Goal: Task Accomplishment & Management: Manage account settings

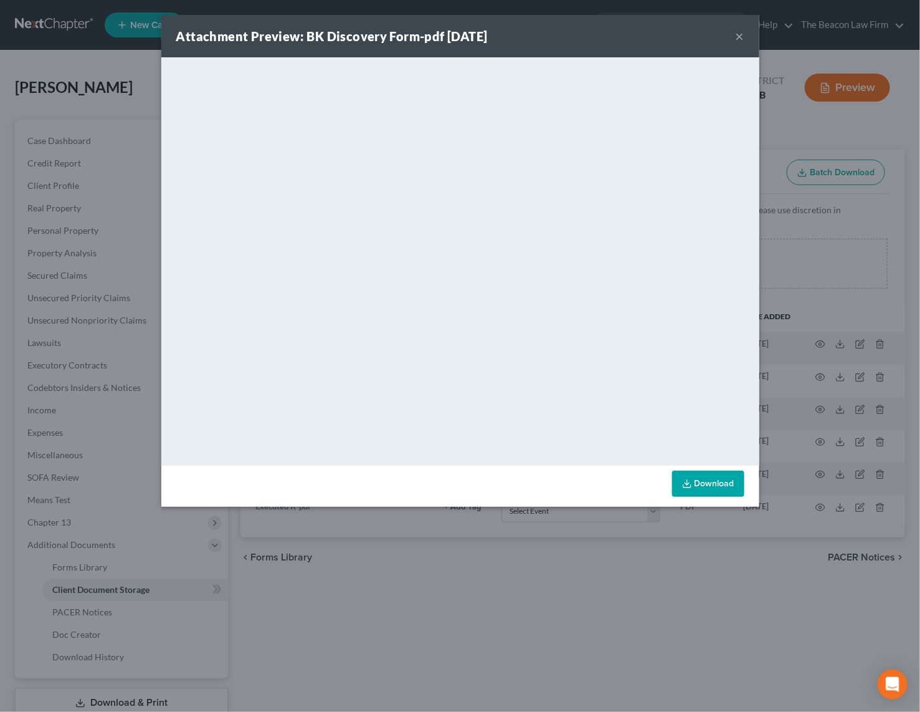
click at [740, 37] on button "×" at bounding box center [740, 36] width 9 height 15
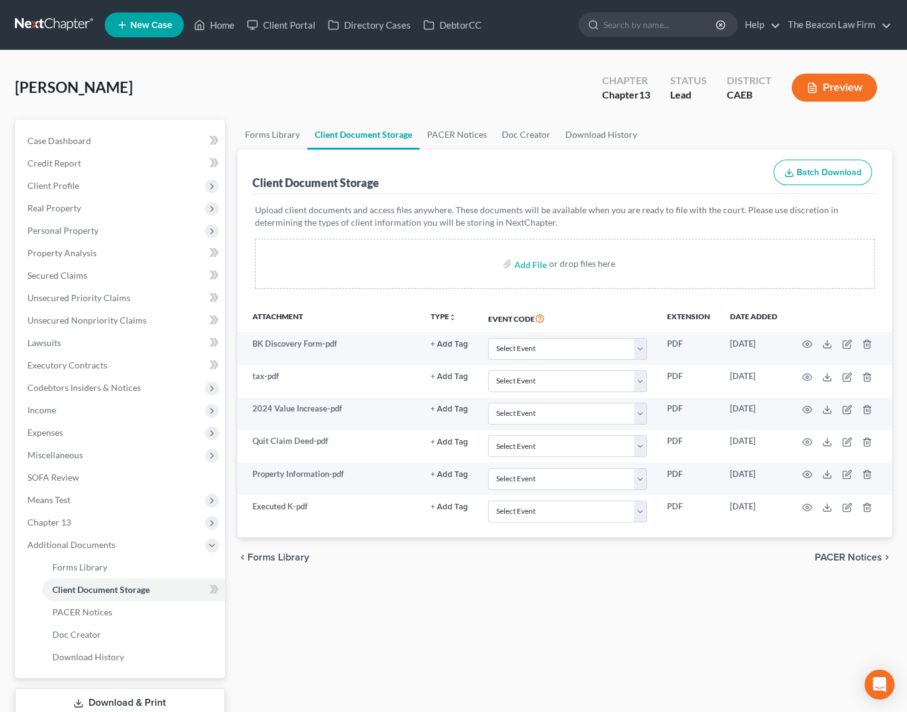
click at [43, 21] on link at bounding box center [55, 25] width 80 height 22
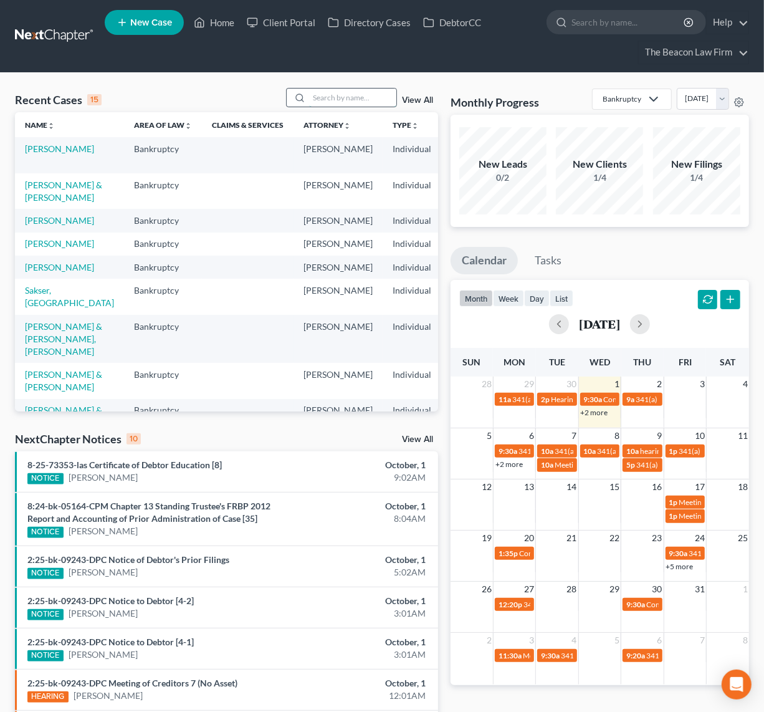
click at [330, 92] on input "search" at bounding box center [352, 97] width 87 height 18
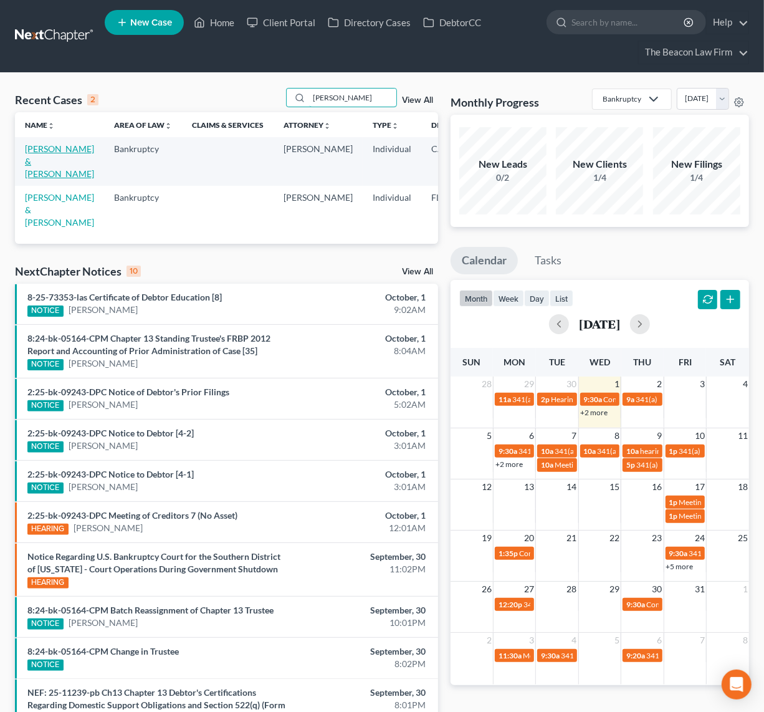
type input "tomlinson"
click at [41, 179] on link "Herring, Matthew & Tomlinson, Rachel" at bounding box center [59, 161] width 69 height 36
select select "4"
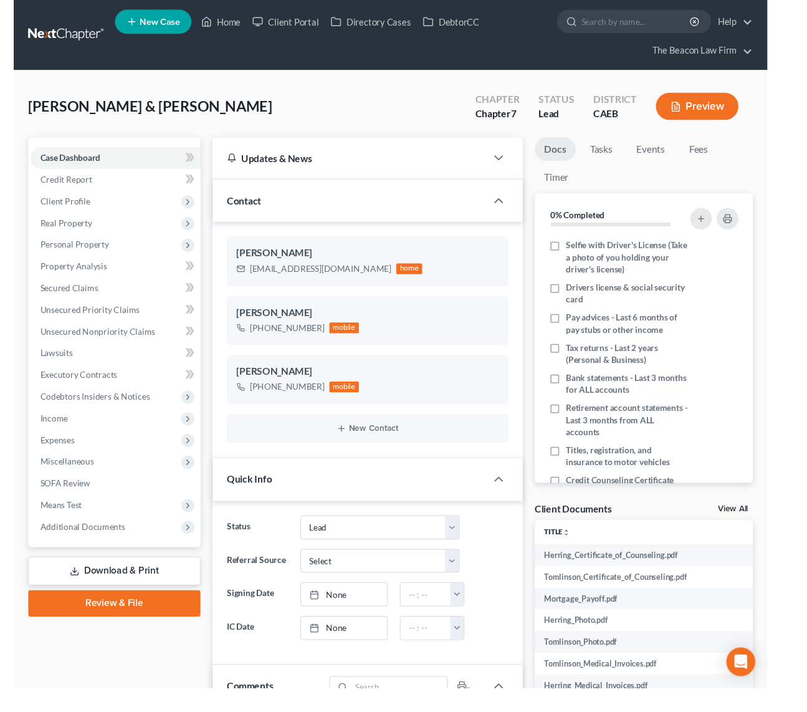
scroll to position [351, 0]
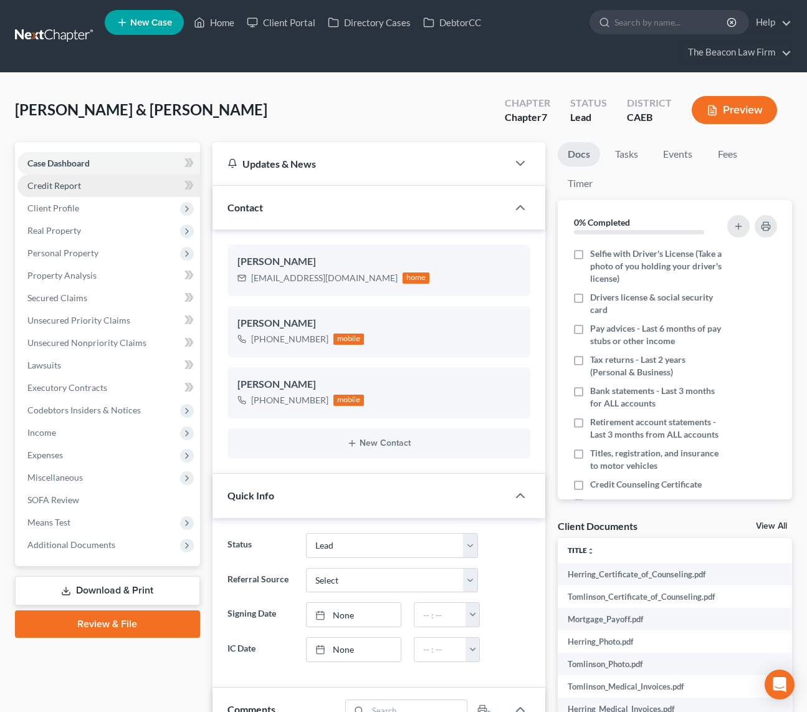
click at [68, 176] on link "Credit Report" at bounding box center [108, 185] width 183 height 22
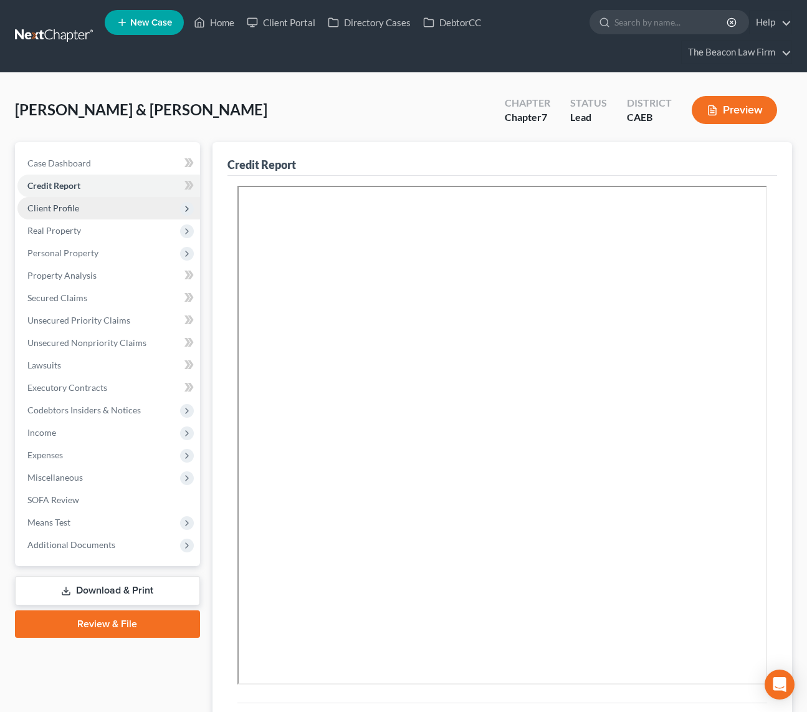
click at [55, 206] on span "Client Profile" at bounding box center [53, 207] width 52 height 11
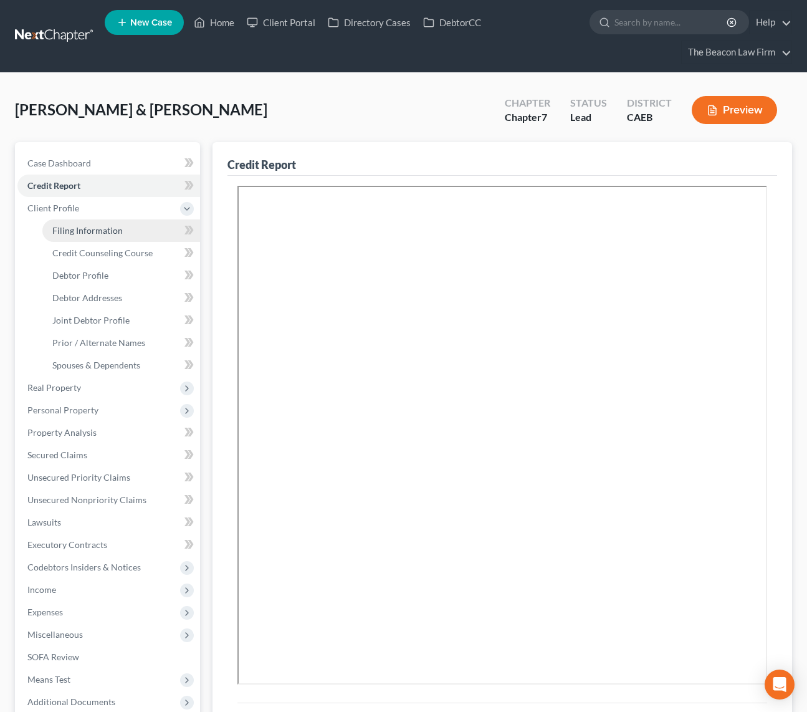
click at [91, 225] on span "Filing Information" at bounding box center [87, 230] width 70 height 11
select select "1"
select select "0"
select select "8"
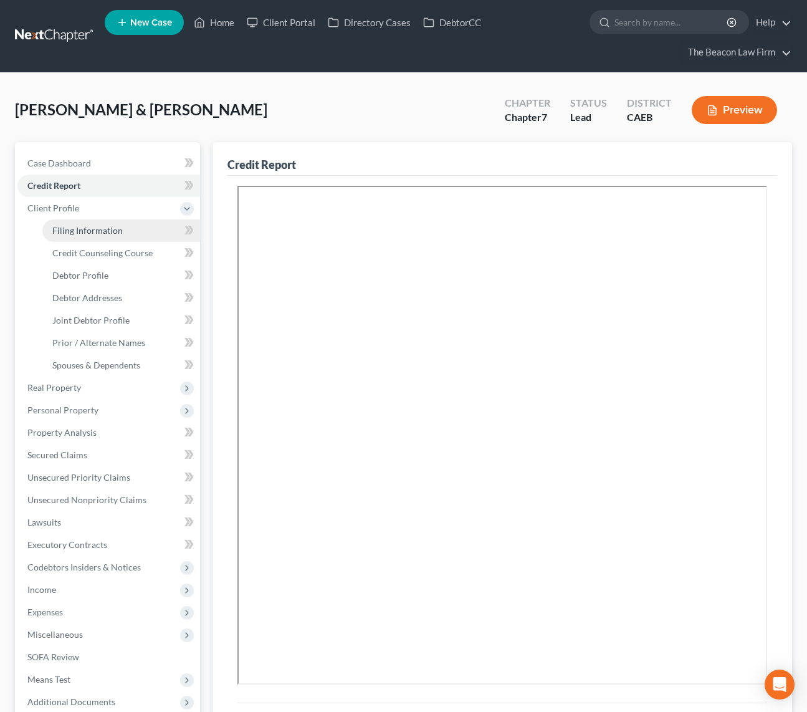
select select "20"
select select "7"
select select "4"
select select "1"
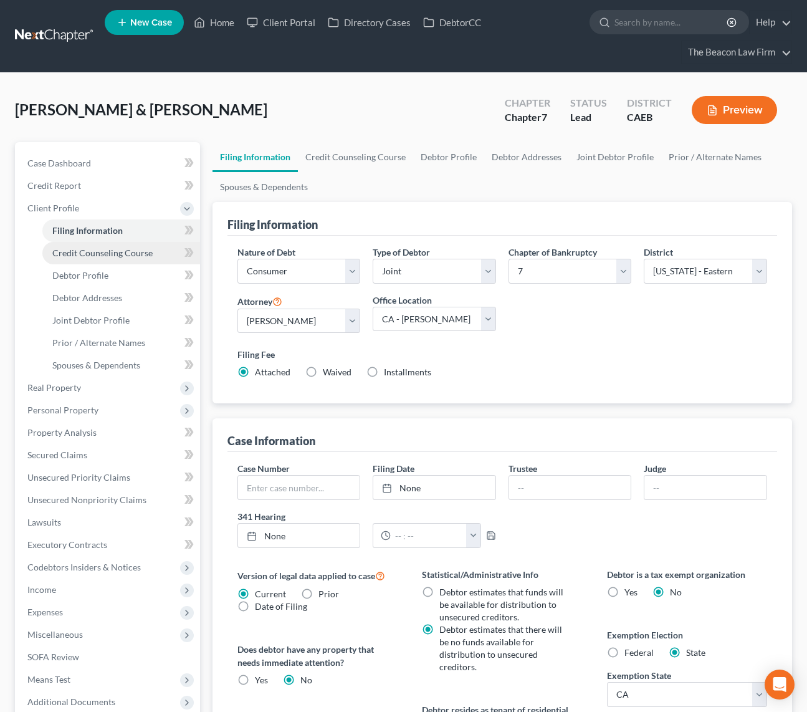
click at [91, 254] on span "Credit Counseling Course" at bounding box center [102, 252] width 100 height 11
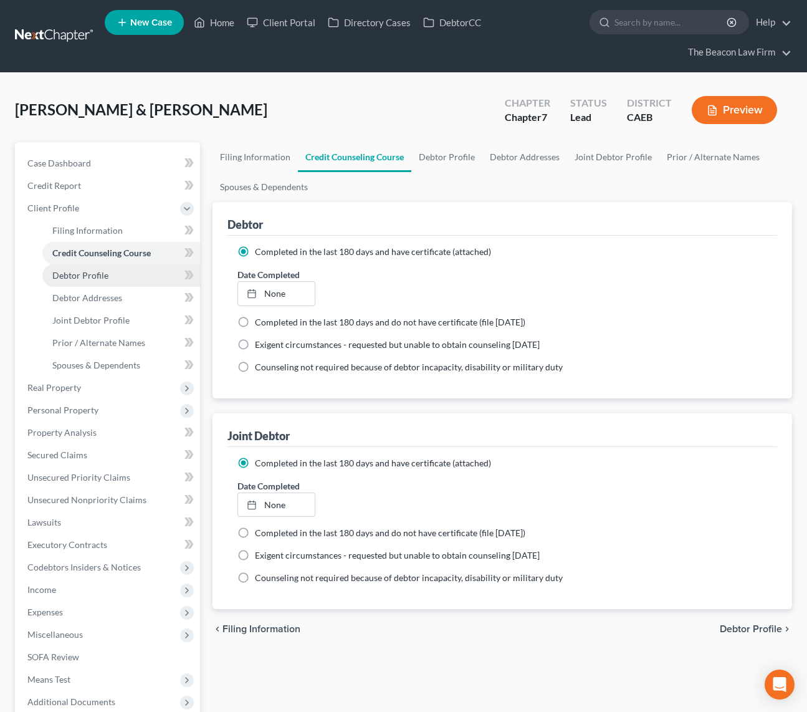
click at [92, 271] on span "Debtor Profile" at bounding box center [80, 275] width 56 height 11
select select "1"
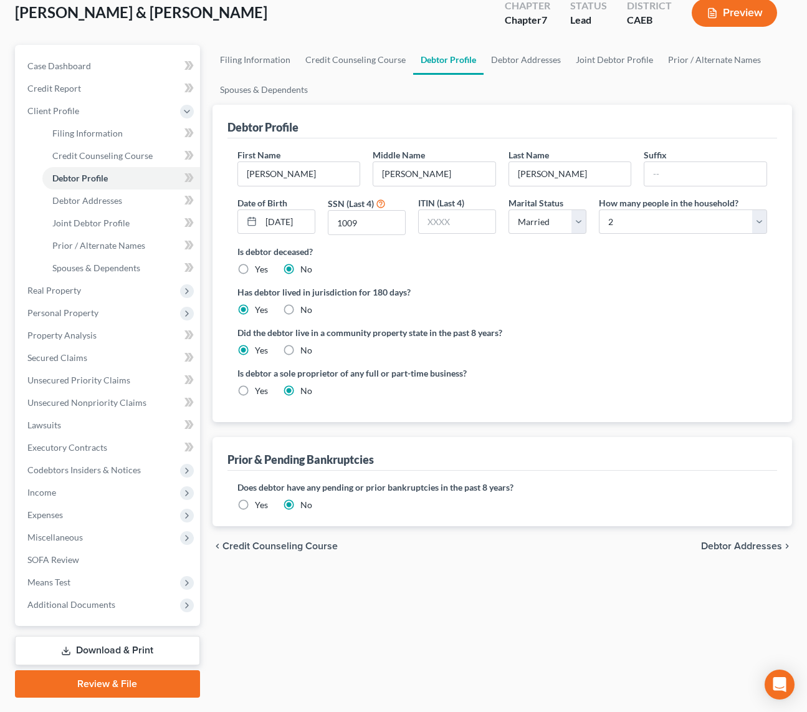
scroll to position [129, 0]
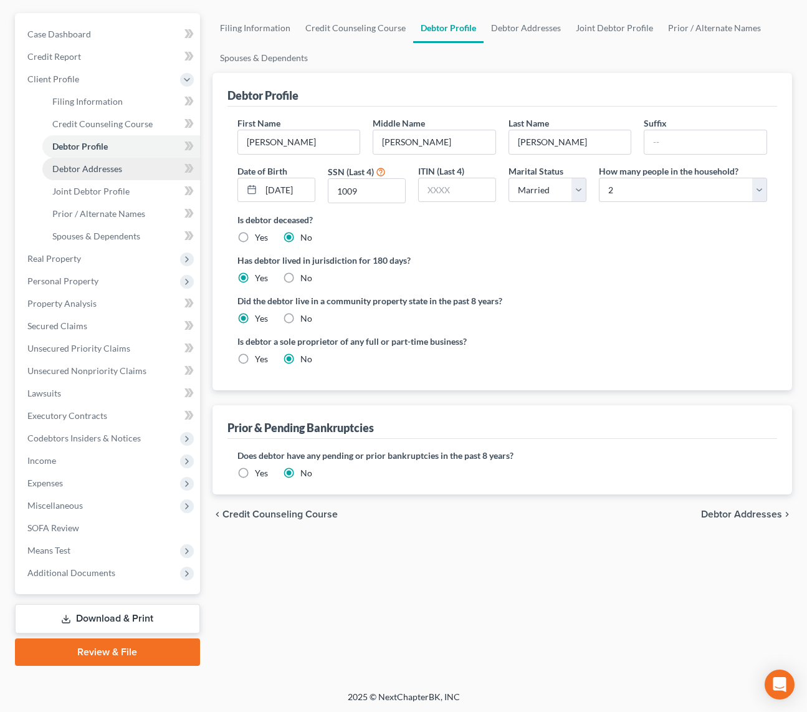
click at [93, 171] on span "Debtor Addresses" at bounding box center [87, 168] width 70 height 11
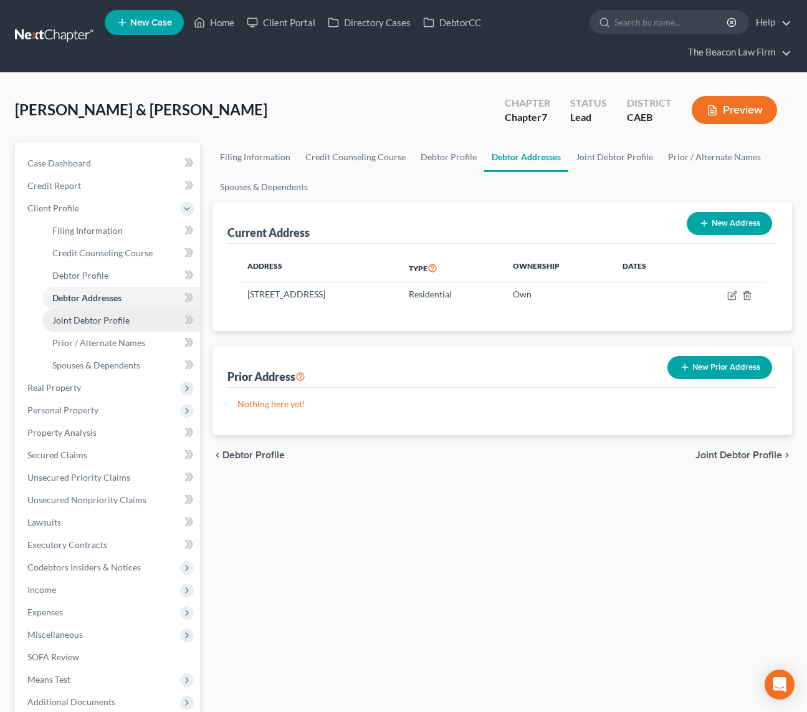
click at [95, 317] on span "Joint Debtor Profile" at bounding box center [90, 320] width 77 height 11
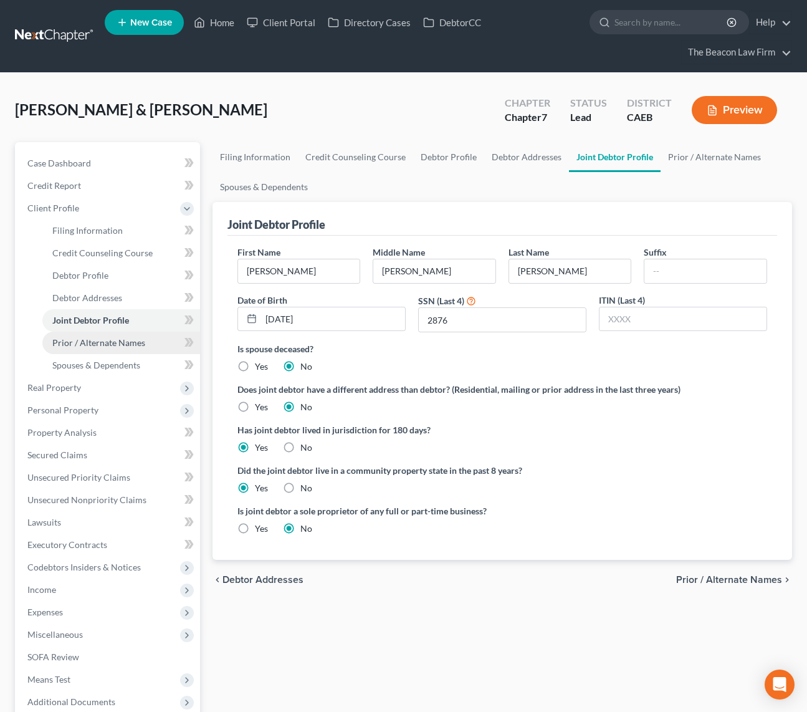
click at [95, 339] on span "Prior / Alternate Names" at bounding box center [98, 342] width 93 height 11
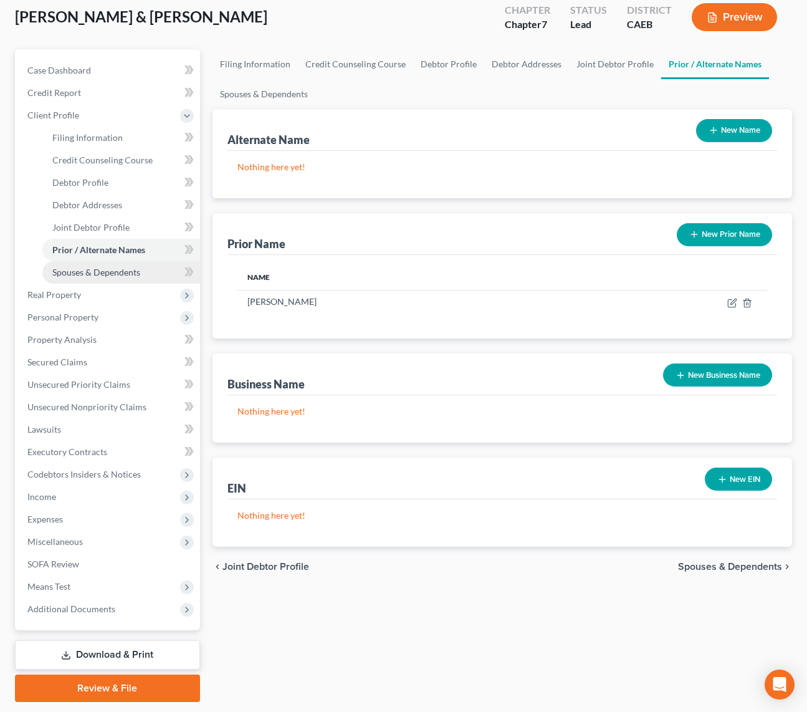
click at [139, 271] on span "Spouses & Dependents" at bounding box center [96, 272] width 88 height 11
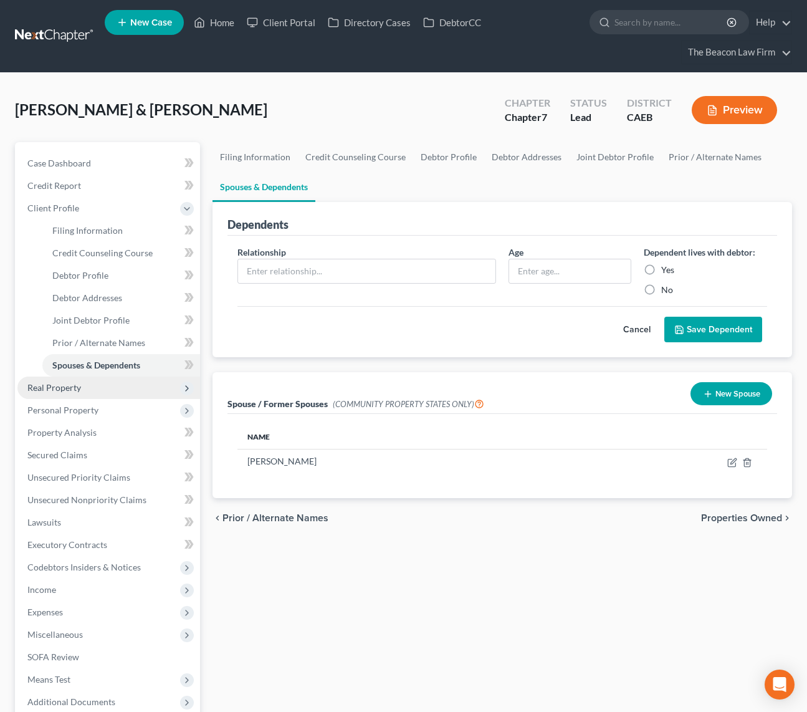
click at [74, 389] on span "Real Property" at bounding box center [54, 387] width 54 height 11
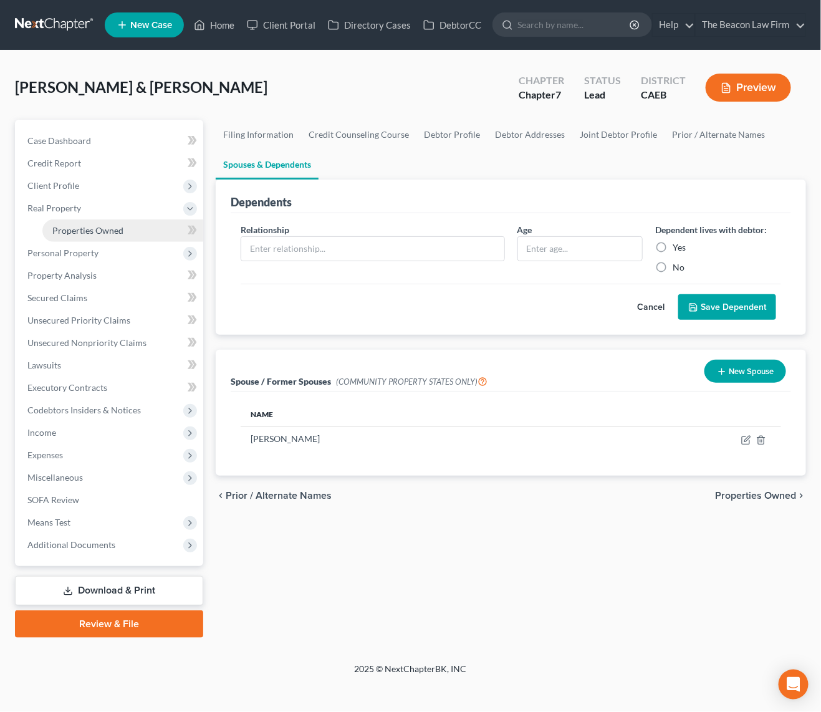
click at [88, 234] on link "Properties Owned" at bounding box center [122, 230] width 161 height 22
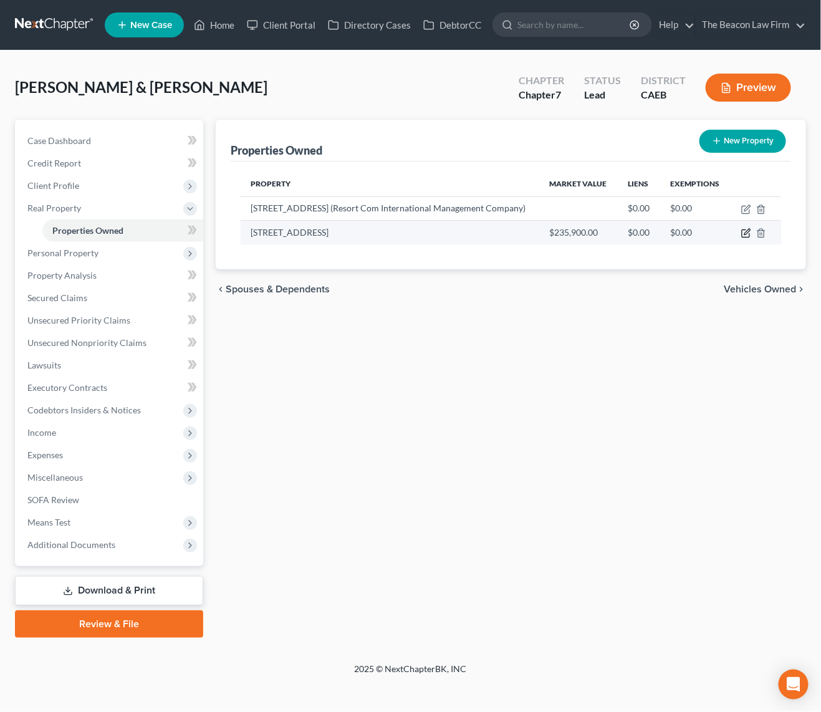
click at [742, 233] on icon "button" at bounding box center [744, 233] width 7 height 7
select select "4"
select select "2"
select select "0"
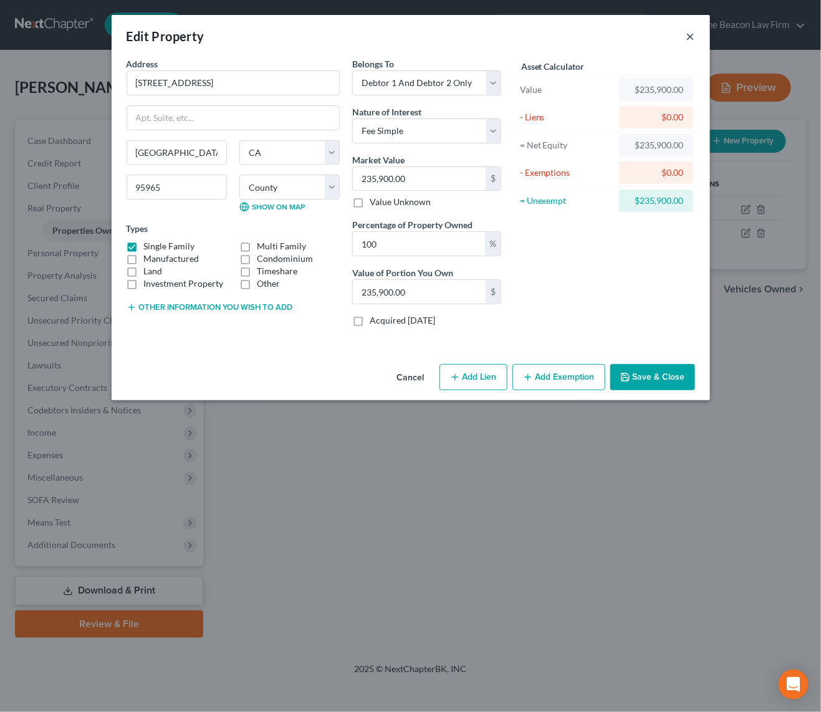
click at [689, 34] on button "×" at bounding box center [690, 36] width 9 height 15
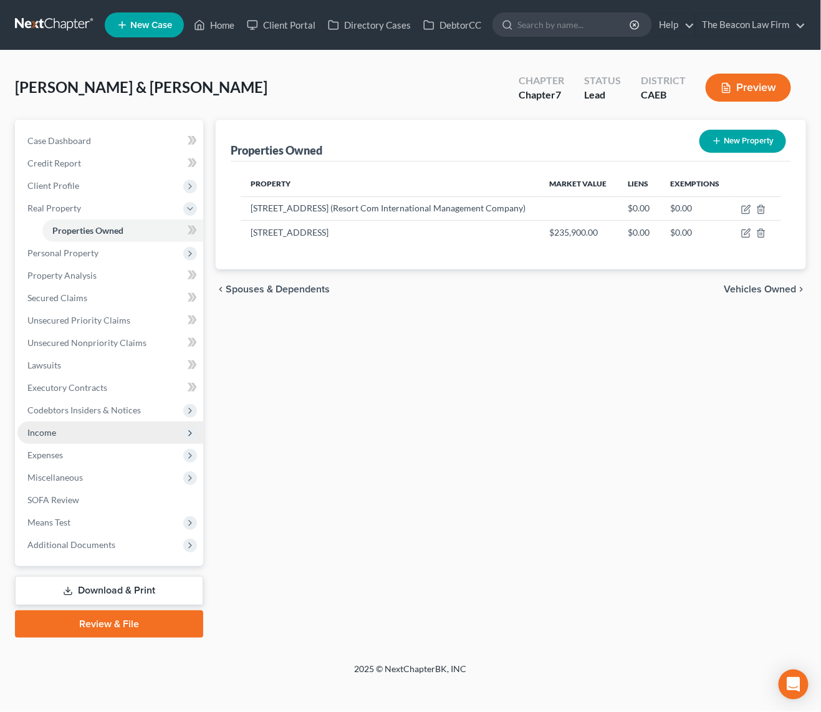
click at [42, 429] on span "Income" at bounding box center [41, 432] width 29 height 11
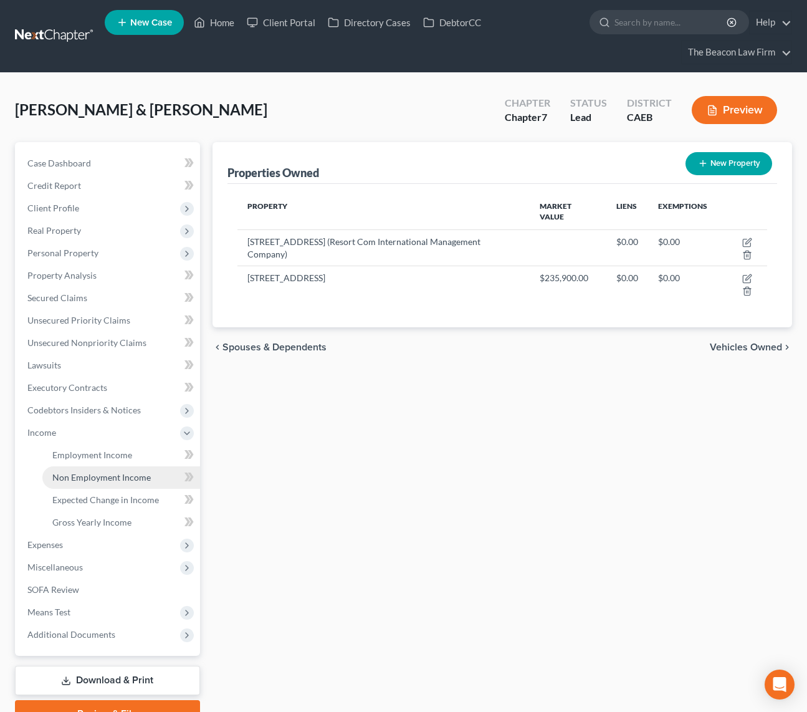
click at [110, 472] on span "Non Employment Income" at bounding box center [101, 477] width 98 height 11
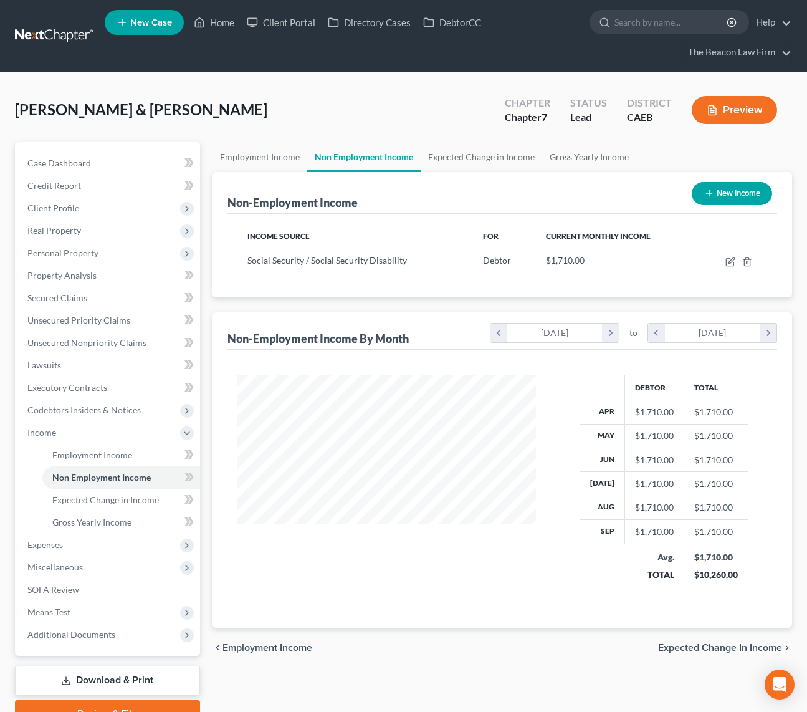
scroll to position [224, 323]
click at [55, 540] on span "Expenses" at bounding box center [45, 544] width 36 height 11
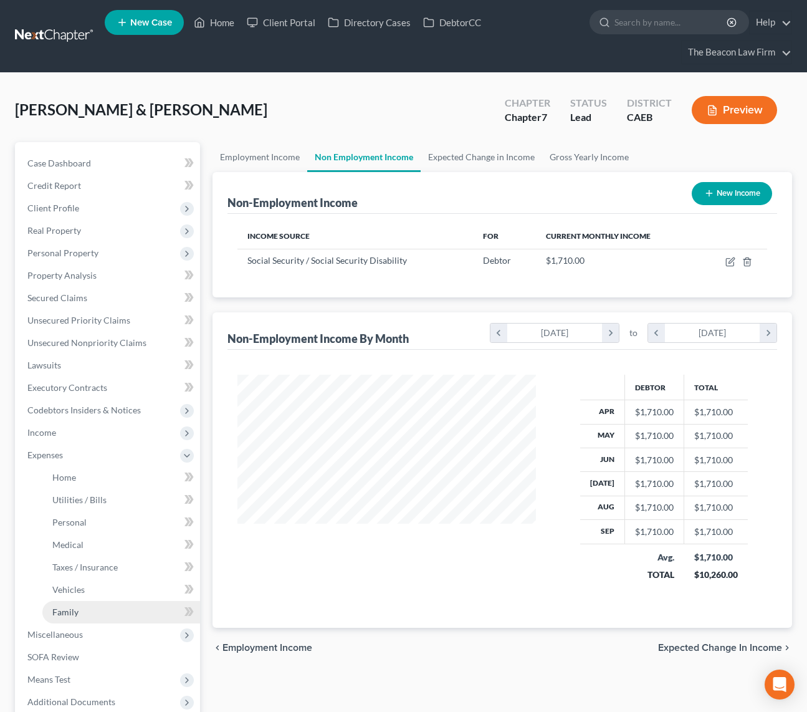
click at [71, 619] on link "Family" at bounding box center [121, 612] width 158 height 22
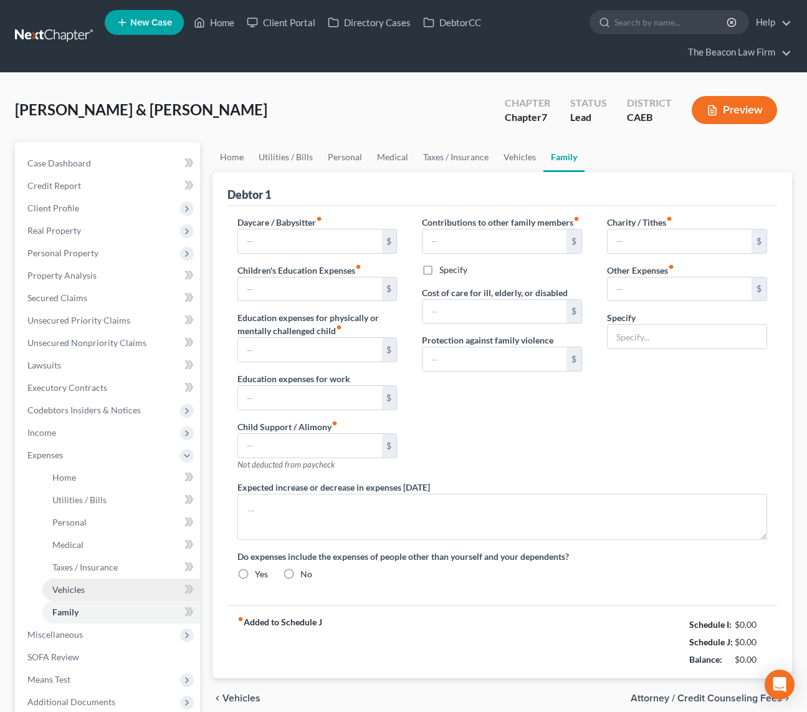
type input "0.00"
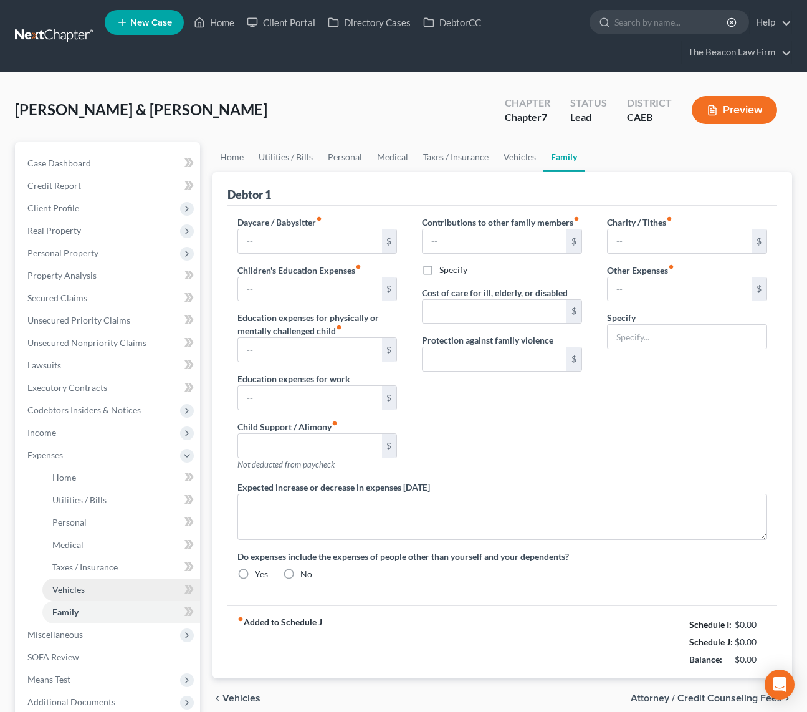
type input "100.00"
type input "0.00"
type input "406.00"
type input "0.00"
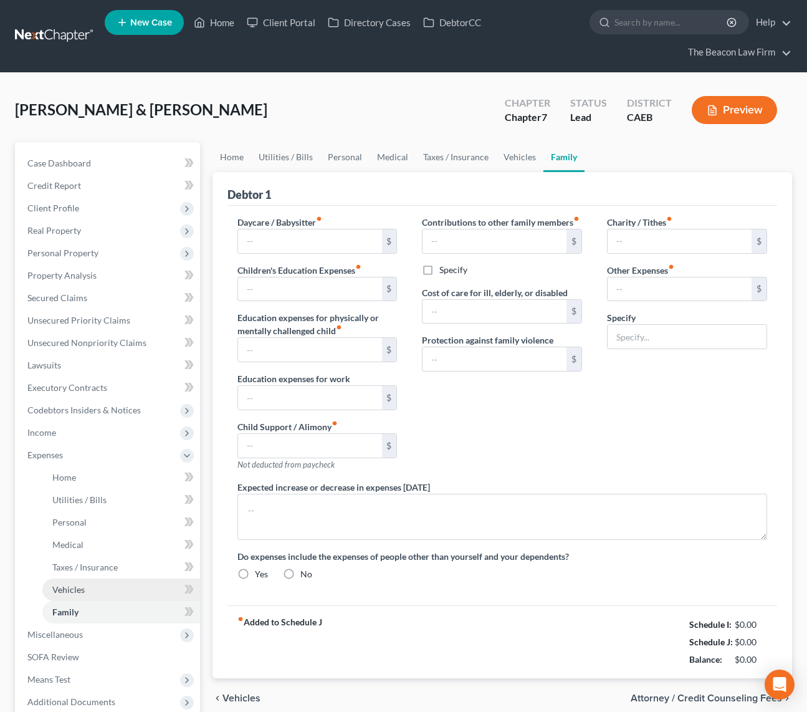
radio input "true"
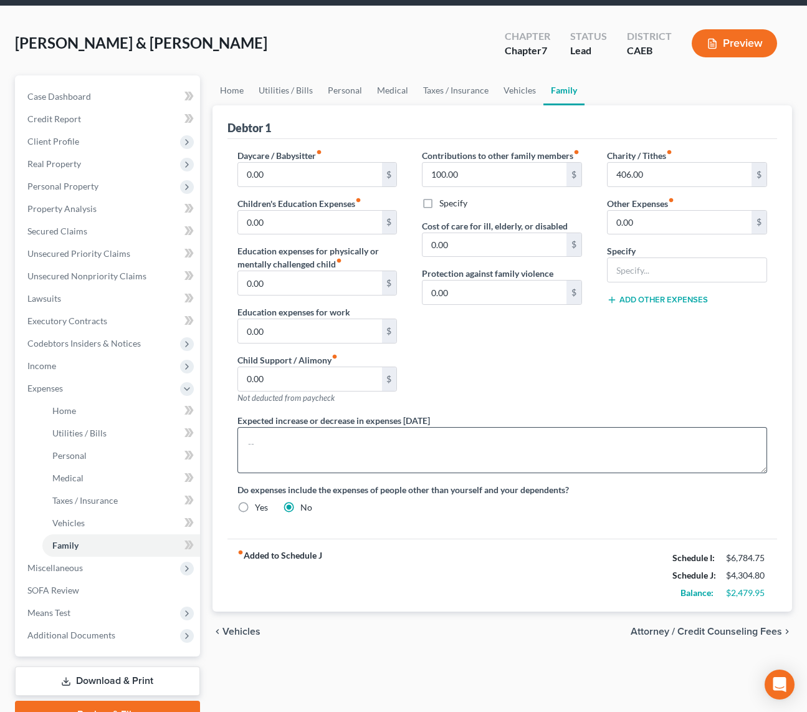
scroll to position [36, 0]
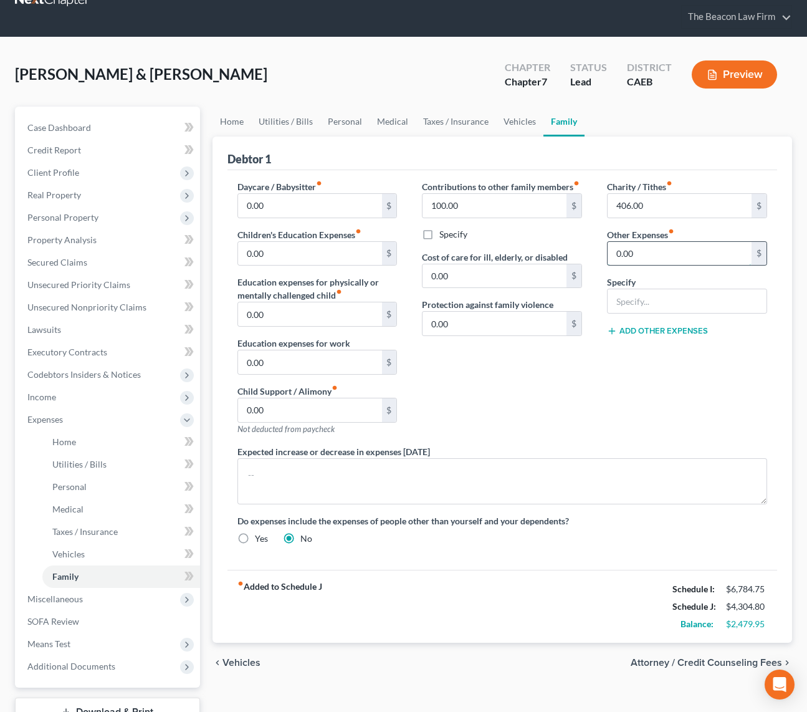
click at [660, 261] on input "0.00" at bounding box center [679, 254] width 144 height 24
type input "1,710"
type input "Social Security Disability Income"
click at [610, 428] on div "Charity / Tithes fiber_manual_record 406.00 $ Other Expenses fiber_manual_recor…" at bounding box center [686, 312] width 185 height 265
click at [85, 241] on span "Property Analysis" at bounding box center [61, 239] width 69 height 11
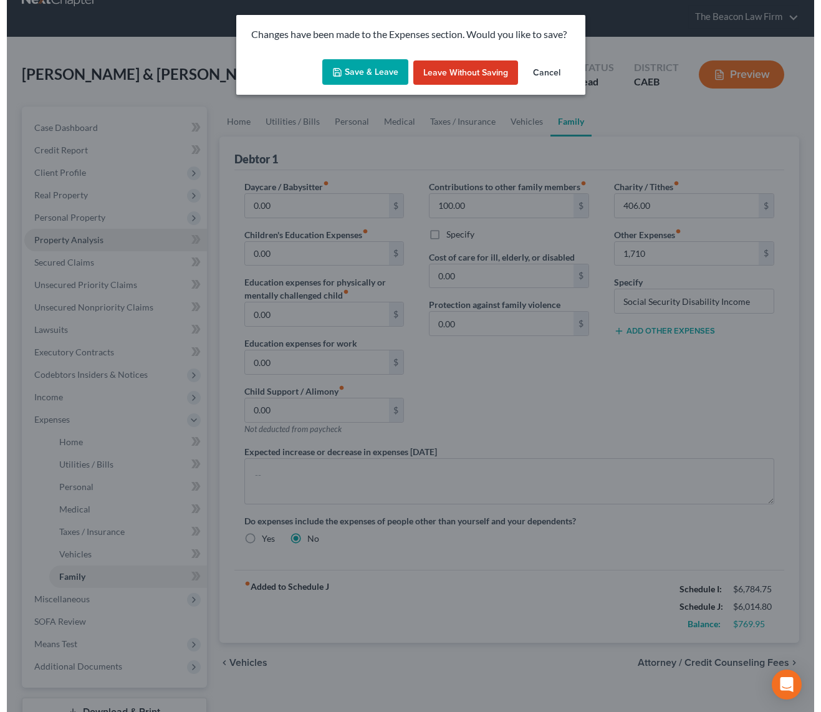
scroll to position [24, 0]
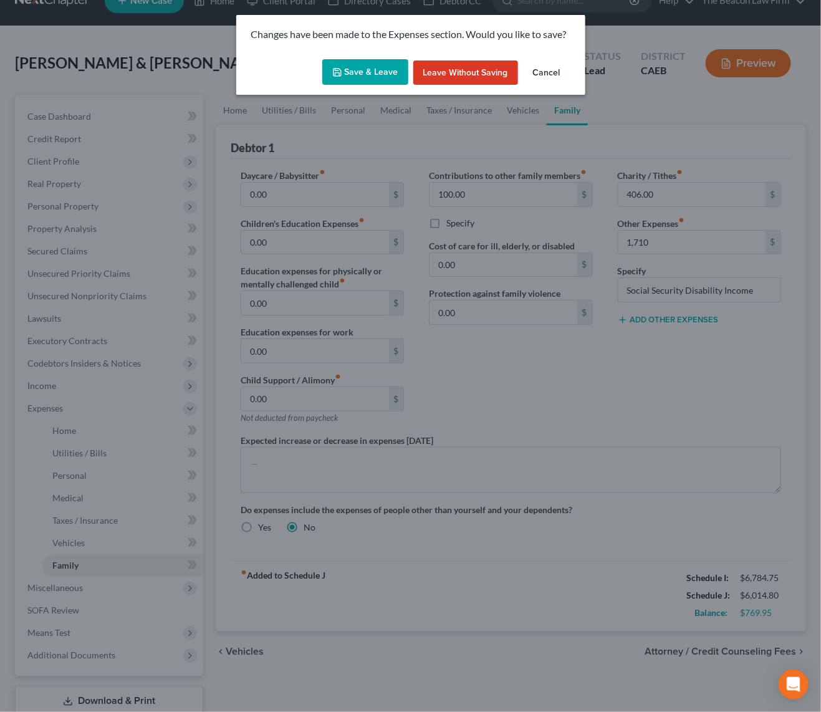
click at [365, 74] on button "Save & Leave" at bounding box center [365, 72] width 86 height 26
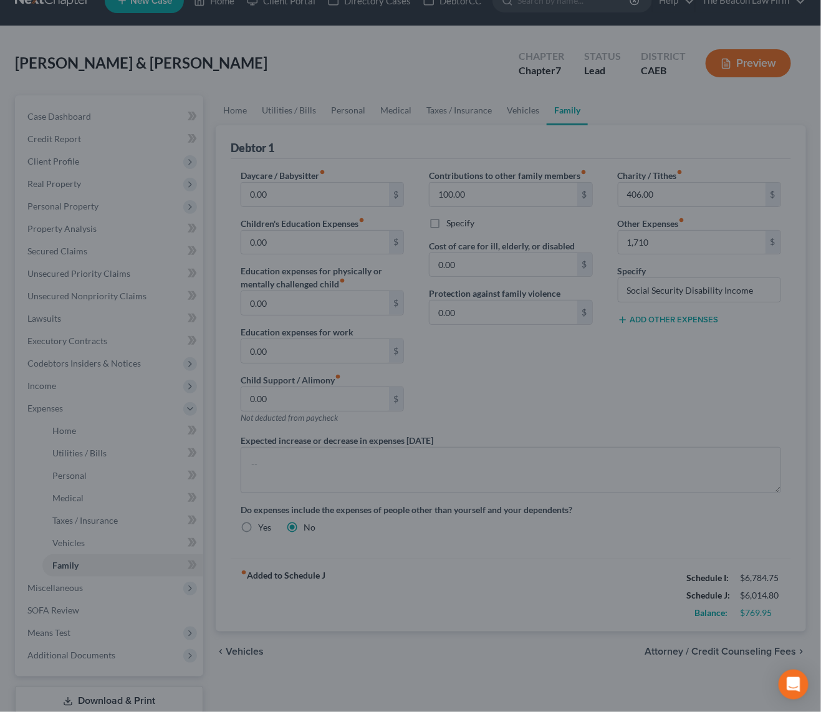
type input "1,710.00"
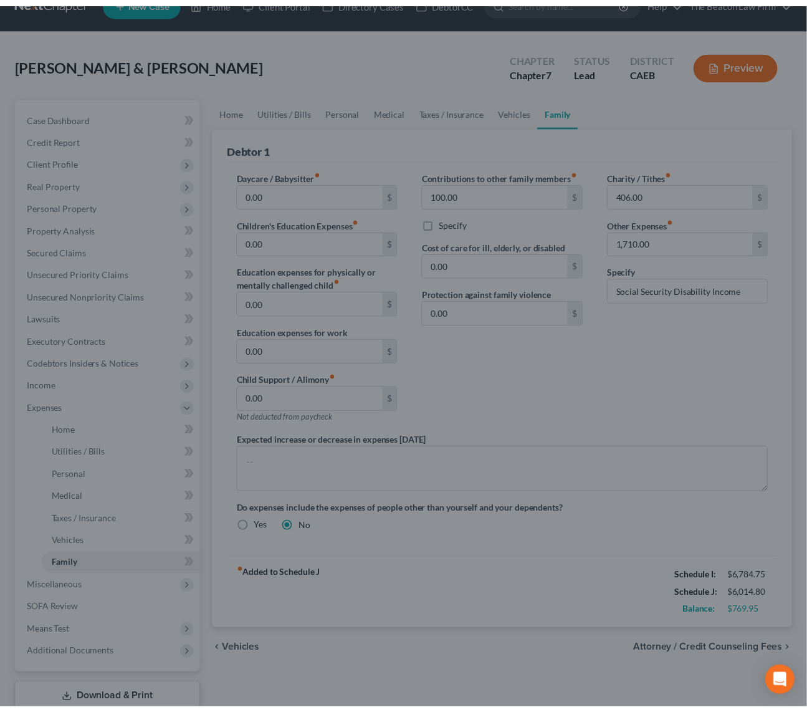
scroll to position [36, 0]
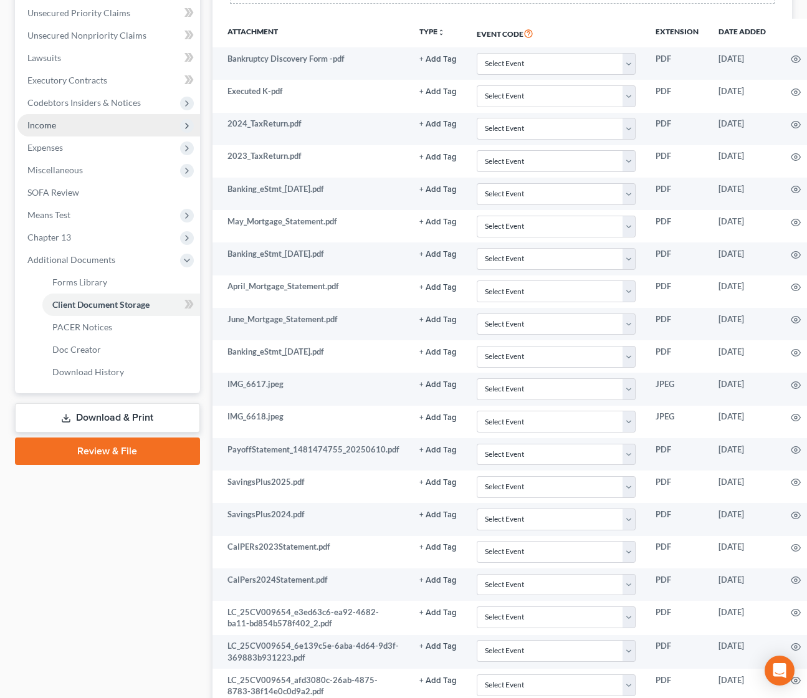
scroll to position [261, 0]
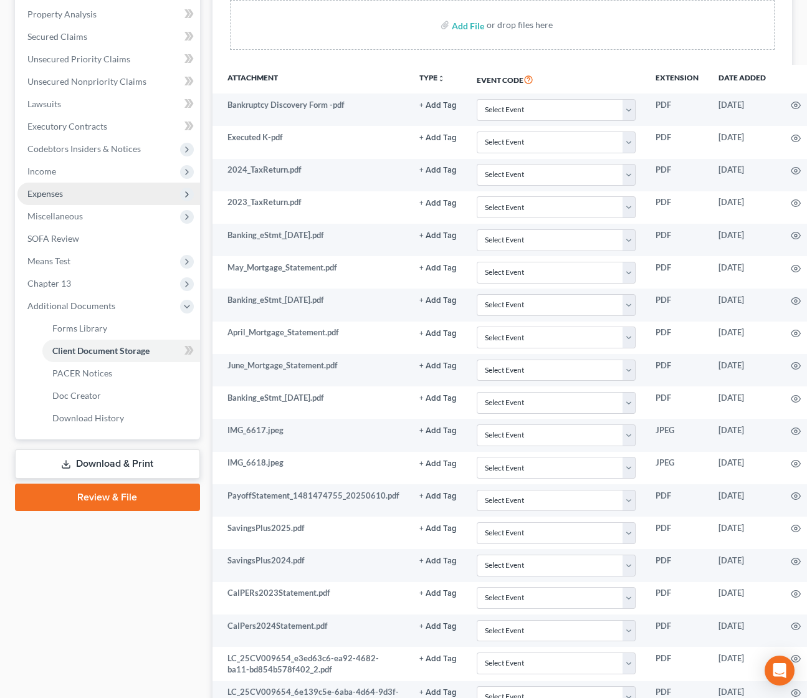
click at [55, 193] on span "Expenses" at bounding box center [45, 193] width 36 height 11
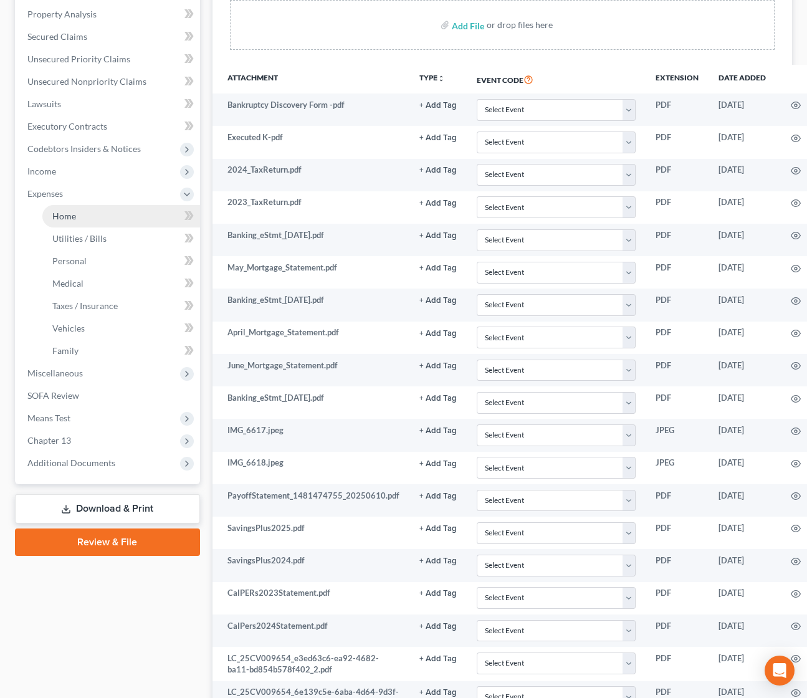
click at [75, 216] on link "Home" at bounding box center [121, 216] width 158 height 22
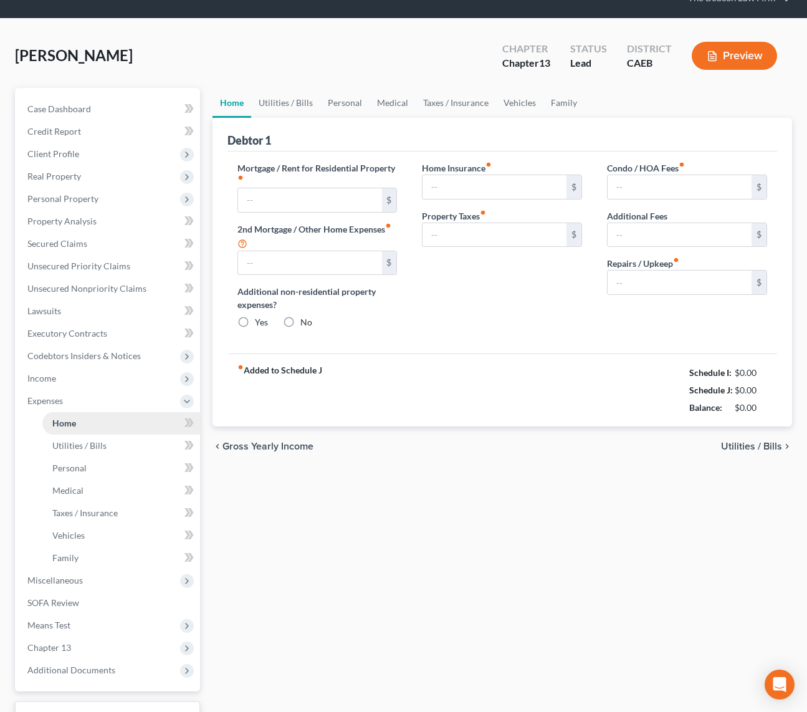
type input "1,627.73"
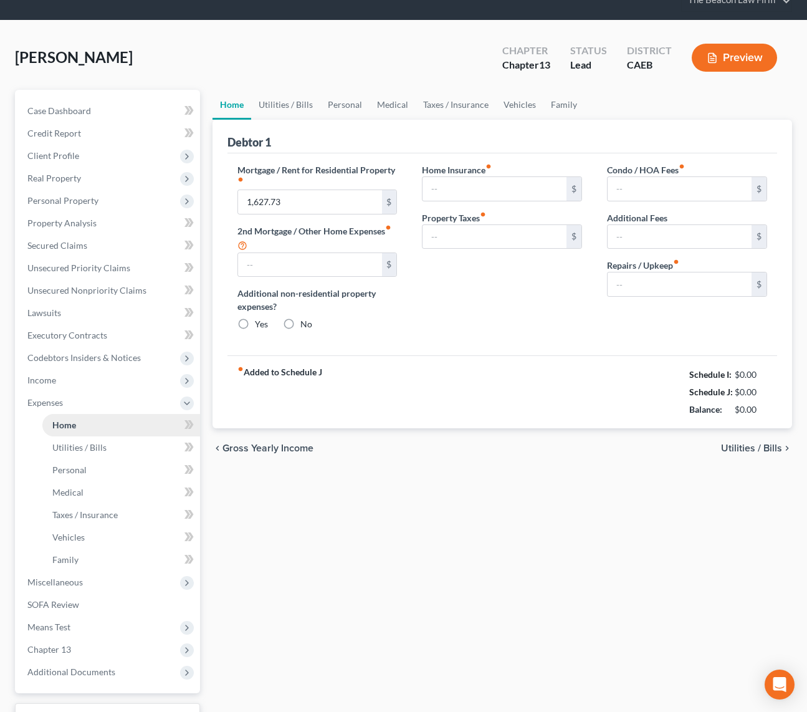
type input "0.00"
radio input "true"
type input "0.00"
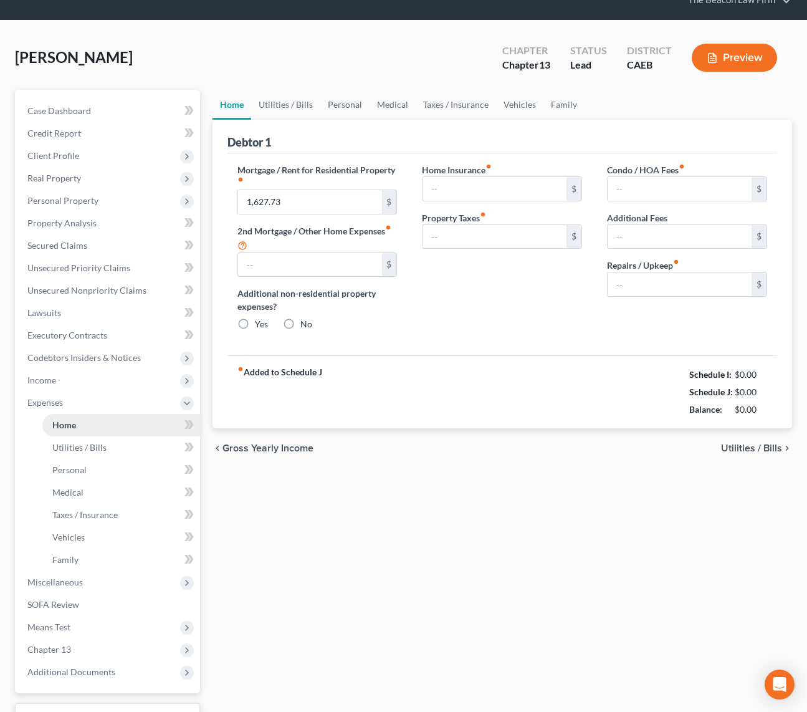
type input "200.00"
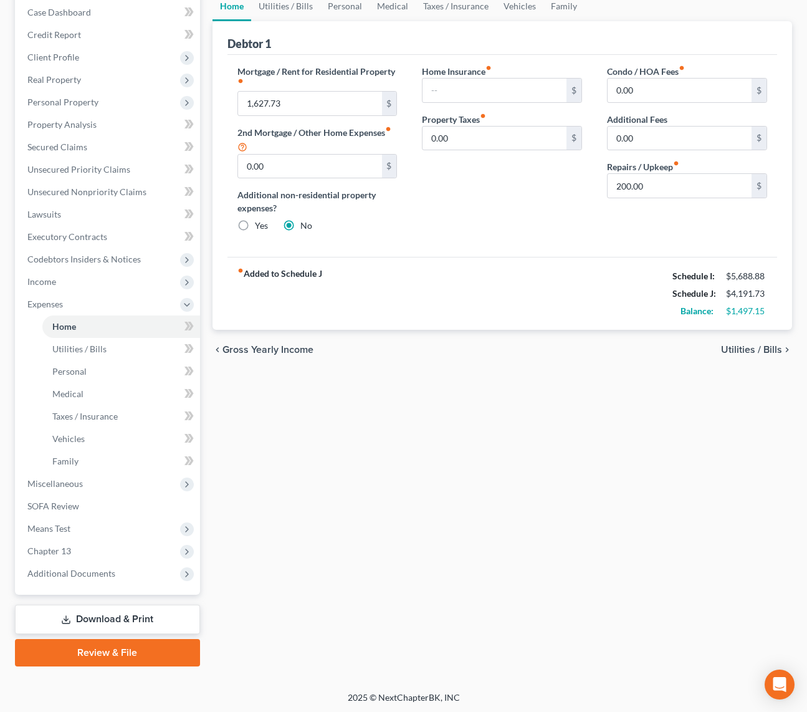
scroll to position [151, 0]
click at [102, 650] on link "Review & File" at bounding box center [107, 651] width 185 height 27
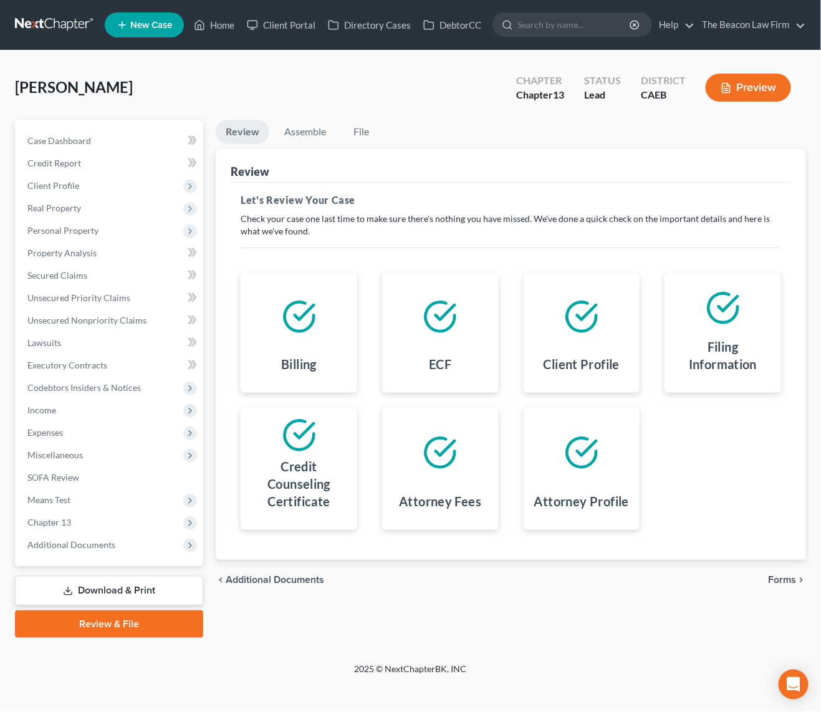
click at [786, 579] on span "Forms" at bounding box center [782, 579] width 28 height 10
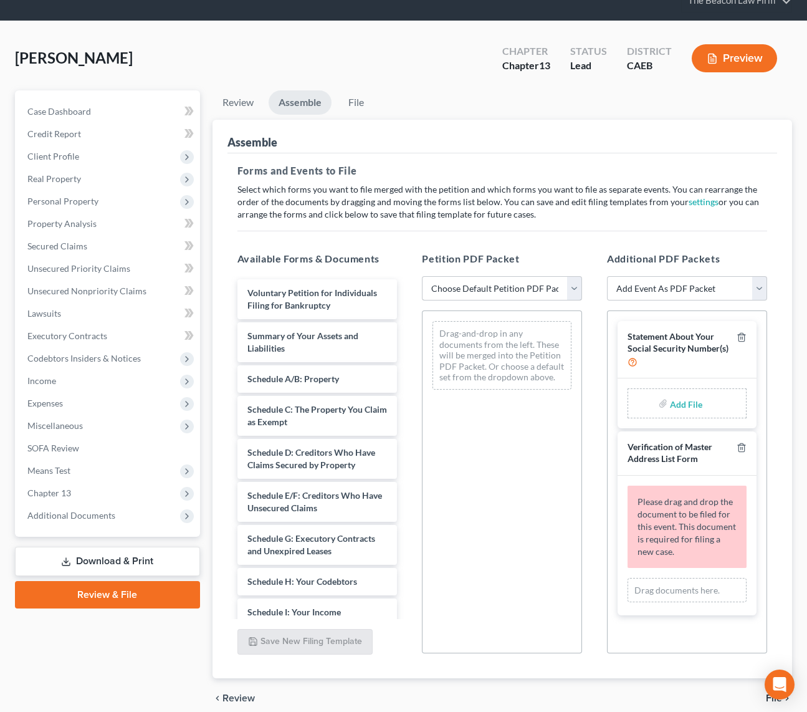
scroll to position [105, 0]
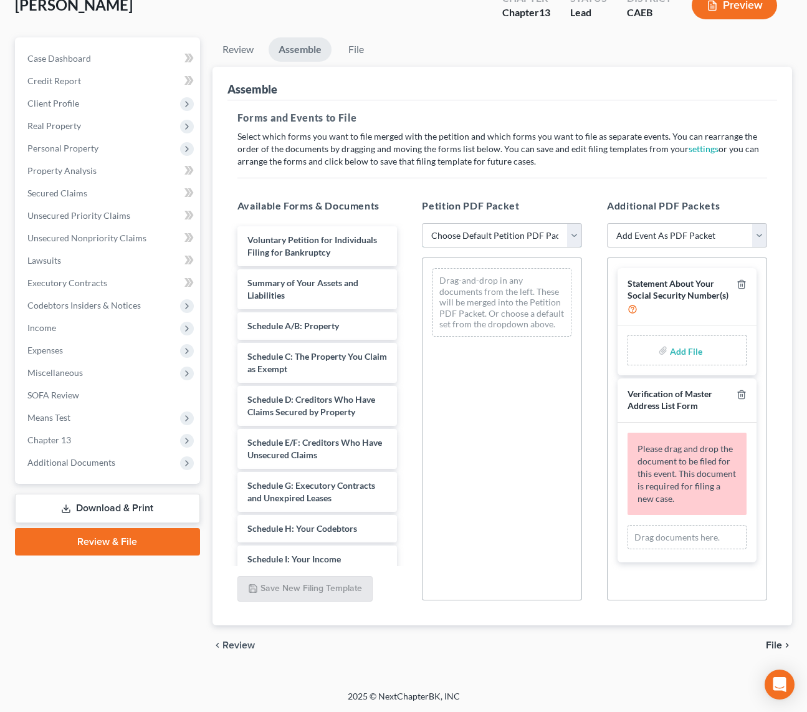
click at [571, 236] on select "Choose Default Petition PDF Packet Complete Bankruptcy Petition (all forms and …" at bounding box center [502, 235] width 160 height 25
select select "0"
click at [422, 223] on select "Choose Default Petition PDF Packet Complete Bankruptcy Petition (all forms and …" at bounding box center [502, 235] width 160 height 25
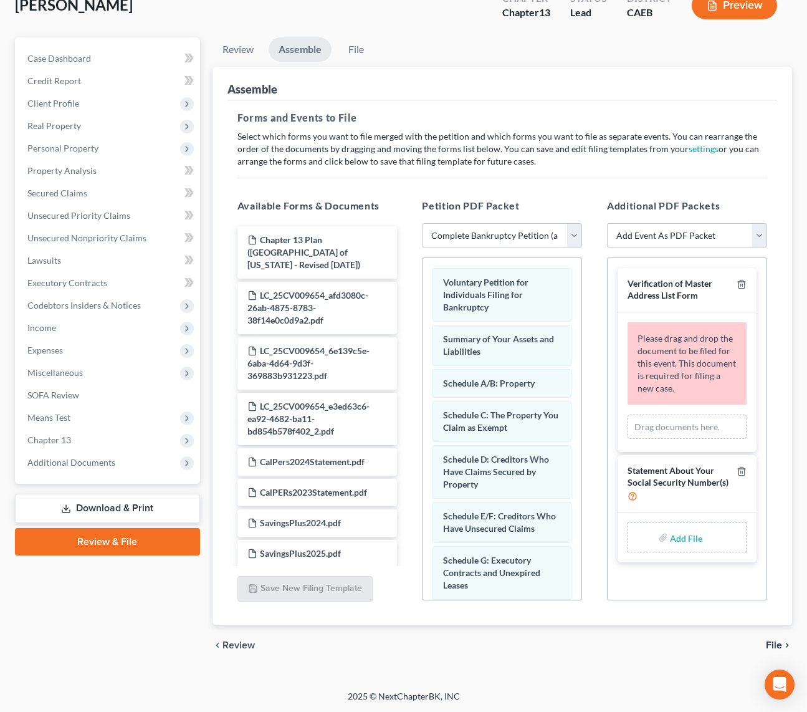
click at [761, 236] on select "Add Event As PDF Packet Statement About Your Social Security Number(s) Verifica…" at bounding box center [687, 235] width 160 height 25
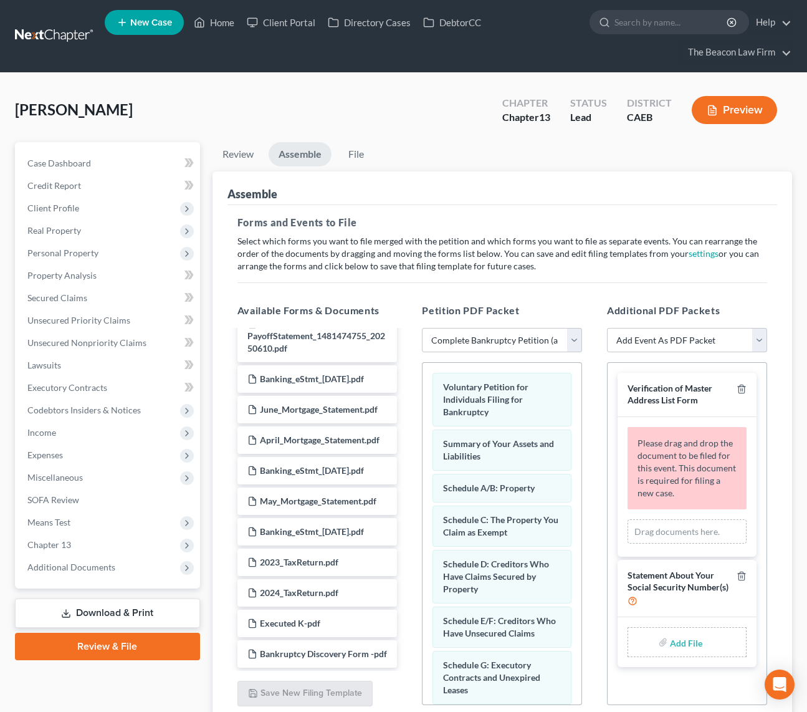
scroll to position [93, 0]
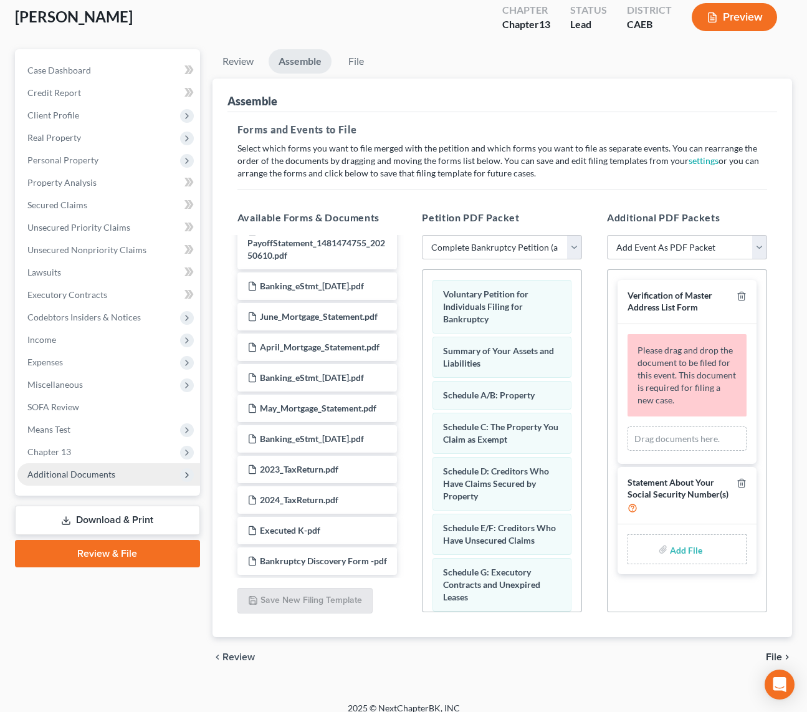
click at [87, 474] on span "Additional Documents" at bounding box center [71, 474] width 88 height 11
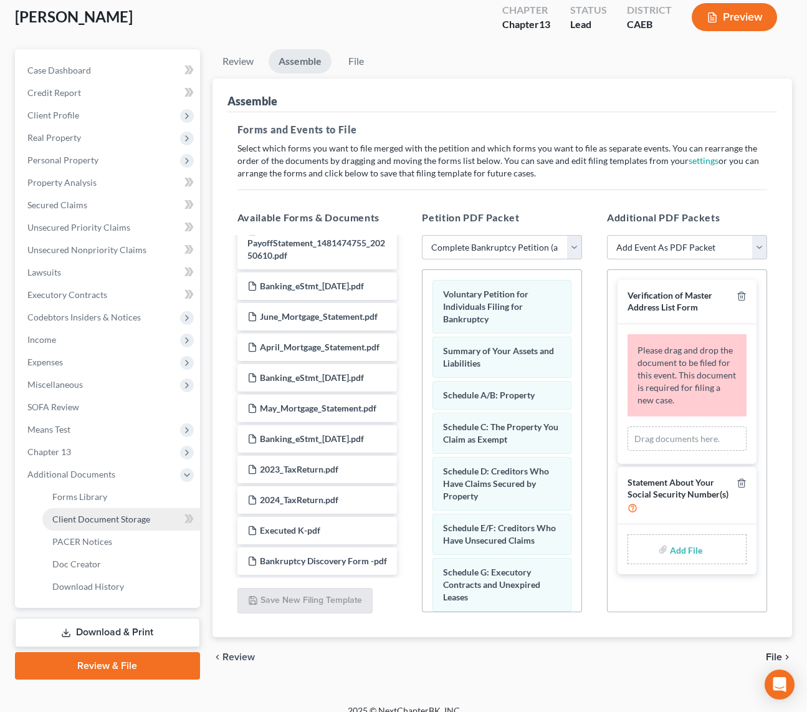
click at [114, 520] on span "Client Document Storage" at bounding box center [101, 518] width 98 height 11
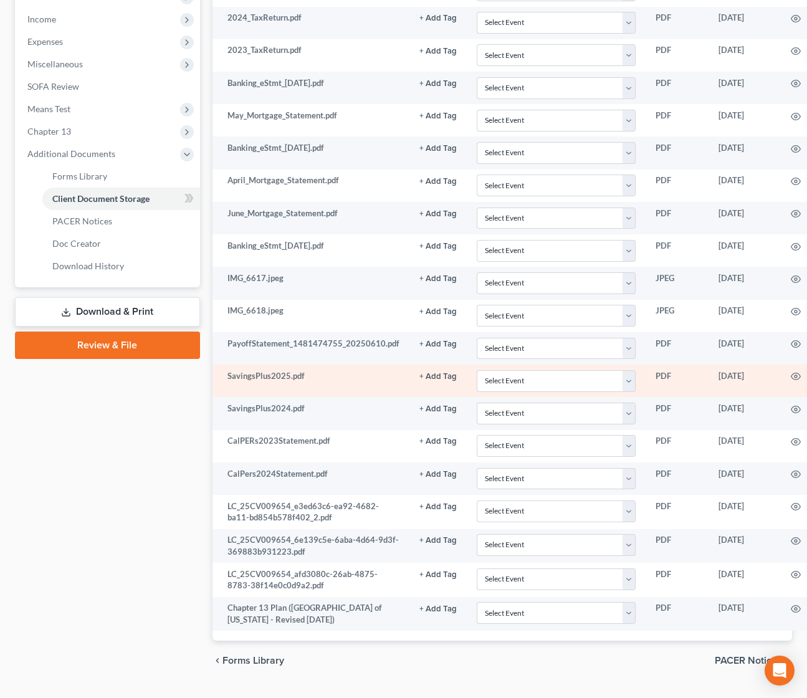
scroll to position [448, 0]
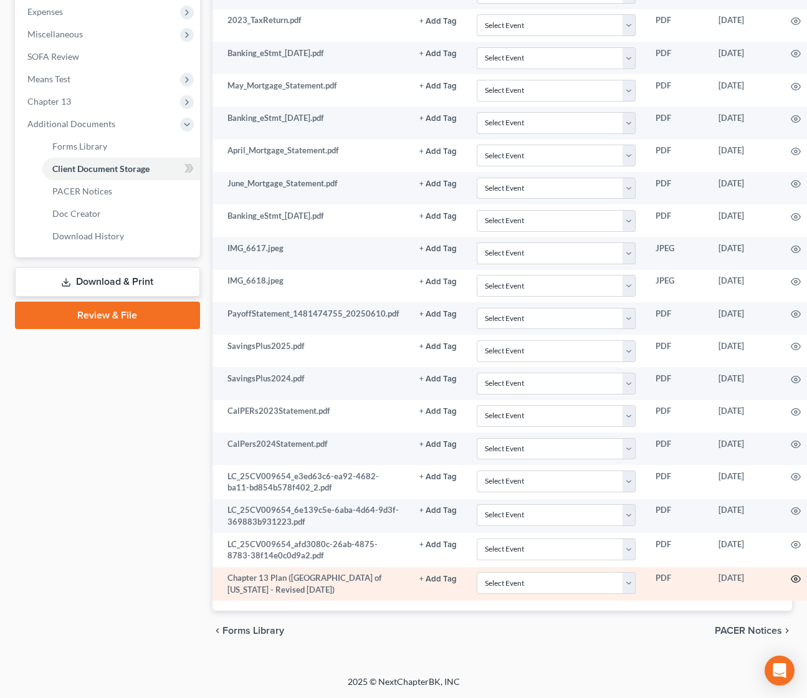
click at [791, 574] on icon "button" at bounding box center [796, 579] width 10 height 10
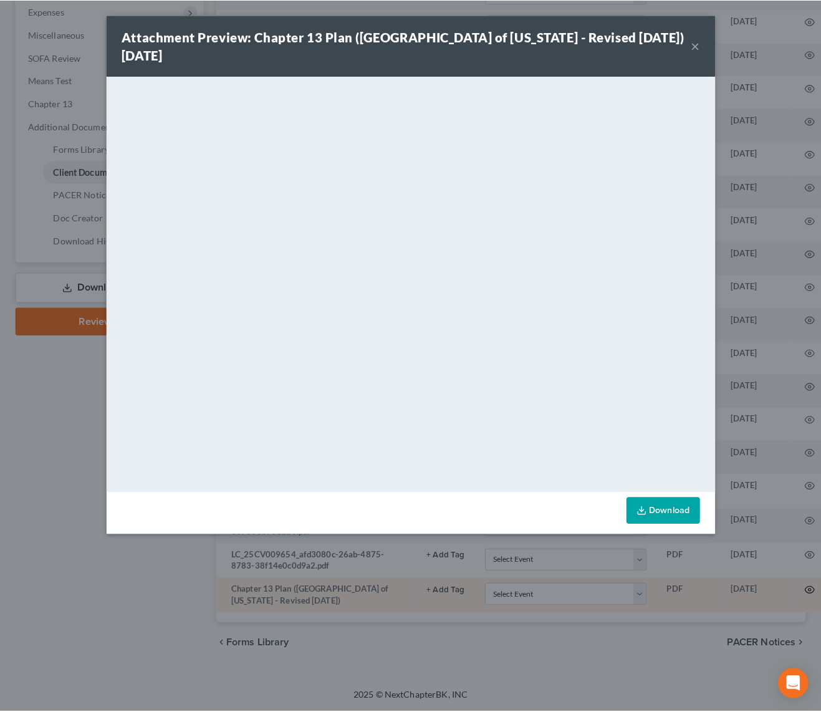
scroll to position [412, 0]
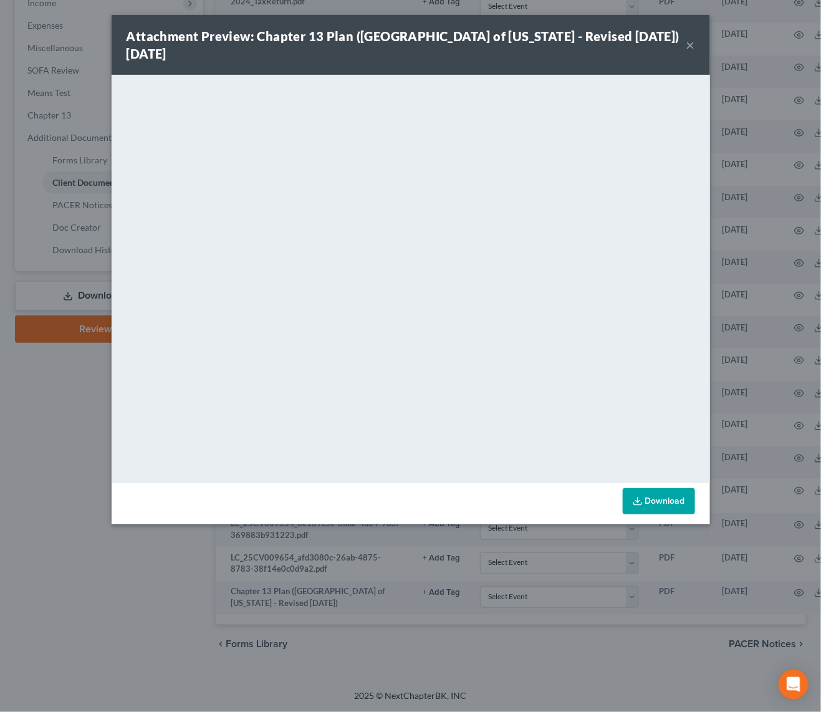
click at [688, 45] on button "×" at bounding box center [690, 44] width 9 height 15
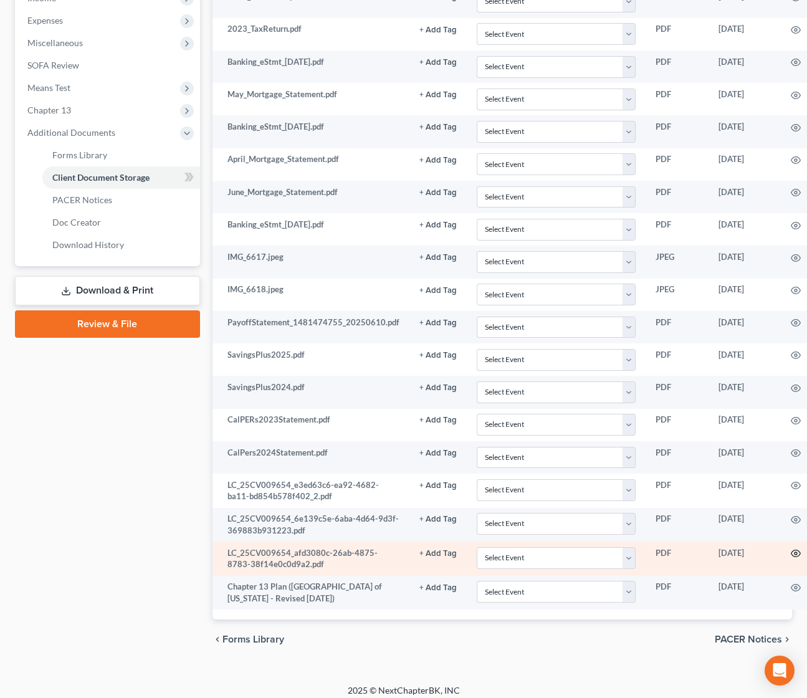
click at [791, 556] on icon "button" at bounding box center [795, 553] width 9 height 7
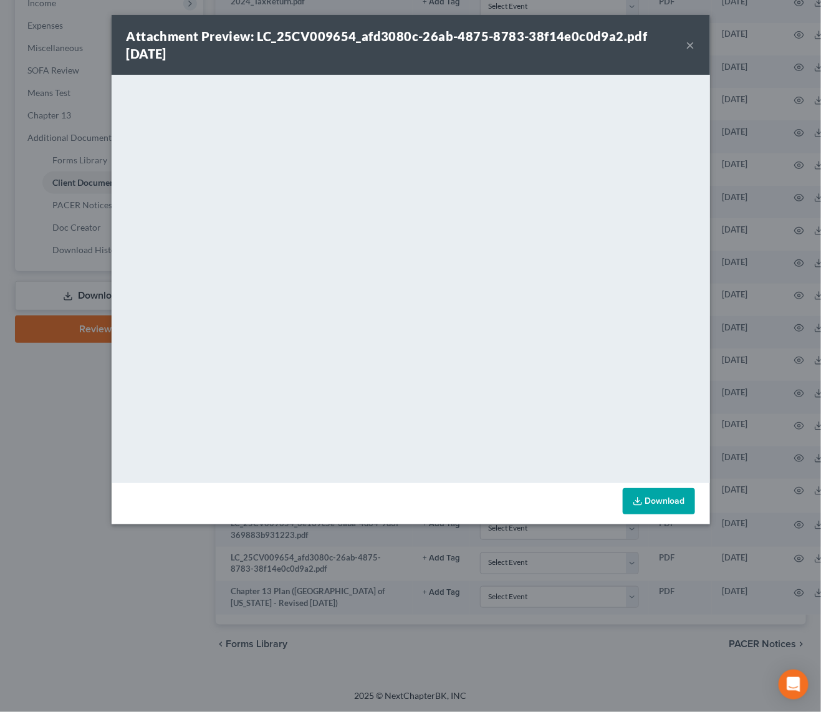
click at [692, 43] on button "×" at bounding box center [690, 44] width 9 height 15
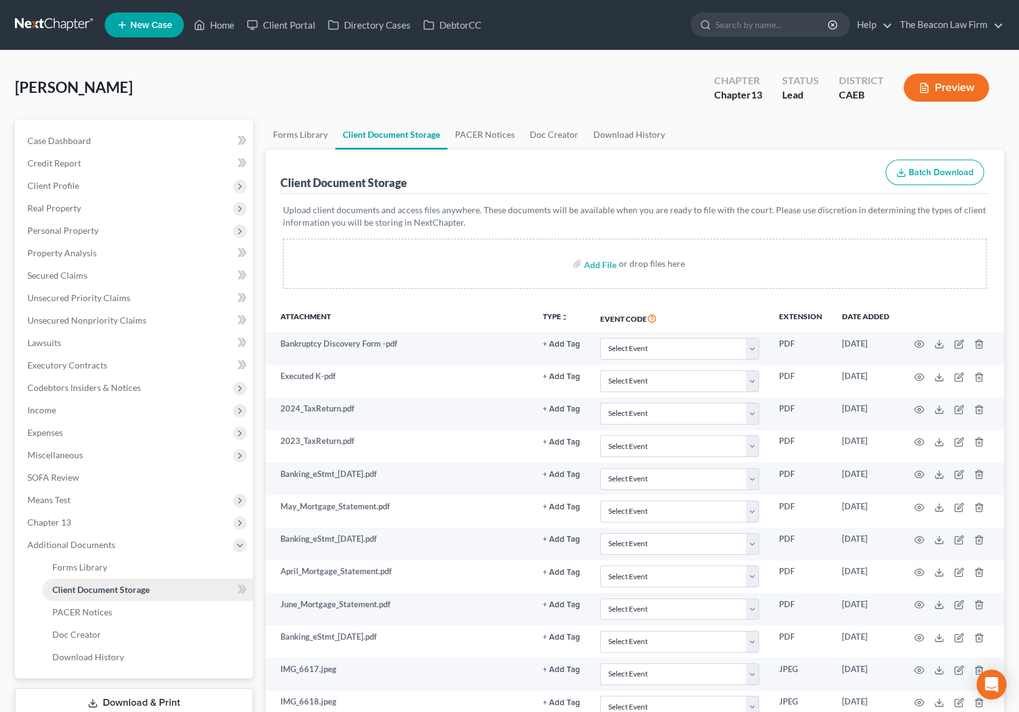
scroll to position [441, 0]
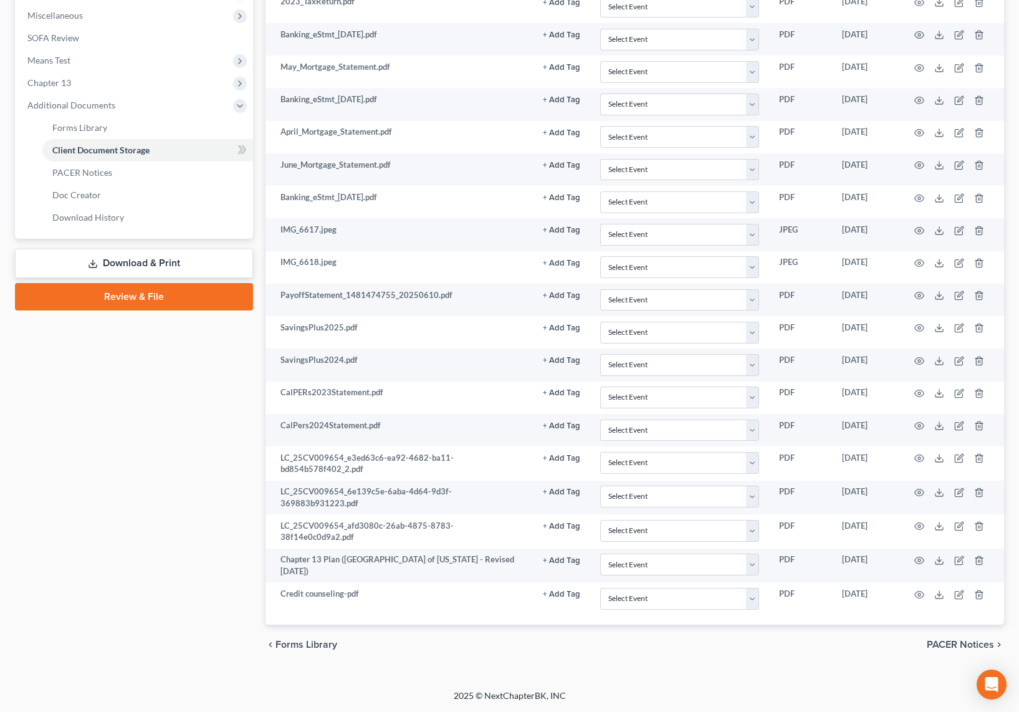
click at [147, 295] on link "Review & File" at bounding box center [134, 296] width 238 height 27
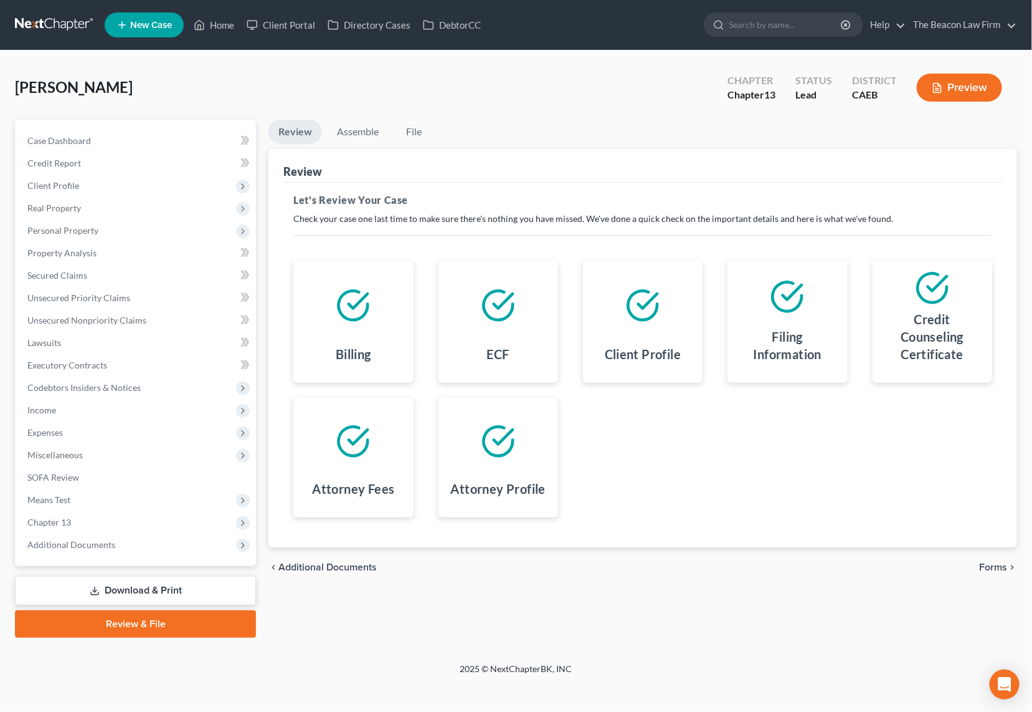
click at [806, 566] on span "Forms" at bounding box center [993, 567] width 28 height 10
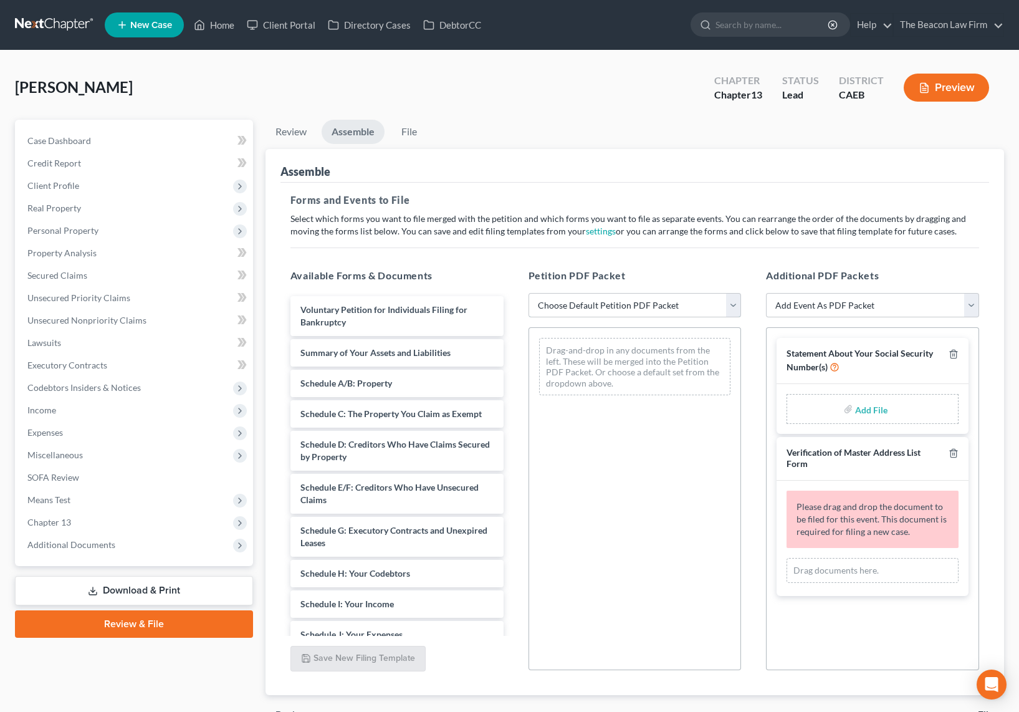
click at [729, 303] on select "Choose Default Petition PDF Packet Complete Bankruptcy Petition (all forms and …" at bounding box center [634, 305] width 213 height 25
select select "0"
click at [528, 293] on select "Choose Default Petition PDF Packet Complete Bankruptcy Petition (all forms and …" at bounding box center [634, 305] width 213 height 25
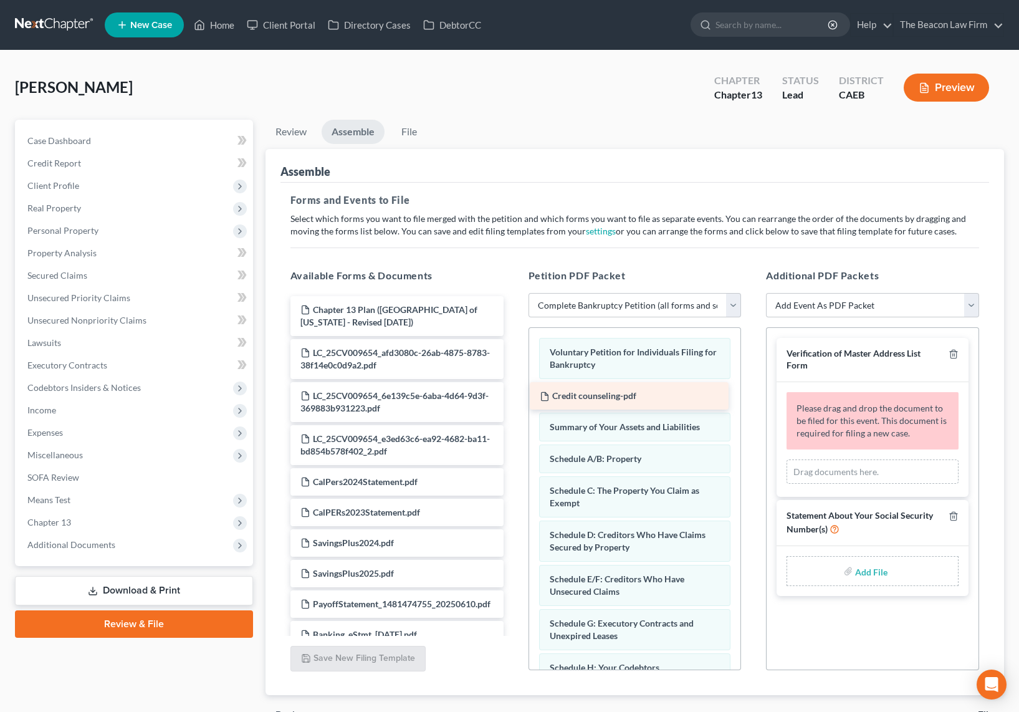
drag, startPoint x: 381, startPoint y: 305, endPoint x: 621, endPoint y: 392, distance: 254.5
click at [513, 392] on div "Credit counseling-pdf Credit counseling-pdf Chapter 13 Plan (Eastern District o…" at bounding box center [396, 609] width 233 height 627
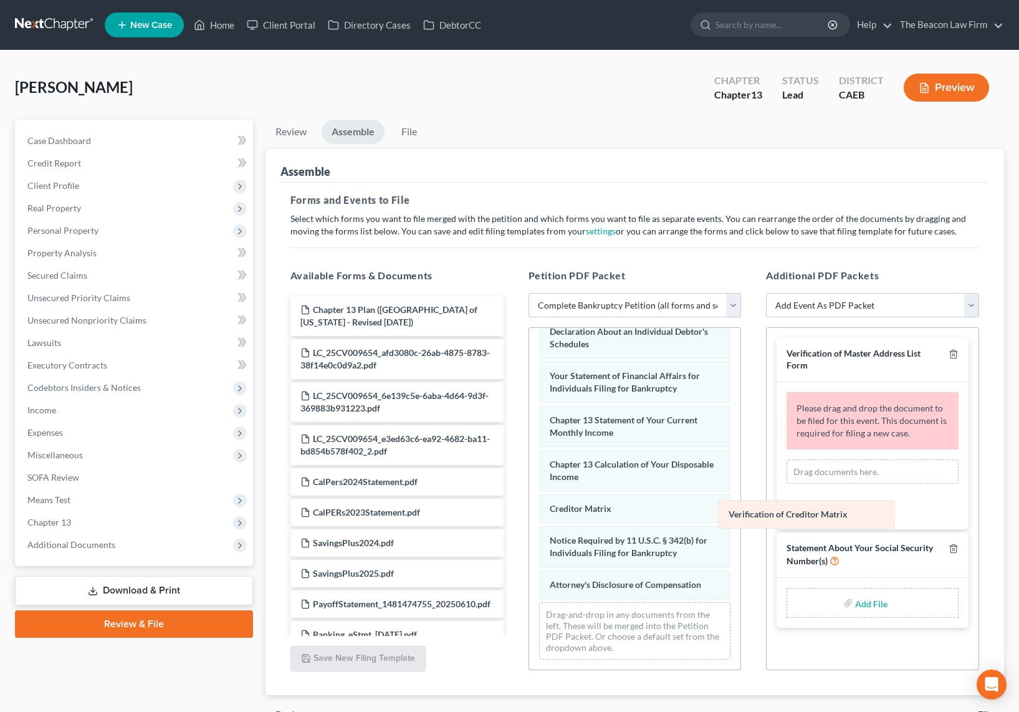
scroll to position [438, 0]
drag, startPoint x: 584, startPoint y: 507, endPoint x: 836, endPoint y: 477, distance: 253.5
click at [741, 477] on div "Verification of Creditor Matrix Voluntary Petition for Individuals Filing for B…" at bounding box center [635, 282] width 212 height 774
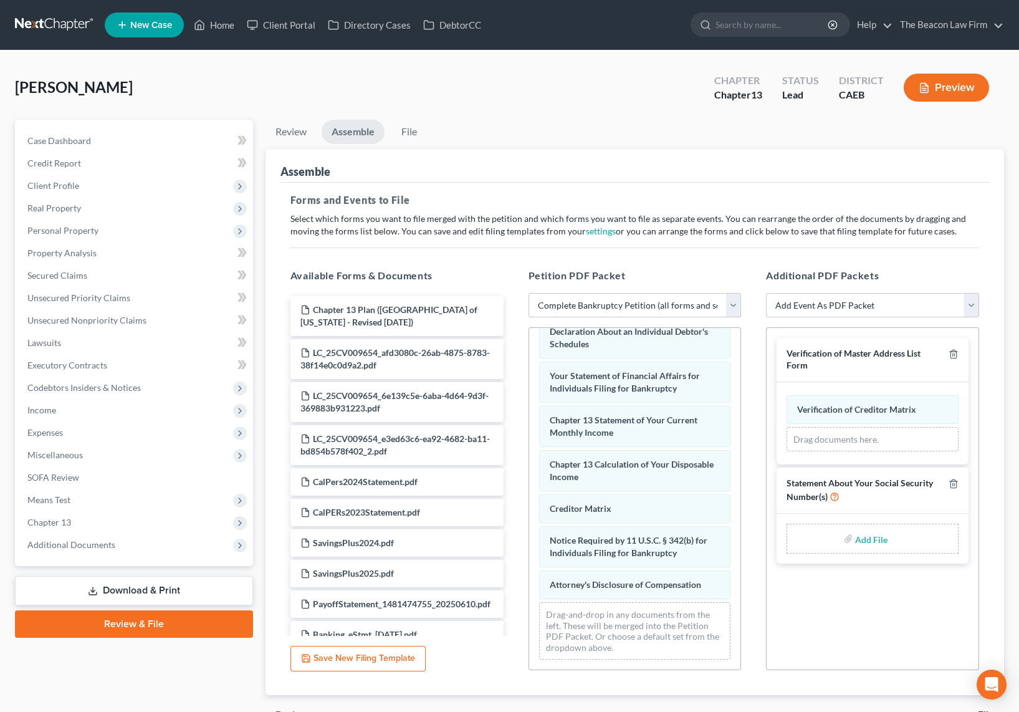
click at [806, 533] on input "file" at bounding box center [870, 538] width 30 height 22
type input "C:\fakepath\SSN.pdf"
click at [525, 94] on div "Perez, Veronica Upgraded Chapter Chapter 13 Status Lead District CAEB Preview" at bounding box center [509, 92] width 989 height 54
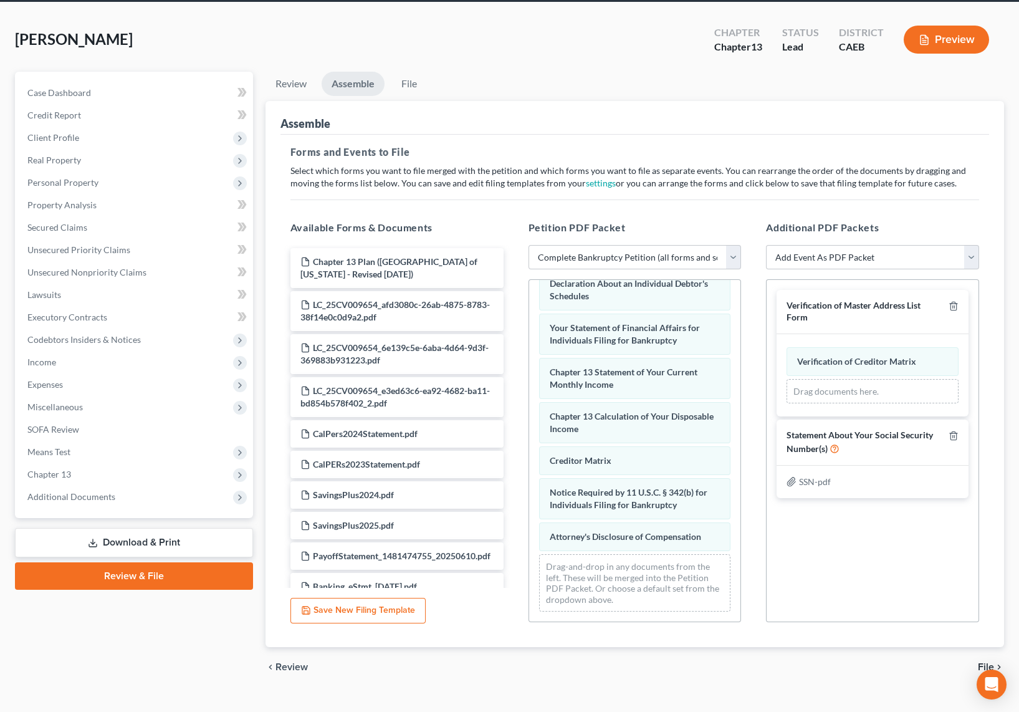
scroll to position [70, 0]
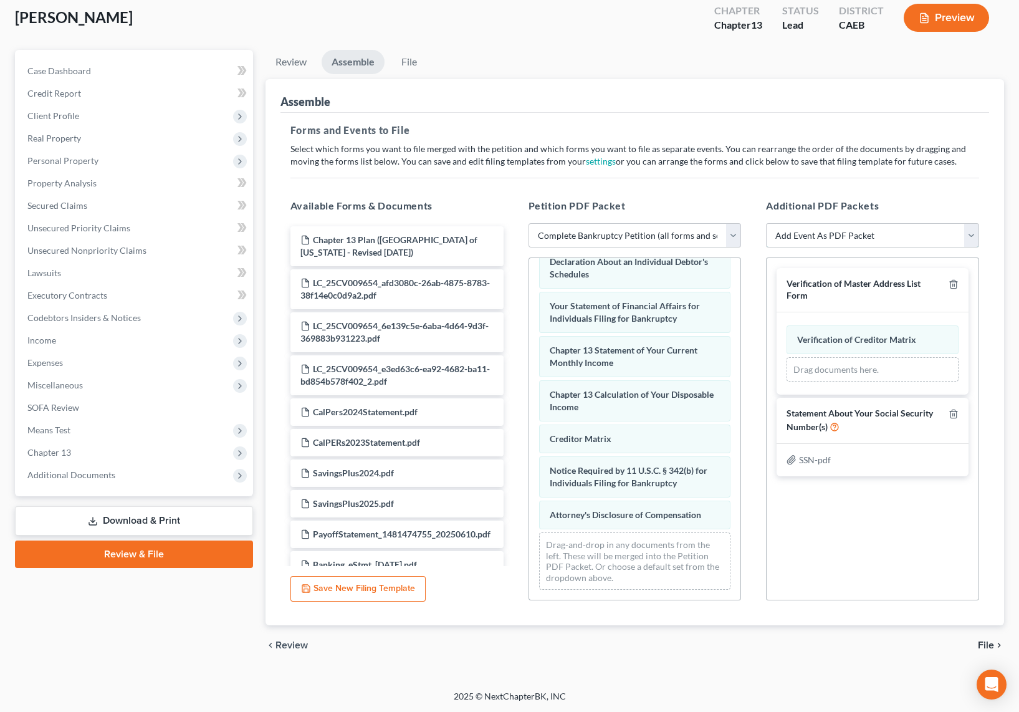
click at [806, 239] on select "Add Event As PDF Packet Statement About Your Social Security Number(s) Verifica…" at bounding box center [872, 235] width 213 height 25
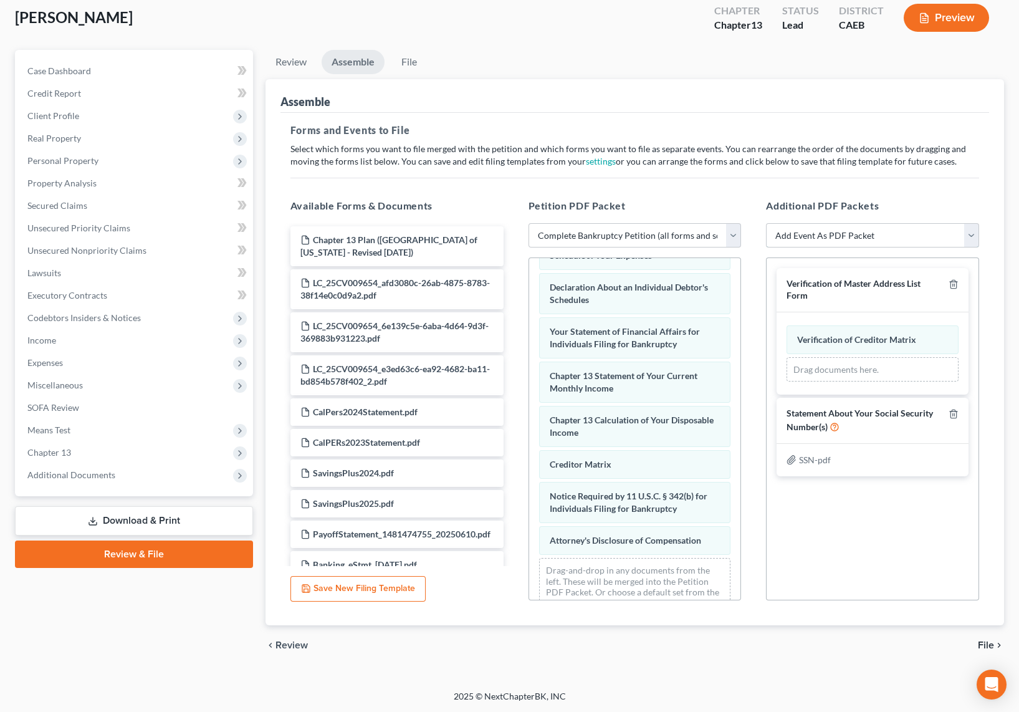
scroll to position [438, 0]
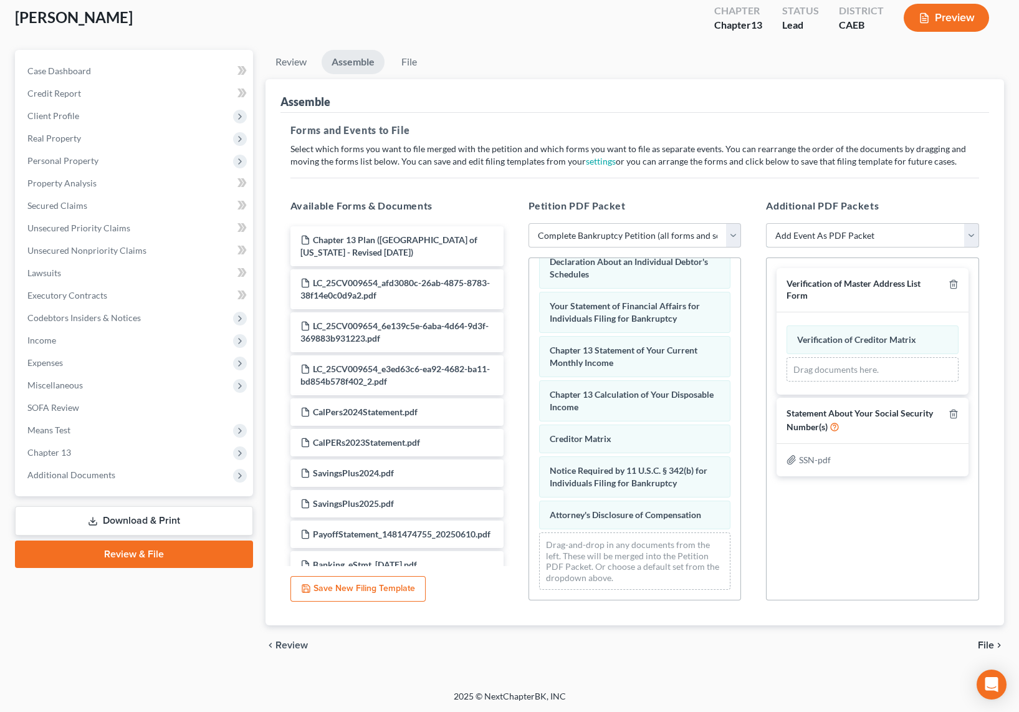
click at [806, 234] on select "Add Event As PDF Packet Statement About Your Social Security Number(s) Verifica…" at bounding box center [872, 235] width 213 height 25
click at [766, 223] on select "Add Event As PDF Packet Statement About Your Social Security Number(s) Verifica…" at bounding box center [872, 235] width 213 height 25
click at [806, 492] on div "Verification of Master Address List Form Verification of Creditor Matrix Amende…" at bounding box center [872, 428] width 213 height 343
click at [806, 231] on select "Add Event As PDF Packet Statement About Your Social Security Number(s) Verifica…" at bounding box center [872, 235] width 213 height 25
click at [766, 223] on select "Add Event As PDF Packet Statement About Your Social Security Number(s) Verifica…" at bounding box center [872, 235] width 213 height 25
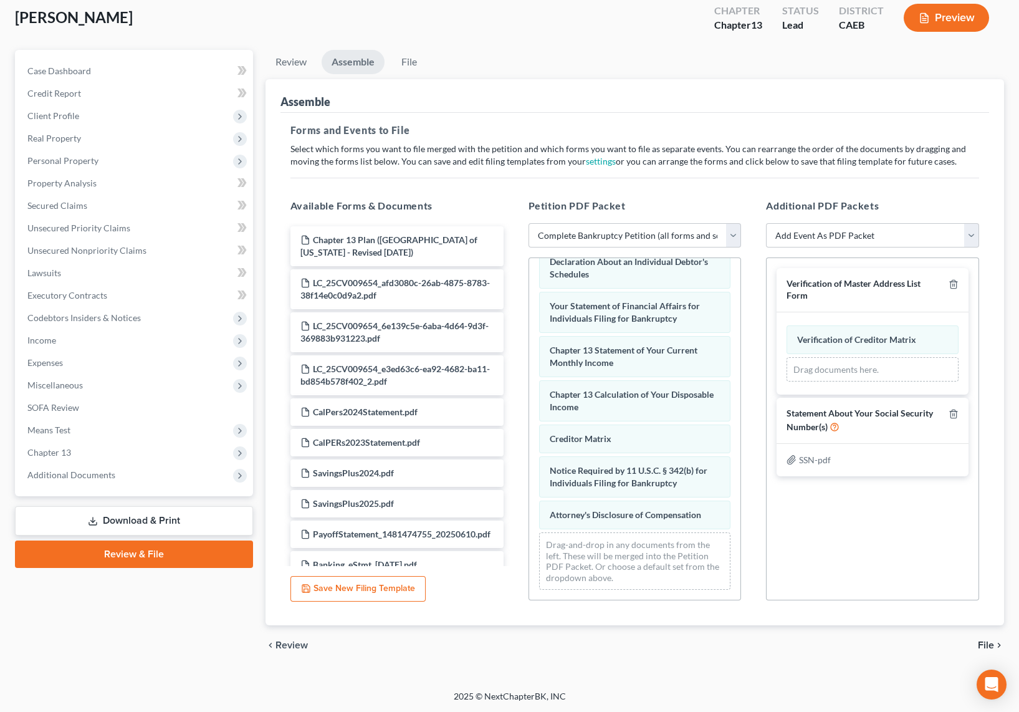
click at [806, 545] on div "Verification of Master Address List Form Verification of Creditor Matrix Amende…" at bounding box center [872, 428] width 213 height 343
click at [806, 555] on div "Verification of Master Address List Form Verification of Creditor Matrix Amende…" at bounding box center [872, 428] width 213 height 343
click at [806, 229] on select "Add Event As PDF Packet Statement About Your Social Security Number(s) Verifica…" at bounding box center [872, 235] width 213 height 25
click at [766, 223] on select "Add Event As PDF Packet Statement About Your Social Security Number(s) Verifica…" at bounding box center [872, 235] width 213 height 25
click at [806, 258] on div "Verification of Master Address List Form Verification of Creditor Matrix Amende…" at bounding box center [872, 371] width 212 height 227
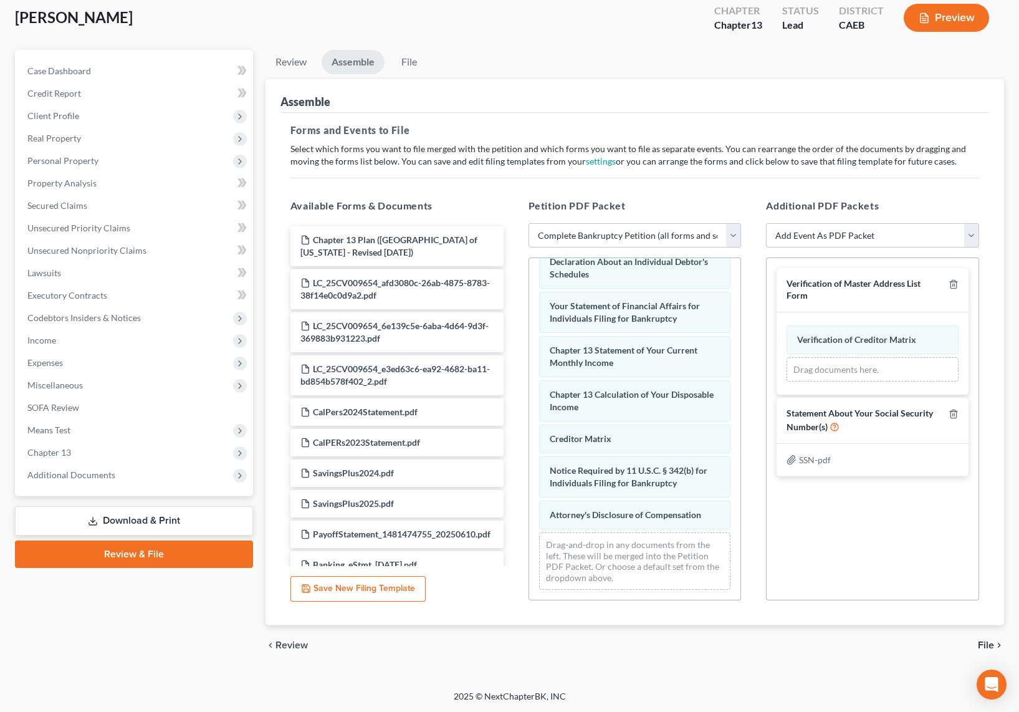
click at [806, 227] on select "Add Event As PDF Packet Statement About Your Social Security Number(s) Verifica…" at bounding box center [872, 235] width 213 height 25
click at [806, 548] on div "Verification of Master Address List Form Verification of Creditor Matrix Amende…" at bounding box center [872, 428] width 213 height 343
click at [733, 234] on select "Choose Default Petition PDF Packet Complete Bankruptcy Petition (all forms and …" at bounding box center [634, 235] width 213 height 25
select select "2"
click at [528, 223] on select "Choose Default Petition PDF Packet Complete Bankruptcy Petition (all forms and …" at bounding box center [634, 235] width 213 height 25
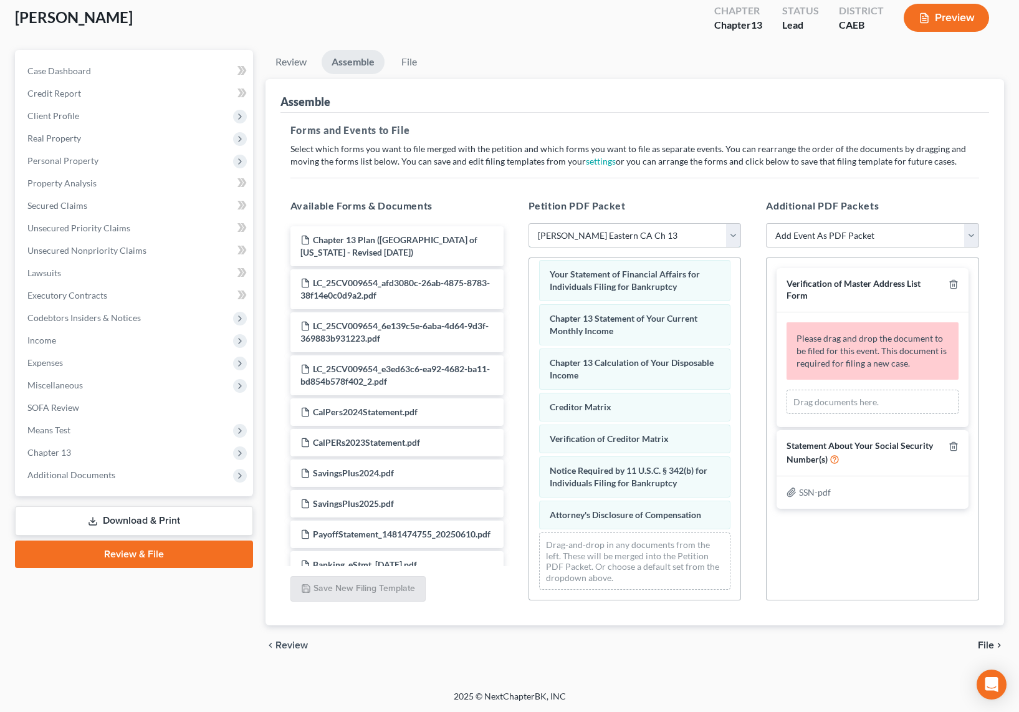
scroll to position [406, 0]
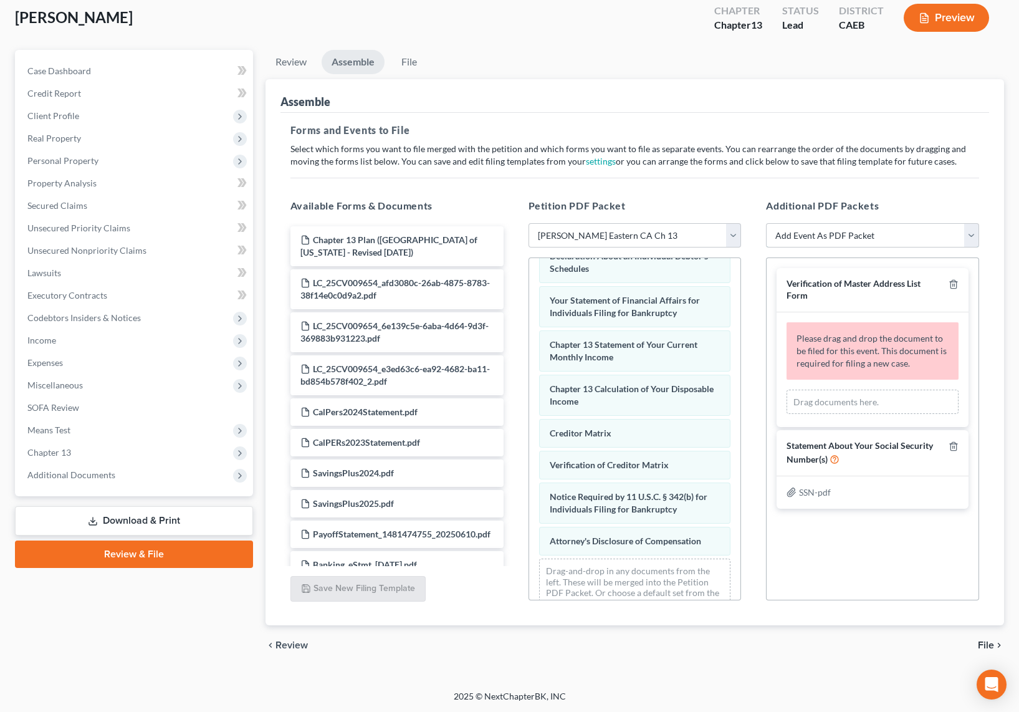
click at [806, 233] on select "Add Event As PDF Packet Statement About Your Social Security Number(s) Verifica…" at bounding box center [872, 235] width 213 height 25
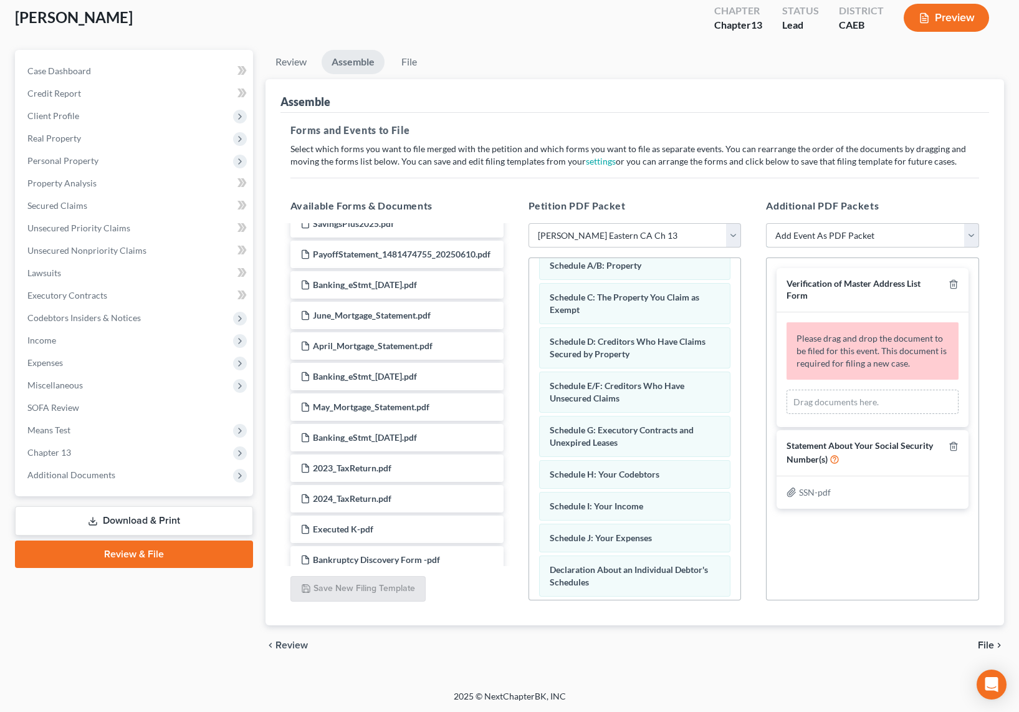
scroll to position [345, 0]
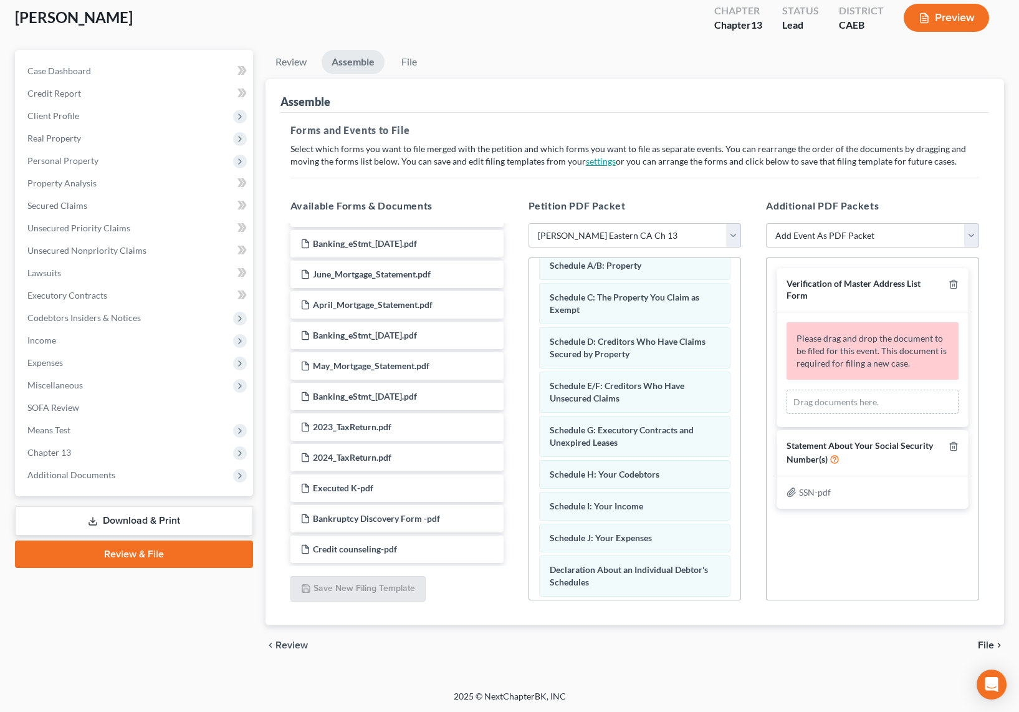
click at [596, 158] on link "settings" at bounding box center [601, 161] width 30 height 11
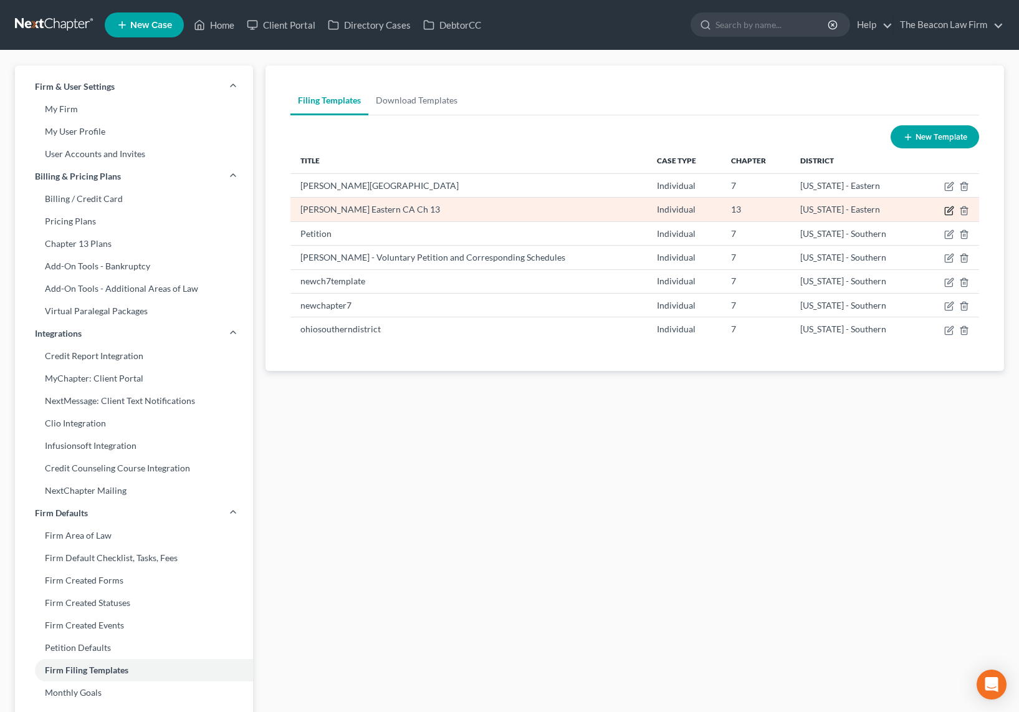
click at [806, 209] on icon "button" at bounding box center [949, 211] width 10 height 10
select select "2"
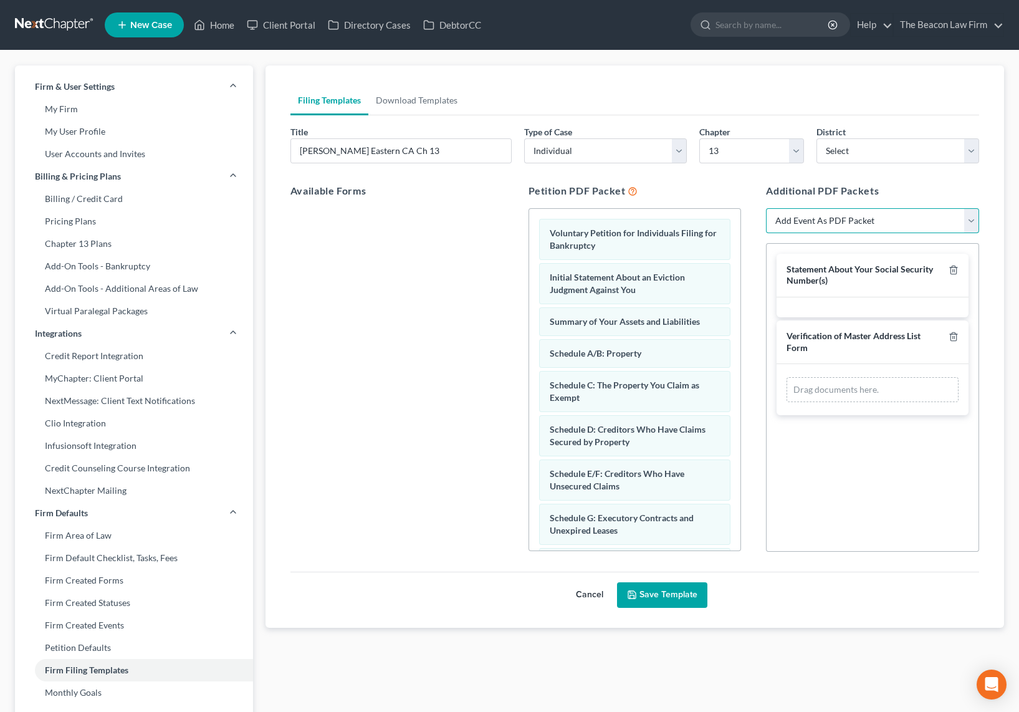
click at [806, 219] on select "Add Event As PDF Packet Verification of Master Address List Form Statement Abou…" at bounding box center [872, 220] width 213 height 25
click at [766, 208] on select "Add Event As PDF Packet Verification of Master Address List Form Statement Abou…" at bounding box center [872, 220] width 213 height 25
click at [806, 211] on select "Add Event As PDF Packet Verification of Master Address List Form Statement Abou…" at bounding box center [872, 220] width 213 height 25
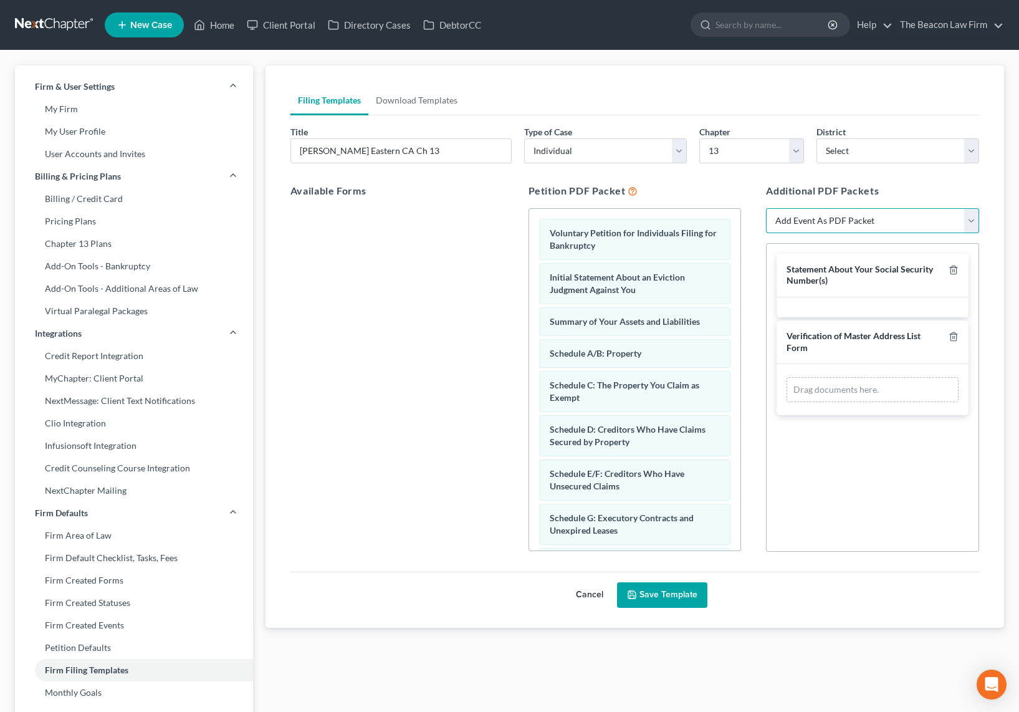
click at [766, 208] on select "Add Event As PDF Packet Verification of Master Address List Form Statement Abou…" at bounding box center [872, 220] width 213 height 25
click at [313, 186] on h5 "Available Forms" at bounding box center [396, 190] width 213 height 15
click at [304, 190] on h5 "Available Forms" at bounding box center [396, 190] width 213 height 15
click at [363, 278] on div at bounding box center [396, 379] width 233 height 343
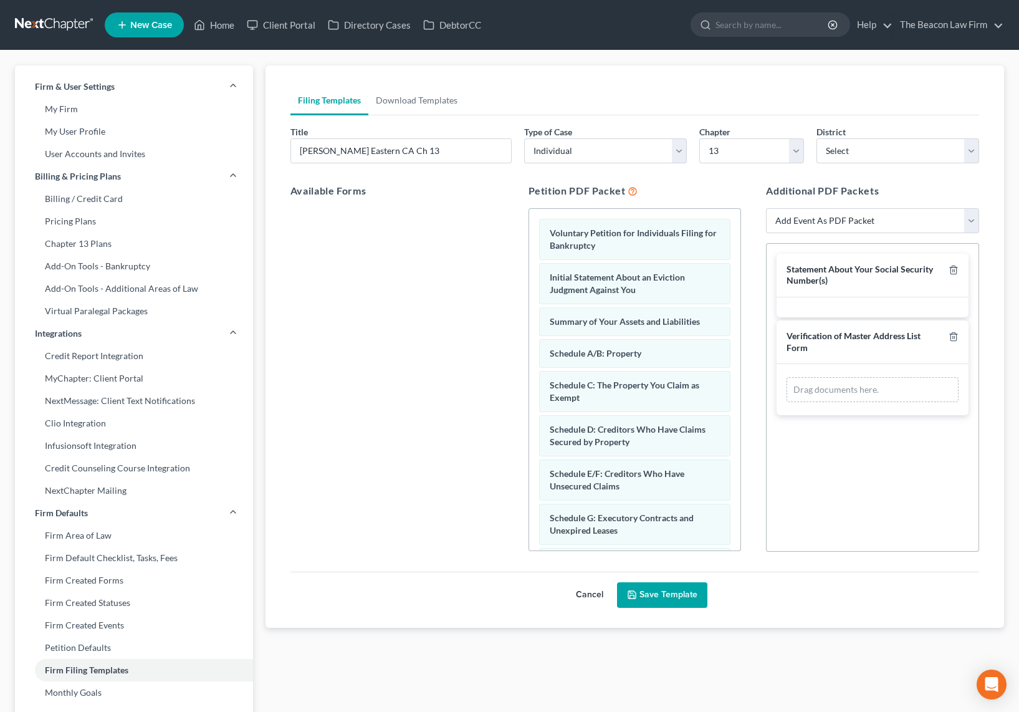
click at [317, 181] on div "Available Forms" at bounding box center [397, 367] width 238 height 388
click at [677, 146] on select "Individual Business" at bounding box center [605, 150] width 163 height 25
click at [319, 191] on h5 "Available Forms" at bounding box center [396, 190] width 213 height 15
click at [75, 237] on link "Chapter 13 Plans" at bounding box center [134, 243] width 238 height 22
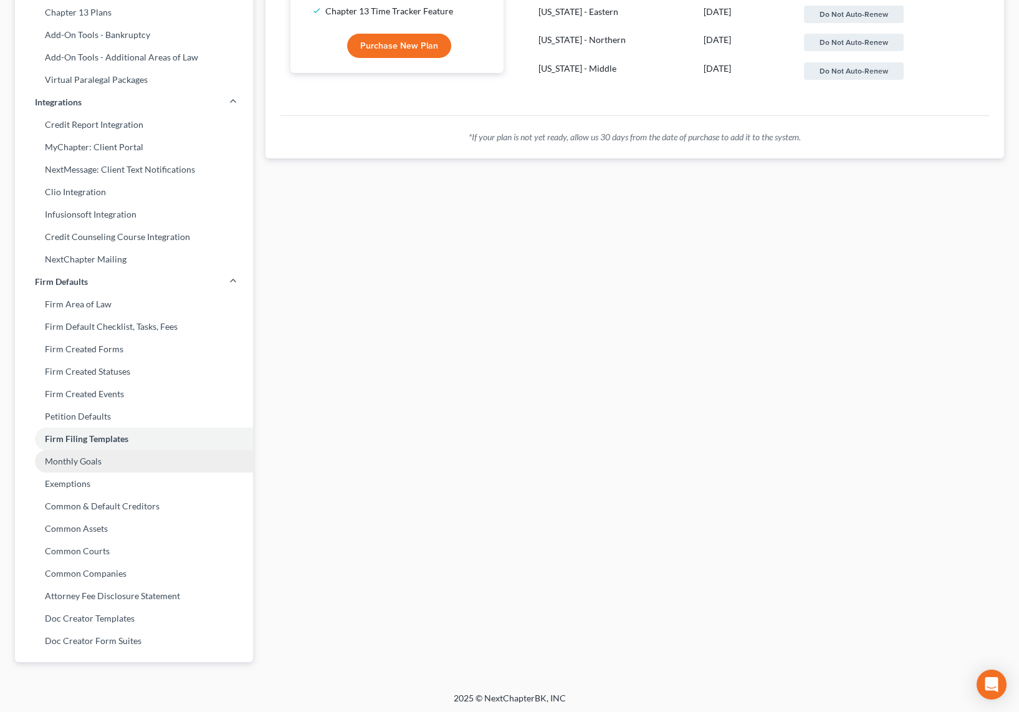
scroll to position [232, 0]
click at [93, 439] on link "Firm Filing Templates" at bounding box center [134, 437] width 238 height 22
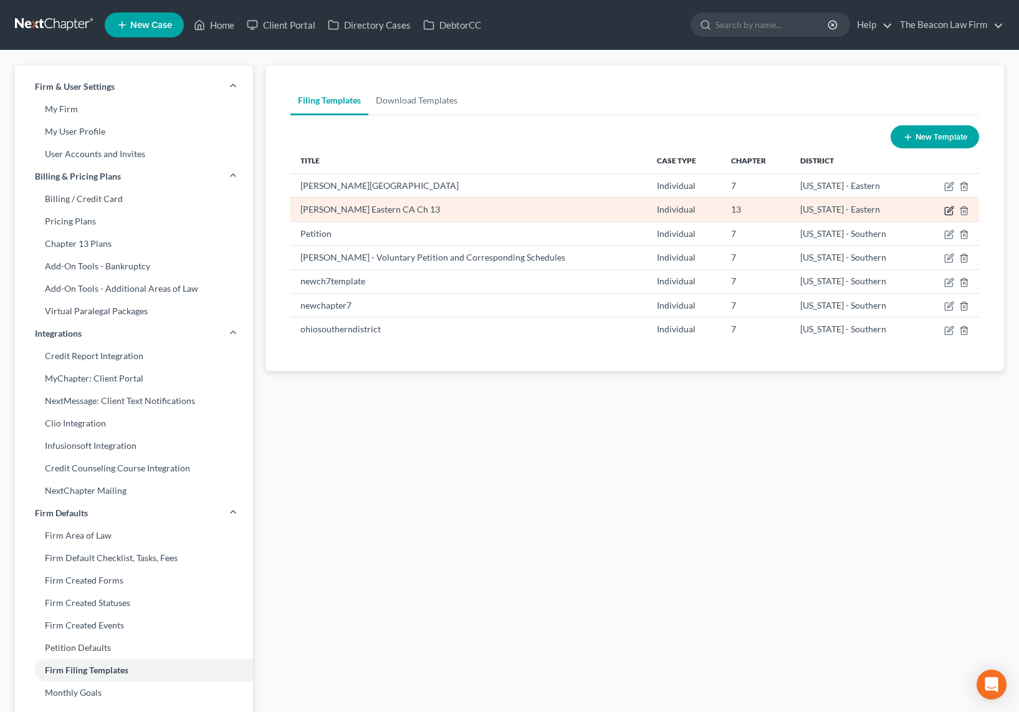
click at [806, 209] on icon "button" at bounding box center [949, 211] width 10 height 10
select select "2"
select select "8"
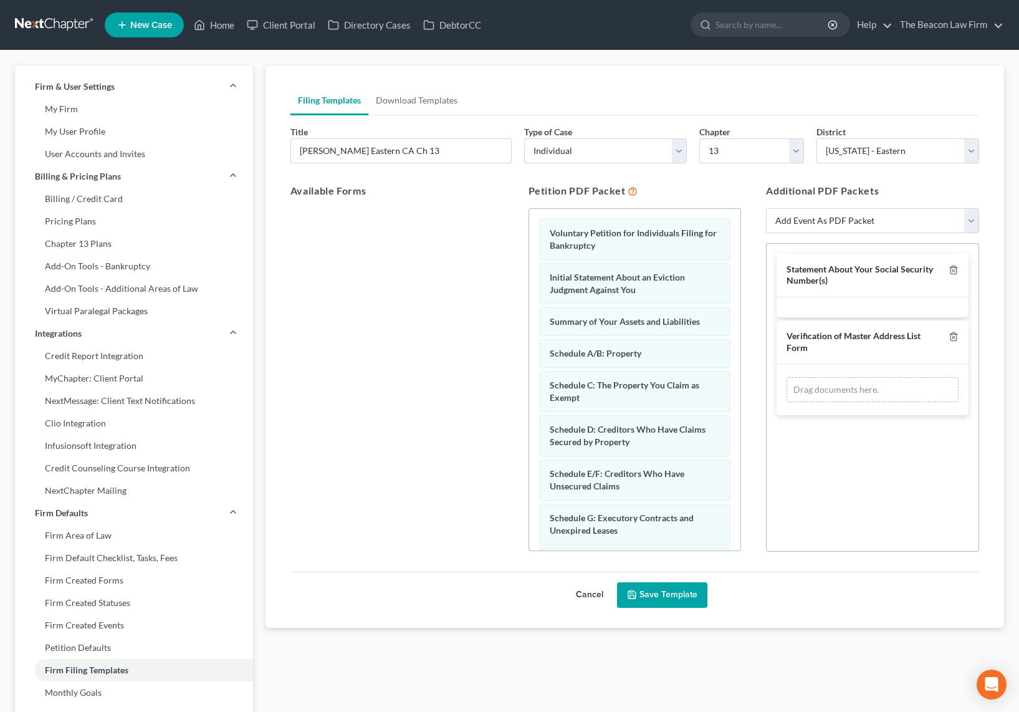
click at [399, 429] on div at bounding box center [396, 379] width 233 height 343
click at [462, 147] on input "Anh Nguyen Eastern CA Ch 13" at bounding box center [401, 151] width 220 height 24
click at [484, 279] on div at bounding box center [396, 379] width 233 height 343
click at [327, 192] on h5 "Available Forms" at bounding box center [396, 190] width 213 height 15
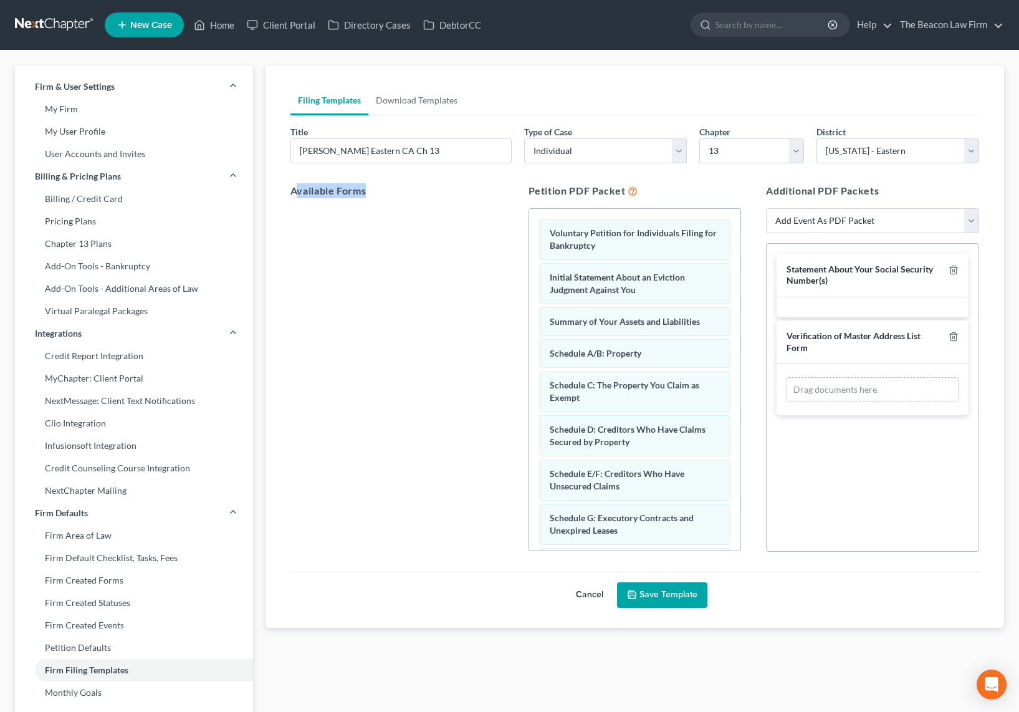
click at [327, 192] on h5 "Available Forms" at bounding box center [396, 190] width 213 height 15
click at [432, 459] on div at bounding box center [396, 379] width 233 height 343
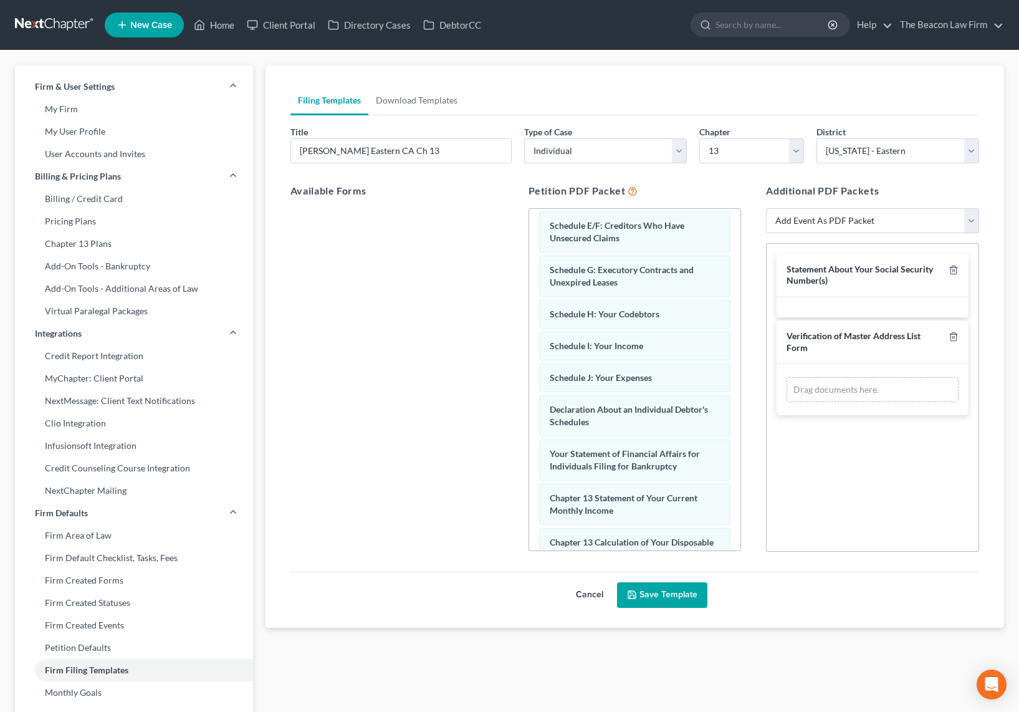
scroll to position [472, 0]
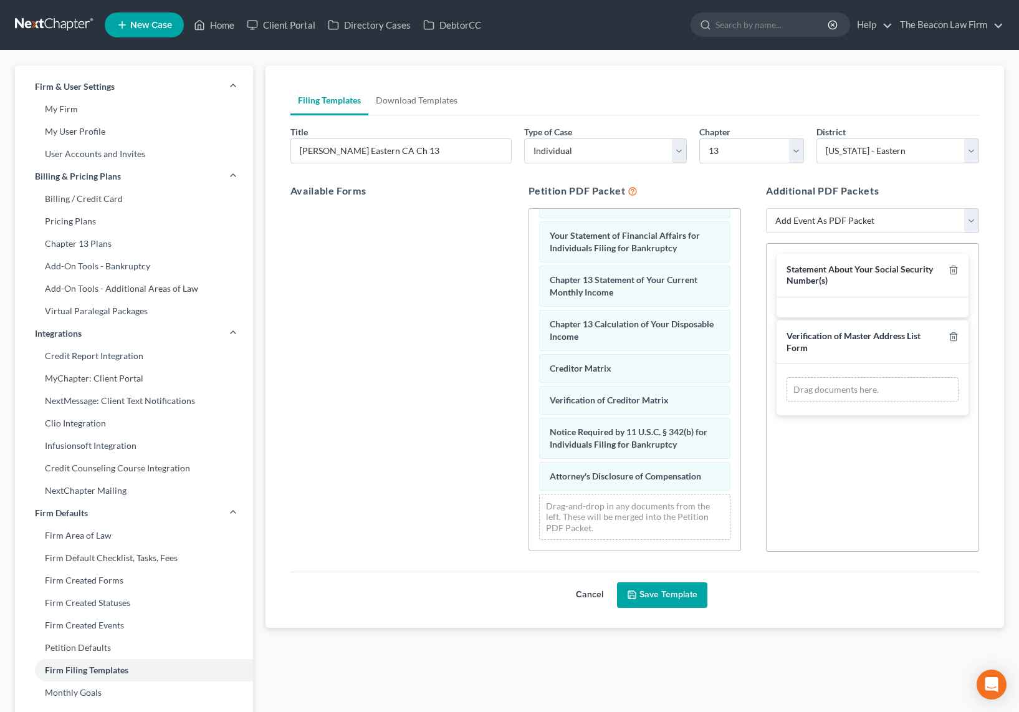
click at [626, 516] on div "Drag-and-drop in any documents from the left. These will be merged into the Pet…" at bounding box center [635, 516] width 192 height 47
click at [609, 511] on div "Drag-and-drop in any documents from the left. These will be merged into the Pet…" at bounding box center [635, 516] width 192 height 47
drag, startPoint x: 609, startPoint y: 511, endPoint x: 602, endPoint y: 505, distance: 8.9
click at [606, 508] on div "Drag-and-drop in any documents from the left. These will be merged into the Pet…" at bounding box center [635, 516] width 192 height 47
click at [600, 507] on div "Drag-and-drop in any documents from the left. These will be merged into the Pet…" at bounding box center [635, 516] width 192 height 47
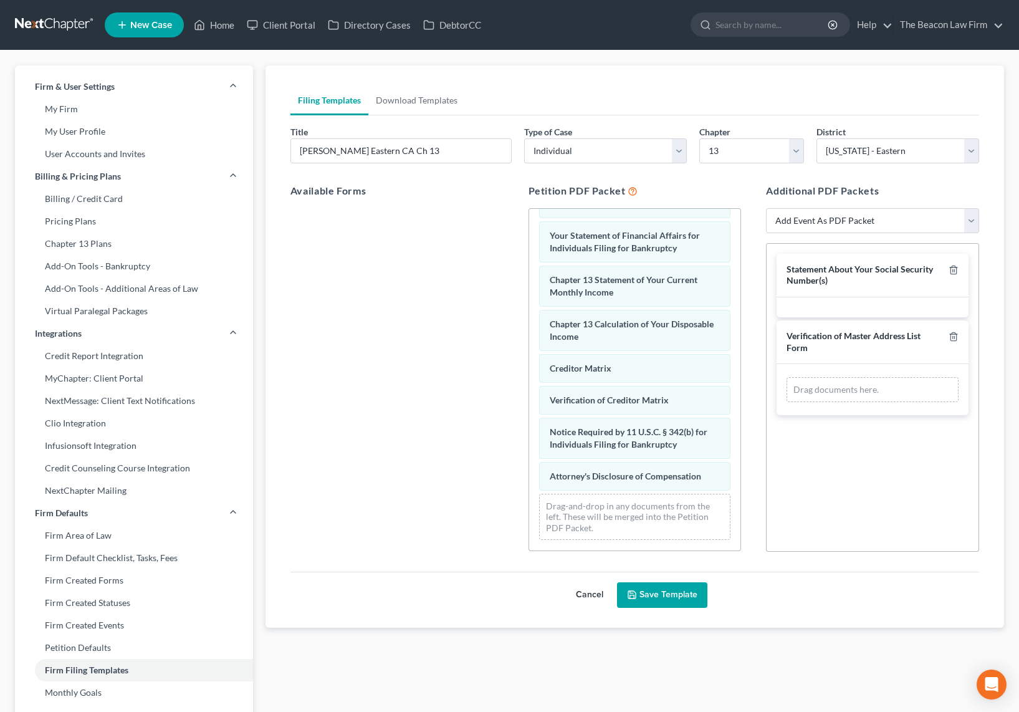
click at [596, 510] on div "Drag-and-drop in any documents from the left. These will be merged into the Pet…" at bounding box center [635, 516] width 192 height 47
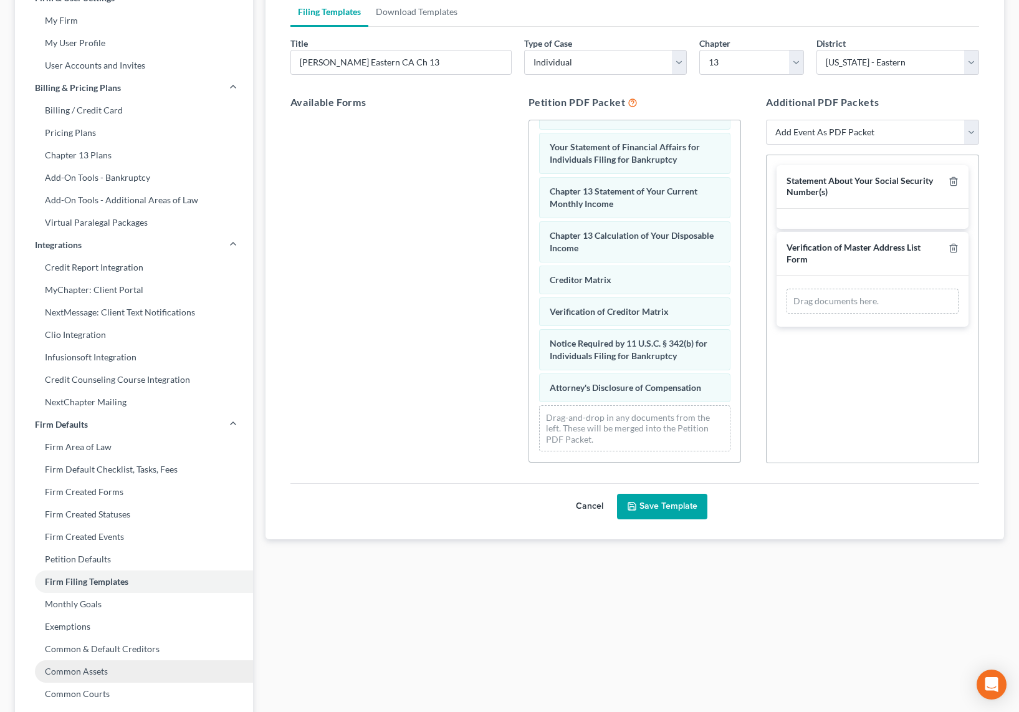
scroll to position [186, 0]
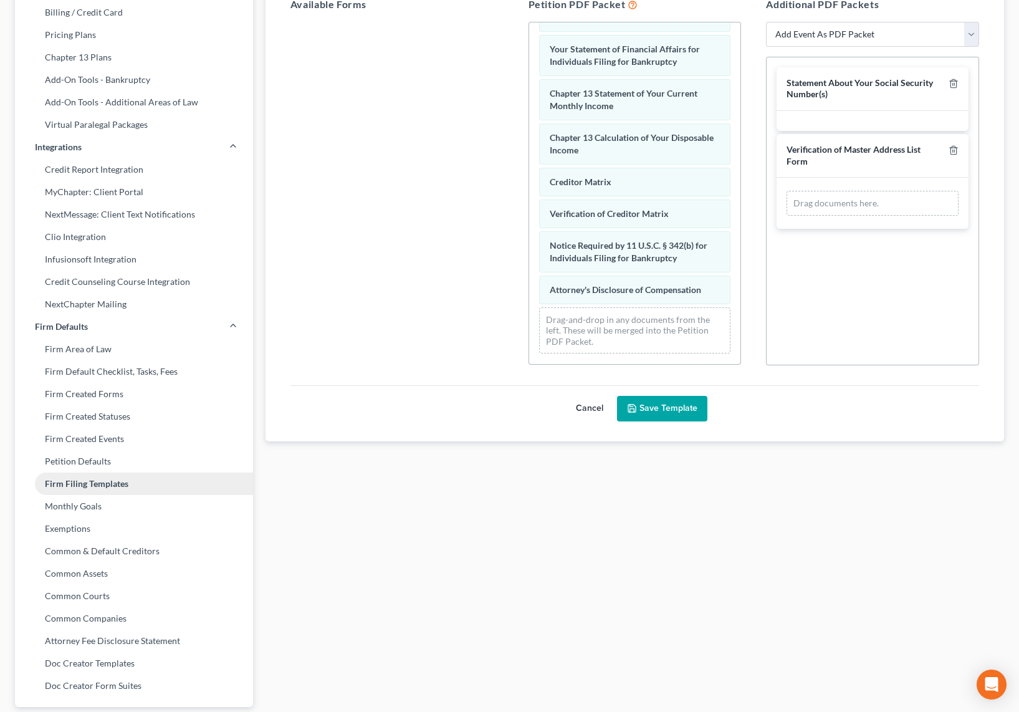
click at [104, 482] on link "Firm Filing Templates" at bounding box center [134, 483] width 238 height 22
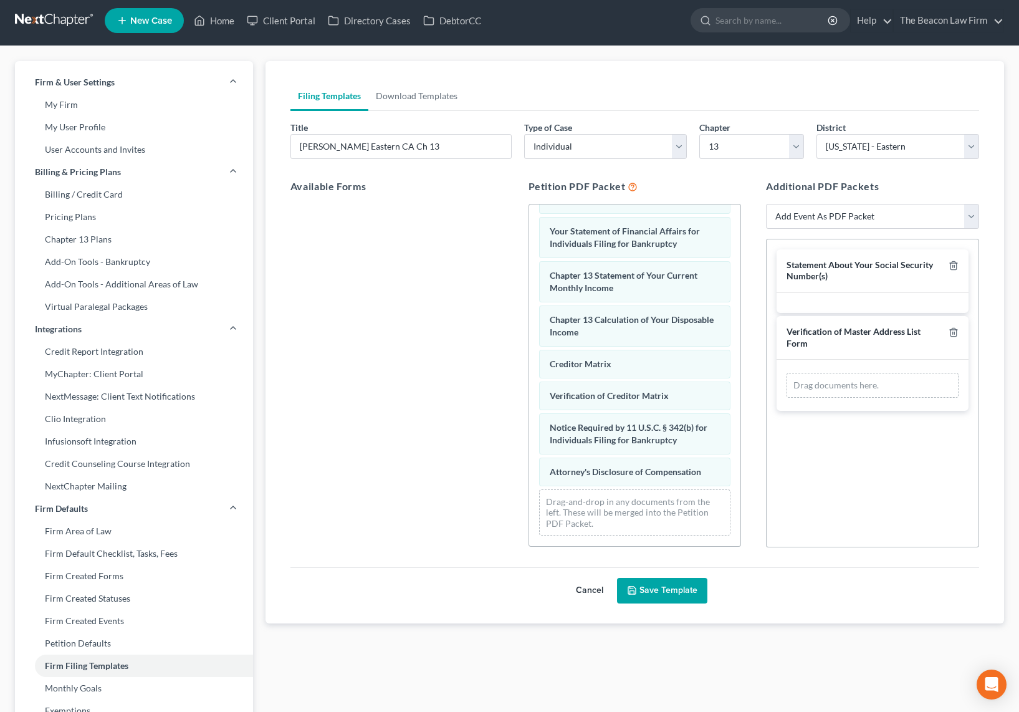
scroll to position [0, 0]
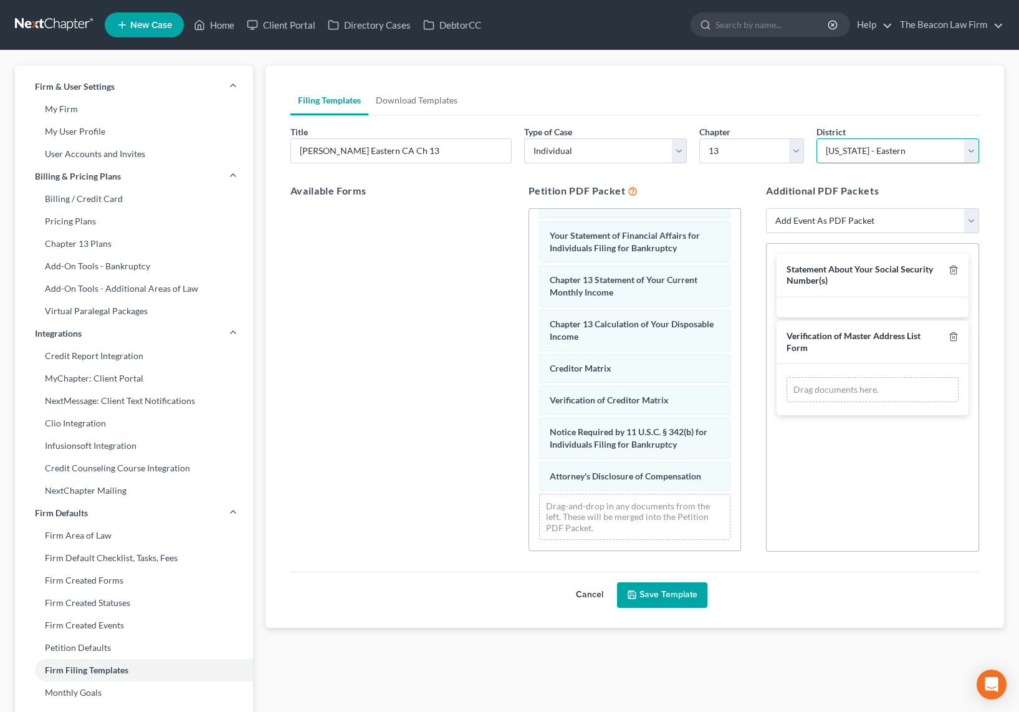
click at [806, 155] on select "Select Alabama - Middle Alabama - Northern Alabama - Southern Alaska Arizona Ar…" at bounding box center [897, 150] width 163 height 25
click at [806, 138] on select "Select Alabama - Middle Alabama - Northern Alabama - Southern Alaska Arizona Ar…" at bounding box center [897, 150] width 163 height 25
click at [806, 482] on div "Statement About Your Social Security Number(s) Verification of Master Address L…" at bounding box center [872, 397] width 213 height 308
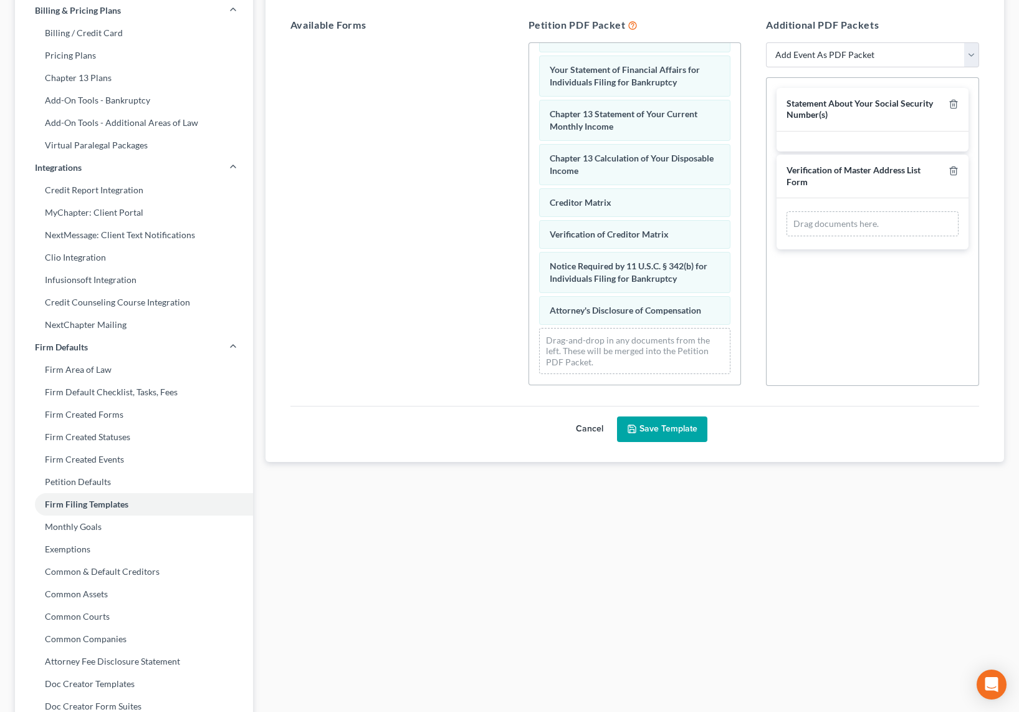
scroll to position [186, 0]
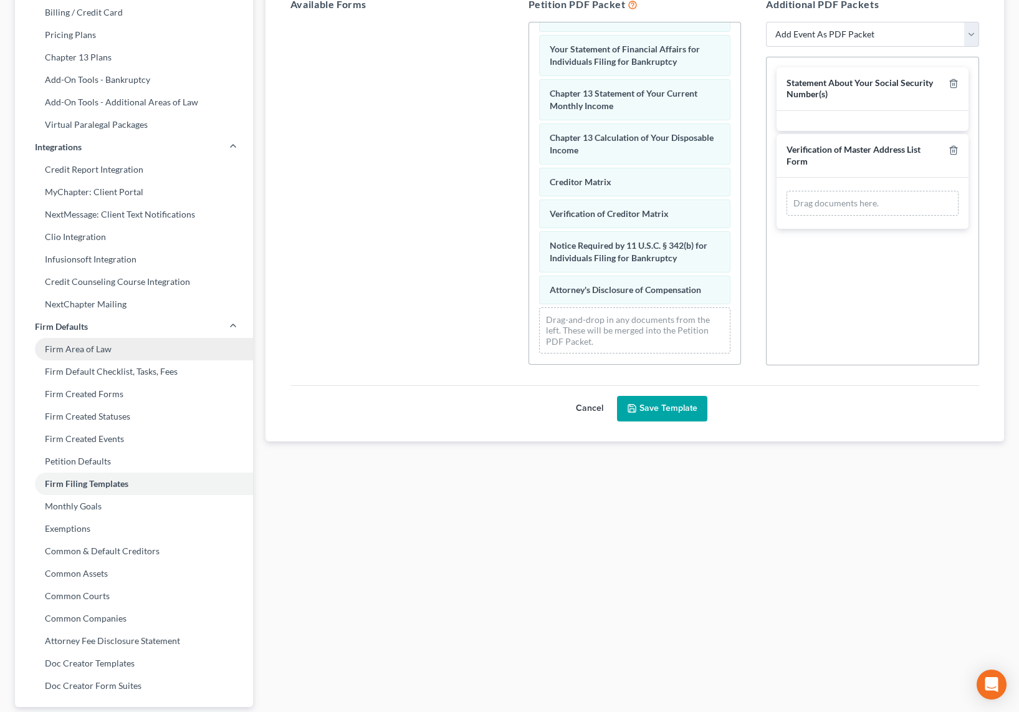
click at [115, 351] on link "Firm Area of Law" at bounding box center [134, 349] width 238 height 22
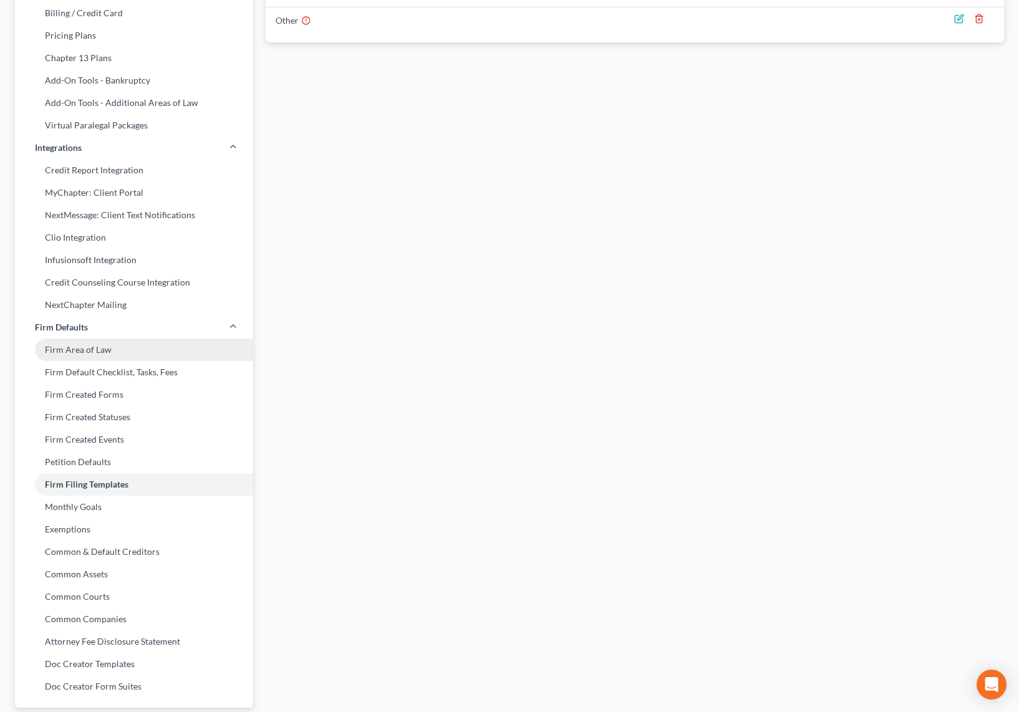
scroll to position [186, 0]
click at [95, 507] on link "Monthly Goals" at bounding box center [134, 506] width 238 height 22
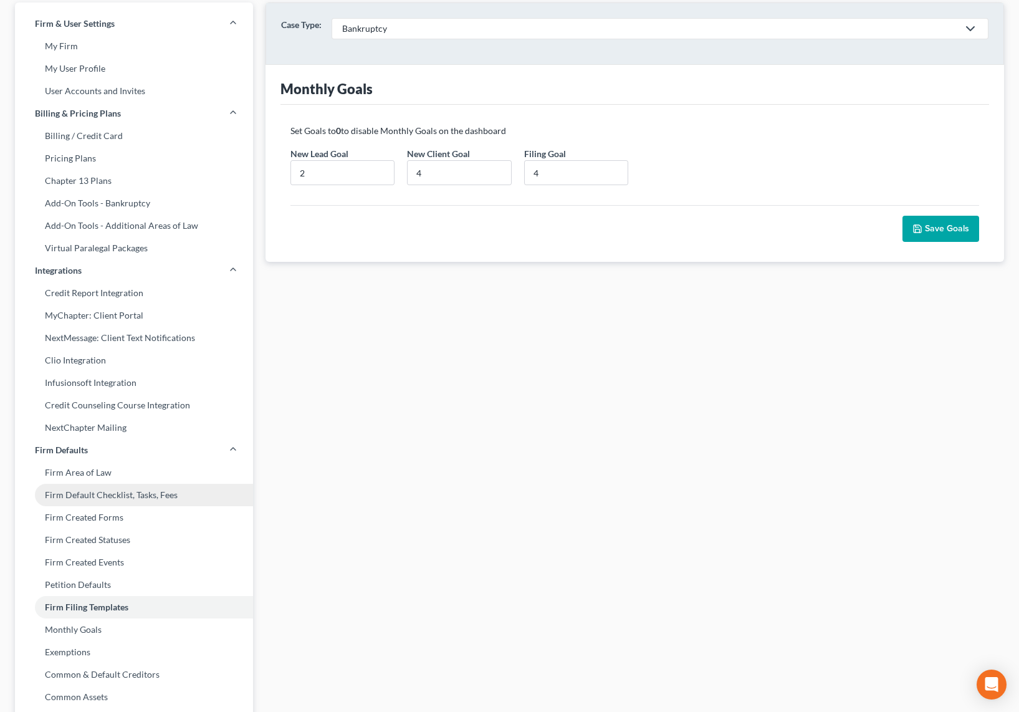
scroll to position [93, 0]
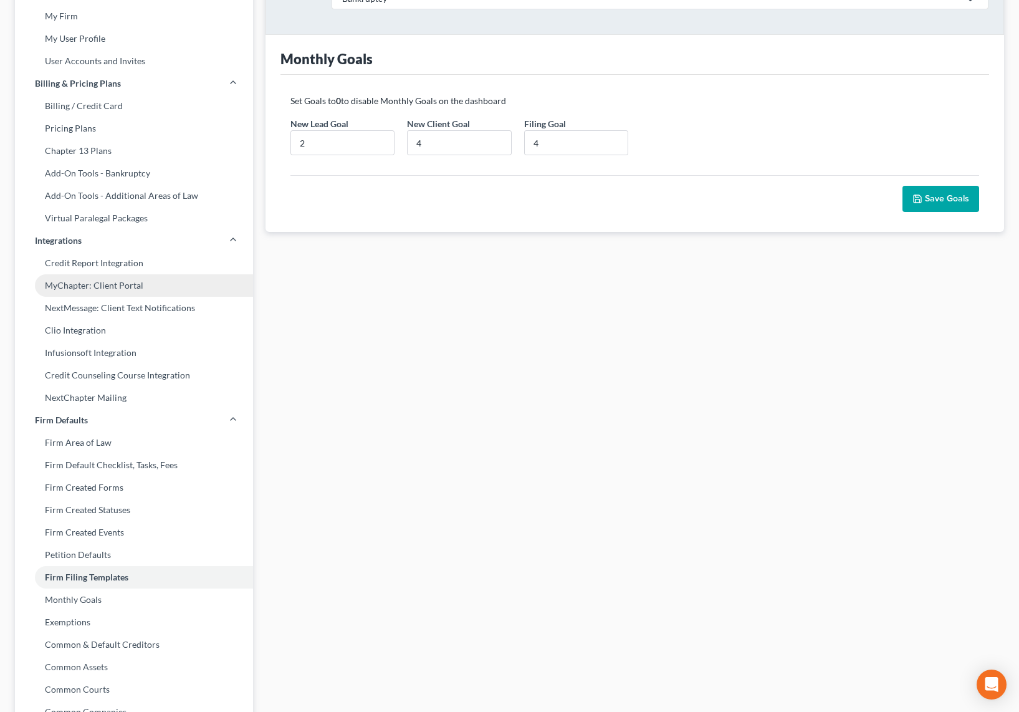
click at [103, 290] on link "MyChapter: Client Portal" at bounding box center [134, 285] width 238 height 22
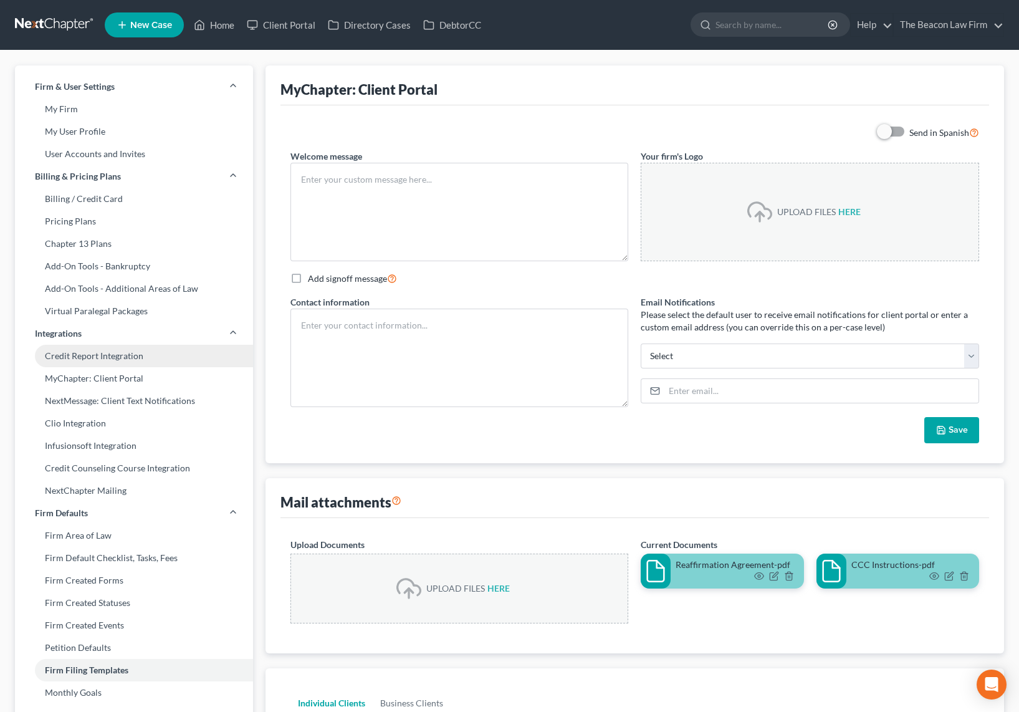
type textarea "Welcome to MyChapter. This online client portal is a place for you to enter all…"
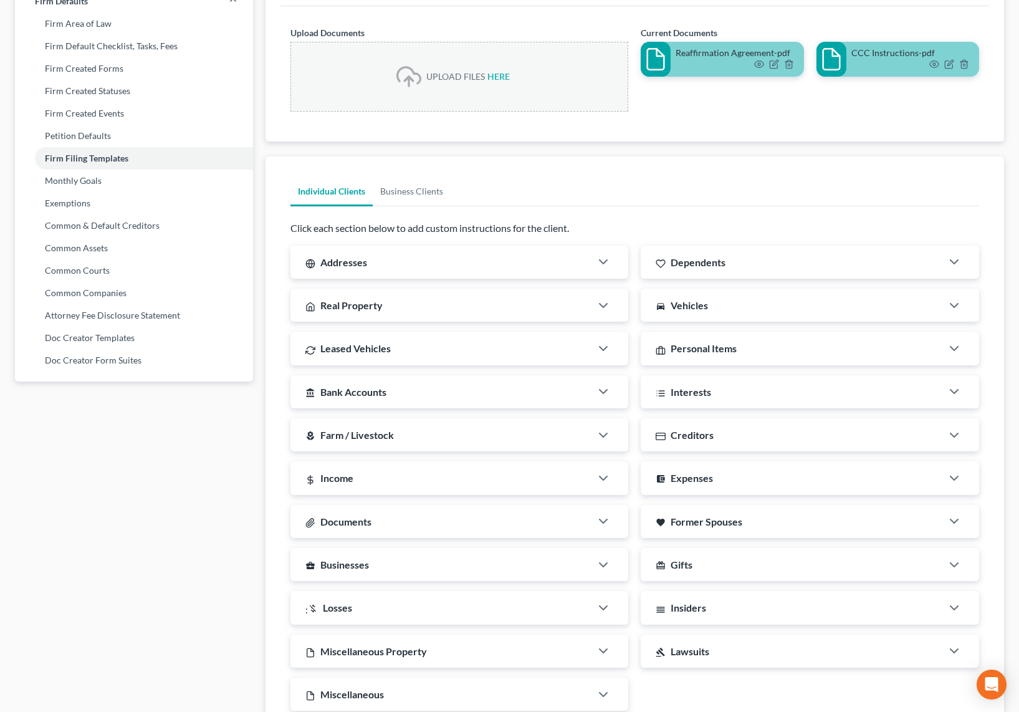
scroll to position [467, 0]
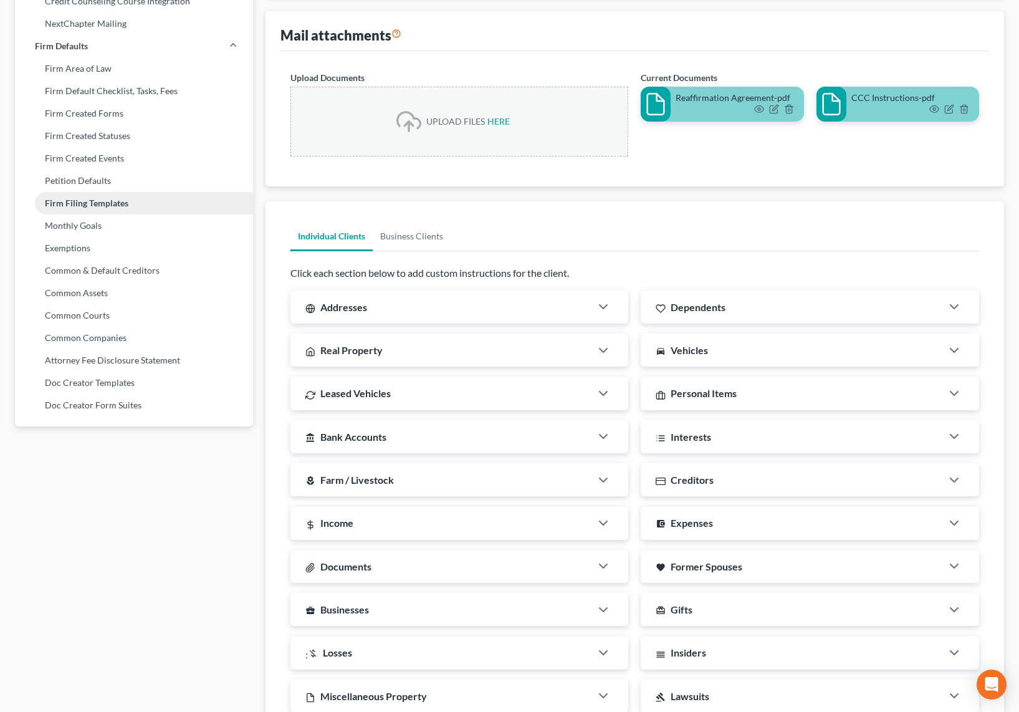
click at [89, 202] on link "Firm Filing Templates" at bounding box center [134, 203] width 238 height 22
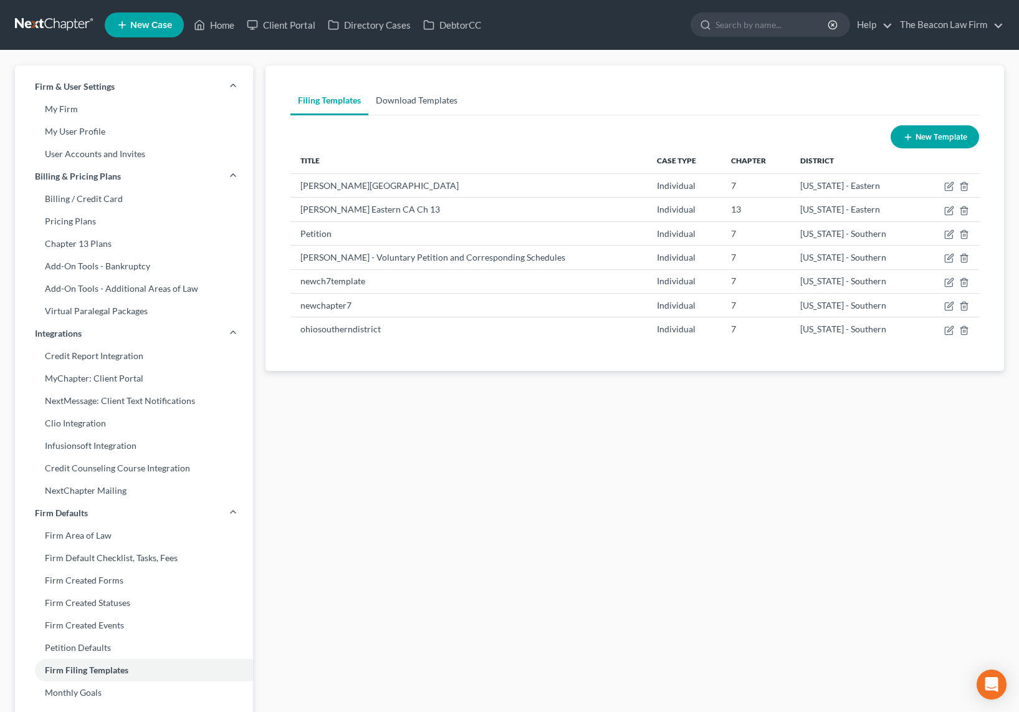
click at [422, 98] on link "Download Templates" at bounding box center [416, 100] width 97 height 30
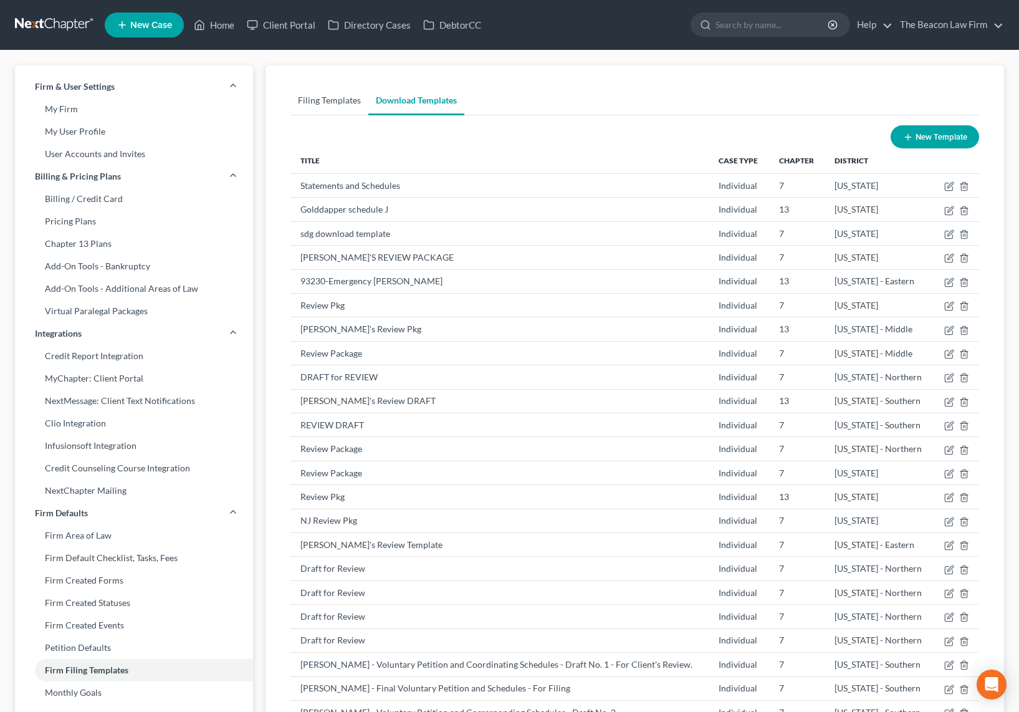
click at [325, 103] on link "Filing Templates" at bounding box center [329, 100] width 78 height 30
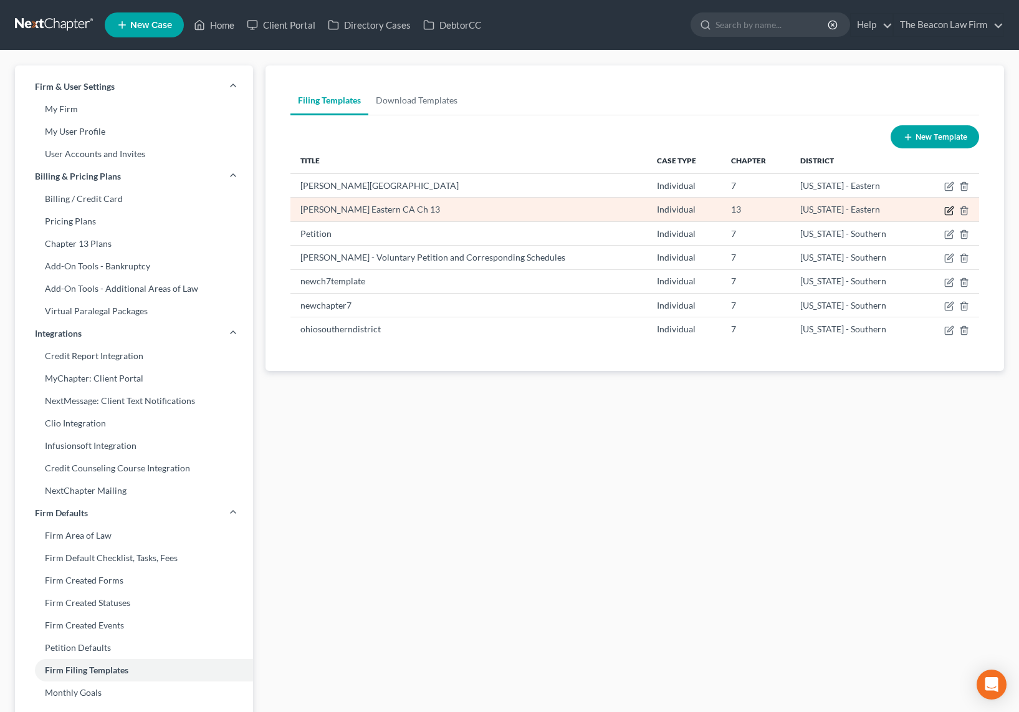
click at [806, 211] on icon "button" at bounding box center [949, 211] width 10 height 10
select select "2"
select select "8"
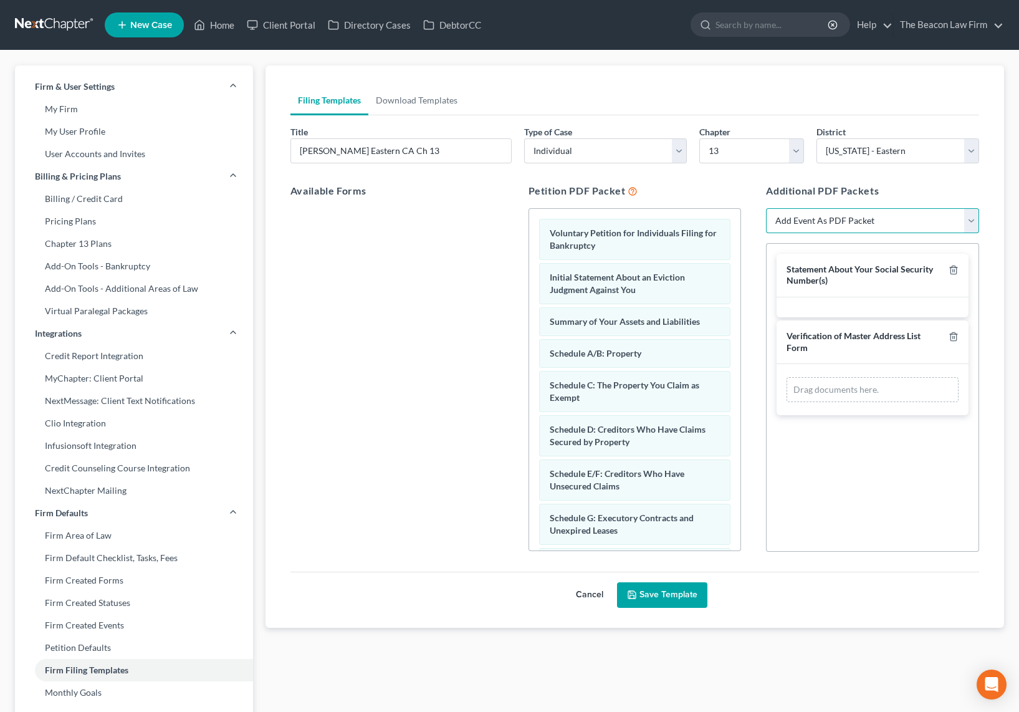
click at [806, 212] on select "Add Event As PDF Packet Verification of Master Address List Form Statement Abou…" at bounding box center [872, 220] width 213 height 25
click at [766, 208] on select "Add Event As PDF Packet Verification of Master Address List Form Statement Abou…" at bounding box center [872, 220] width 213 height 25
click at [806, 245] on div "Statement About Your Social Security Number(s) Verification of Master Address L…" at bounding box center [872, 334] width 212 height 181
click at [806, 217] on select "Add Event As PDF Packet Verification of Master Address List Form Statement Abou…" at bounding box center [872, 220] width 213 height 25
click at [806, 151] on select "Select Alabama - Middle Alabama - Northern Alabama - Southern Alaska Arizona Ar…" at bounding box center [897, 150] width 163 height 25
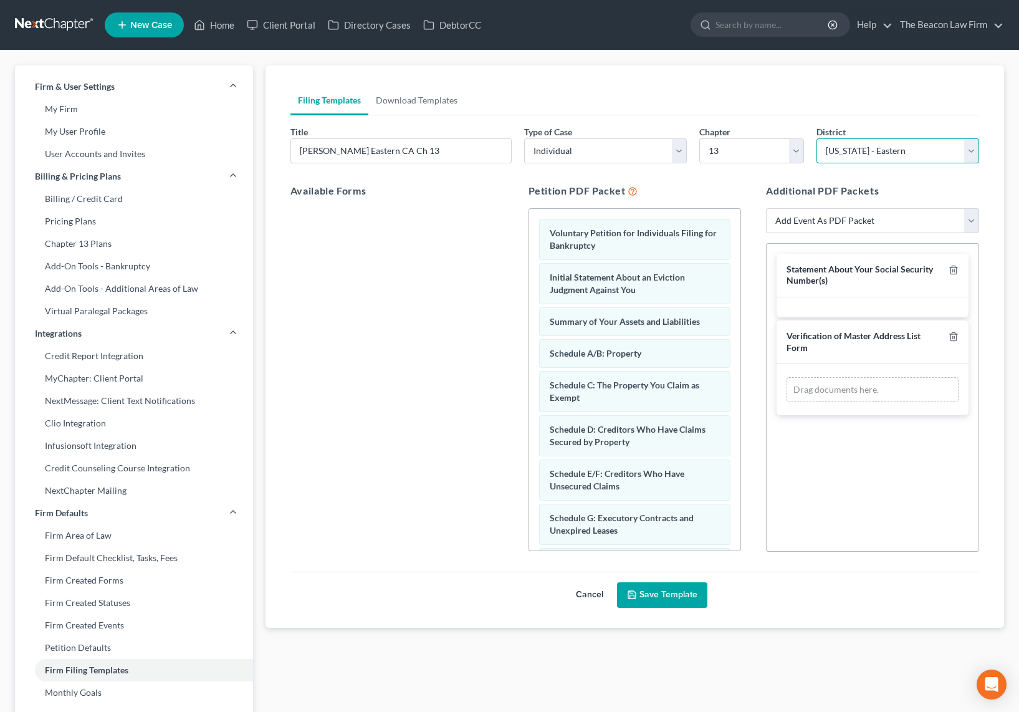
click at [806, 150] on select "Select Alabama - Middle Alabama - Northern Alabama - Southern Alaska Arizona Ar…" at bounding box center [897, 150] width 163 height 25
click at [806, 475] on div "Statement About Your Social Security Number(s) Verification of Master Address L…" at bounding box center [872, 397] width 213 height 308
click at [806, 384] on div "Drag documents here." at bounding box center [872, 389] width 172 height 25
drag, startPoint x: 865, startPoint y: 467, endPoint x: 840, endPoint y: 480, distance: 28.7
drag, startPoint x: 840, startPoint y: 480, endPoint x: 832, endPoint y: 449, distance: 32.0
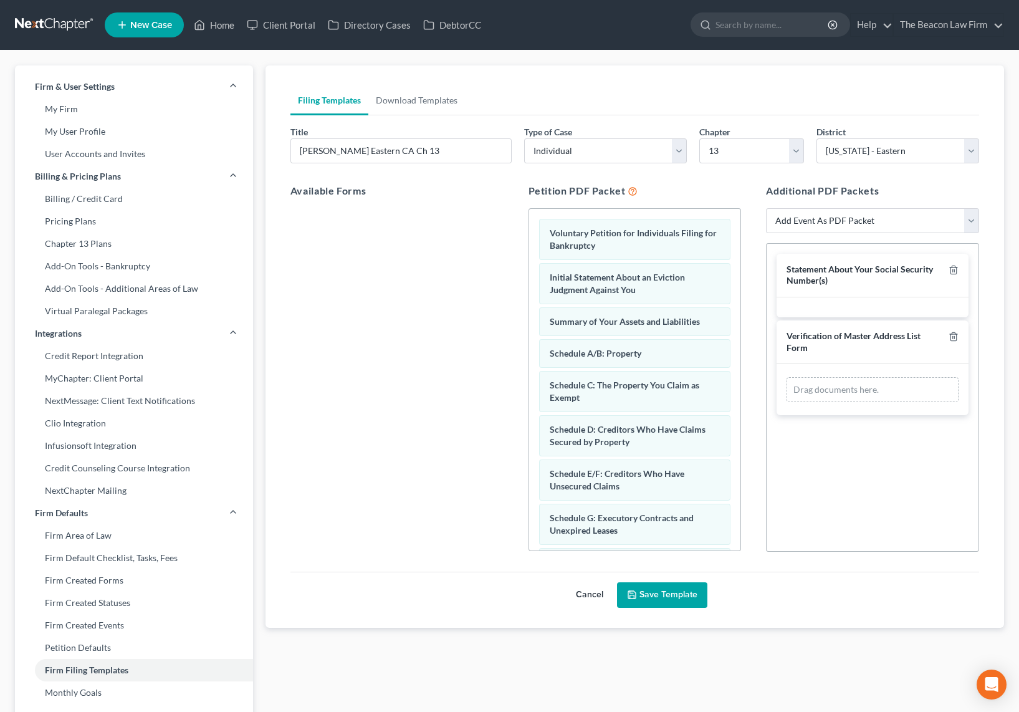
click at [806, 451] on div "Statement About Your Social Security Number(s) Verification of Master Address L…" at bounding box center [872, 397] width 213 height 308
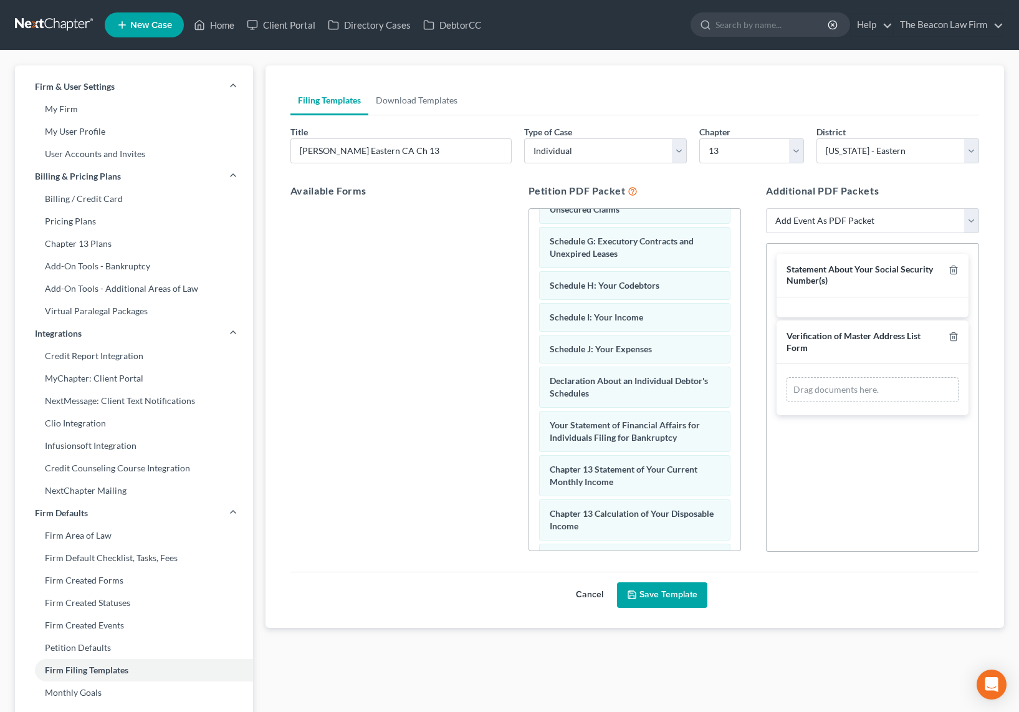
scroll to position [472, 0]
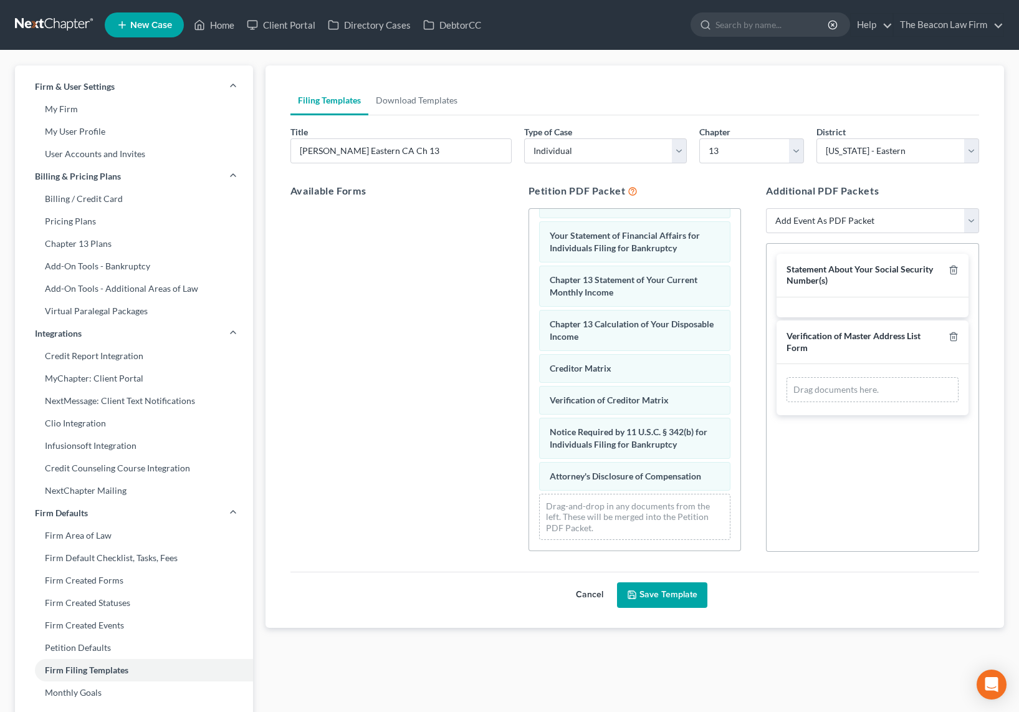
click at [692, 527] on div "Drag-and-drop in any documents from the left. These will be merged into the Pet…" at bounding box center [635, 516] width 192 height 47
click at [640, 513] on div "Drag-and-drop in any documents from the left. These will be merged into the Pet…" at bounding box center [635, 516] width 192 height 47
drag, startPoint x: 638, startPoint y: 513, endPoint x: 639, endPoint y: 502, distance: 11.3
click at [638, 510] on div "Drag-and-drop in any documents from the left. These will be merged into the Pet…" at bounding box center [635, 516] width 192 height 47
click at [806, 445] on div "Statement About Your Social Security Number(s) Verification of Master Address L…" at bounding box center [872, 397] width 213 height 308
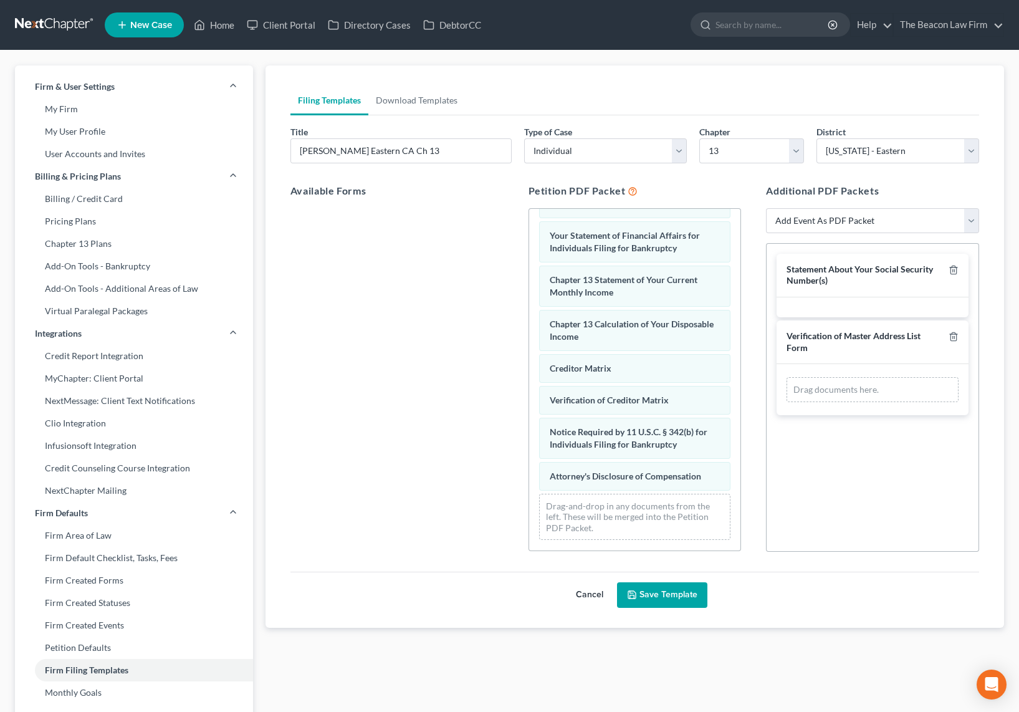
click at [419, 380] on div at bounding box center [396, 379] width 233 height 343
click at [55, 17] on link at bounding box center [55, 25] width 80 height 22
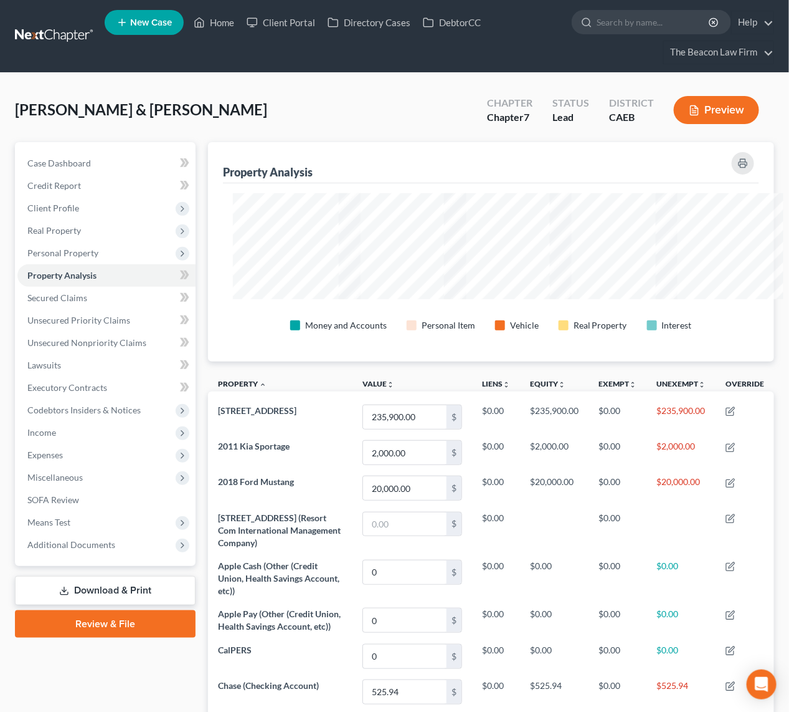
scroll to position [622882, 622506]
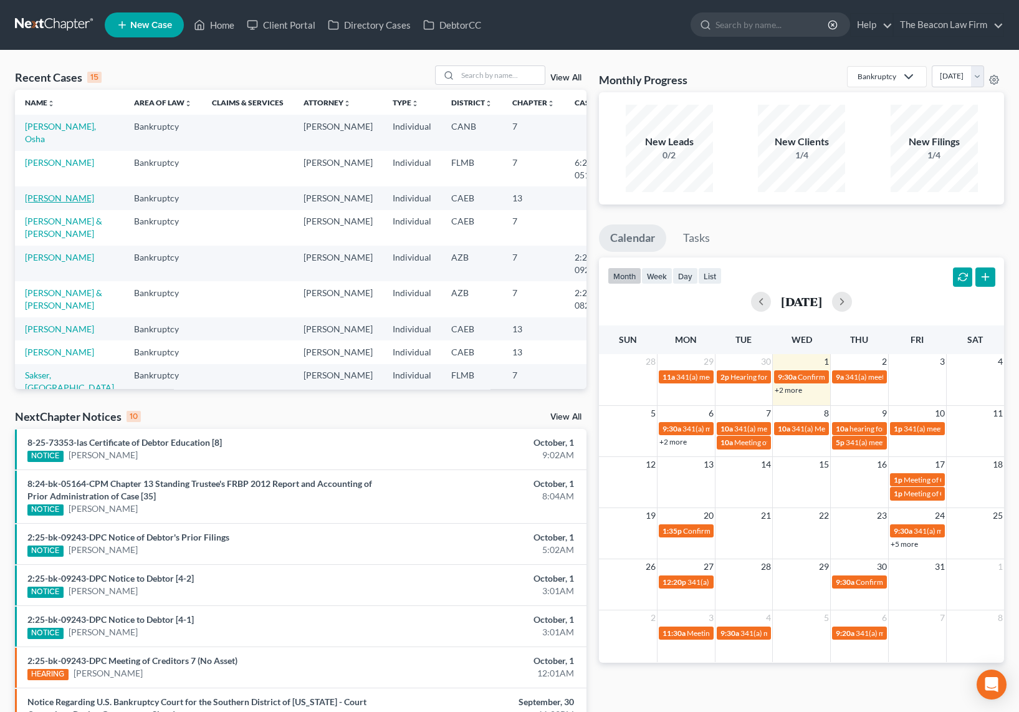
click at [44, 203] on link "Perez, Veronica" at bounding box center [59, 198] width 69 height 11
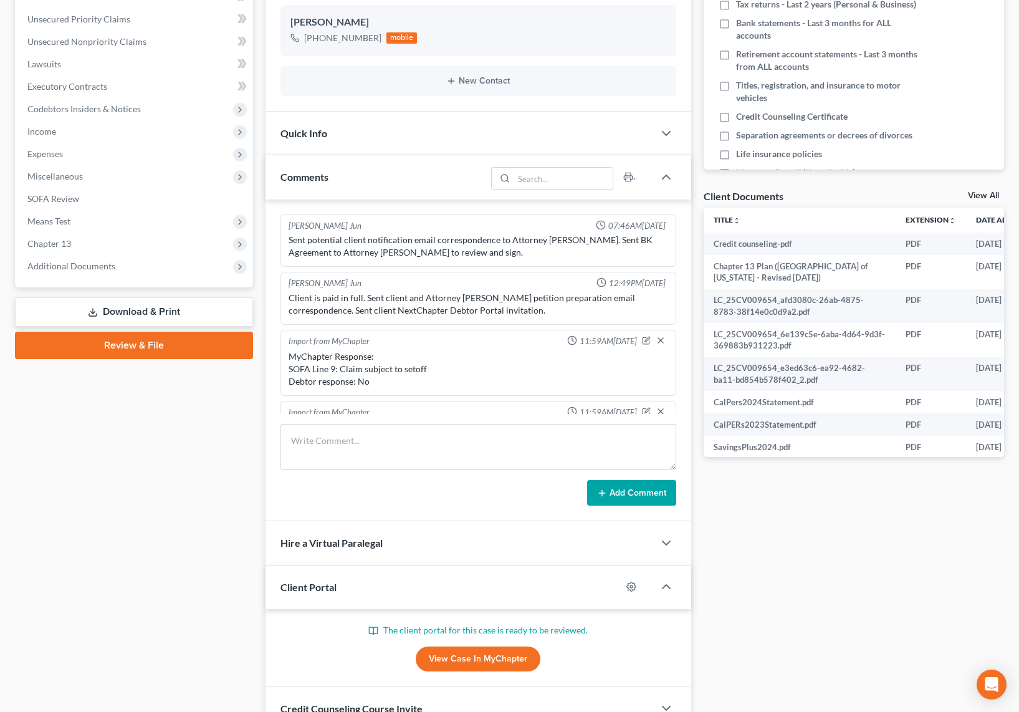
scroll to position [339, 0]
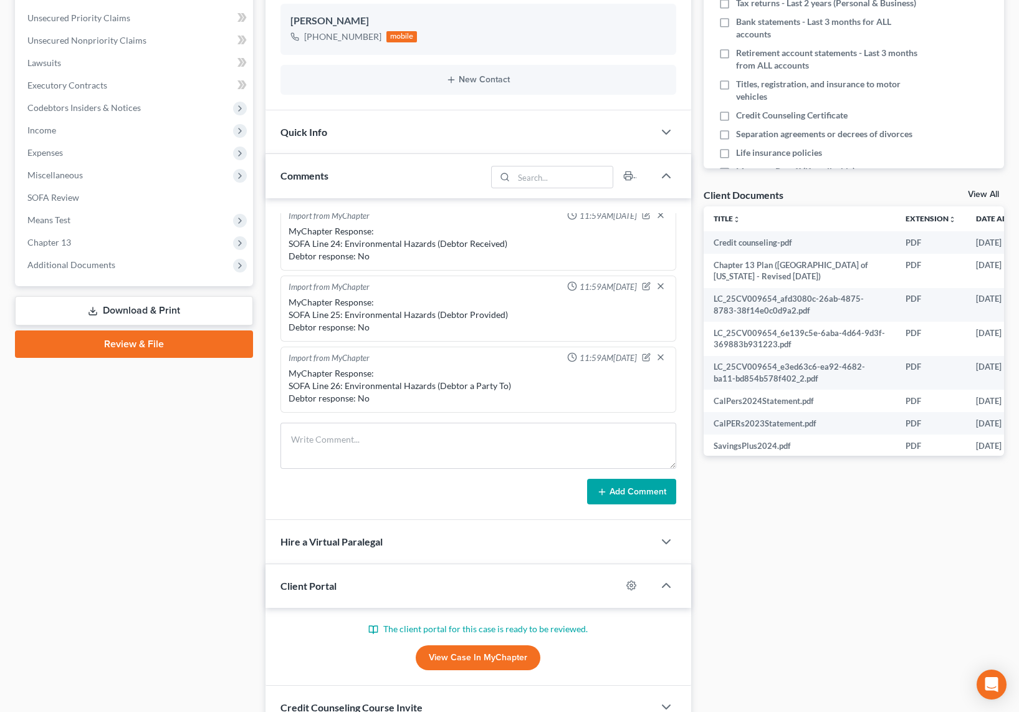
click at [136, 340] on link "Review & File" at bounding box center [134, 343] width 238 height 27
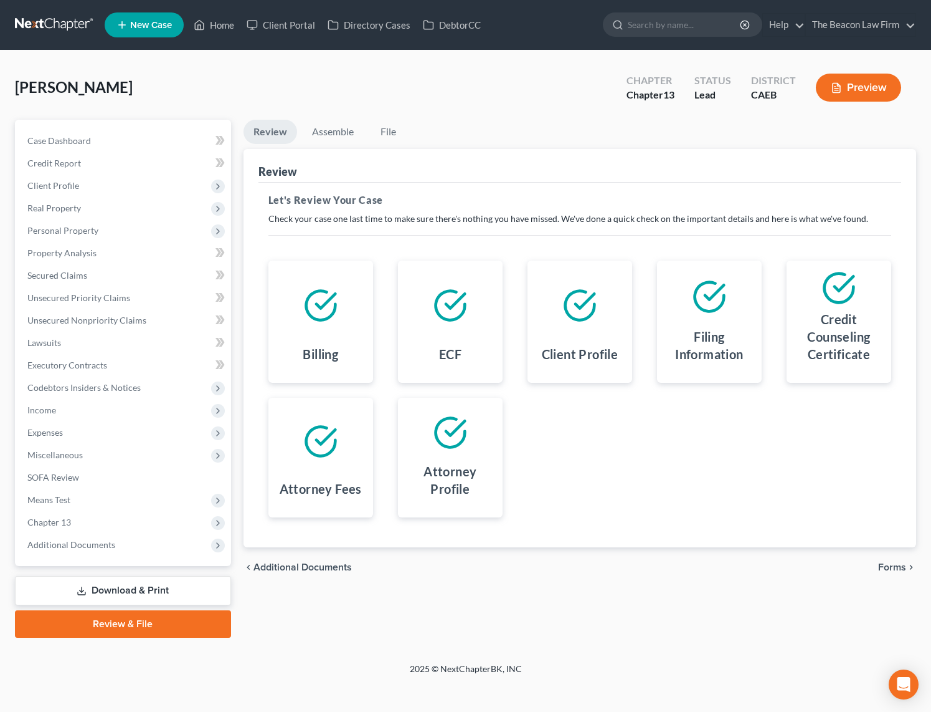
click at [895, 563] on span "Forms" at bounding box center [893, 567] width 28 height 10
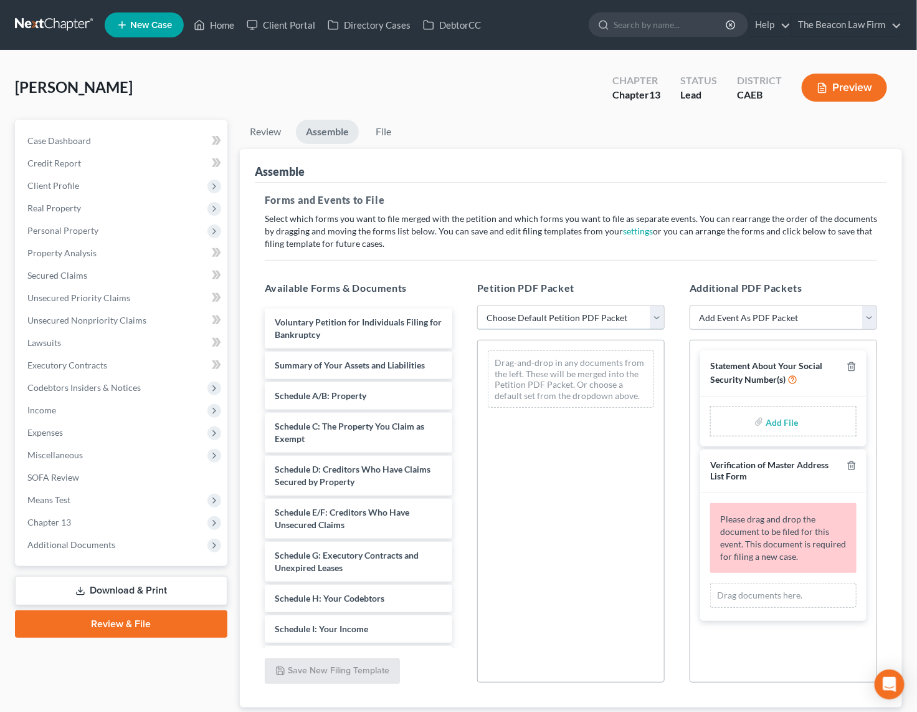
click at [653, 317] on select "Choose Default Petition PDF Packet Complete Bankruptcy Petition (all forms and …" at bounding box center [571, 317] width 188 height 25
select select "0"
click at [477, 305] on select "Choose Default Petition PDF Packet Complete Bankruptcy Petition (all forms and …" at bounding box center [571, 317] width 188 height 25
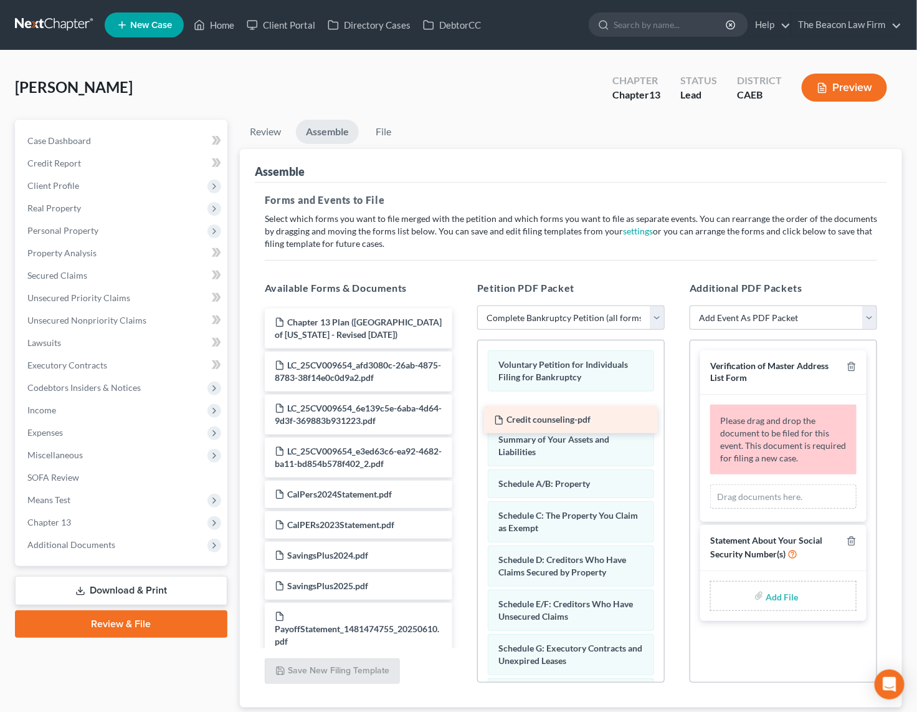
drag, startPoint x: 328, startPoint y: 321, endPoint x: 547, endPoint y: 419, distance: 240.1
click at [462, 419] on div "Credit counseling-pdf Credit counseling-pdf Chapter 13 Plan (Eastern District o…" at bounding box center [358, 634] width 207 height 652
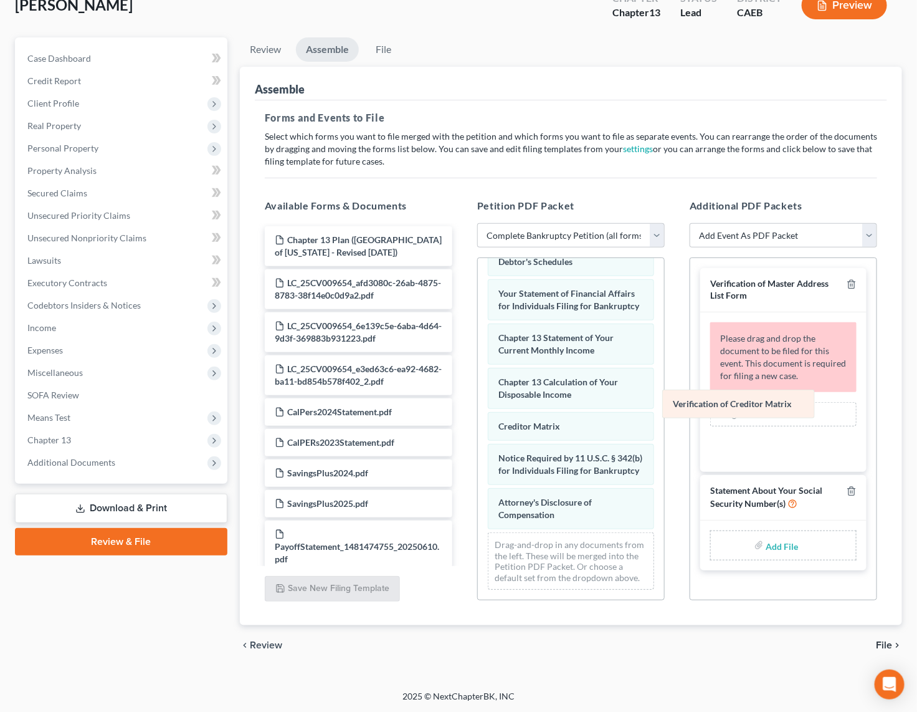
scroll to position [499, 0]
drag, startPoint x: 538, startPoint y: 402, endPoint x: 762, endPoint y: 426, distance: 225.6
click at [664, 426] on div "Verification of Creditor Matrix Voluntary Petition for Individuals Filing for B…" at bounding box center [571, 200] width 186 height 799
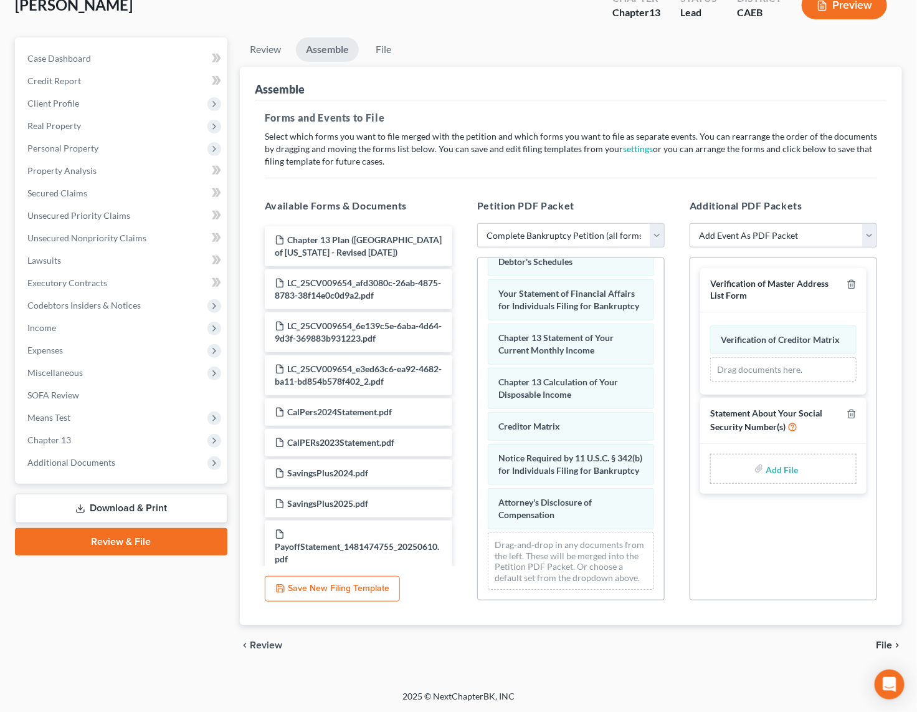
click at [780, 467] on input "file" at bounding box center [781, 468] width 30 height 22
type input "C:\fakepath\SSN.pdf"
click at [94, 464] on span "Additional Documents" at bounding box center [71, 462] width 88 height 11
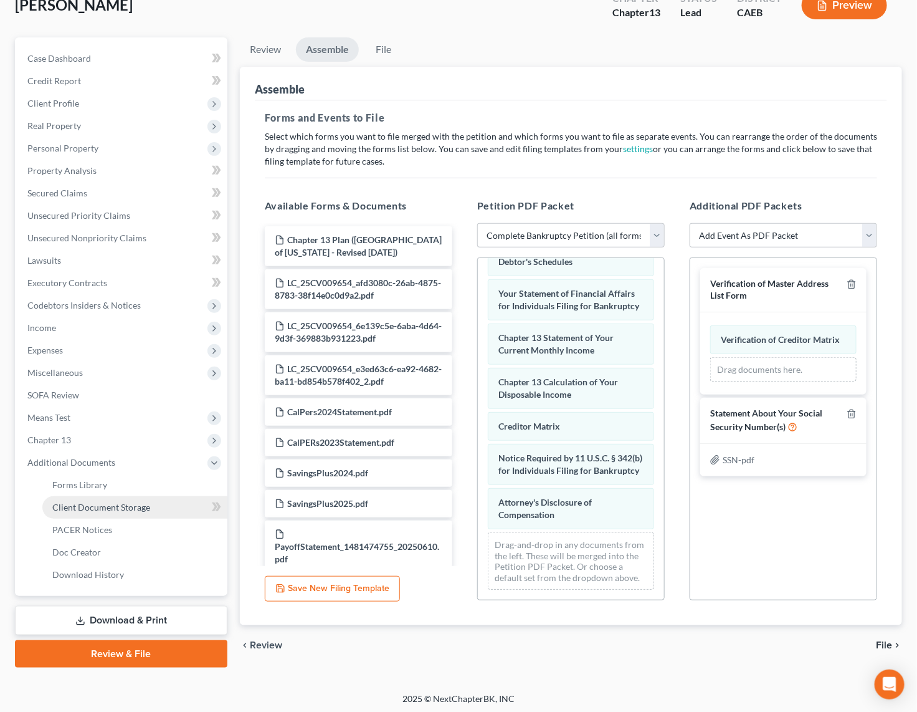
click at [115, 505] on span "Client Document Storage" at bounding box center [101, 507] width 98 height 11
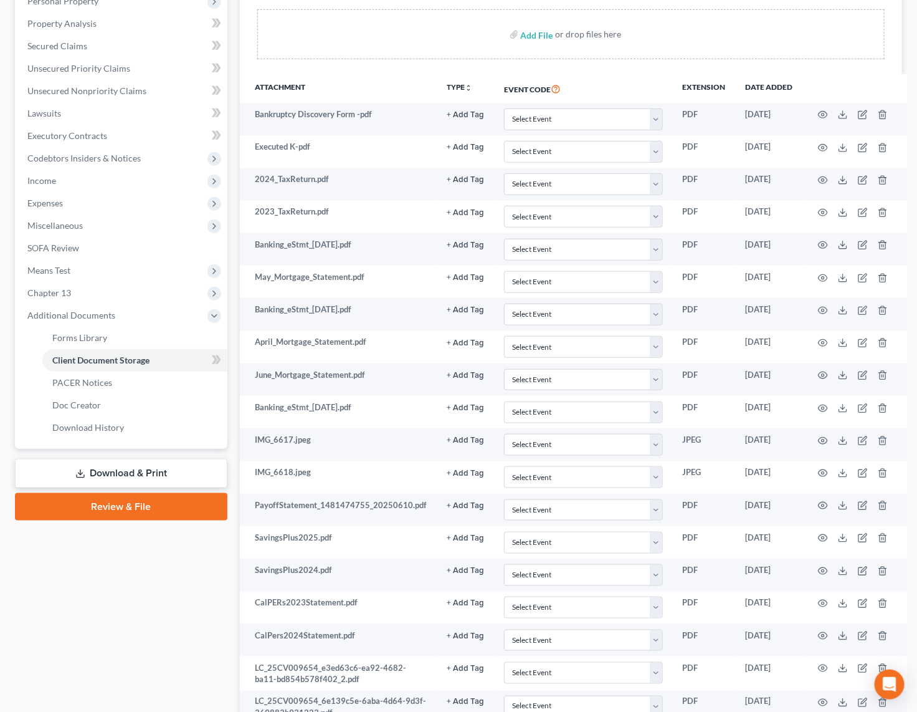
scroll to position [477, 0]
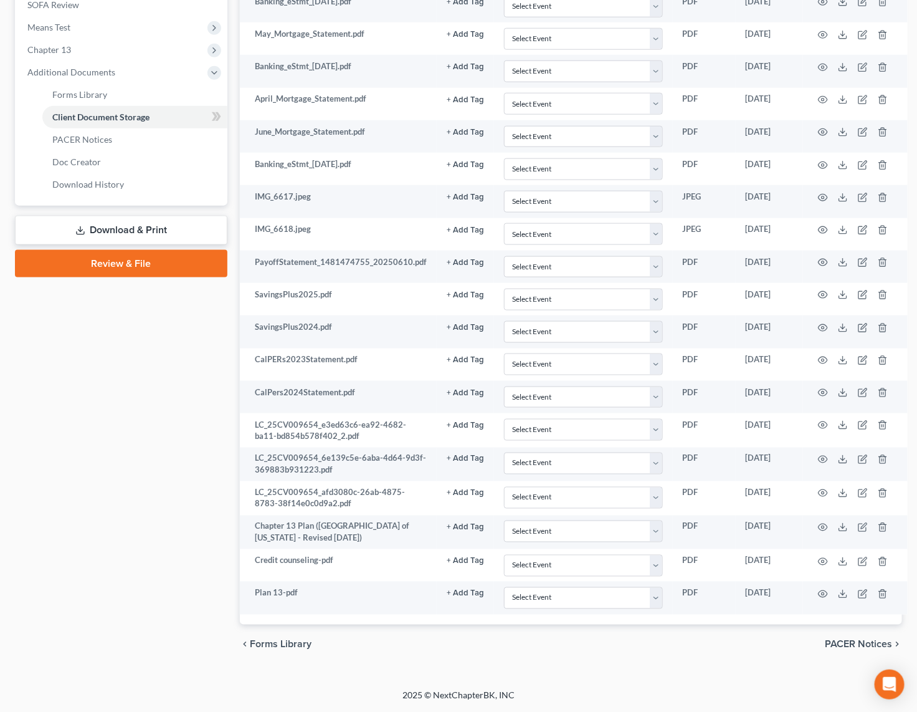
click at [117, 251] on link "Review & File" at bounding box center [121, 263] width 212 height 27
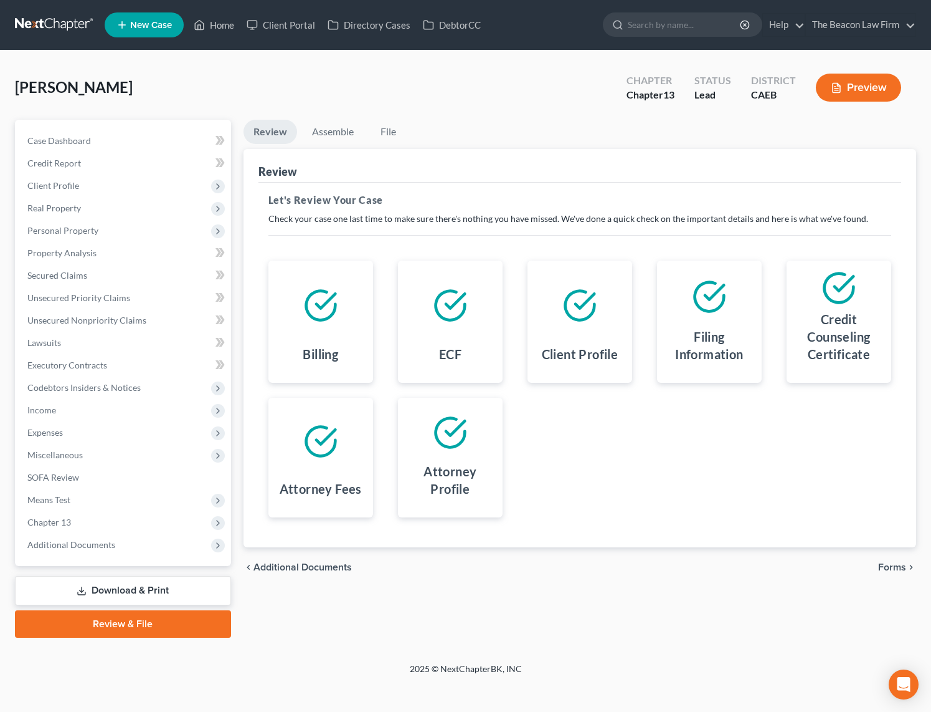
click at [902, 566] on span "Forms" at bounding box center [893, 567] width 28 height 10
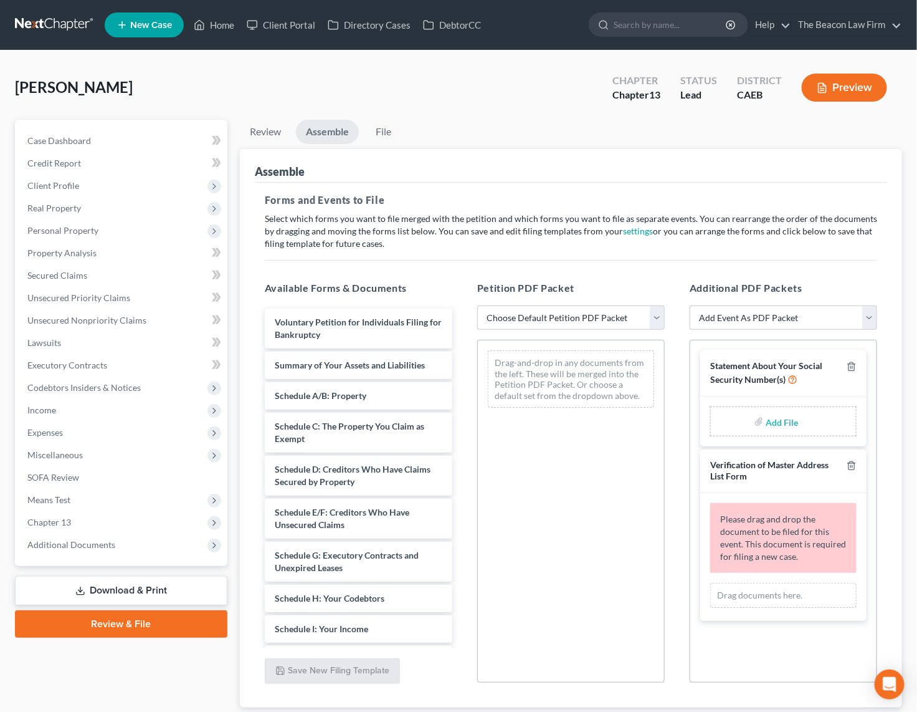
click at [723, 186] on div "Forms and Events to File Select which forms you want to file merged with the pe…" at bounding box center [571, 445] width 632 height 525
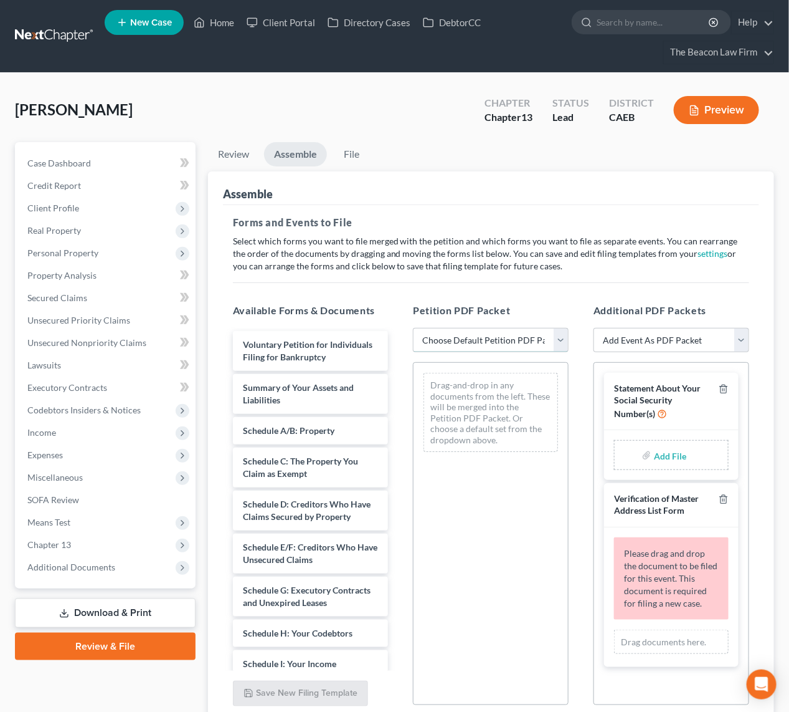
click at [560, 339] on select "Choose Default Petition PDF Packet Complete Bankruptcy Petition (all forms and …" at bounding box center [491, 340] width 156 height 25
select select "0"
click at [413, 328] on select "Choose Default Petition PDF Packet Complete Bankruptcy Petition (all forms and …" at bounding box center [491, 340] width 156 height 25
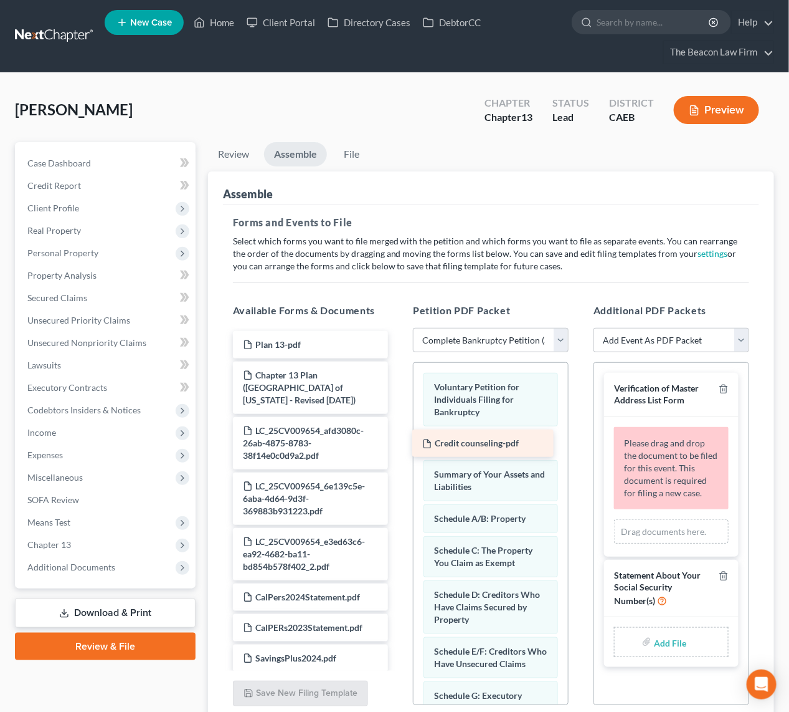
drag, startPoint x: 288, startPoint y: 374, endPoint x: 468, endPoint y: 442, distance: 192.1
click at [399, 442] on div "Credit counseling-pdf Plan 13-pdf Credit counseling-pdf Chapter 13 Plan (Easter…" at bounding box center [311, 703] width 176 height 745
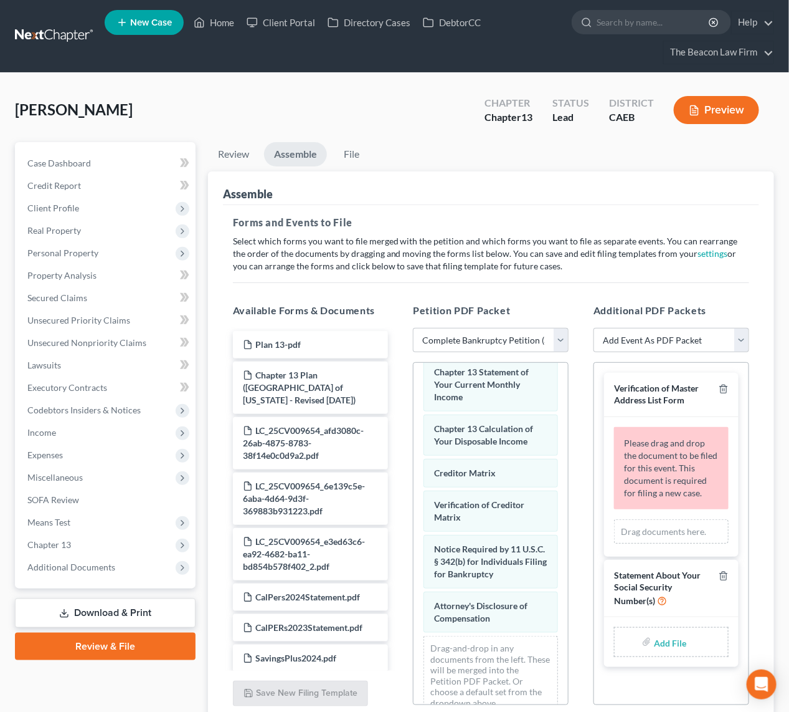
scroll to position [691, 0]
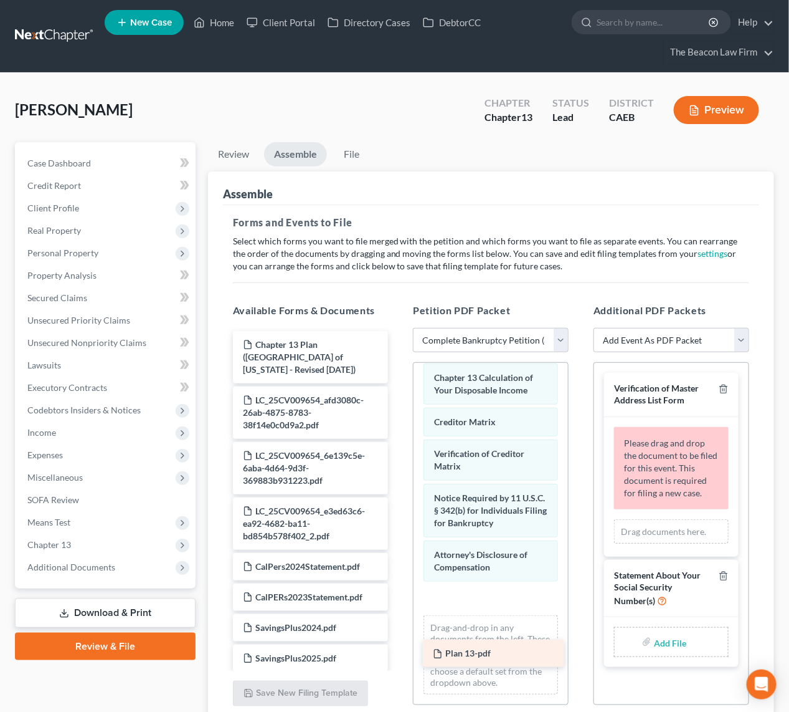
drag, startPoint x: 273, startPoint y: 345, endPoint x: 463, endPoint y: 652, distance: 361.7
click at [399, 652] on div "Plan 13-pdf Plan 13-pdf Chapter 13 Plan (Eastern District of California - Revis…" at bounding box center [311, 688] width 176 height 714
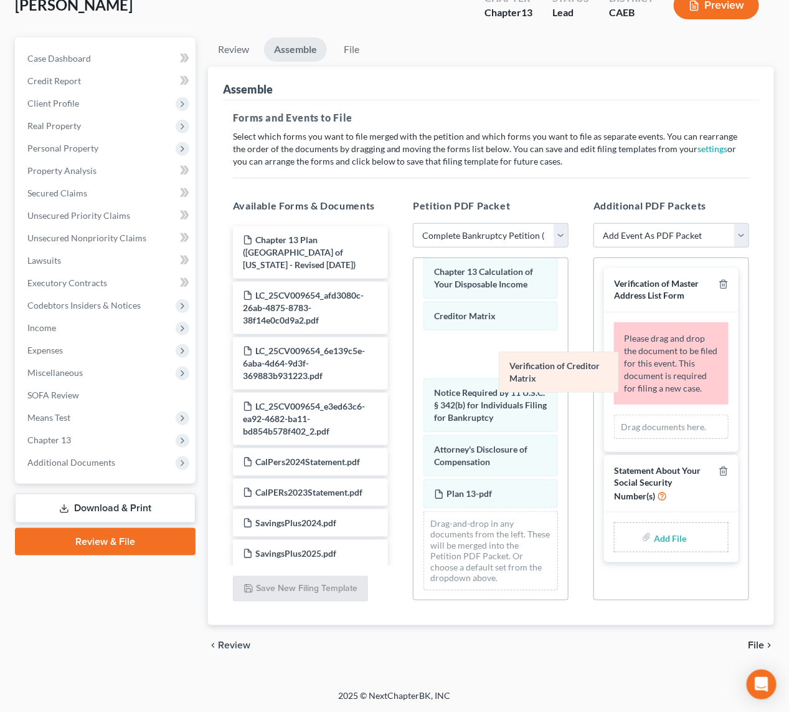
scroll to position [679, 0]
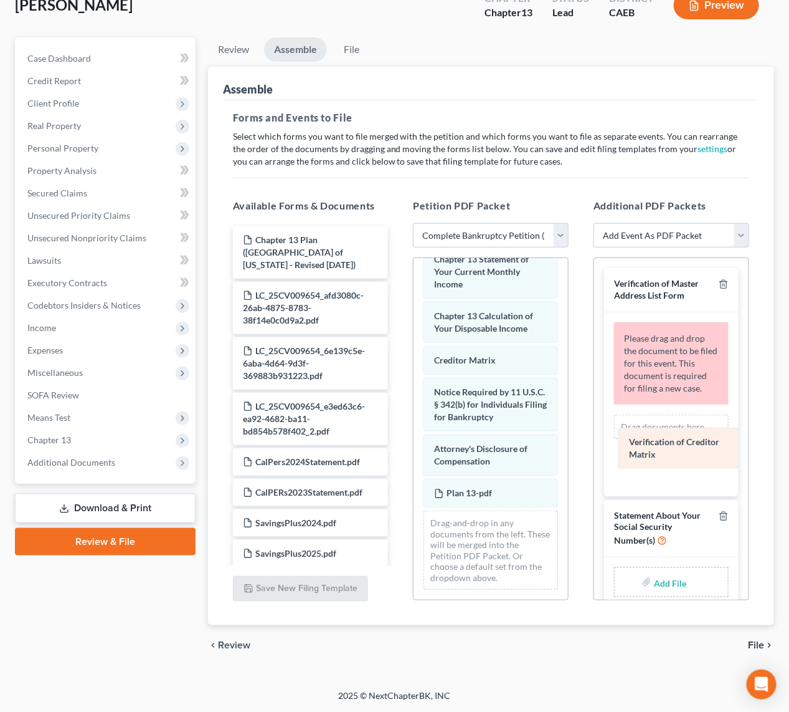
drag, startPoint x: 464, startPoint y: 366, endPoint x: 656, endPoint y: 440, distance: 206.3
click at [568, 440] on div "Verification of Creditor Matrix Voluntary Petition for Individuals Filing for B…" at bounding box center [491, 130] width 155 height 940
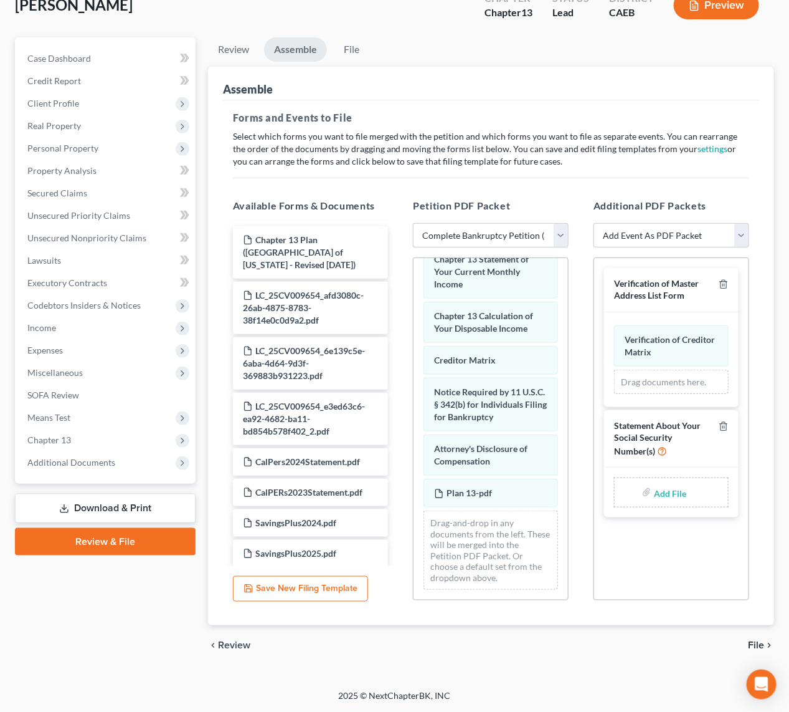
click at [669, 494] on input "file" at bounding box center [669, 492] width 30 height 22
type input "C:\fakepath\SSN.pdf"
click at [758, 643] on span "File" at bounding box center [756, 645] width 16 height 10
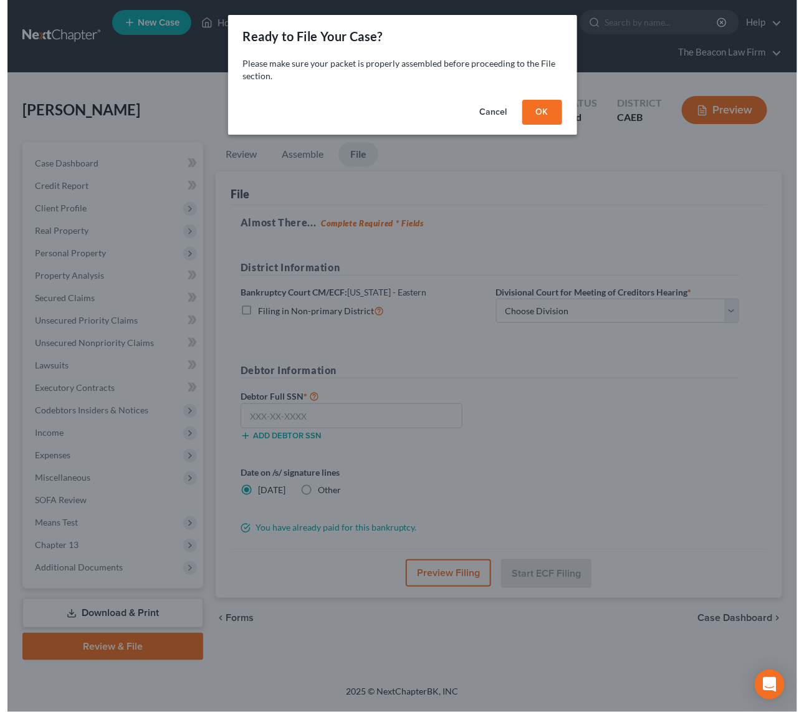
scroll to position [0, 0]
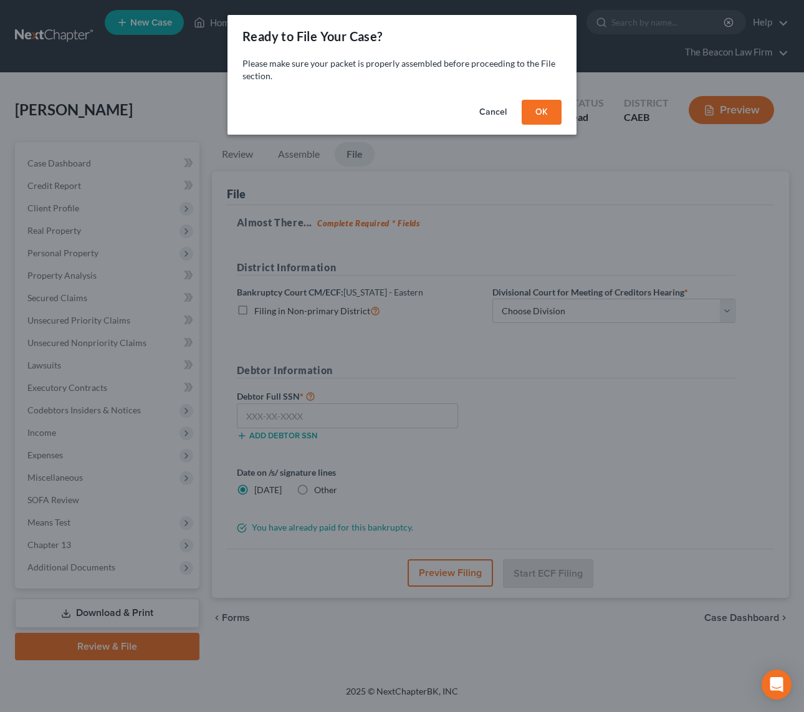
click at [541, 113] on button "OK" at bounding box center [542, 112] width 40 height 25
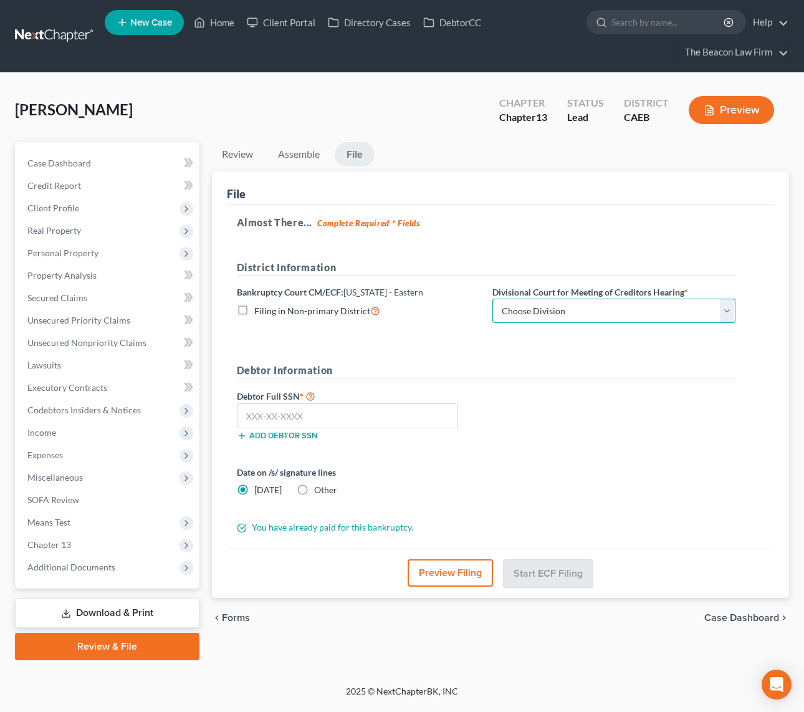
click at [560, 306] on select "Choose Division Fresno Modesto Sacramento" at bounding box center [613, 310] width 243 height 25
select select "2"
click at [492, 298] on select "Choose Division Fresno Modesto Sacramento" at bounding box center [613, 310] width 243 height 25
click at [343, 414] on input "text" at bounding box center [348, 415] width 222 height 25
click at [300, 417] on input "text" at bounding box center [348, 415] width 222 height 25
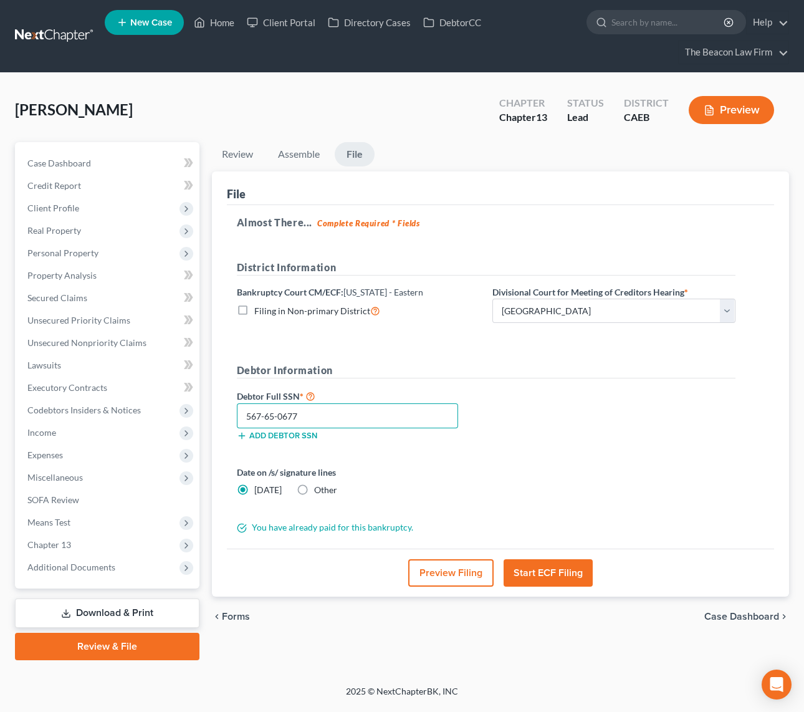
type input "567-65-0677"
click at [543, 569] on button "Start ECF Filing" at bounding box center [547, 572] width 89 height 27
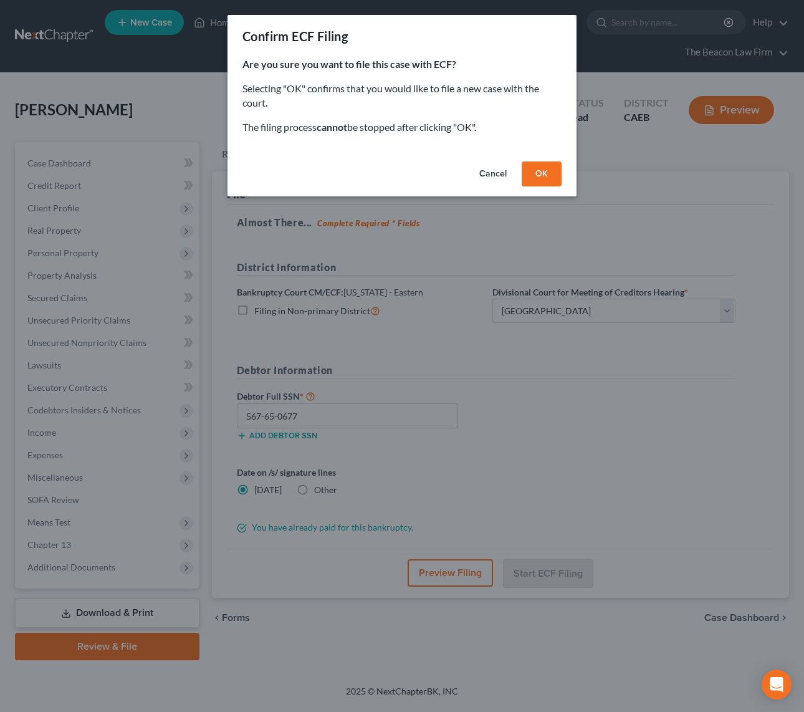
click at [529, 168] on button "OK" at bounding box center [542, 173] width 40 height 25
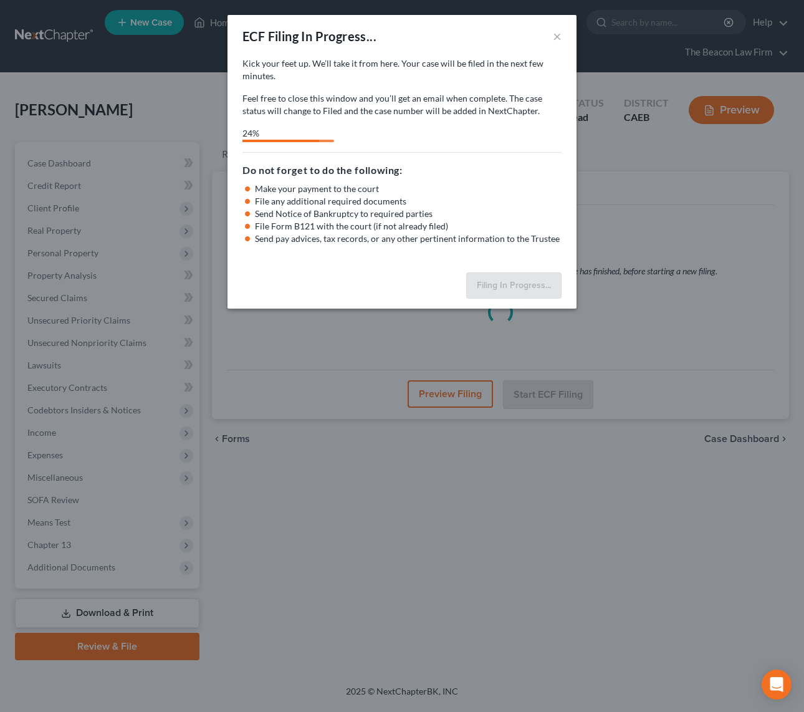
select select "2"
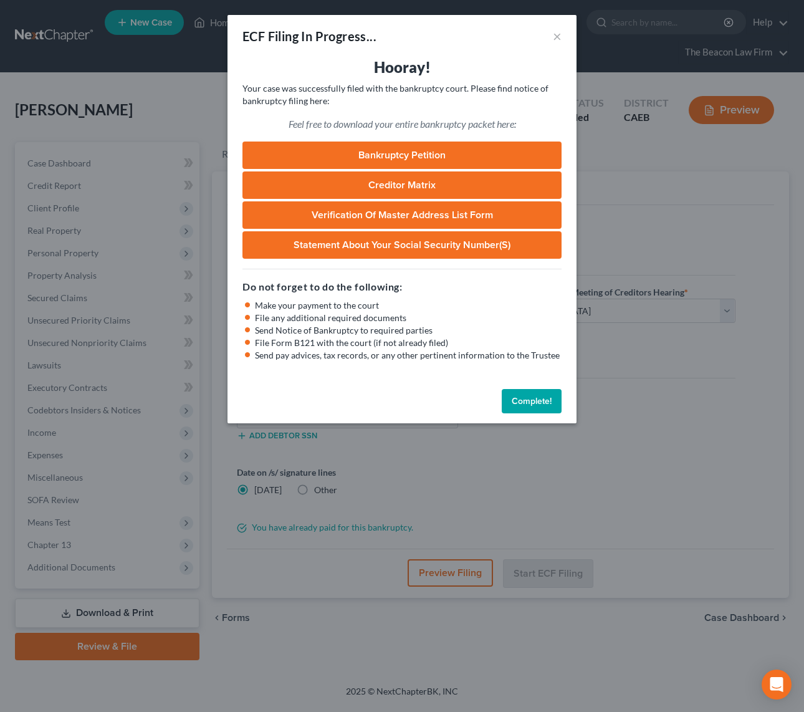
click at [399, 153] on link "Bankruptcy Petition" at bounding box center [401, 154] width 319 height 27
click at [531, 402] on button "Complete!" at bounding box center [532, 401] width 60 height 25
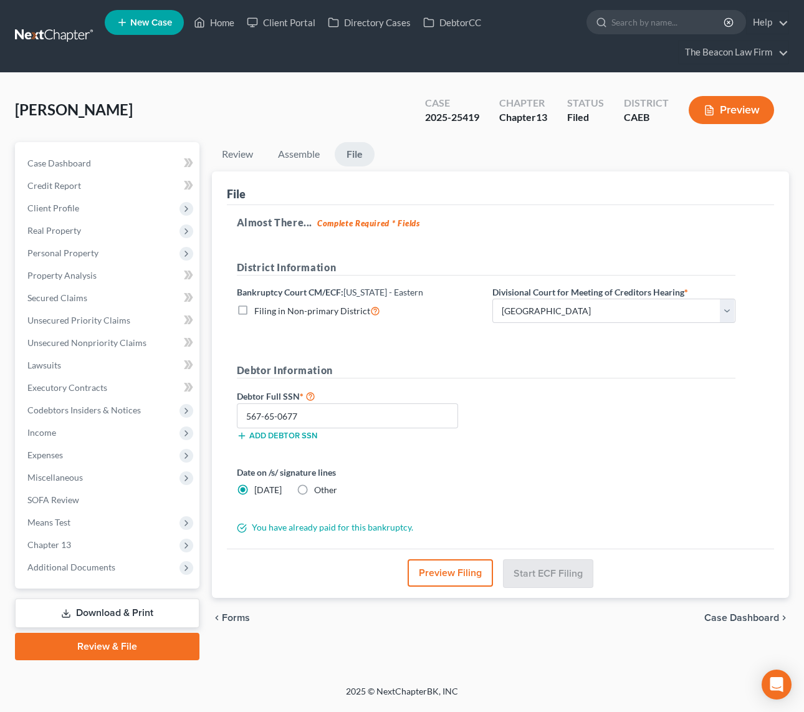
click at [45, 28] on link at bounding box center [55, 36] width 80 height 22
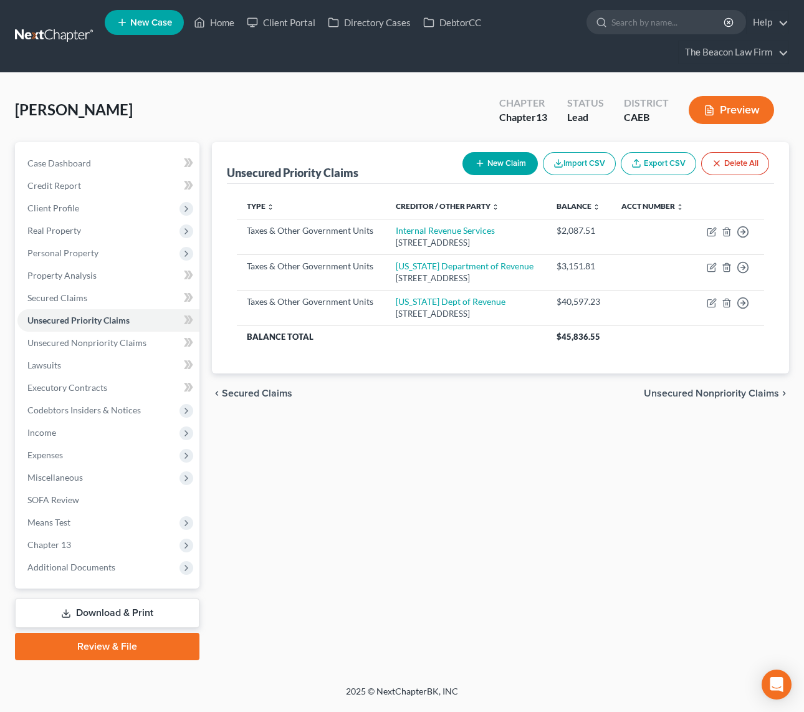
click at [64, 37] on link at bounding box center [55, 36] width 80 height 22
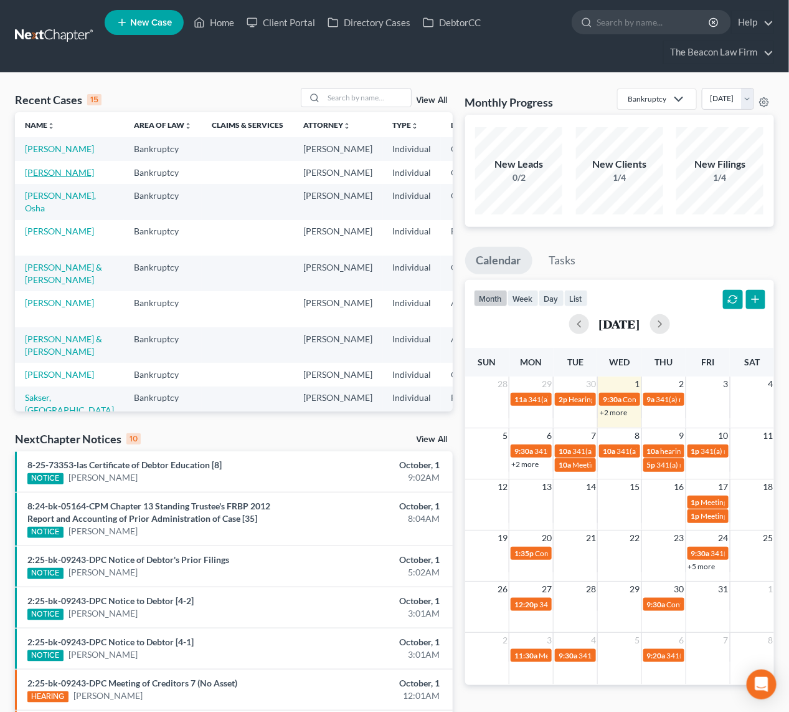
click at [49, 178] on link "[PERSON_NAME]" at bounding box center [59, 172] width 69 height 11
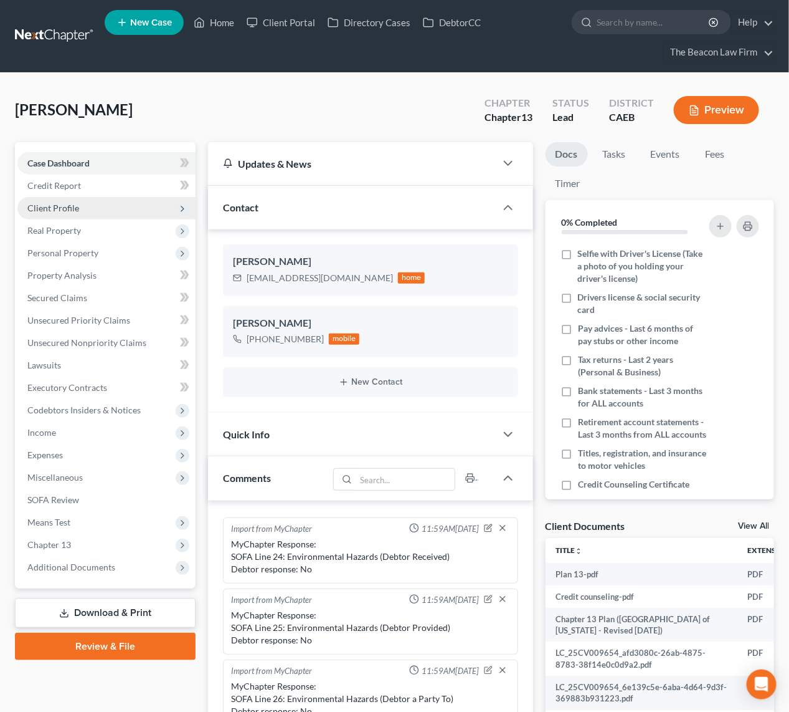
click at [66, 199] on span "Client Profile" at bounding box center [106, 208] width 178 height 22
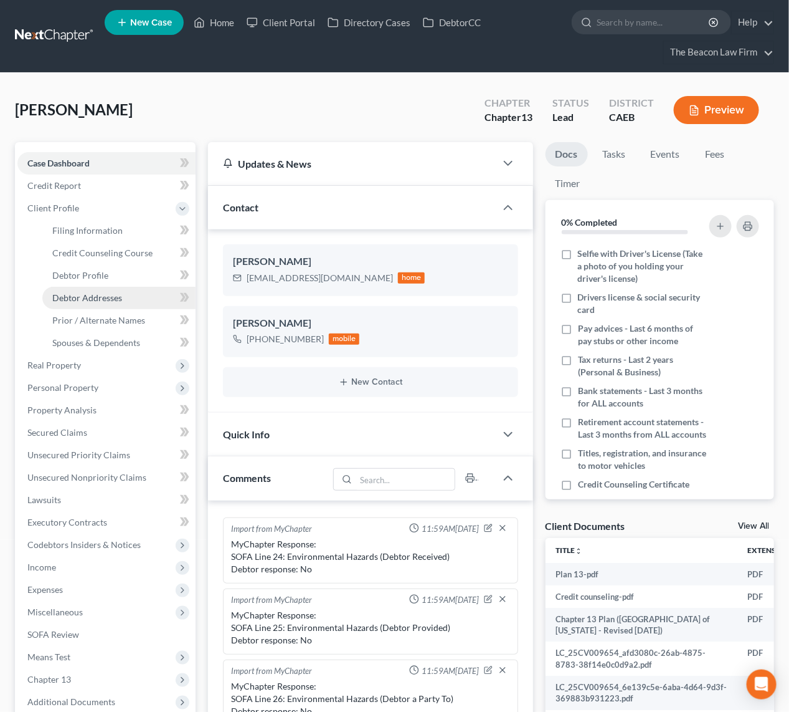
click at [102, 297] on span "Debtor Addresses" at bounding box center [87, 297] width 70 height 11
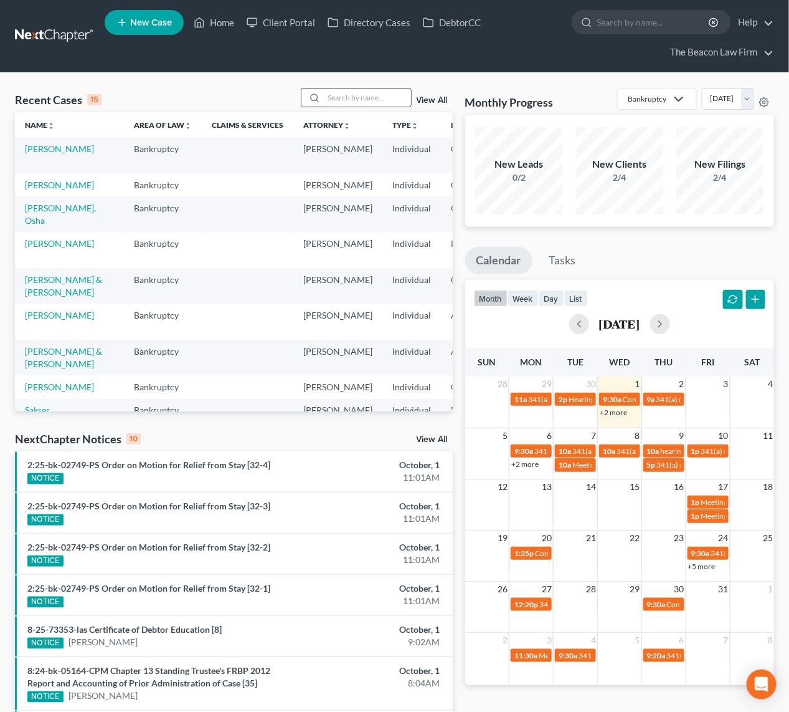
click at [374, 90] on input "search" at bounding box center [367, 97] width 87 height 18
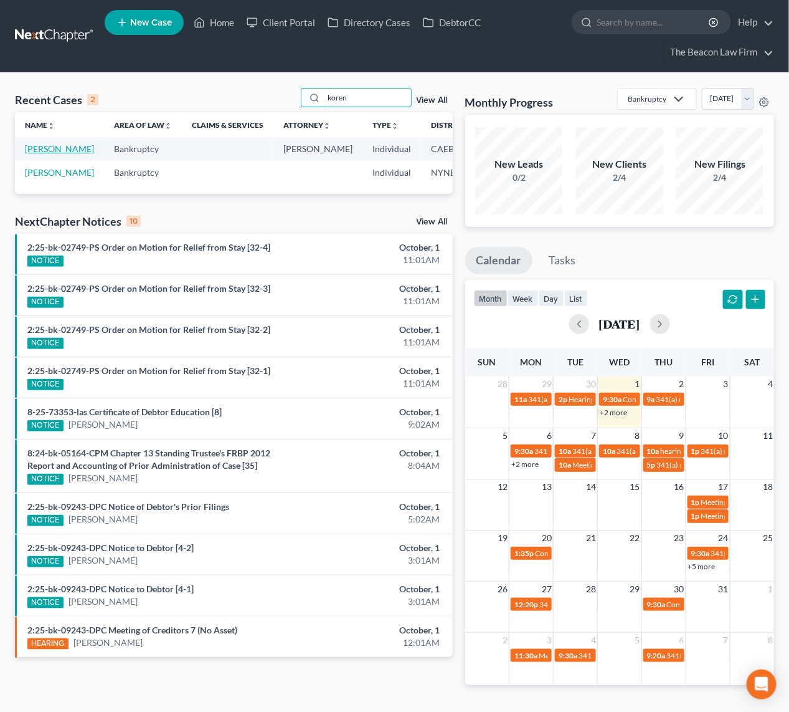
type input "koren"
click at [36, 154] on link "[PERSON_NAME]" at bounding box center [59, 148] width 69 height 11
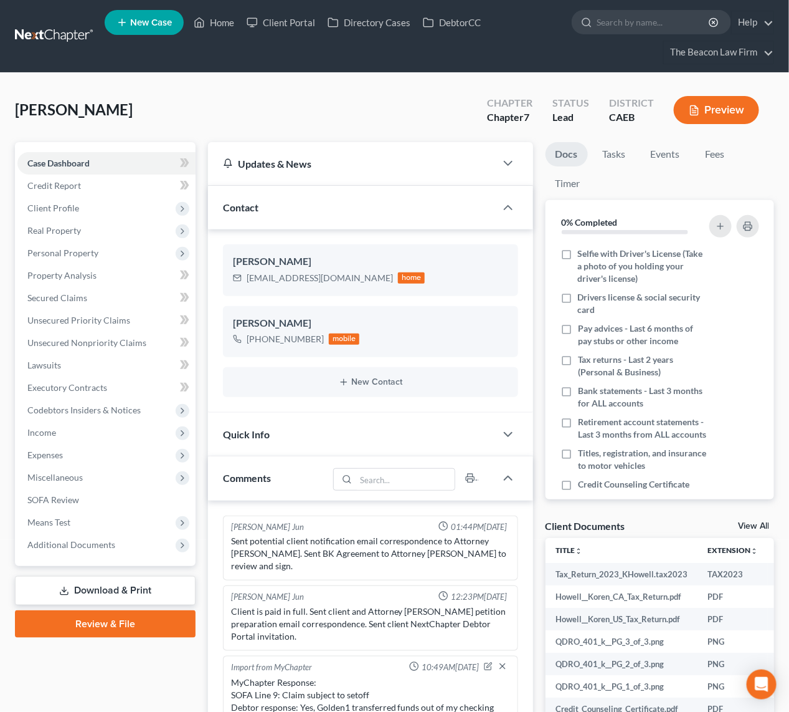
scroll to position [376, 0]
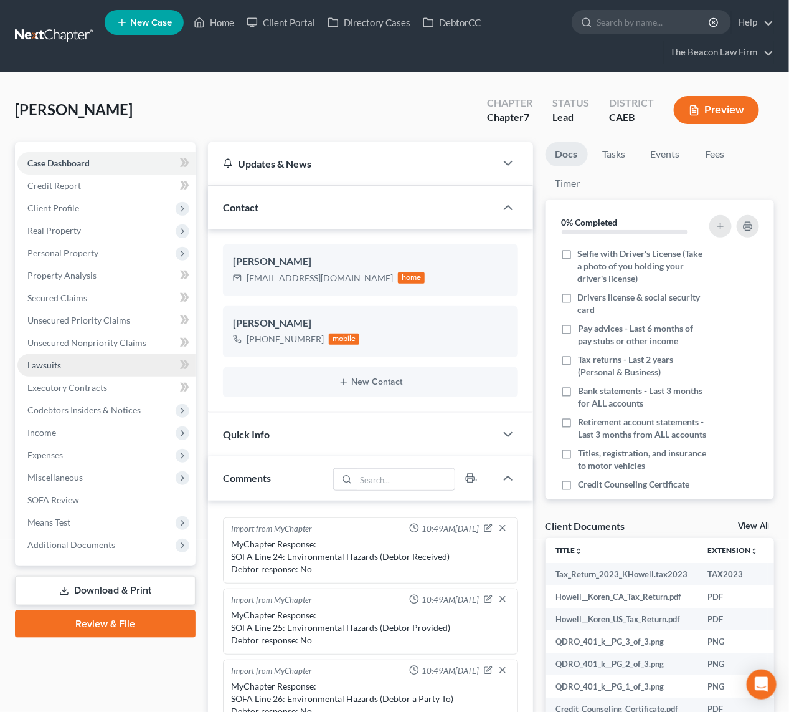
click at [47, 360] on span "Lawsuits" at bounding box center [44, 365] width 34 height 11
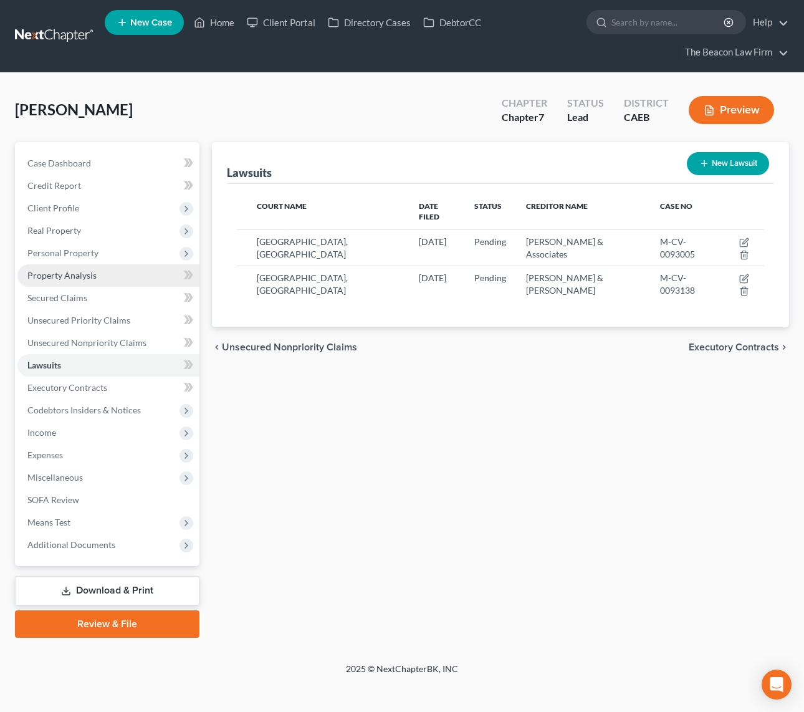
click at [80, 280] on link "Property Analysis" at bounding box center [108, 275] width 182 height 22
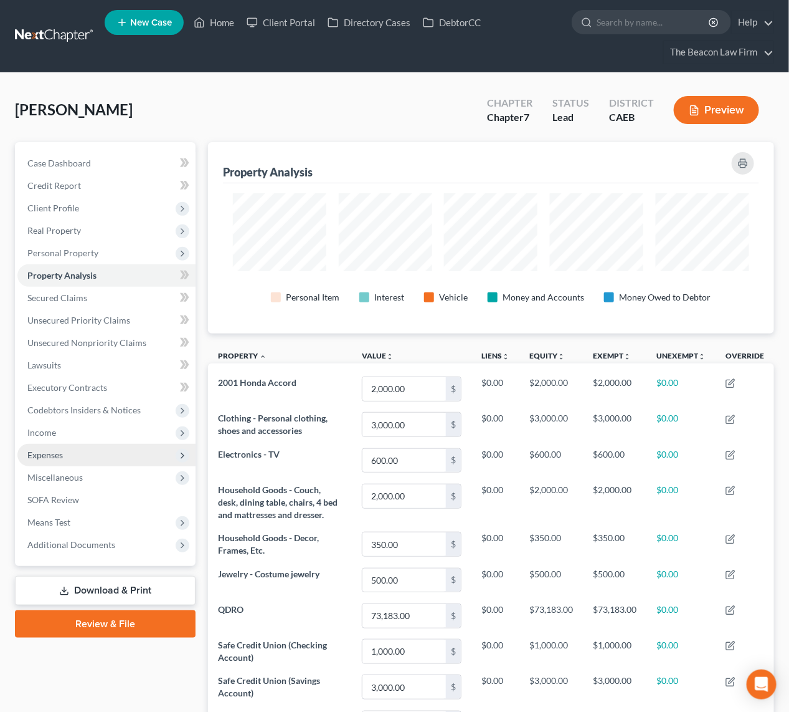
click at [43, 450] on span "Expenses" at bounding box center [45, 454] width 36 height 11
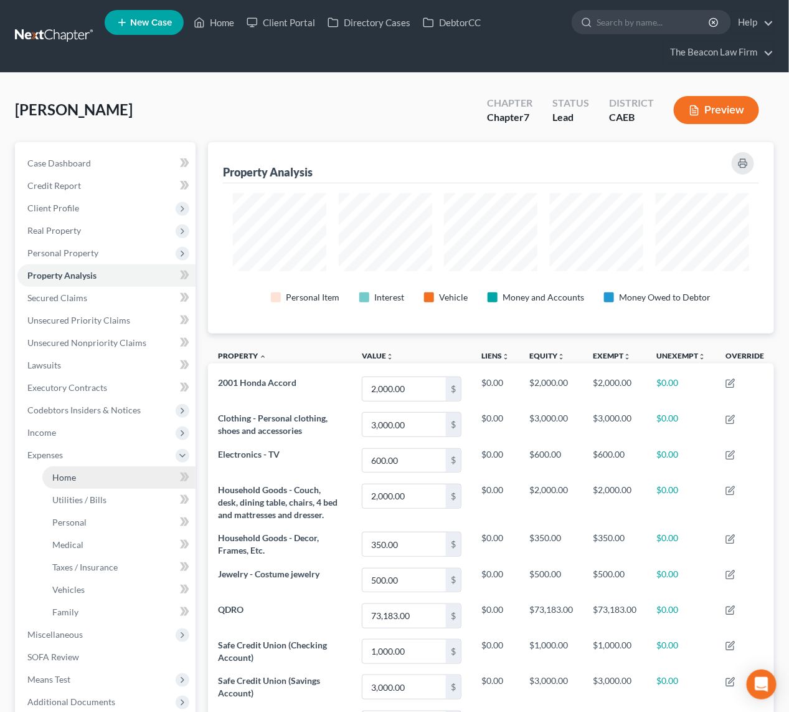
click at [62, 474] on span "Home" at bounding box center [64, 477] width 24 height 11
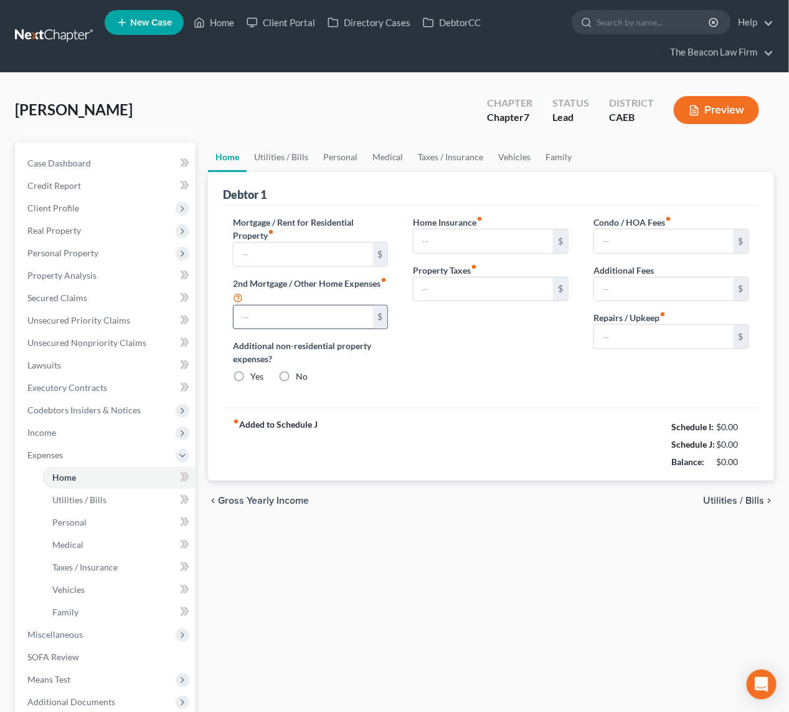
type input "3,100.00"
type input "0.00"
radio input "true"
type input "60.00"
type input "0.00"
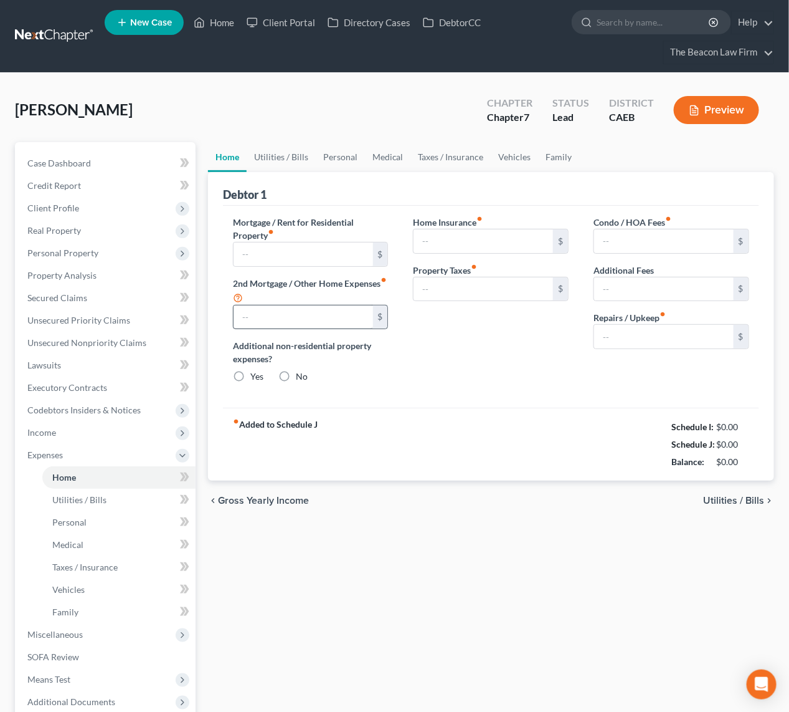
type input "0.00"
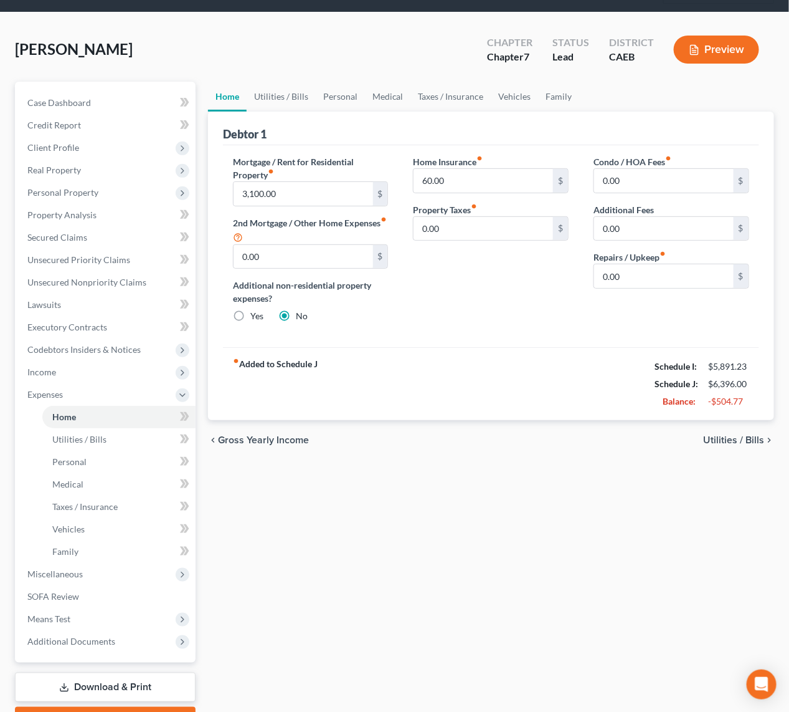
scroll to position [129, 0]
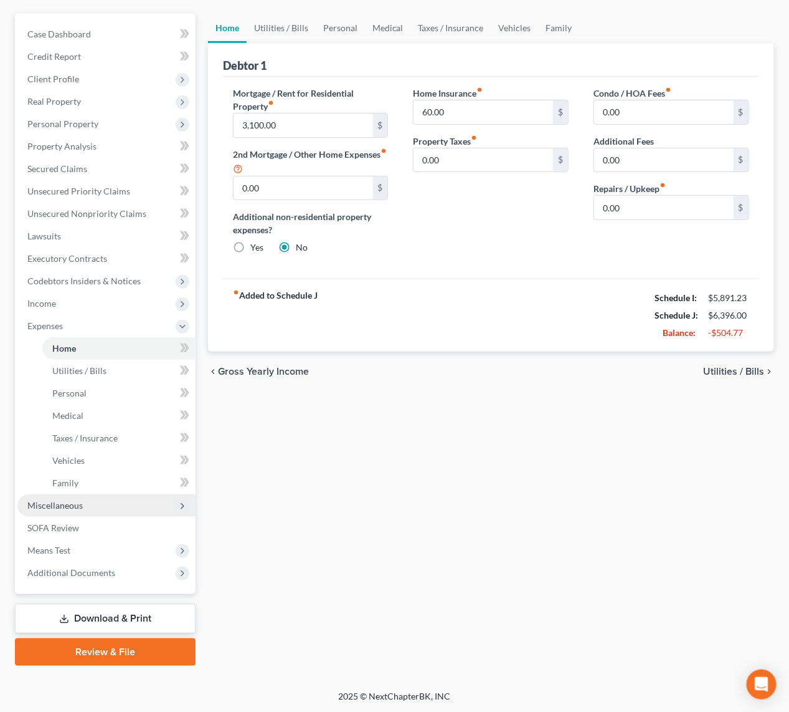
click at [80, 505] on span "Miscellaneous" at bounding box center [54, 505] width 55 height 11
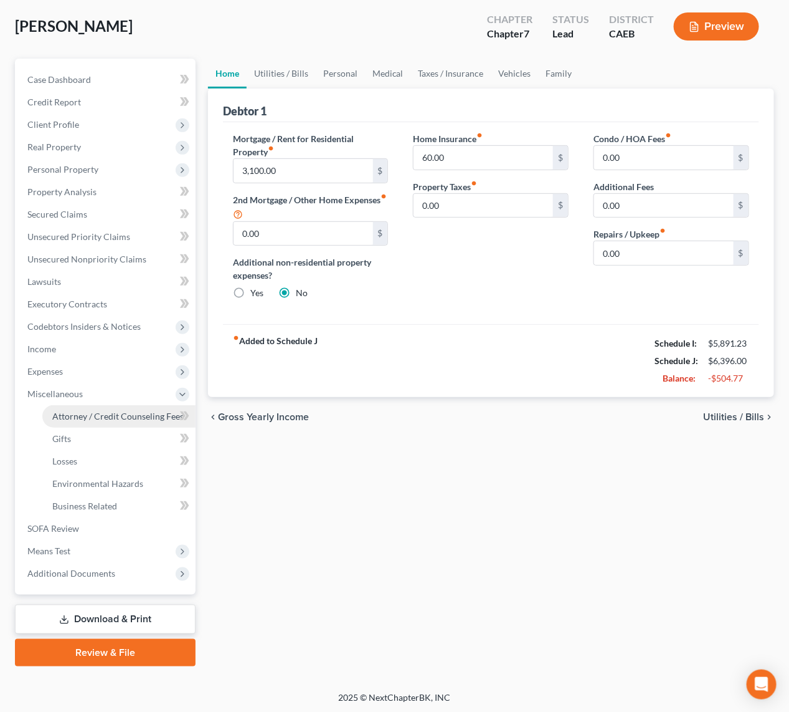
click at [136, 414] on span "Attorney / Credit Counseling Fees" at bounding box center [117, 416] width 131 height 11
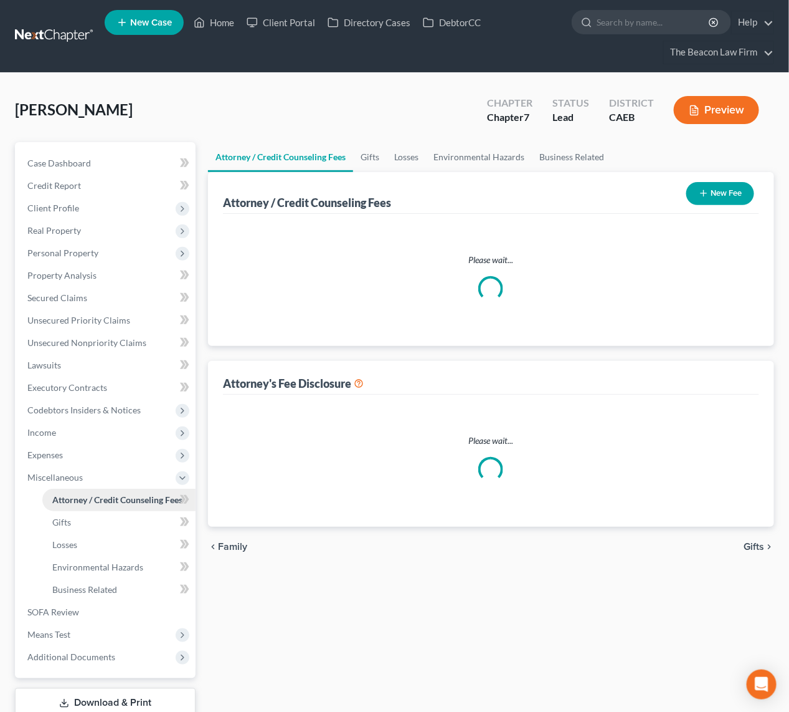
select select "7"
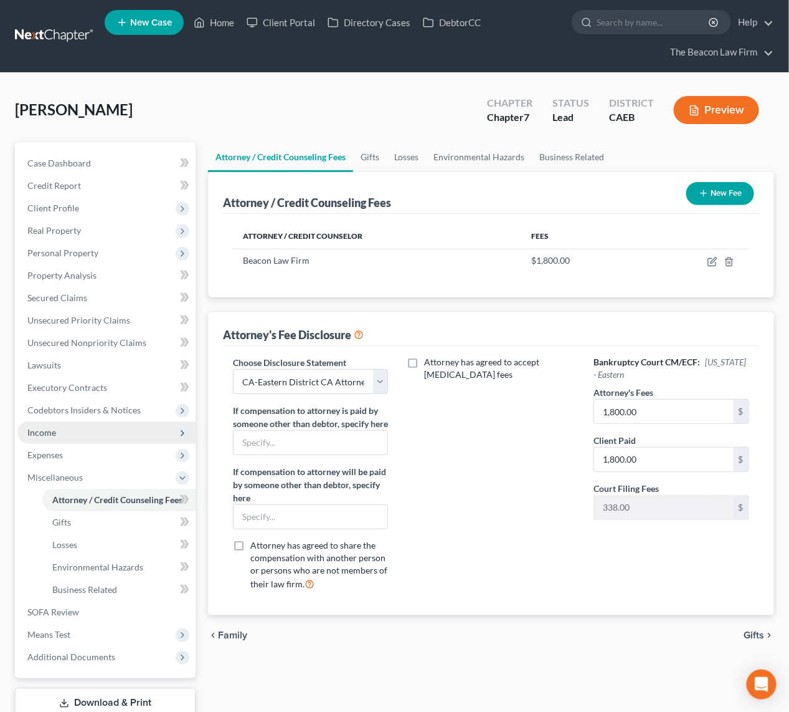
scroll to position [83, 0]
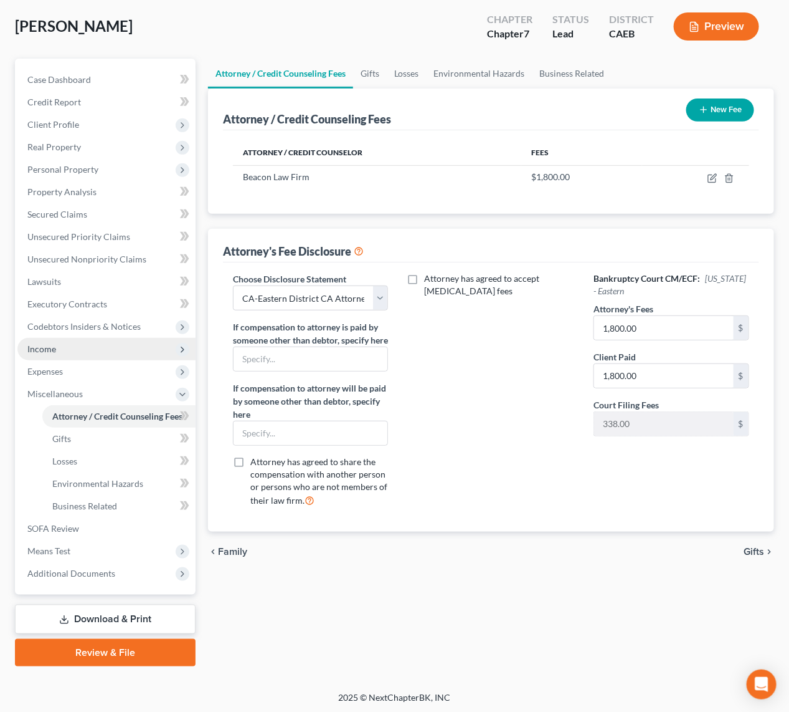
click at [52, 349] on span "Income" at bounding box center [41, 348] width 29 height 11
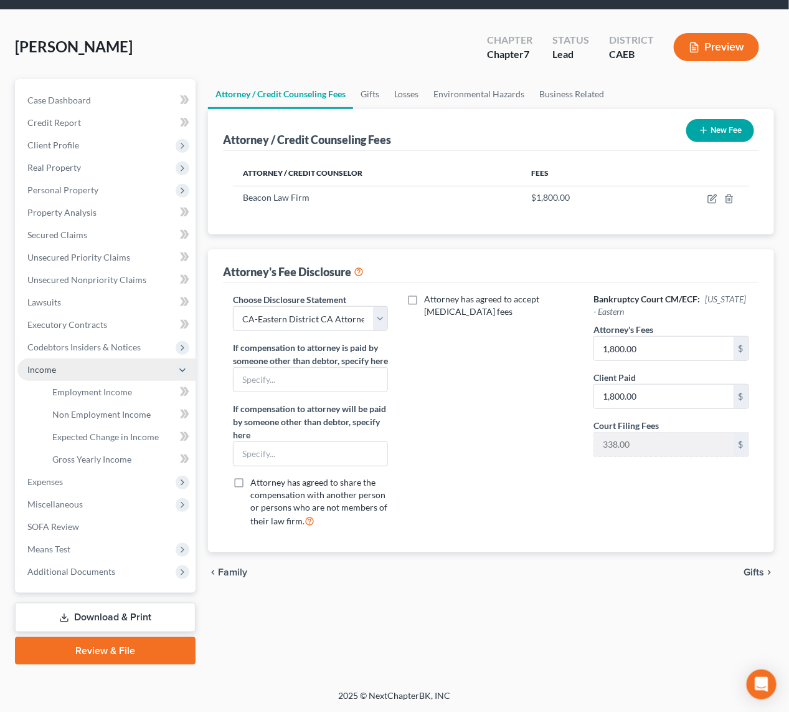
scroll to position [62, 0]
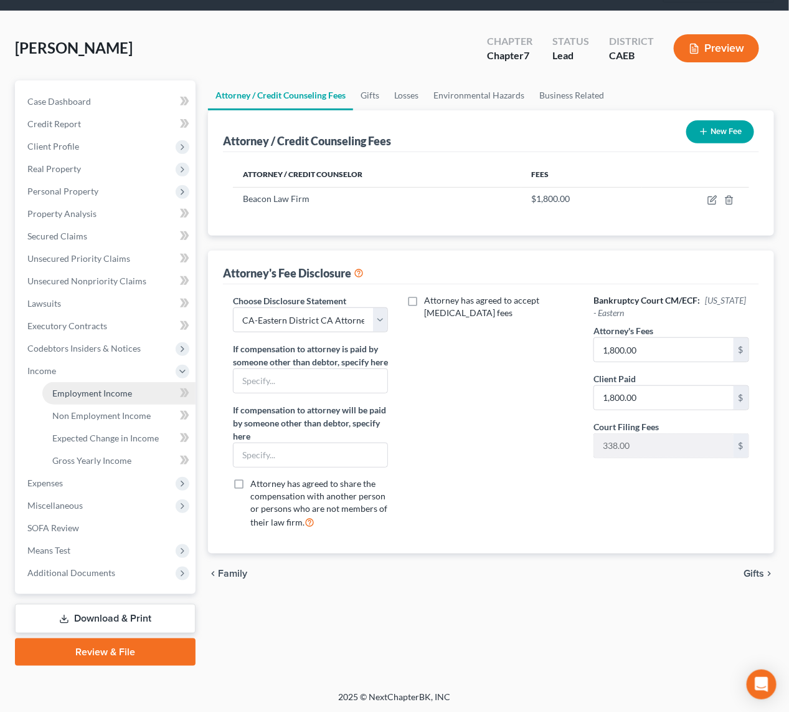
click at [84, 384] on link "Employment Income" at bounding box center [118, 393] width 153 height 22
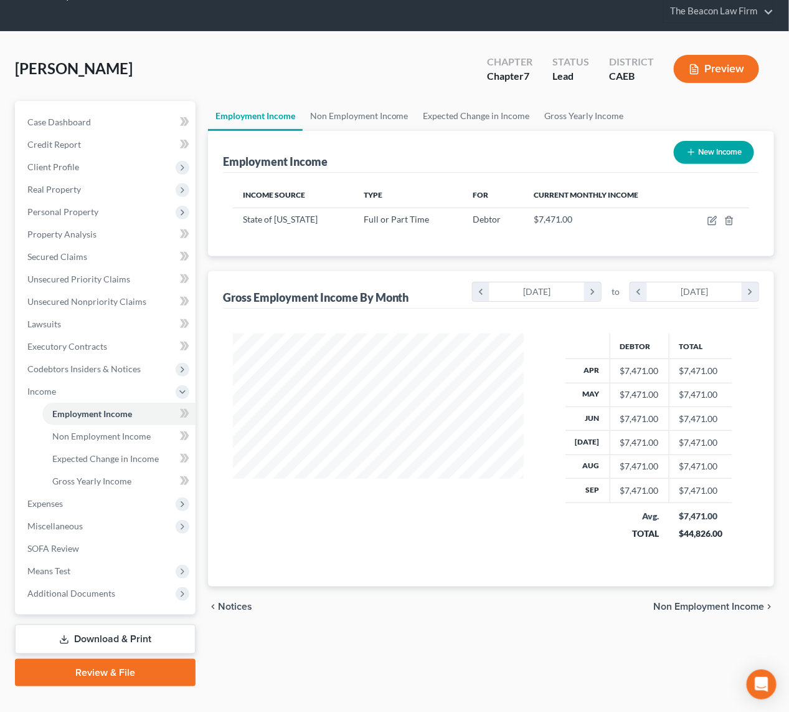
scroll to position [62, 0]
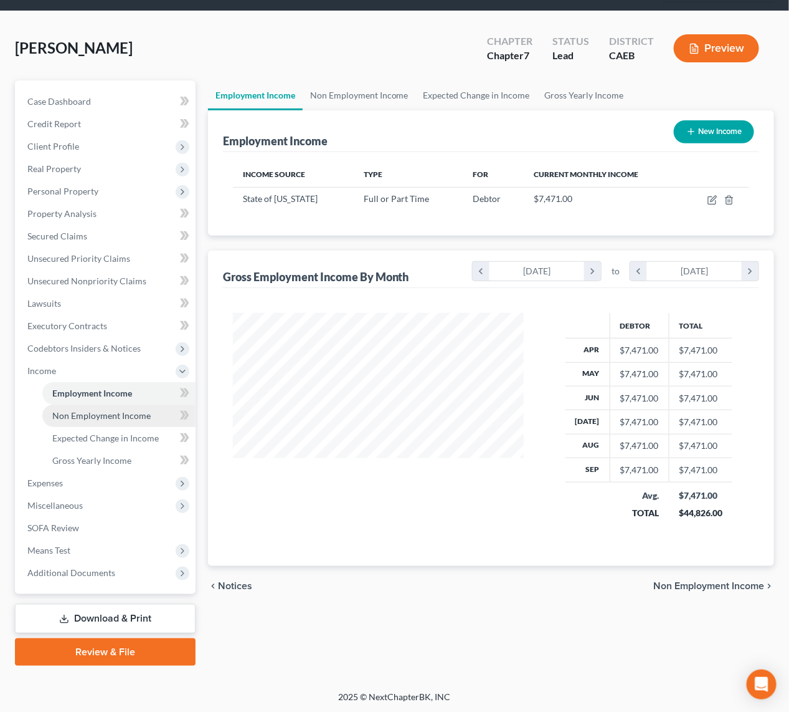
click at [130, 410] on span "Non Employment Income" at bounding box center [101, 415] width 98 height 11
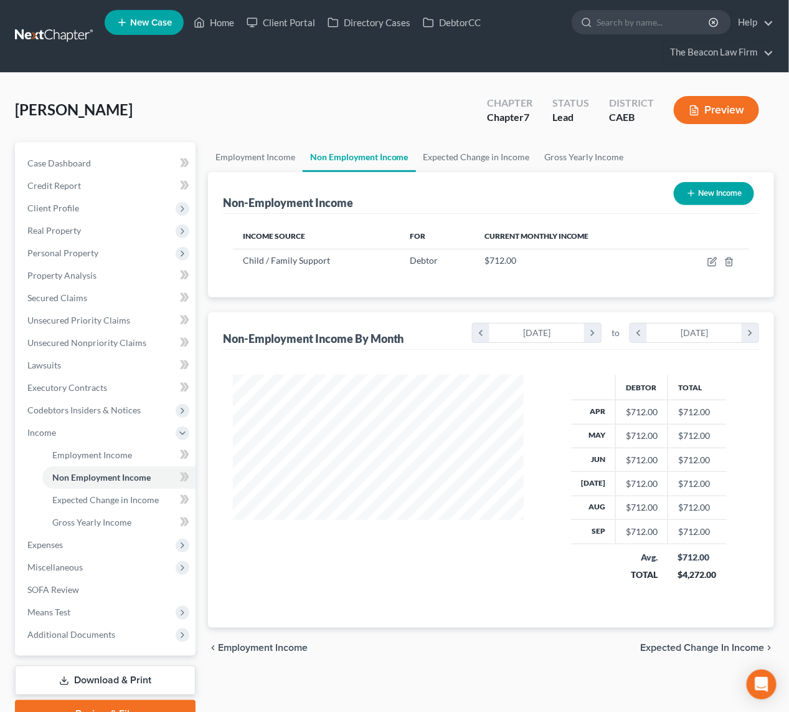
scroll to position [62, 0]
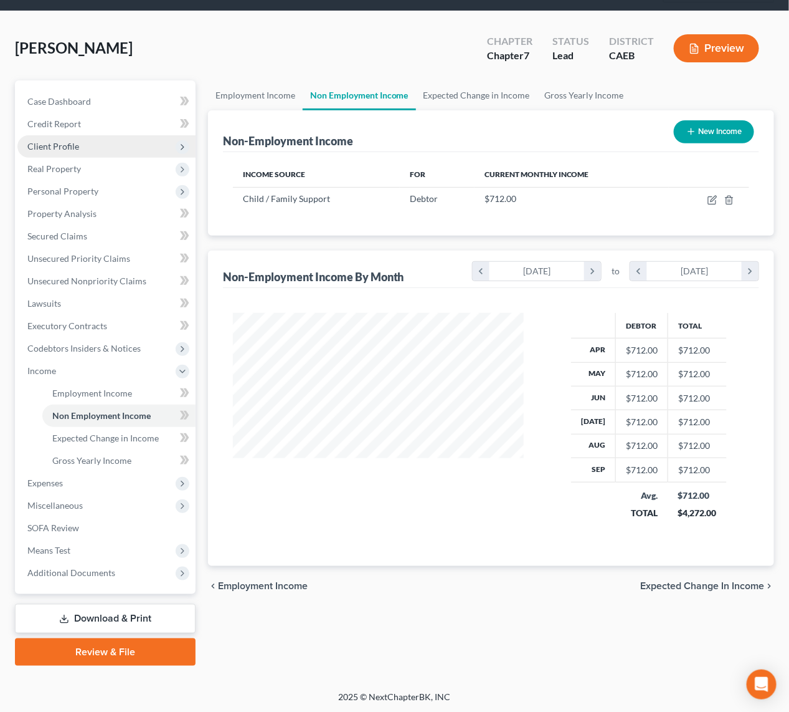
click at [62, 138] on span "Client Profile" at bounding box center [106, 146] width 178 height 22
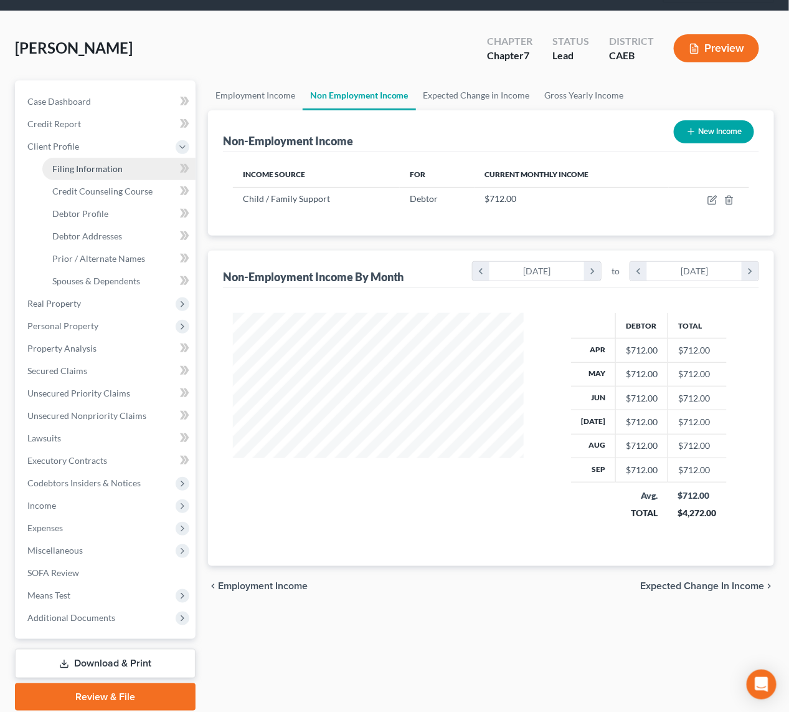
click at [92, 169] on span "Filing Information" at bounding box center [87, 168] width 70 height 11
select select "1"
select select "0"
select select "7"
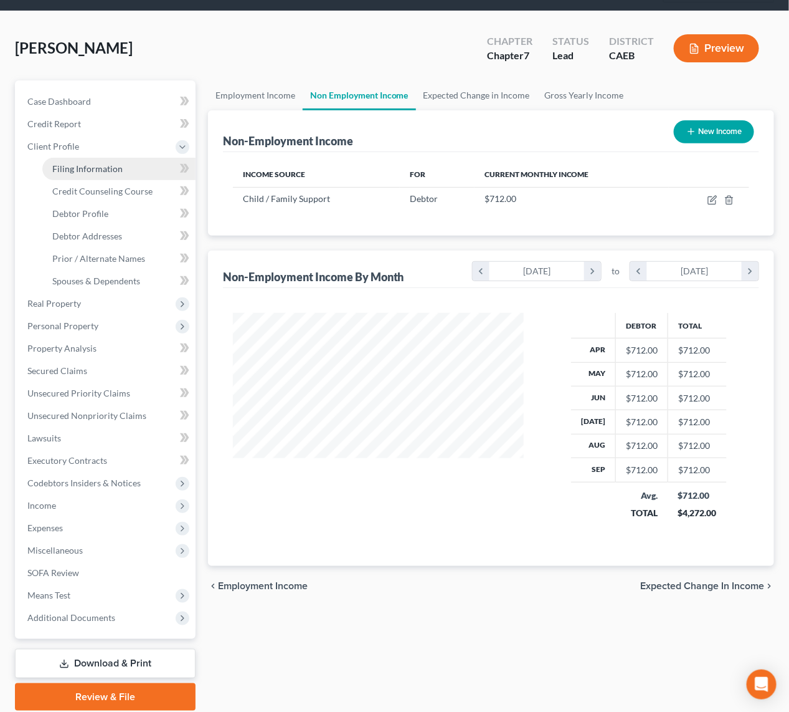
select select "4"
select select "0"
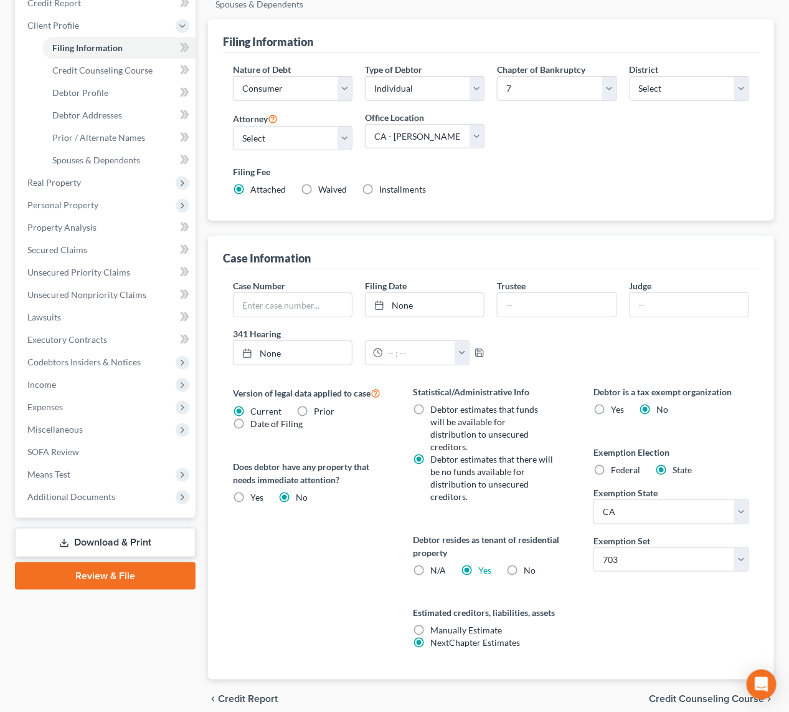
scroll to position [195, 0]
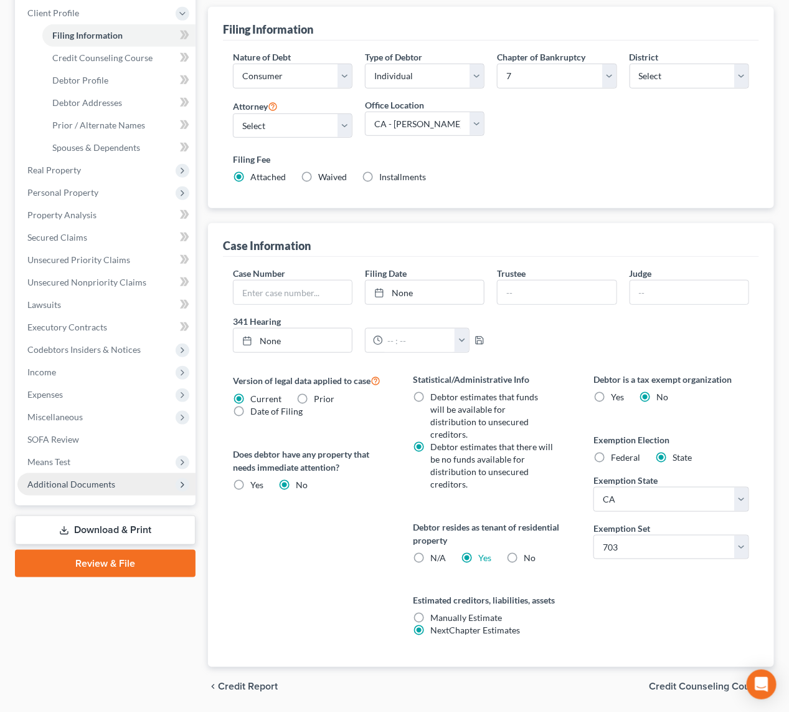
click at [92, 485] on span "Additional Documents" at bounding box center [71, 484] width 88 height 11
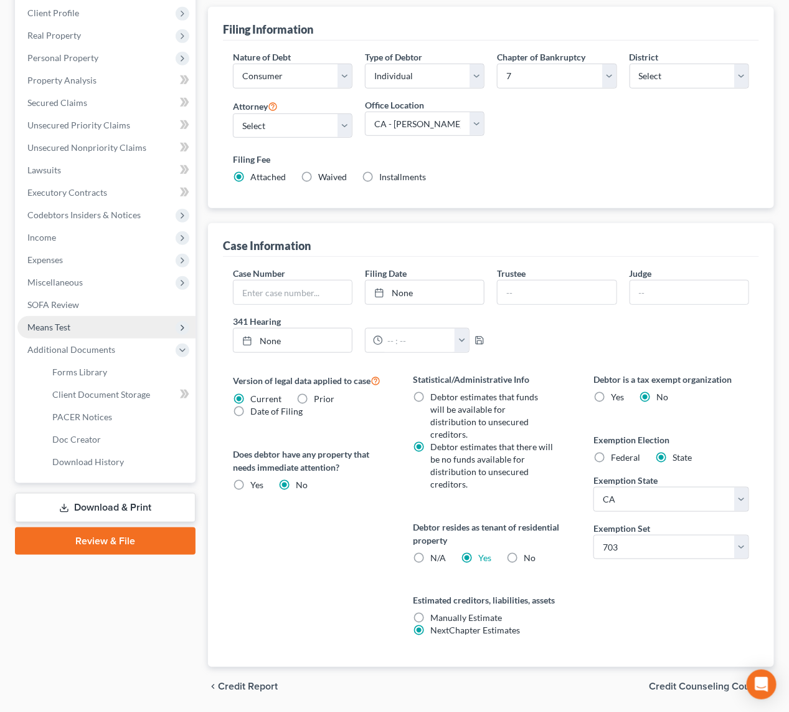
click at [63, 316] on span "Means Test" at bounding box center [106, 327] width 178 height 22
click at [104, 339] on link "Exemption from Presumption" at bounding box center [118, 349] width 153 height 22
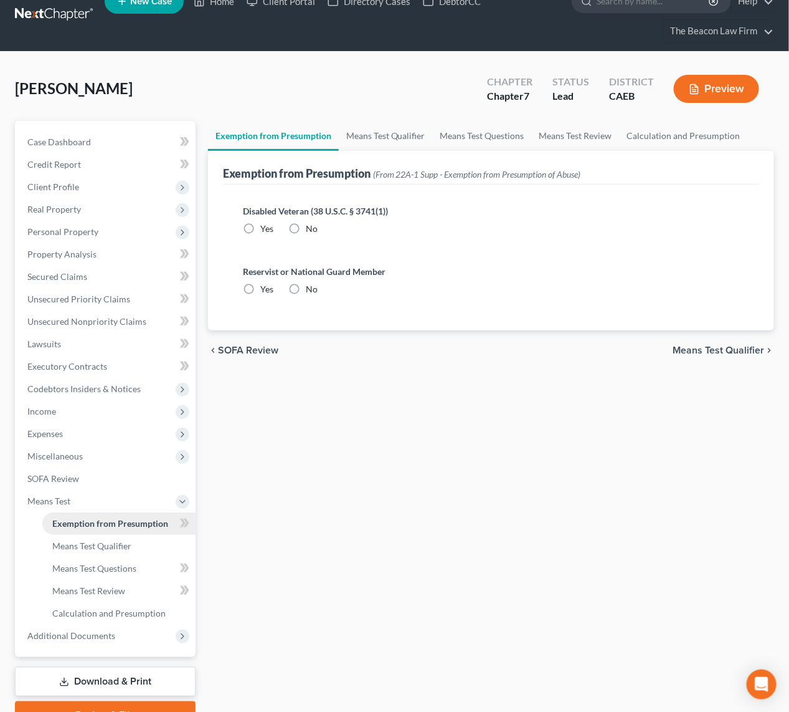
scroll to position [4, 0]
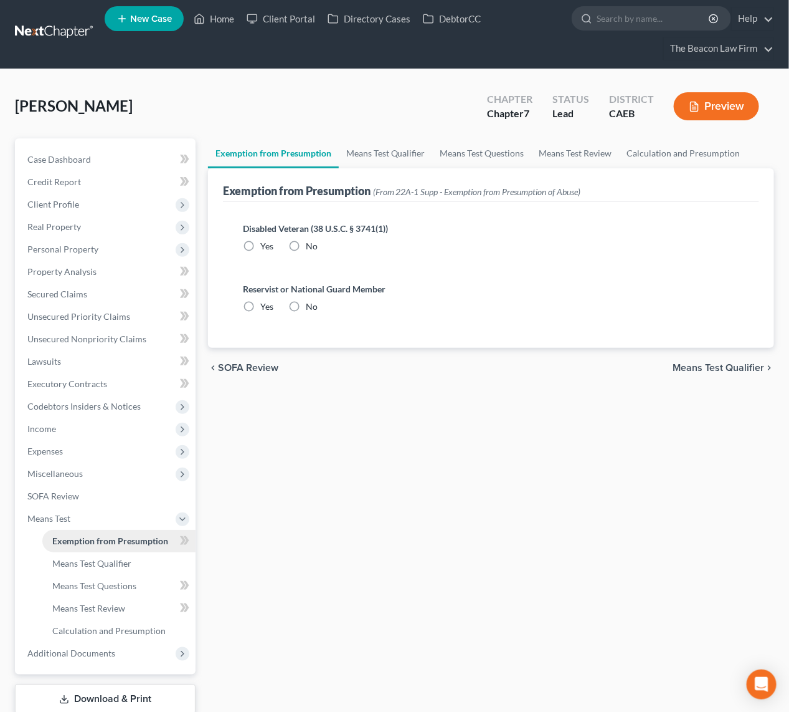
radio input "true"
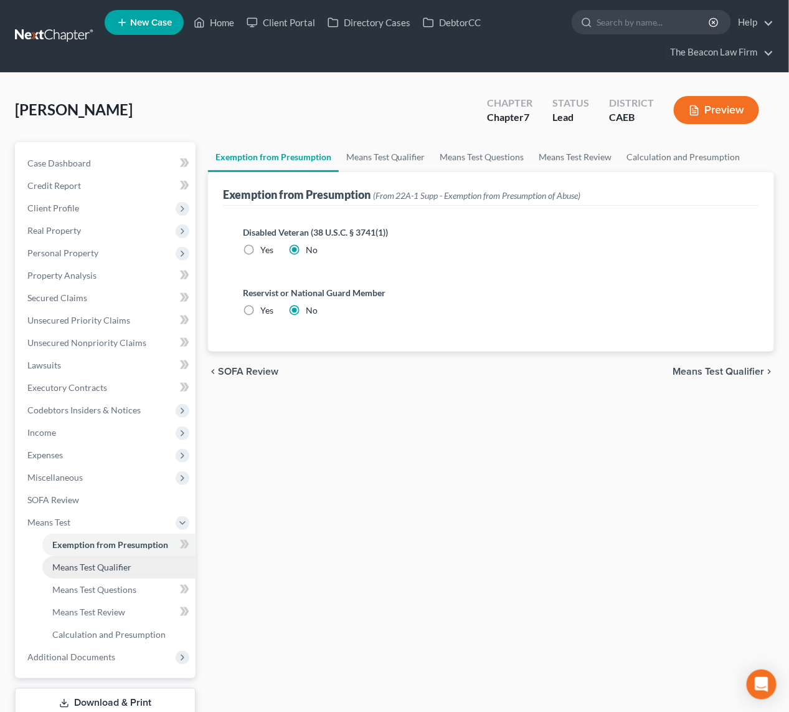
click at [105, 561] on span "Means Test Qualifier" at bounding box center [91, 566] width 79 height 11
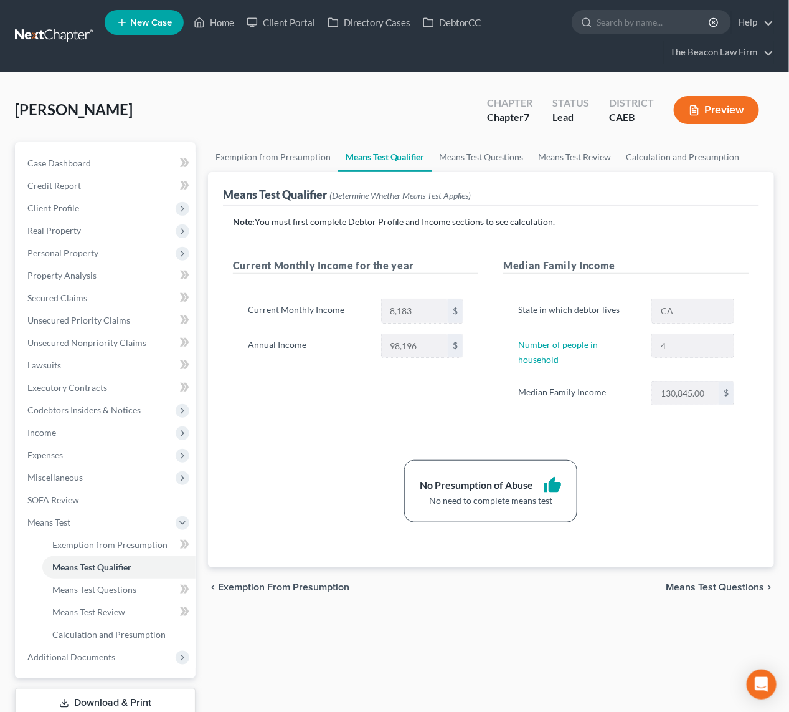
click at [281, 460] on div "No Presumption of Abuse thumb_up No need to complete means test" at bounding box center [491, 491] width 529 height 62
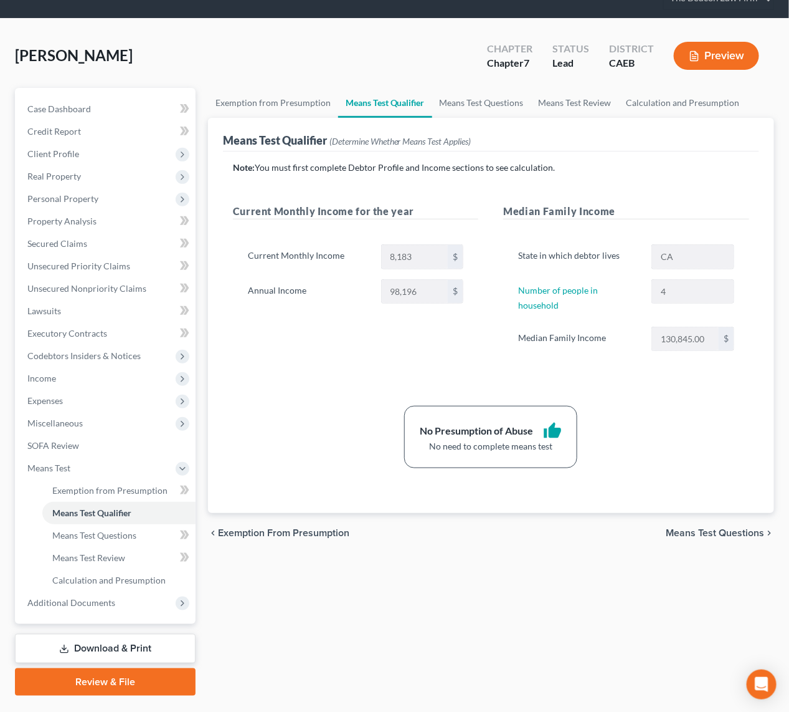
scroll to position [83, 0]
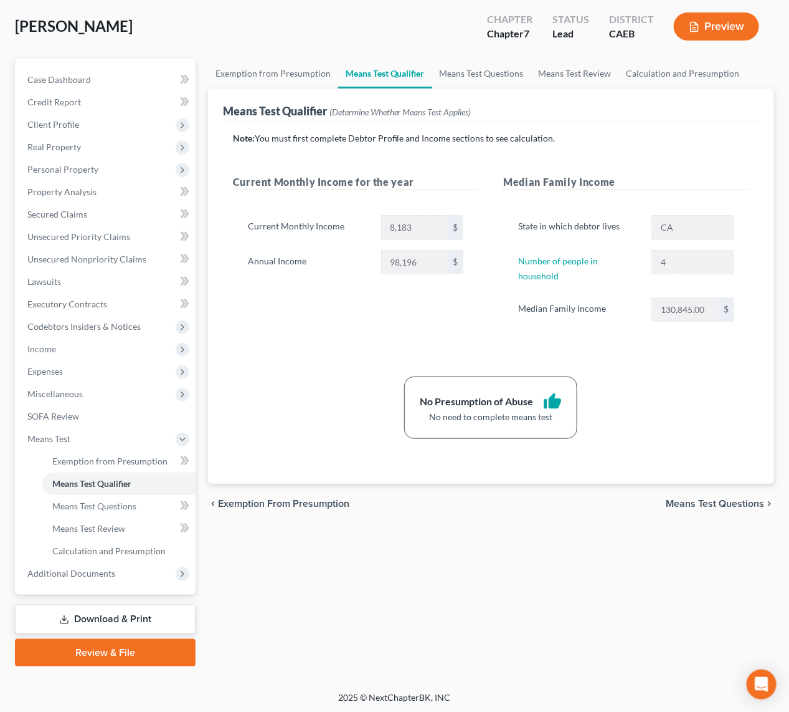
click at [120, 619] on link "Download & Print" at bounding box center [105, 618] width 181 height 29
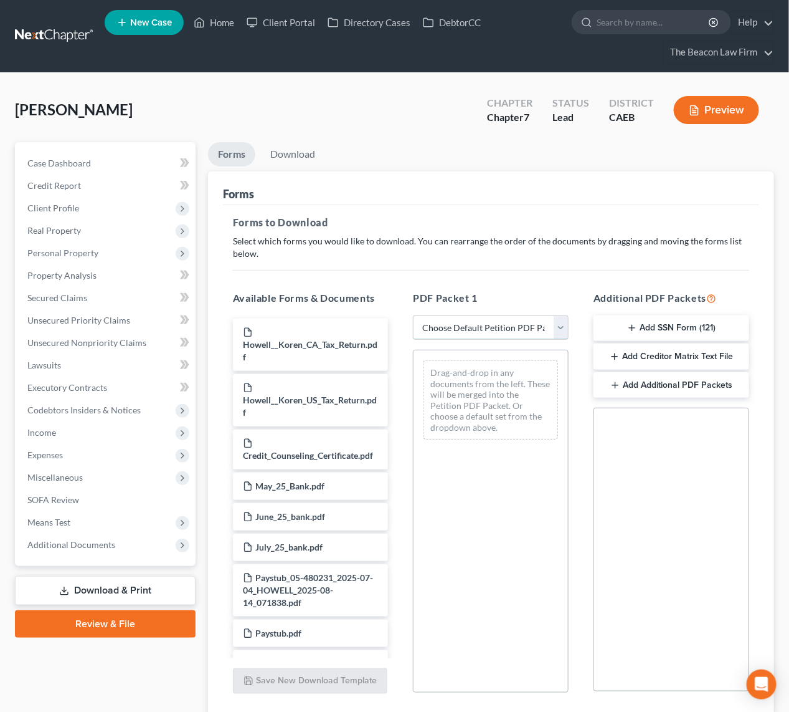
click at [516, 329] on select "Choose Default Petition PDF Packet Complete Bankruptcy Petition (all forms and …" at bounding box center [491, 327] width 156 height 25
select select "0"
click at [413, 315] on select "Choose Default Petition PDF Packet Complete Bankruptcy Petition (all forms and …" at bounding box center [491, 327] width 156 height 25
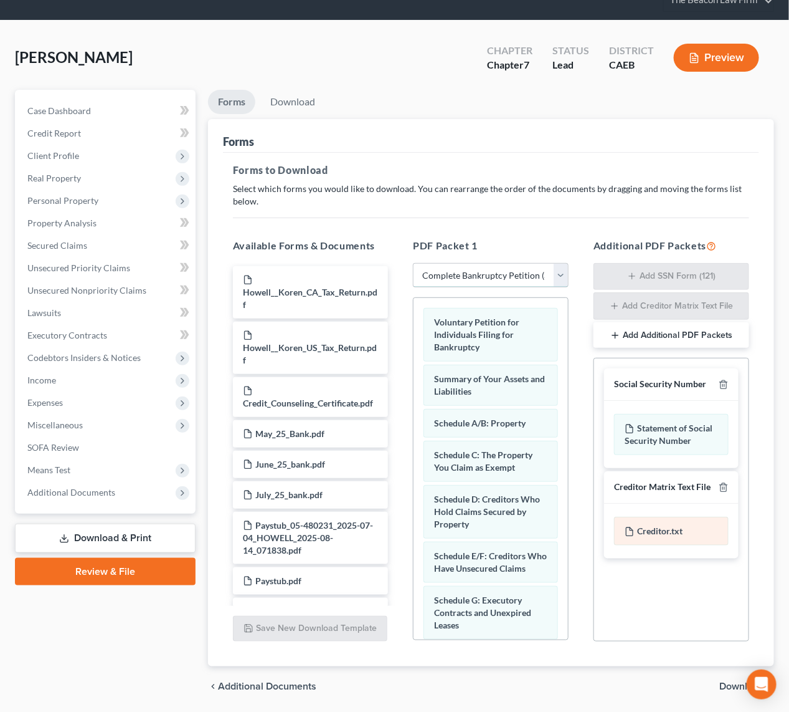
scroll to position [94, 0]
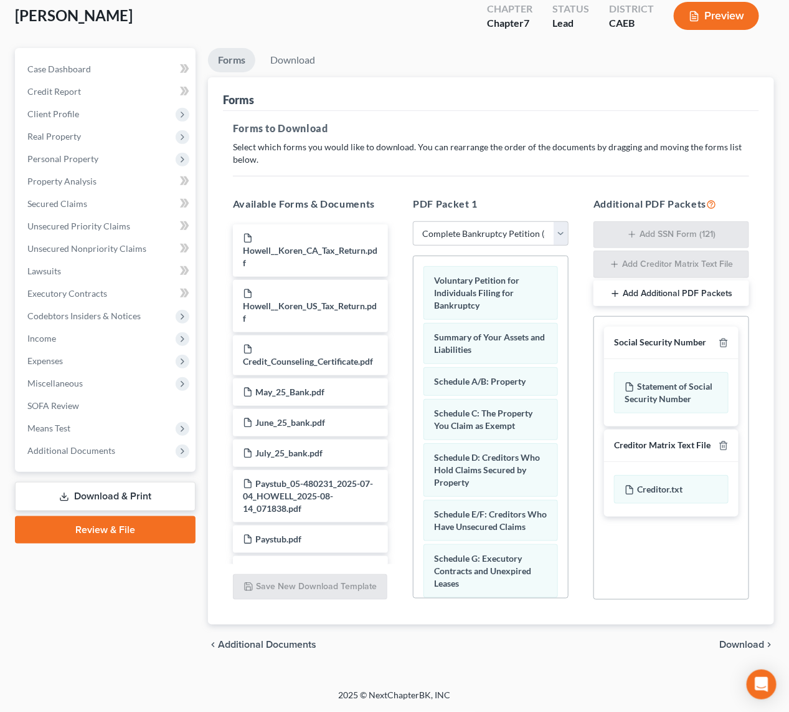
click at [752, 644] on span "Download" at bounding box center [742, 644] width 45 height 10
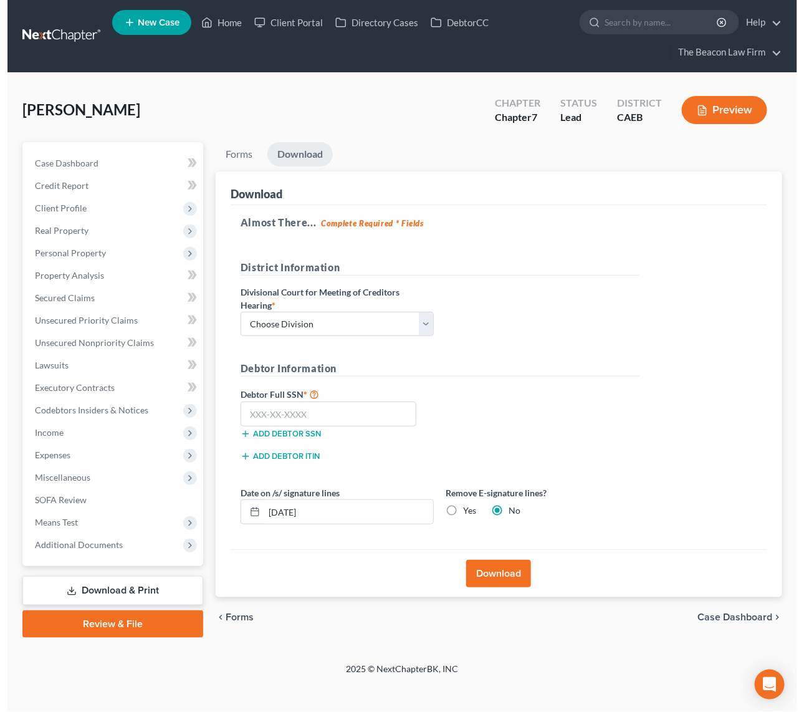
scroll to position [0, 0]
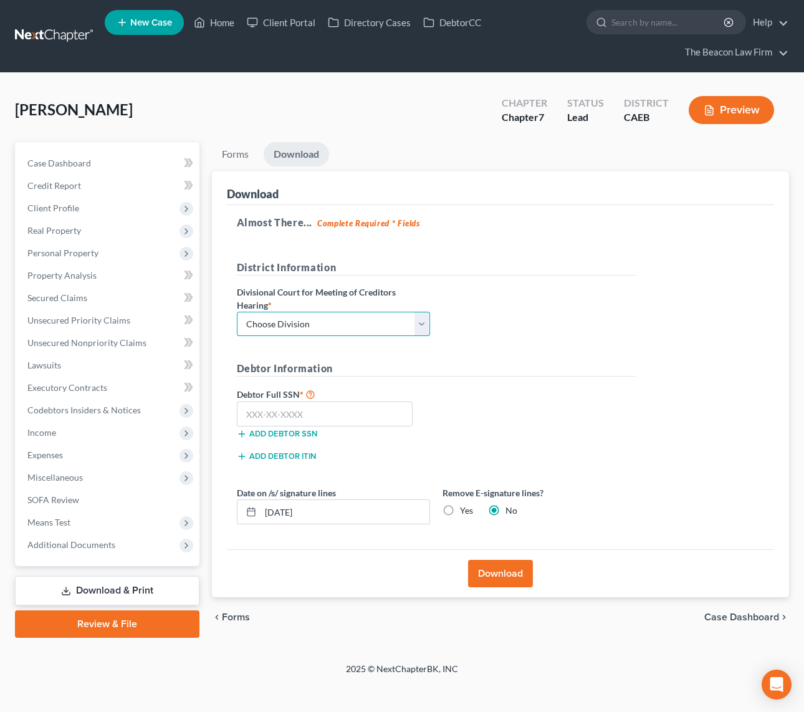
click at [421, 321] on select "Choose Division Fresno Modesto [GEOGRAPHIC_DATA]" at bounding box center [333, 324] width 193 height 25
select select "2"
click at [237, 312] on select "Choose Division Fresno Modesto Sacramento" at bounding box center [333, 324] width 193 height 25
click at [304, 412] on input "text" at bounding box center [325, 413] width 176 height 25
click at [267, 406] on input "text" at bounding box center [325, 413] width 176 height 25
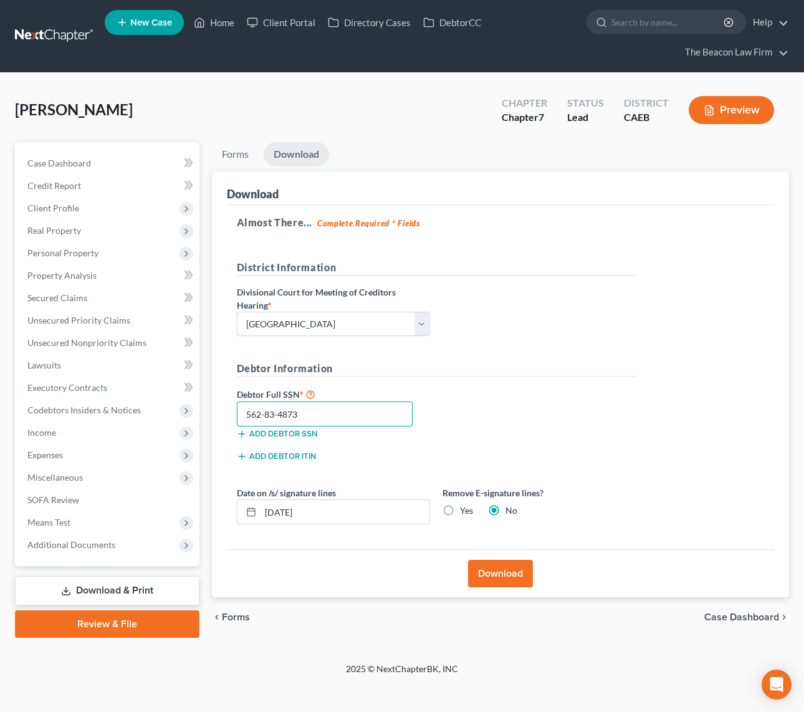
type input "562-83-4873"
click at [505, 579] on button "Download" at bounding box center [500, 573] width 65 height 27
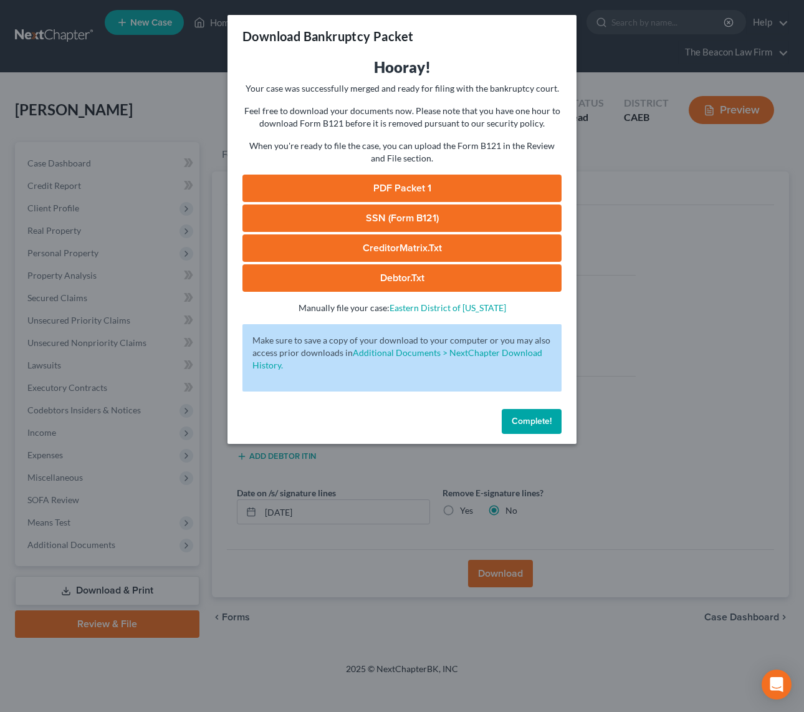
click at [401, 184] on link "PDF Packet 1" at bounding box center [401, 187] width 319 height 27
click at [403, 217] on link "SSN (Form B121)" at bounding box center [401, 217] width 319 height 27
click at [528, 426] on span "Complete!" at bounding box center [532, 421] width 40 height 11
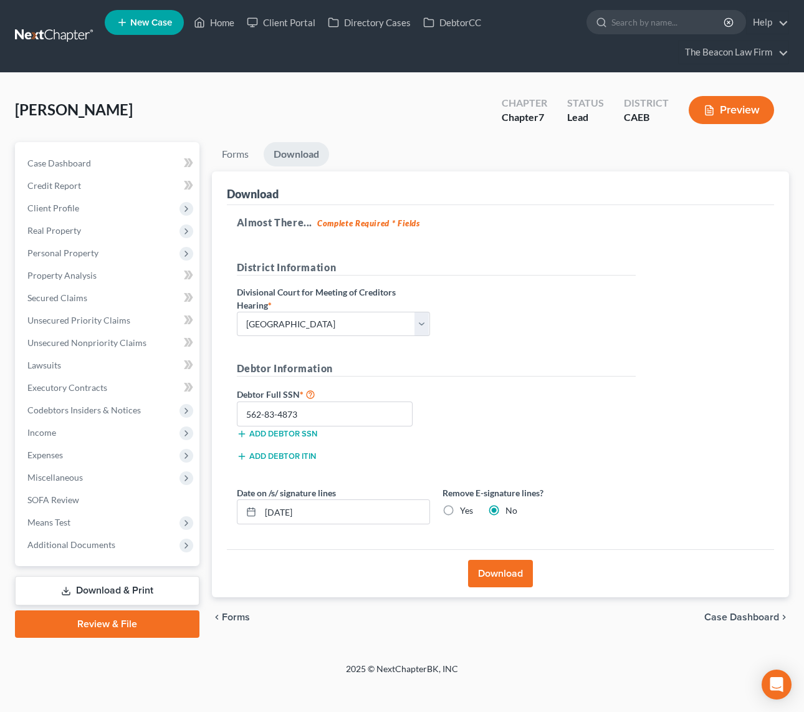
click at [64, 26] on link at bounding box center [55, 36] width 80 height 22
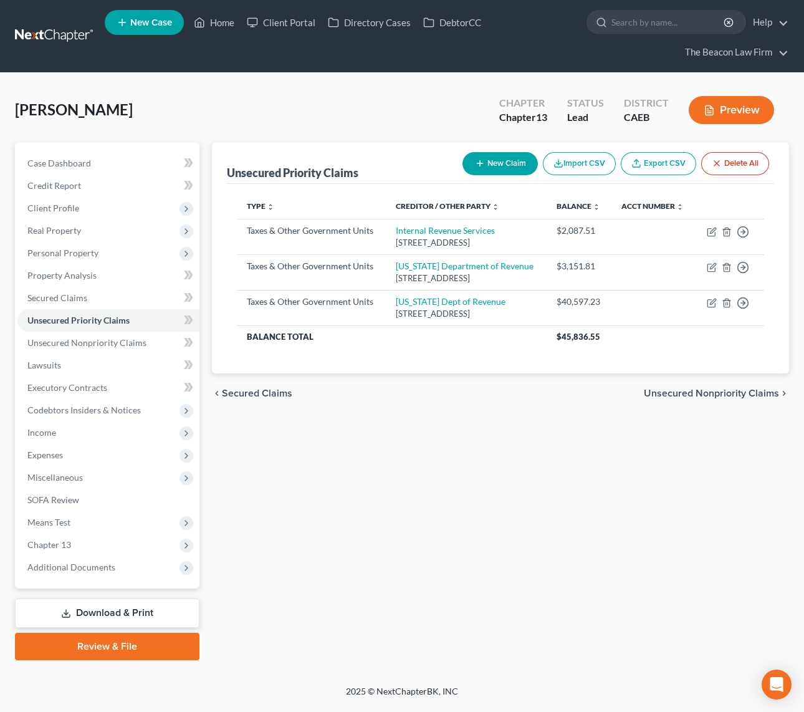
click at [54, 34] on link at bounding box center [55, 36] width 80 height 22
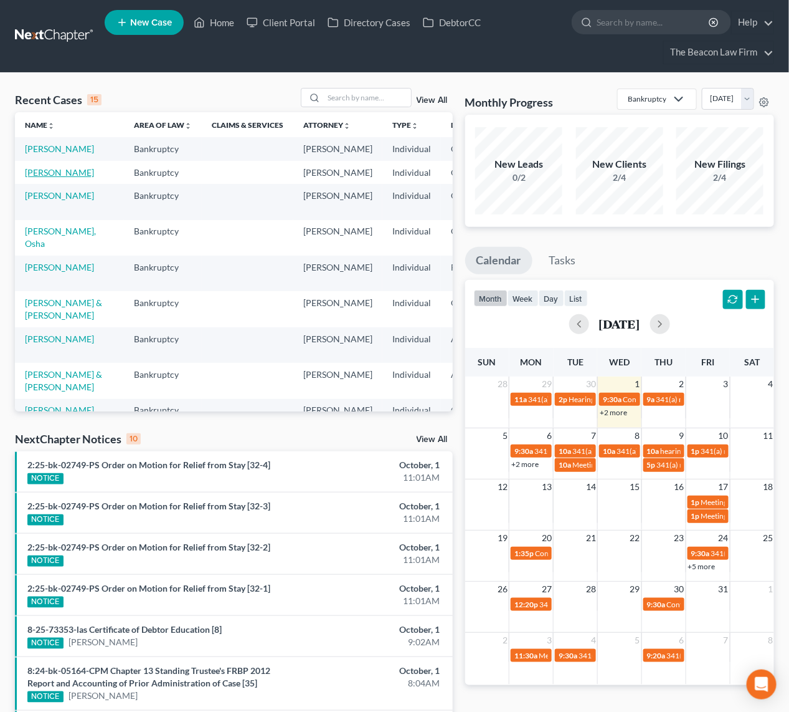
click at [34, 178] on link "[PERSON_NAME]" at bounding box center [59, 172] width 69 height 11
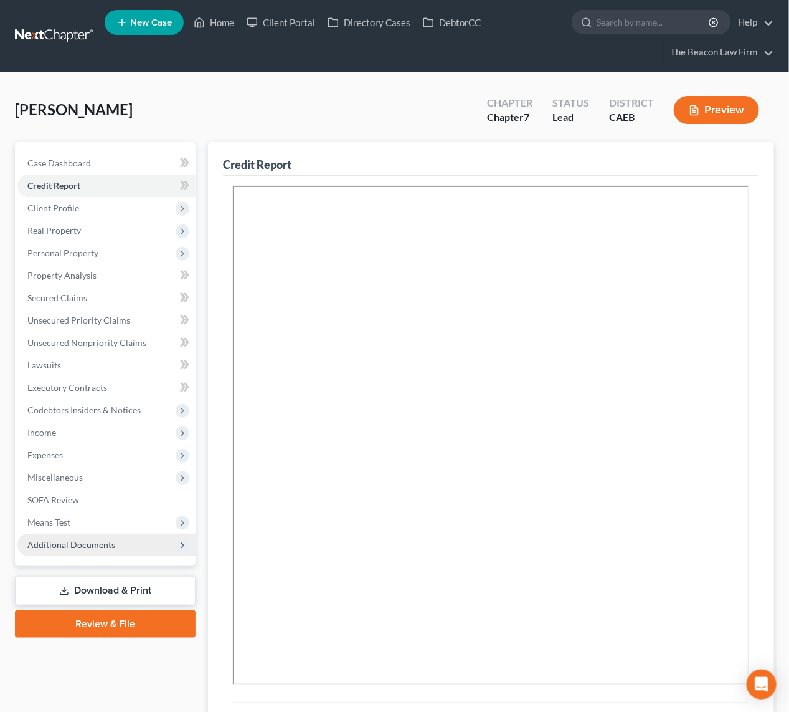
click at [101, 548] on span "Additional Documents" at bounding box center [106, 544] width 178 height 22
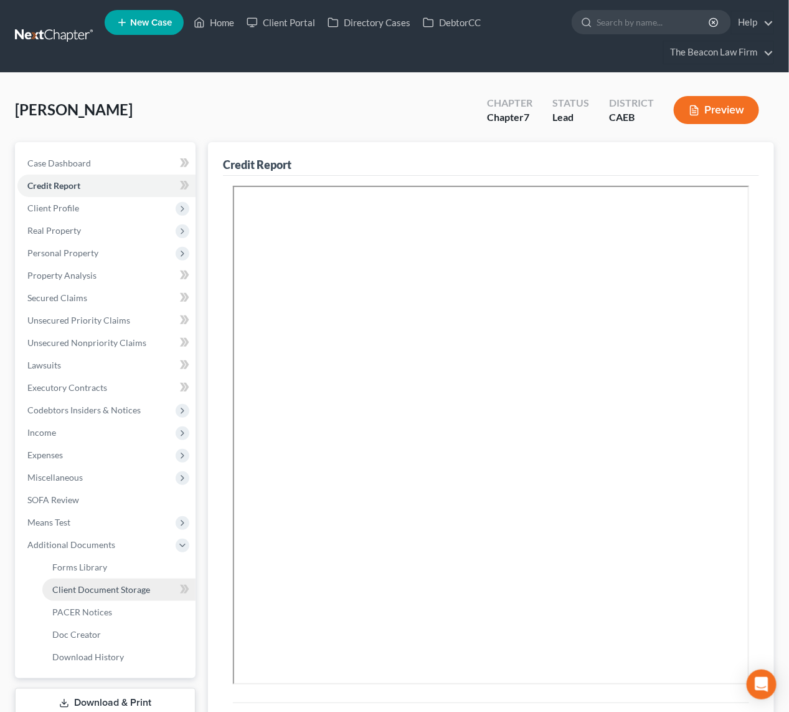
click at [119, 588] on span "Client Document Storage" at bounding box center [101, 589] width 98 height 11
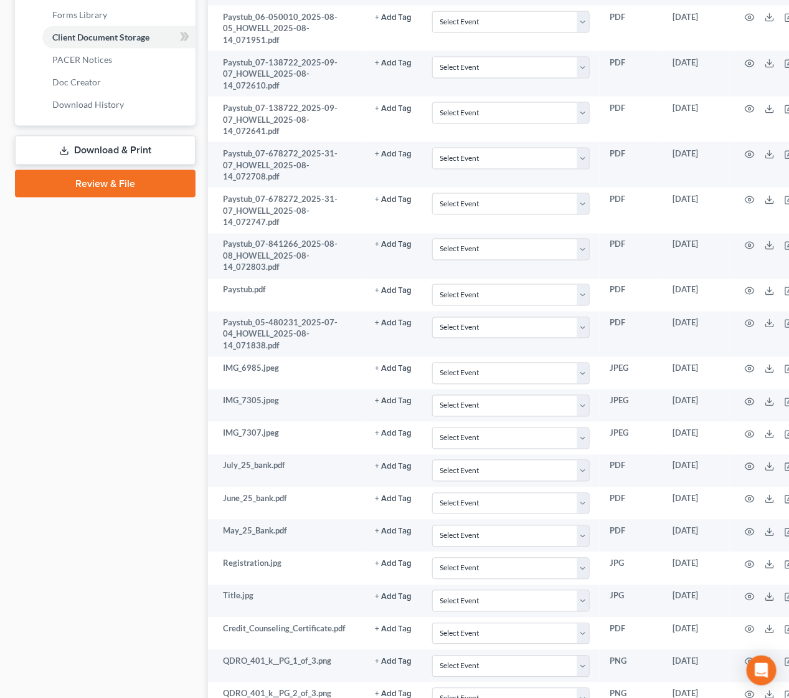
scroll to position [802, 0]
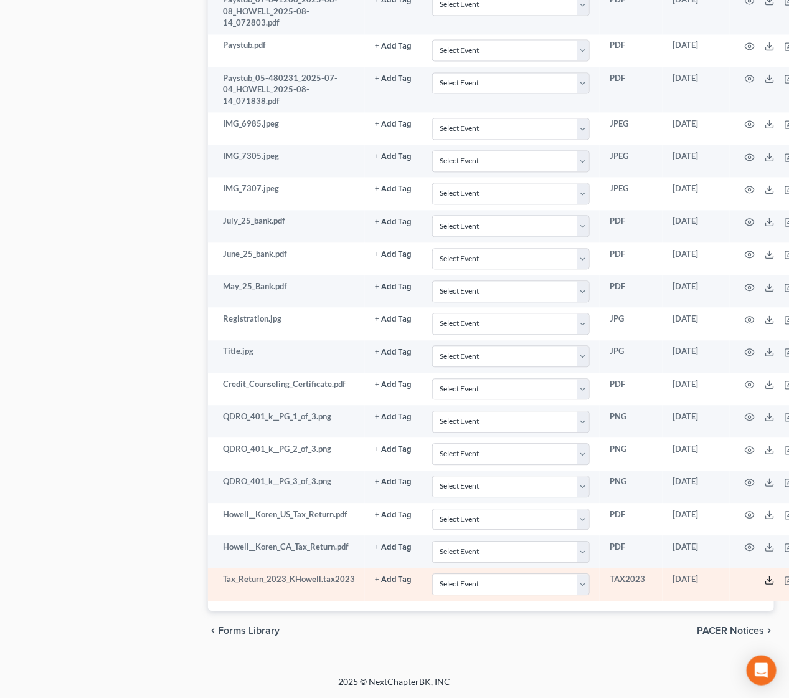
click at [770, 579] on line at bounding box center [770, 578] width 0 height 5
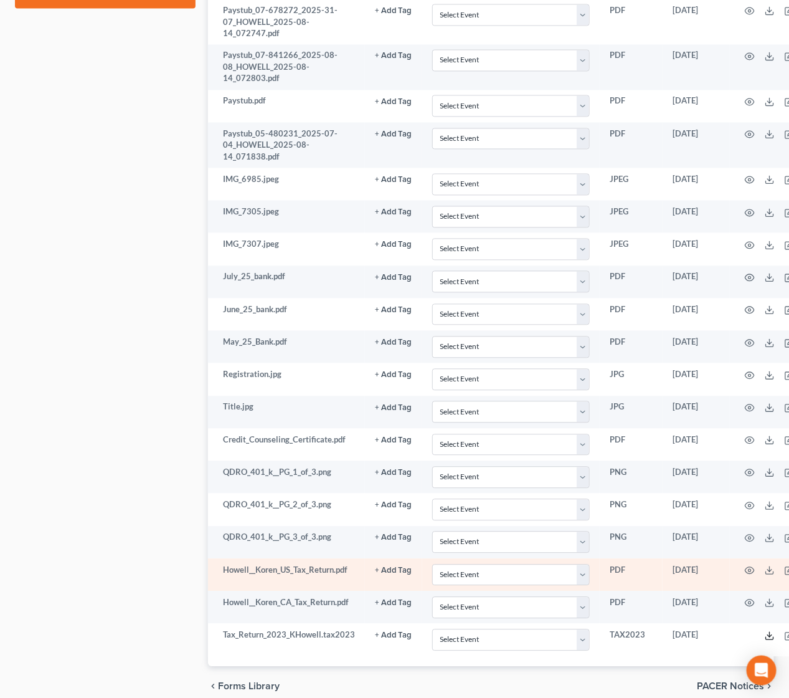
scroll to position [708, 0]
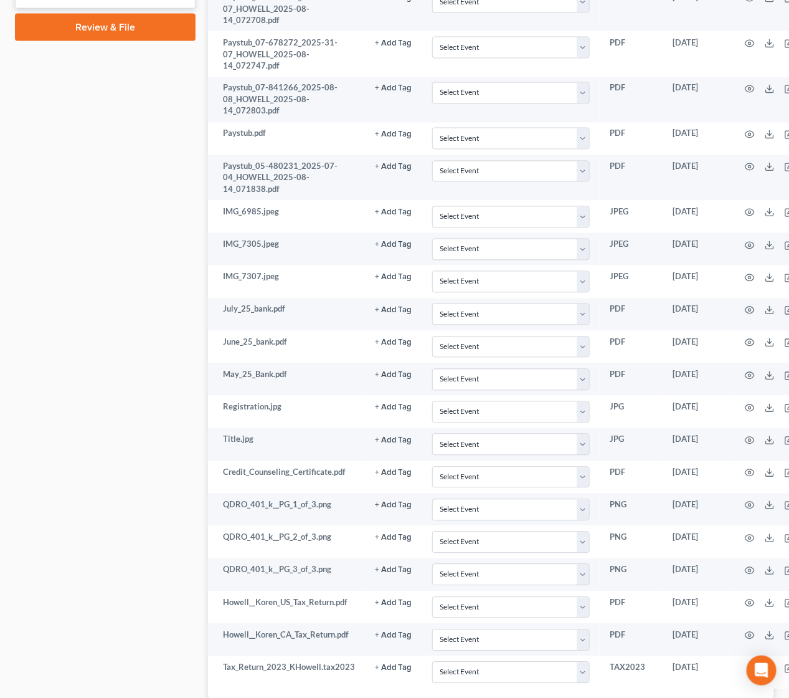
click at [123, 457] on div "Case Dashboard Payments Invoices Payments Payments Credit Report Client Profile" at bounding box center [105, 86] width 193 height 1305
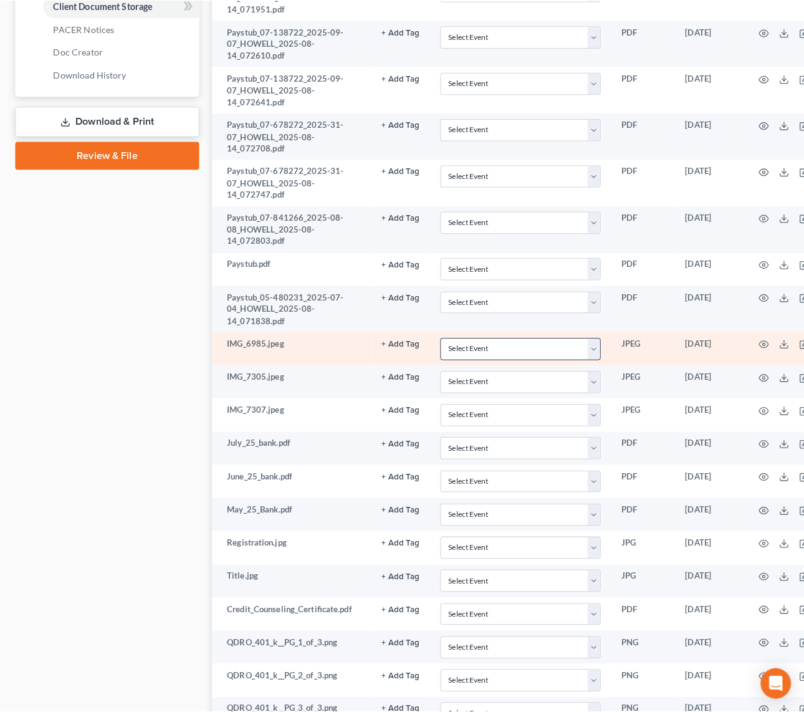
scroll to position [615, 0]
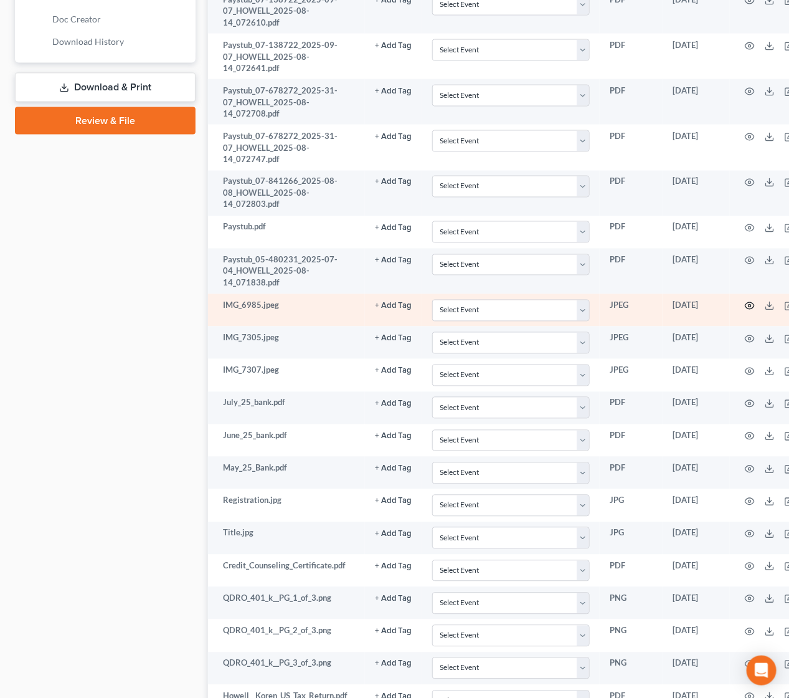
click at [745, 307] on icon "button" at bounding box center [750, 306] width 10 height 10
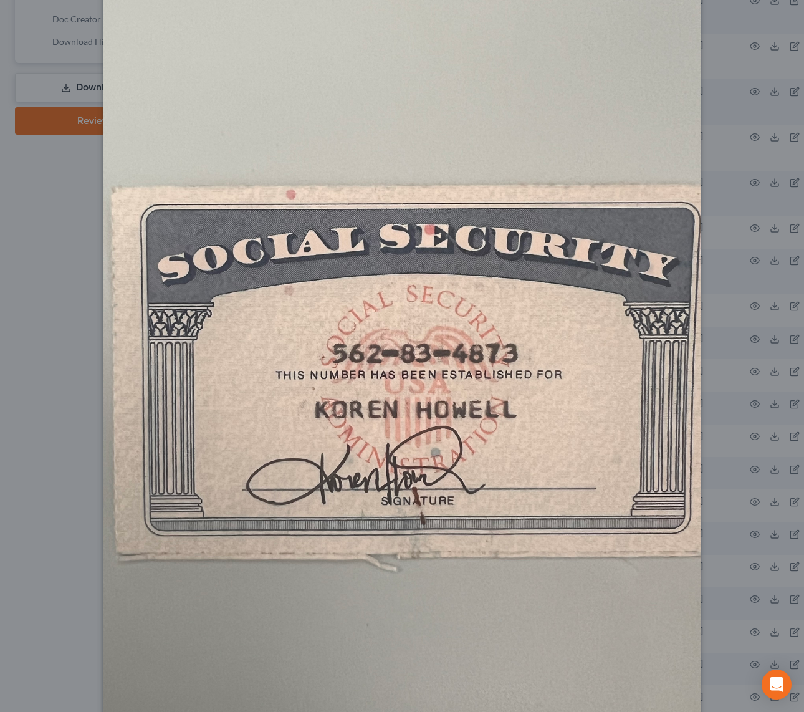
scroll to position [198, 0]
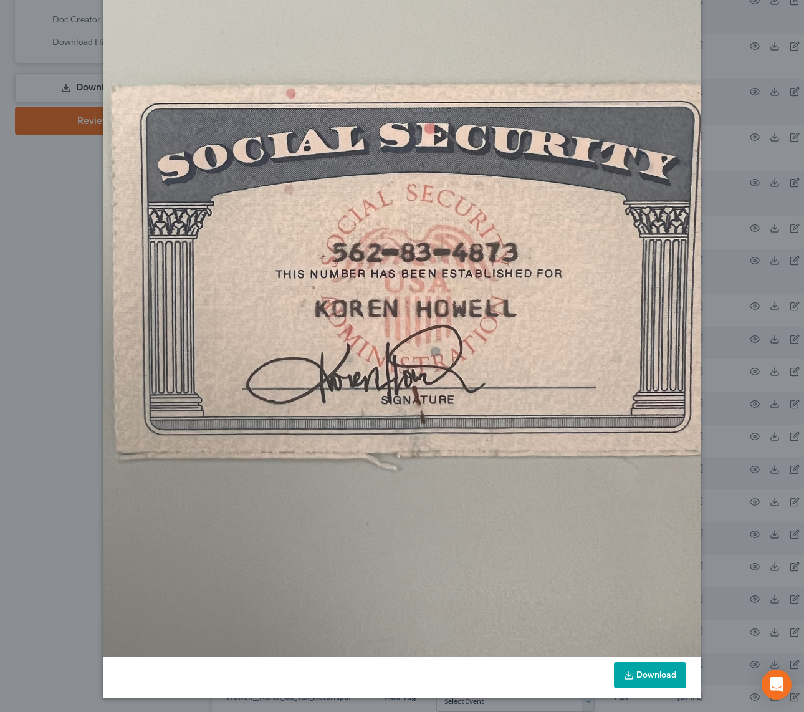
click at [660, 674] on link "Download" at bounding box center [650, 675] width 72 height 26
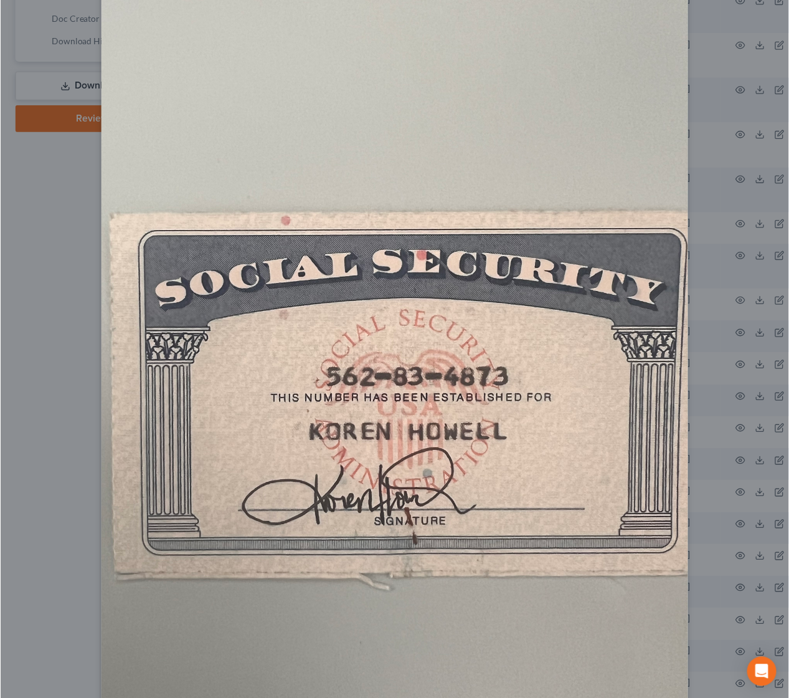
scroll to position [0, 0]
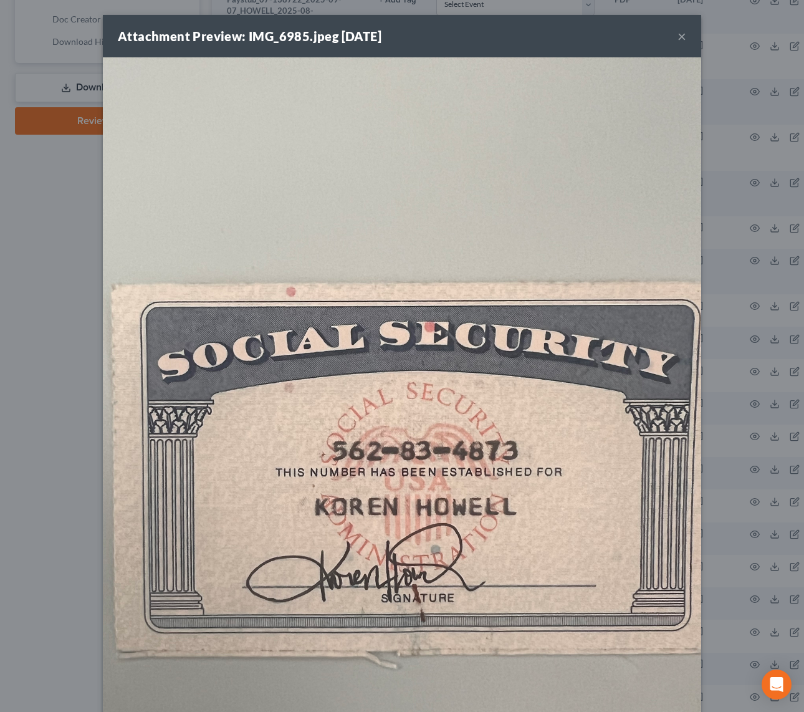
click at [677, 34] on button "×" at bounding box center [681, 36] width 9 height 15
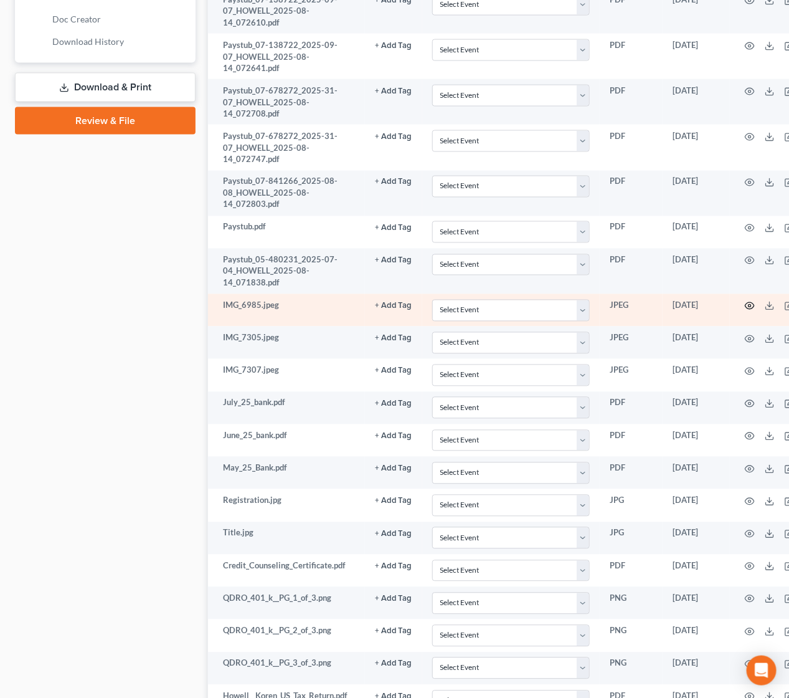
click at [746, 305] on icon "button" at bounding box center [750, 306] width 10 height 10
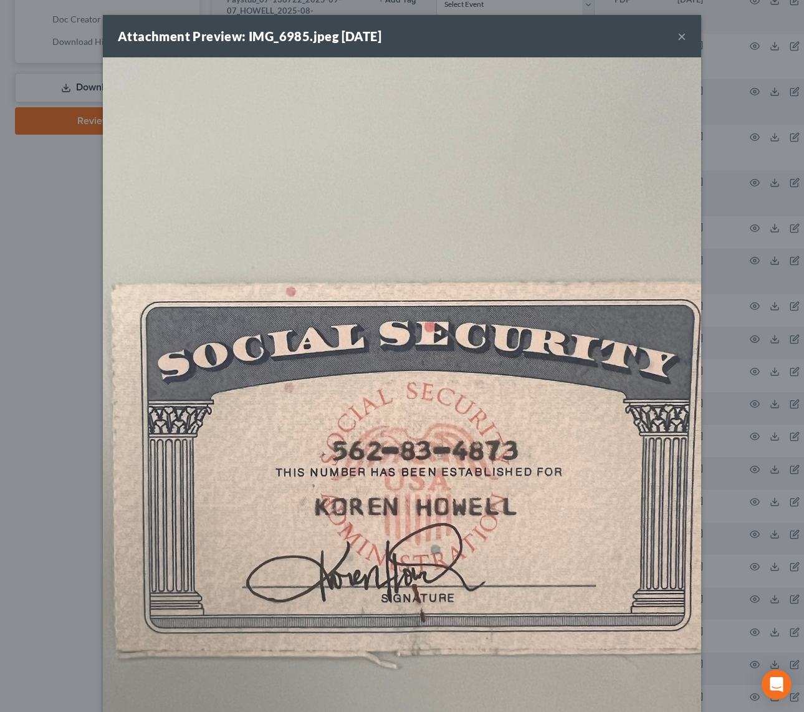
click at [677, 33] on button "×" at bounding box center [681, 36] width 9 height 15
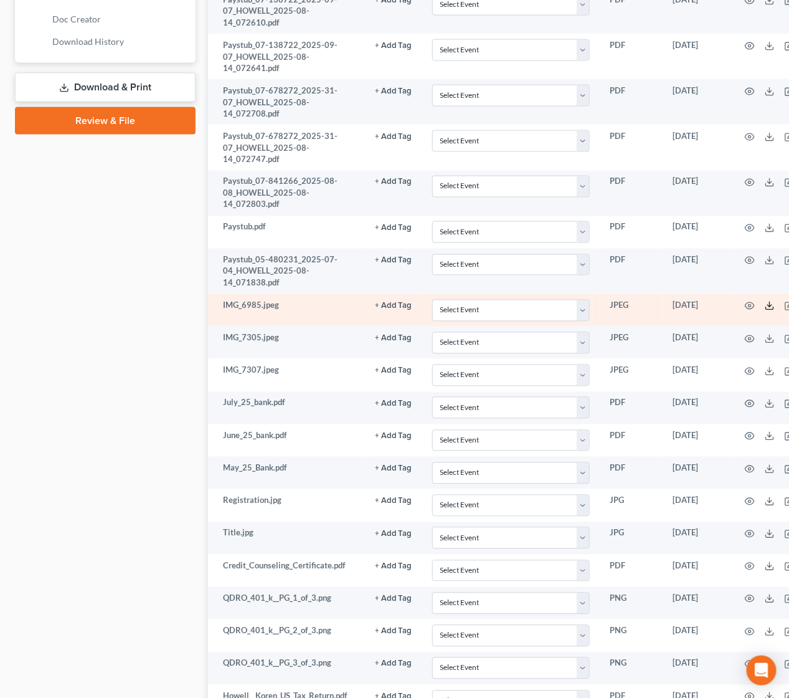
click at [765, 306] on icon at bounding box center [770, 306] width 10 height 10
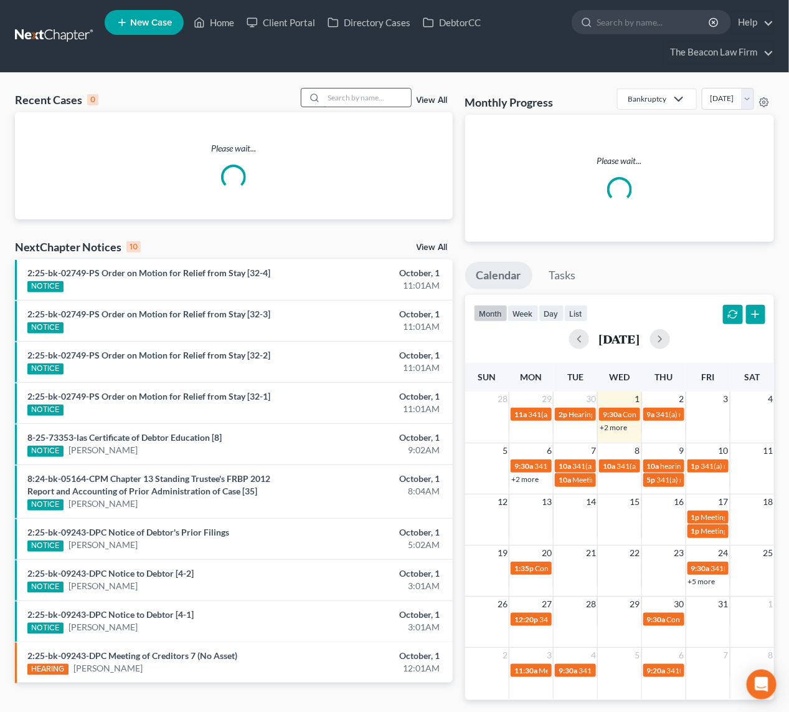
click at [357, 93] on input "search" at bounding box center [367, 97] width 87 height 18
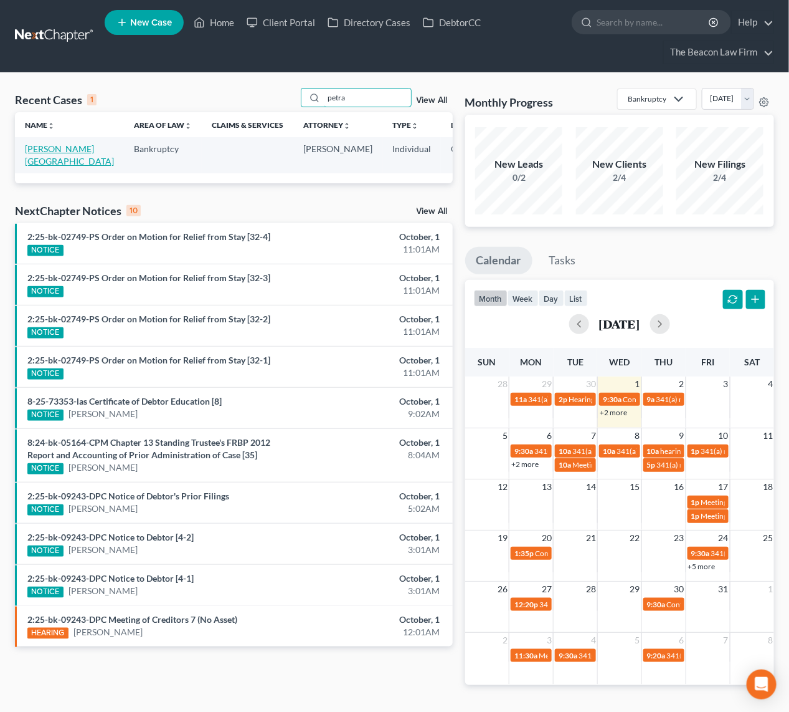
type input "petra"
click at [31, 149] on link "[PERSON_NAME][GEOGRAPHIC_DATA]" at bounding box center [69, 154] width 89 height 23
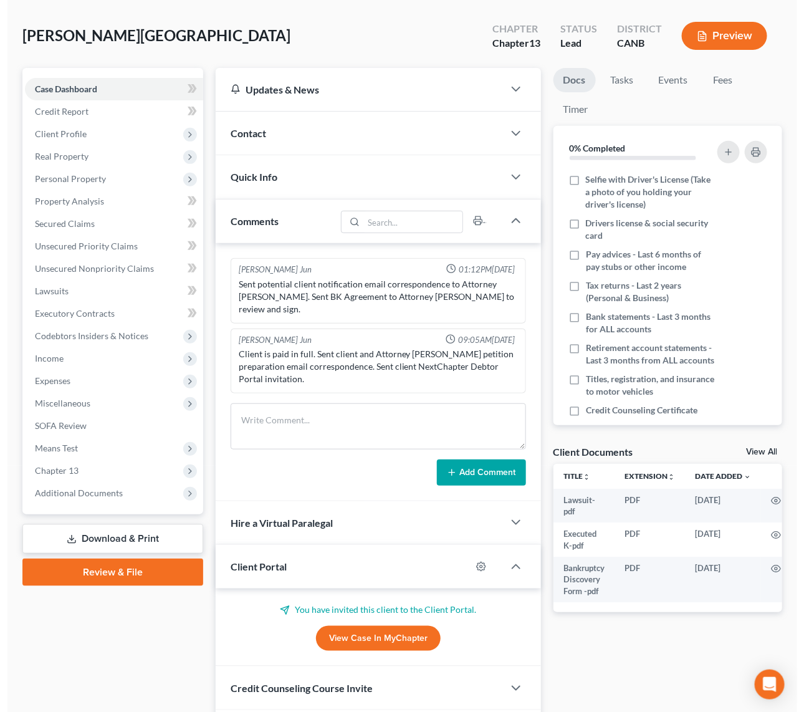
scroll to position [140, 0]
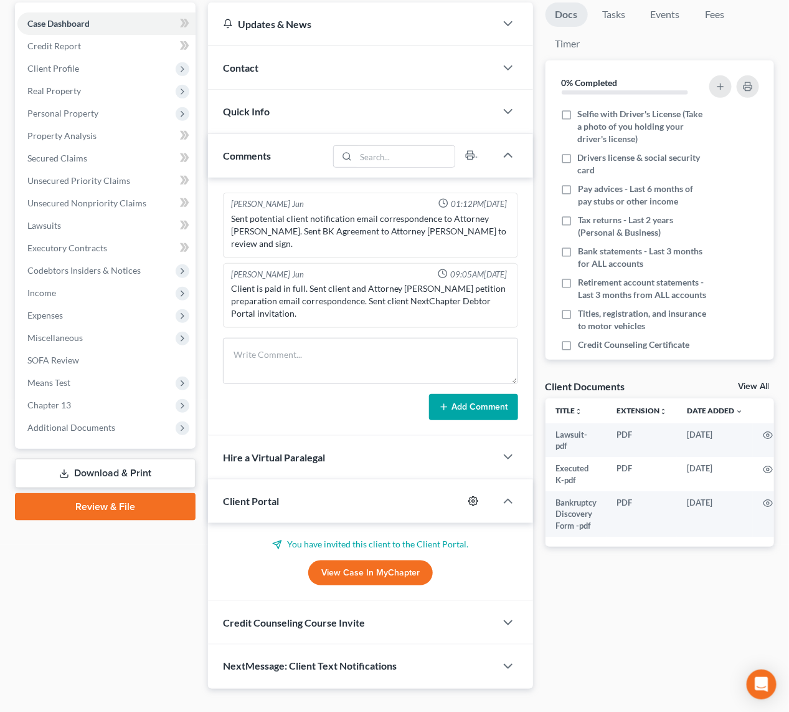
click at [473, 496] on icon "button" at bounding box center [474, 501] width 10 height 10
select select "7"
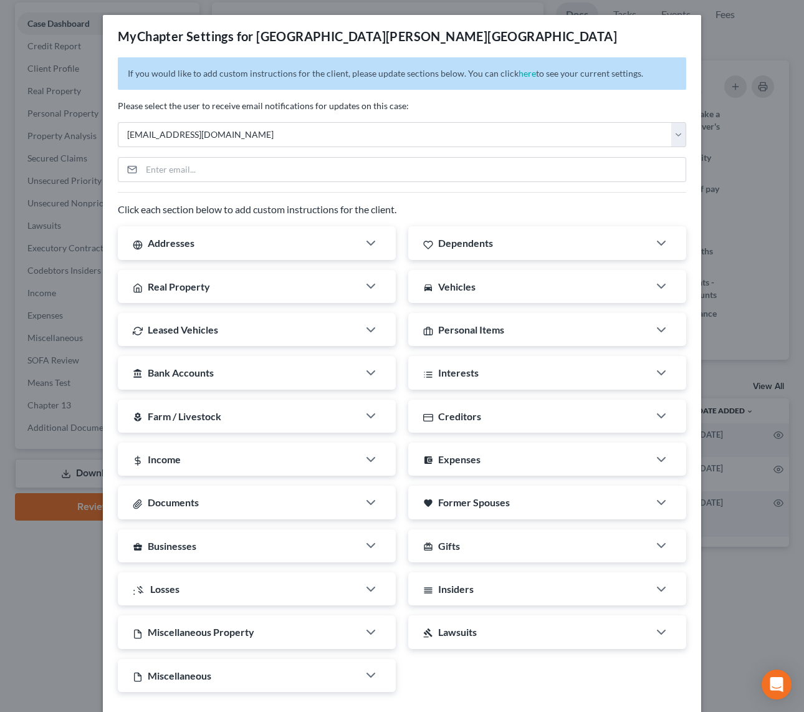
scroll to position [57, 0]
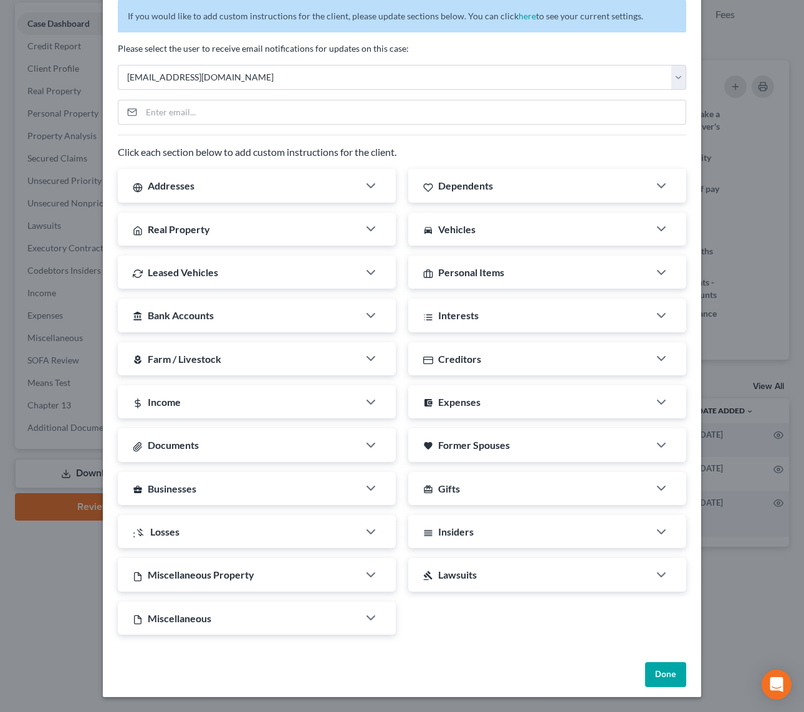
click at [652, 674] on button "Done" at bounding box center [665, 674] width 41 height 25
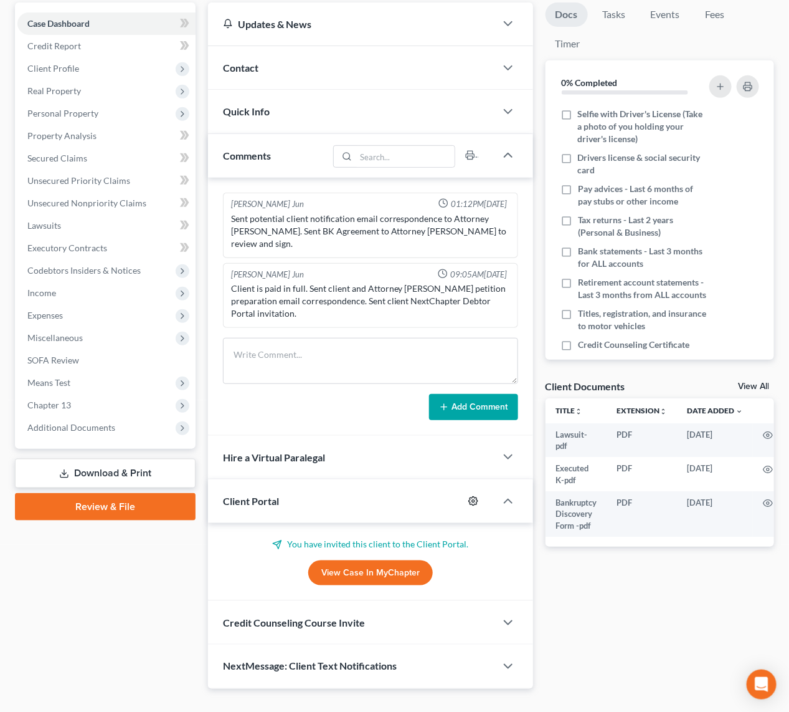
click at [475, 496] on icon "button" at bounding box center [474, 501] width 10 height 10
select select "7"
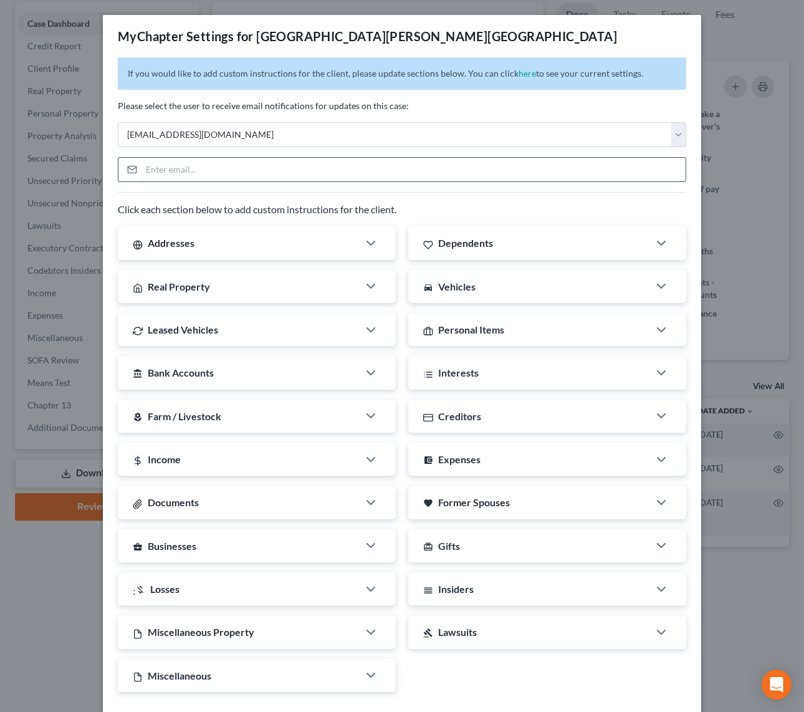
click at [247, 164] on input "email" at bounding box center [413, 170] width 544 height 24
click at [384, 110] on p "Please select the user to receive email notifications for updates on this case:" at bounding box center [402, 106] width 568 height 12
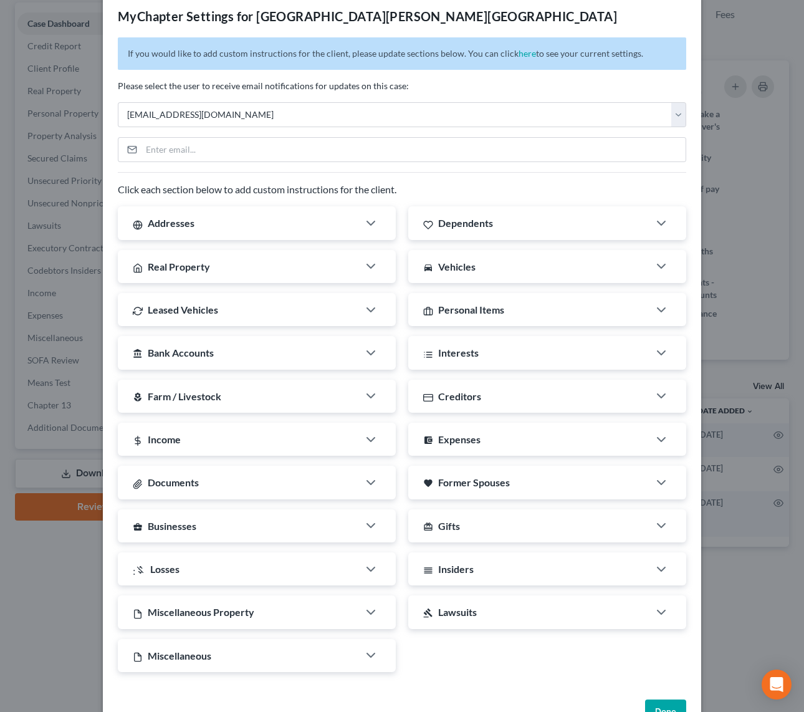
scroll to position [0, 0]
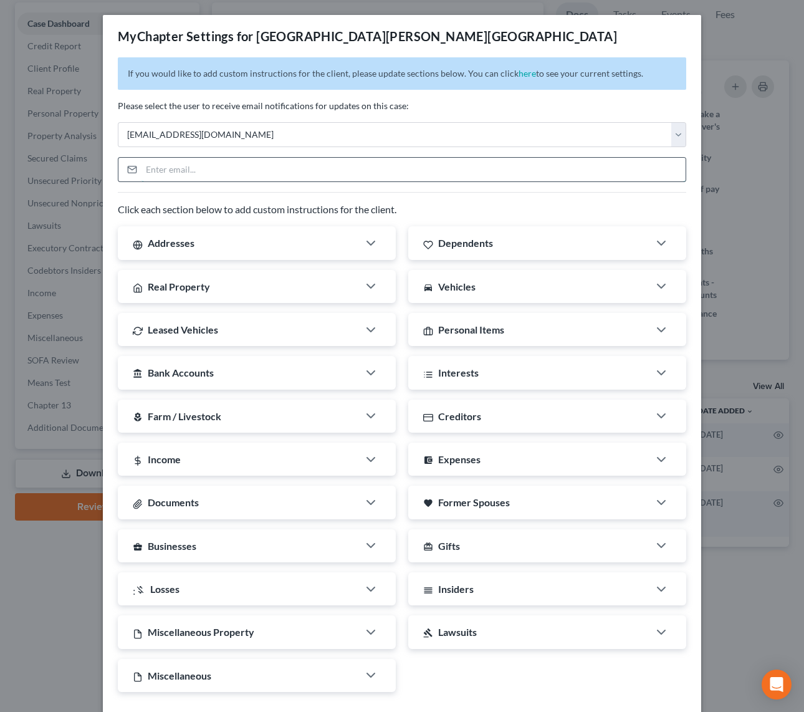
click at [156, 171] on input "email" at bounding box center [413, 170] width 544 height 24
paste input "[EMAIL_ADDRESS][DOMAIN_NAME]"
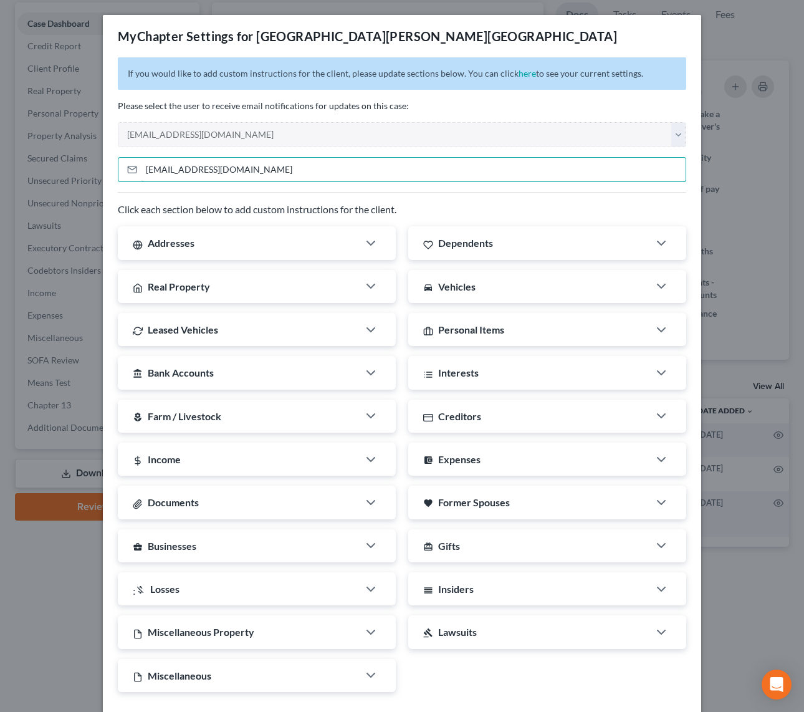
type input "[EMAIL_ADDRESS][DOMAIN_NAME]"
click at [229, 209] on p "Click each section below to add custom instructions for the client." at bounding box center [402, 209] width 568 height 14
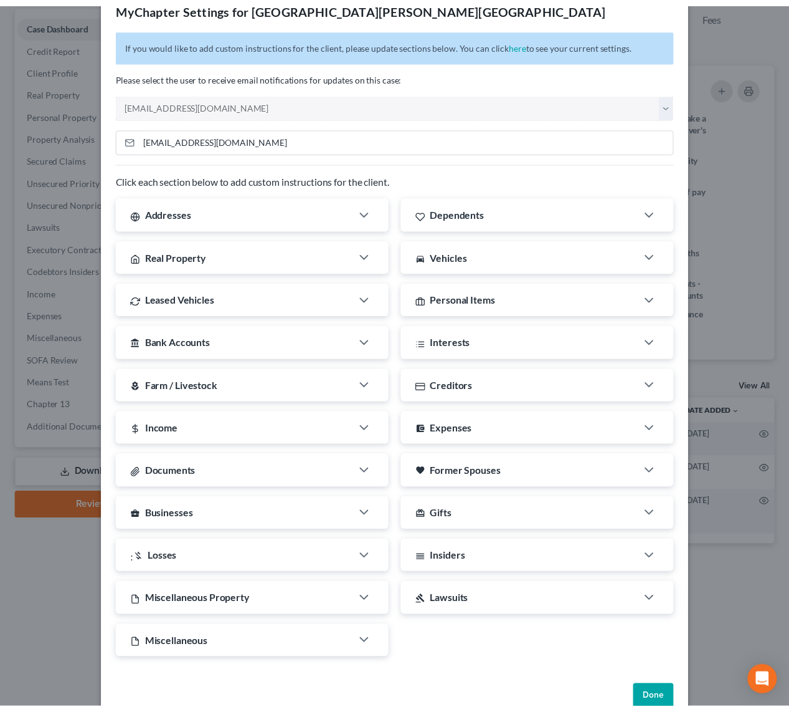
scroll to position [57, 0]
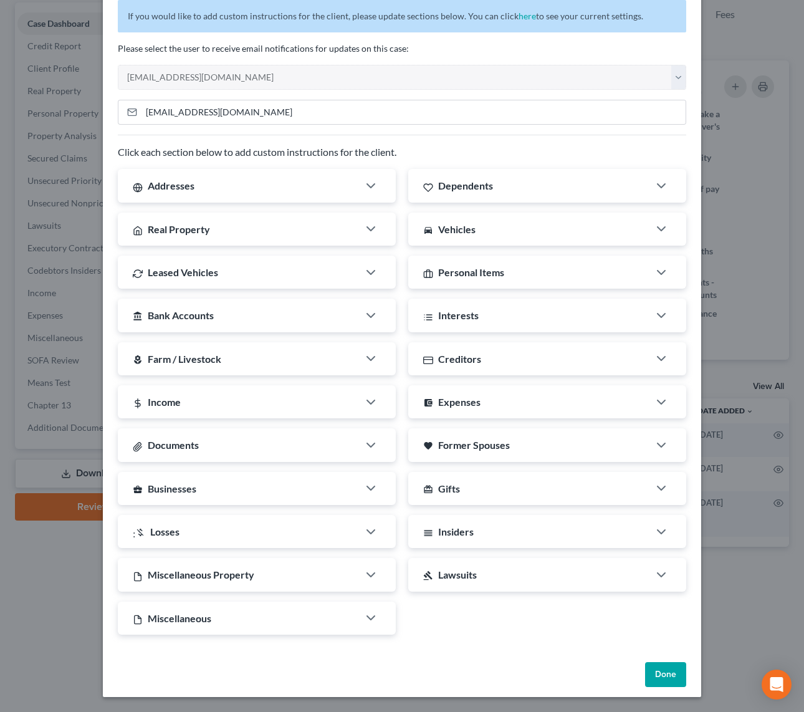
click at [655, 672] on button "Done" at bounding box center [665, 674] width 41 height 25
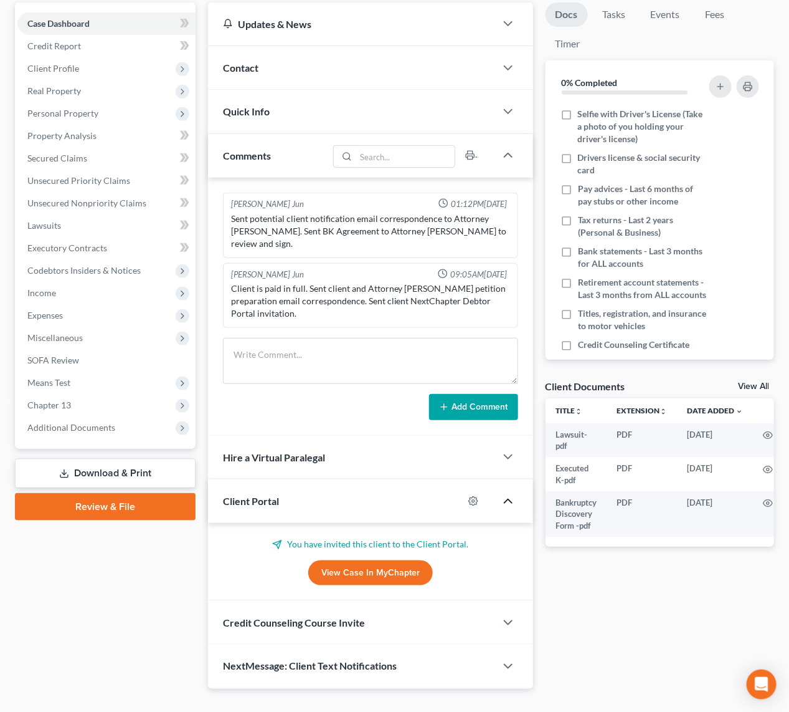
click at [507, 499] on polyline "button" at bounding box center [508, 501] width 7 height 4
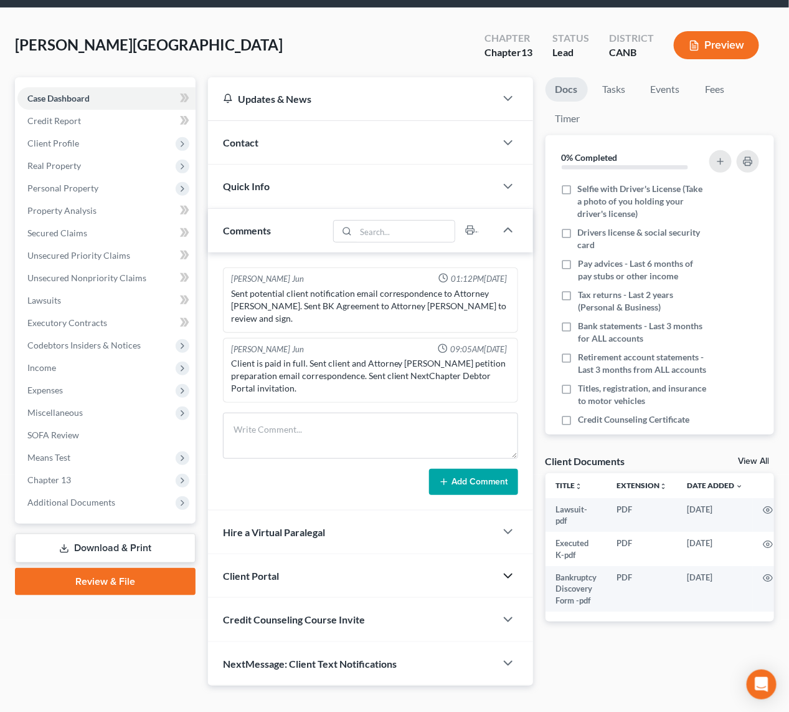
scroll to position [62, 0]
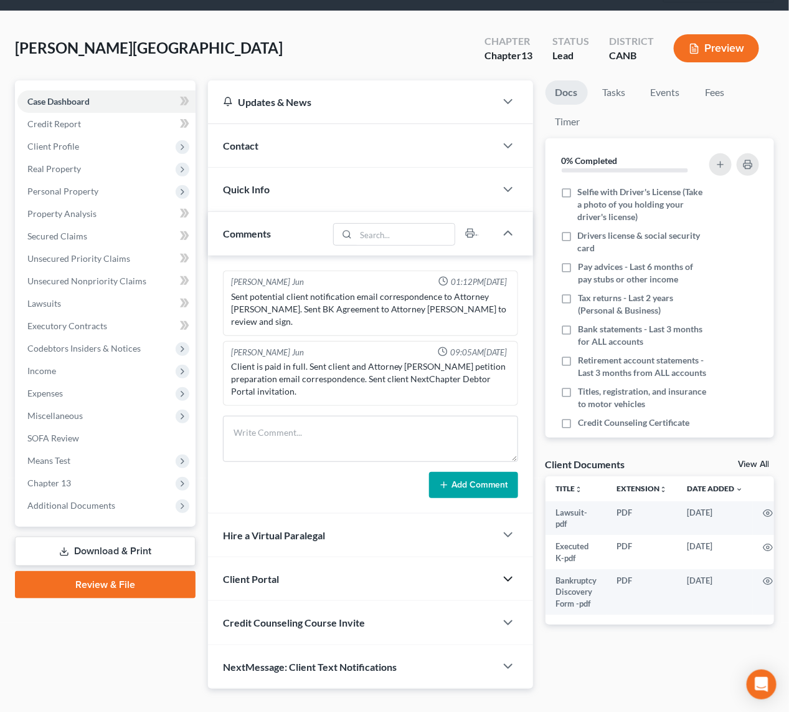
click at [509, 571] on icon "button" at bounding box center [508, 578] width 15 height 15
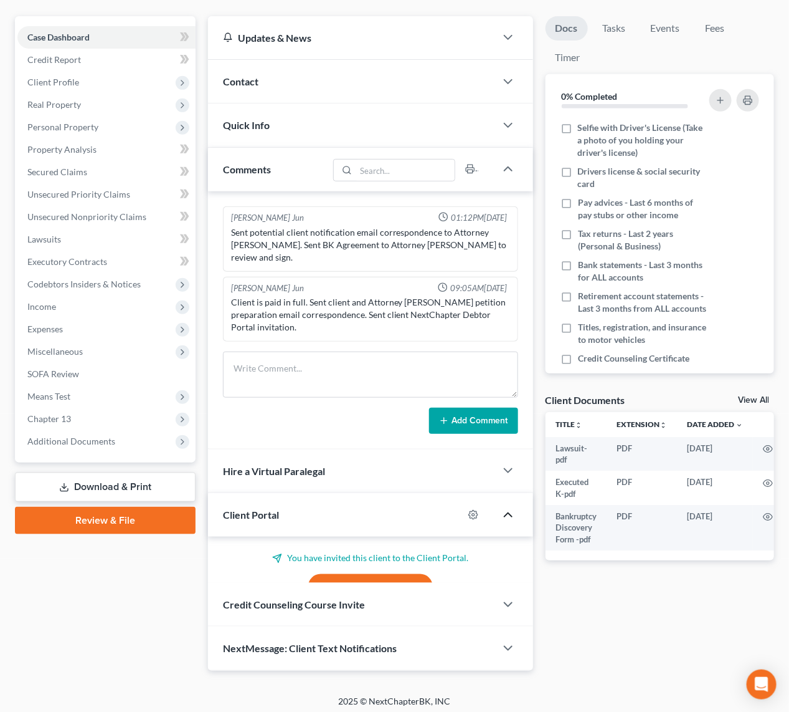
scroll to position [140, 0]
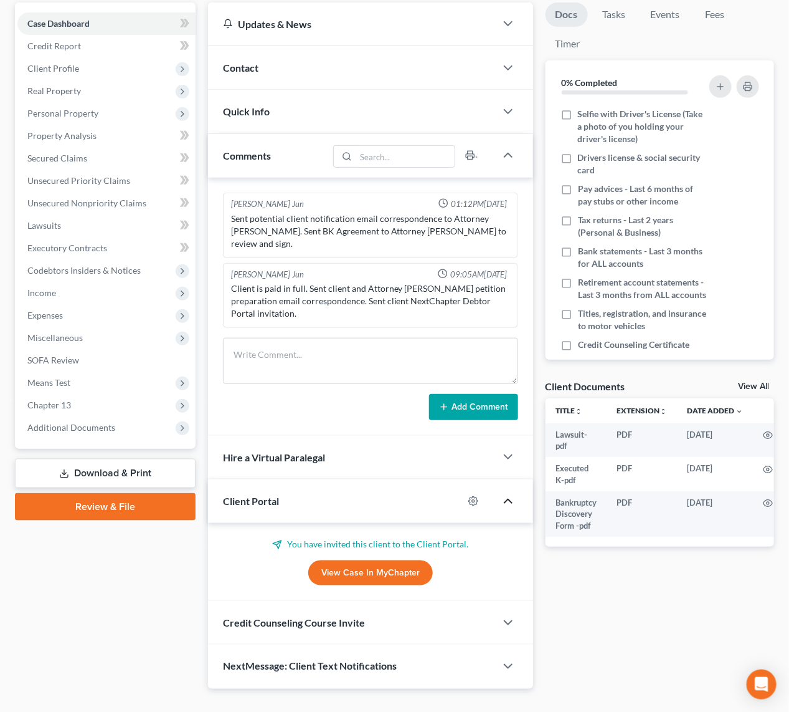
click at [358, 560] on link "View Case in MyChapter" at bounding box center [370, 572] width 125 height 25
click at [512, 659] on icon "button" at bounding box center [508, 666] width 15 height 15
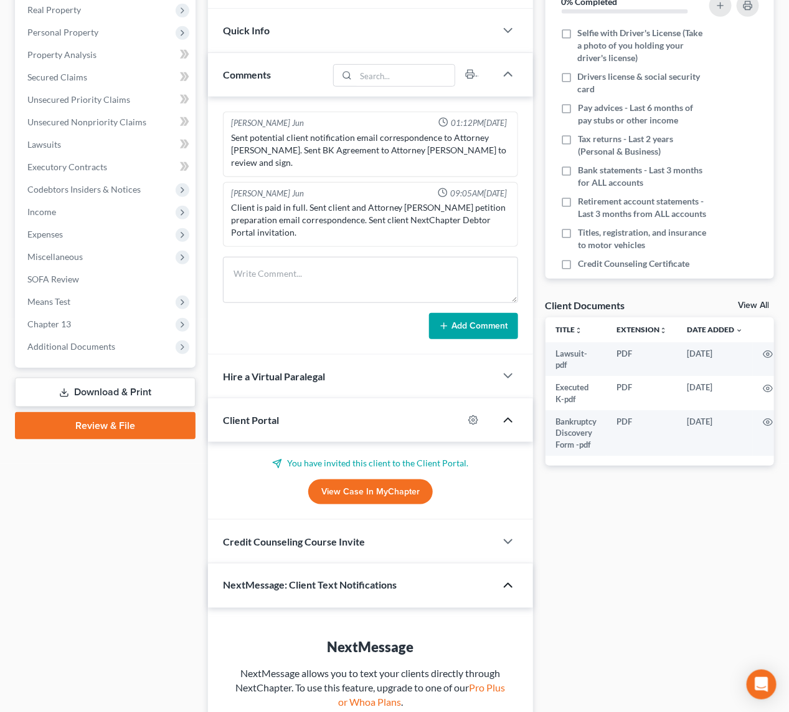
scroll to position [288, 0]
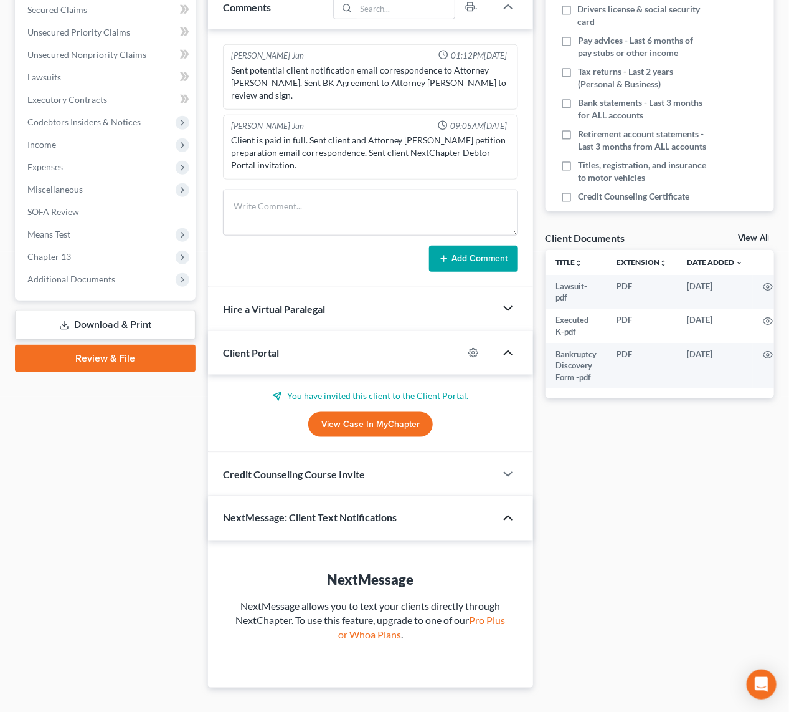
click at [502, 301] on icon "button" at bounding box center [508, 308] width 15 height 15
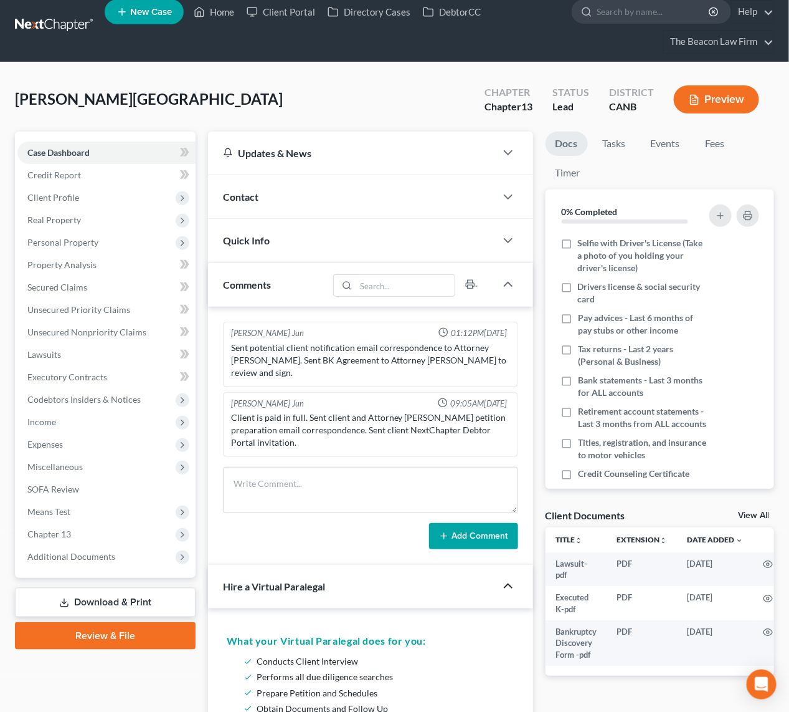
scroll to position [7, 0]
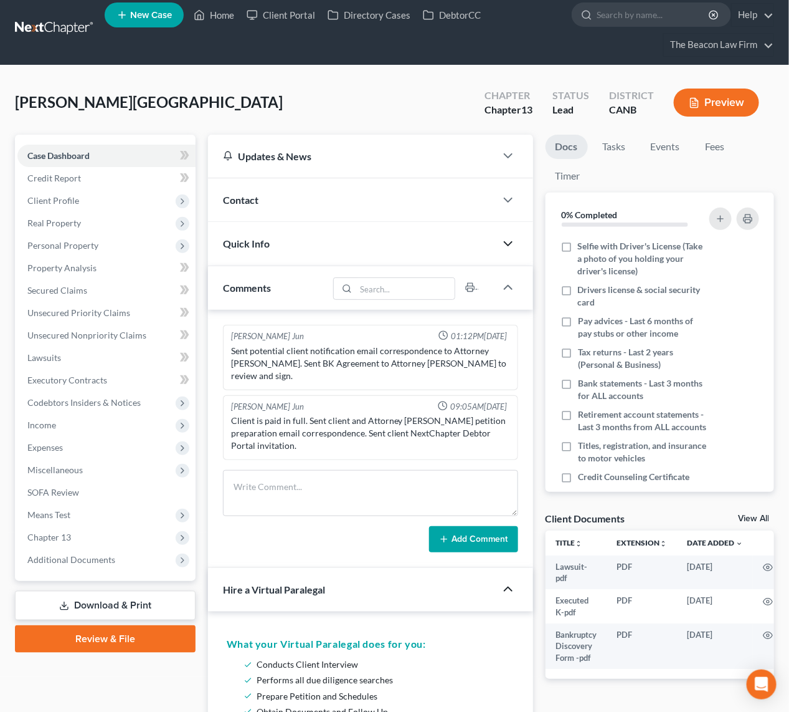
click at [504, 245] on icon "button" at bounding box center [508, 243] width 15 height 15
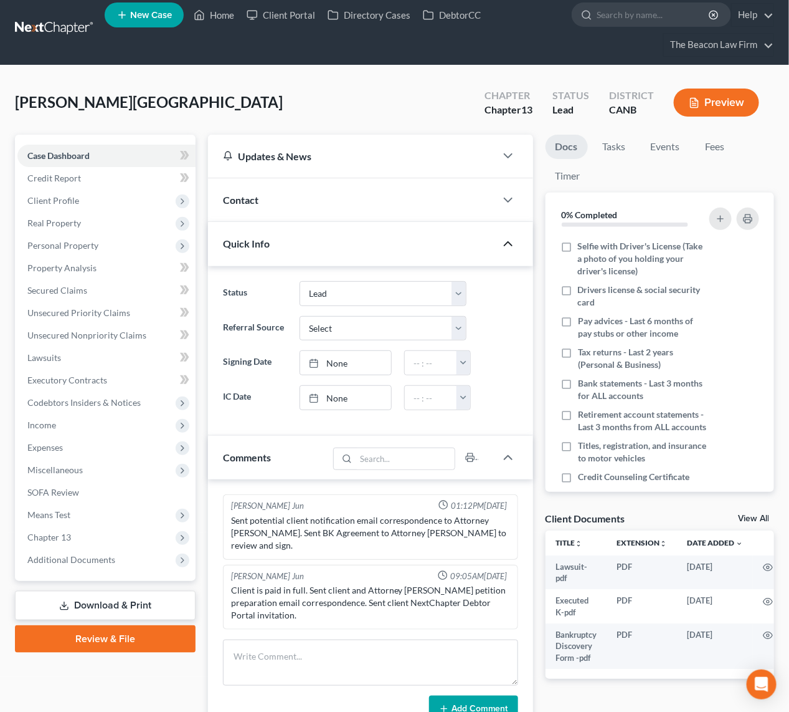
click at [505, 245] on polyline "button" at bounding box center [508, 244] width 7 height 4
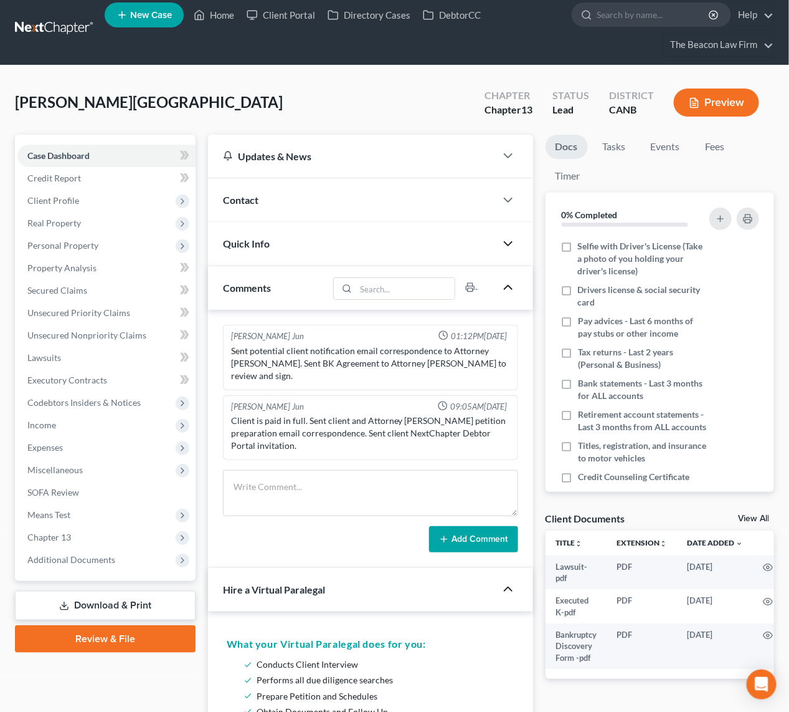
click at [508, 285] on polyline "button" at bounding box center [508, 287] width 7 height 4
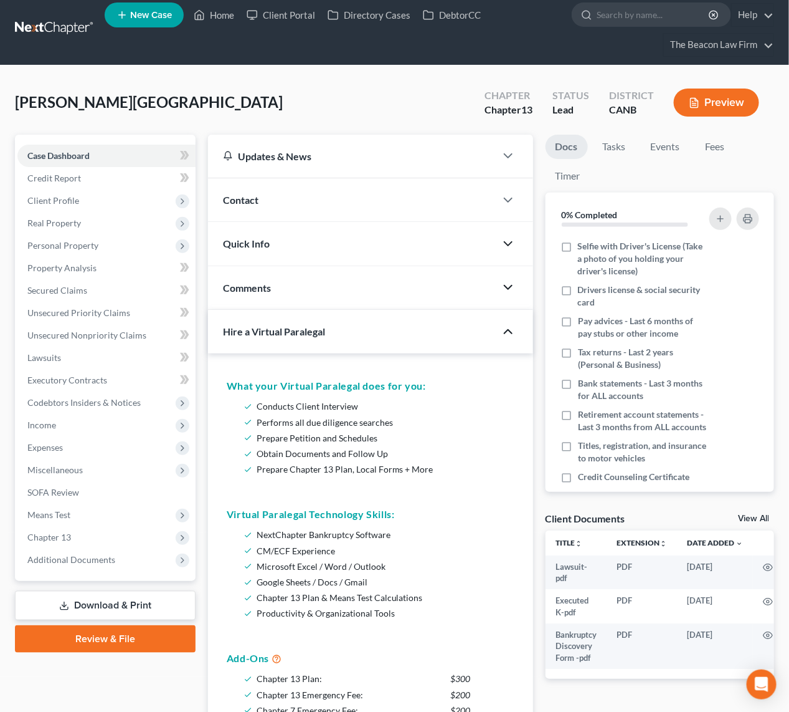
click at [510, 330] on polyline "button" at bounding box center [508, 332] width 7 height 4
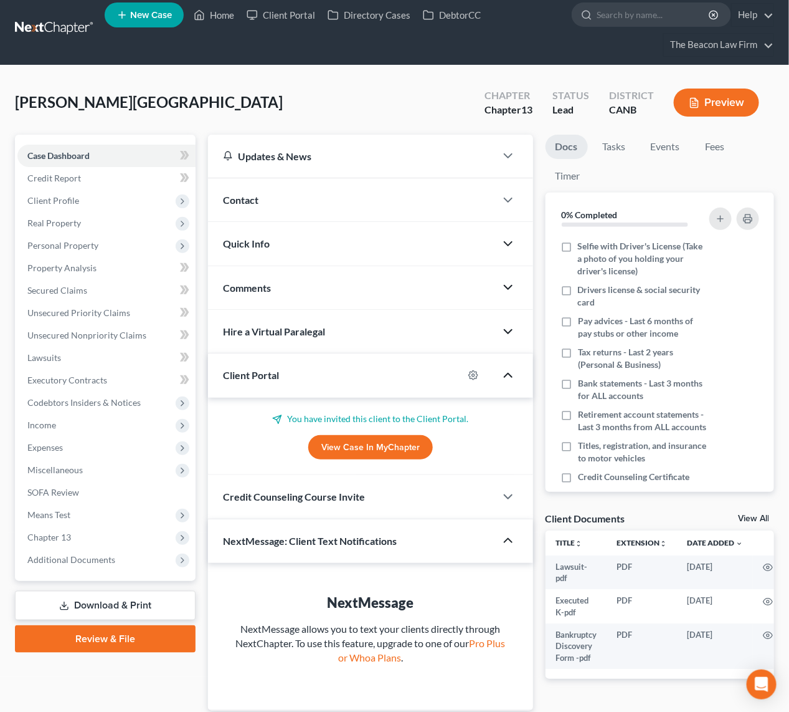
click at [512, 376] on polyline "button" at bounding box center [508, 375] width 7 height 4
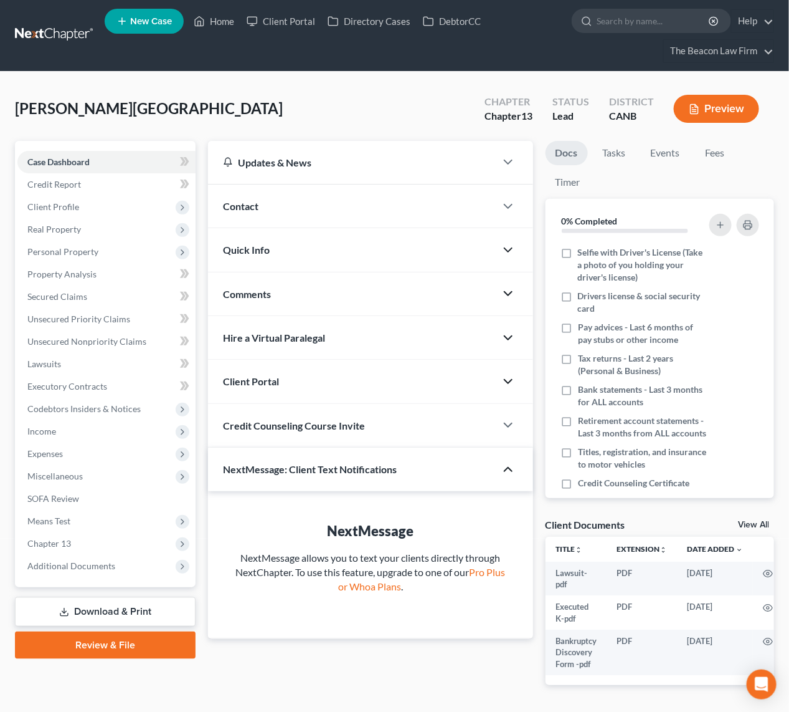
scroll to position [0, 0]
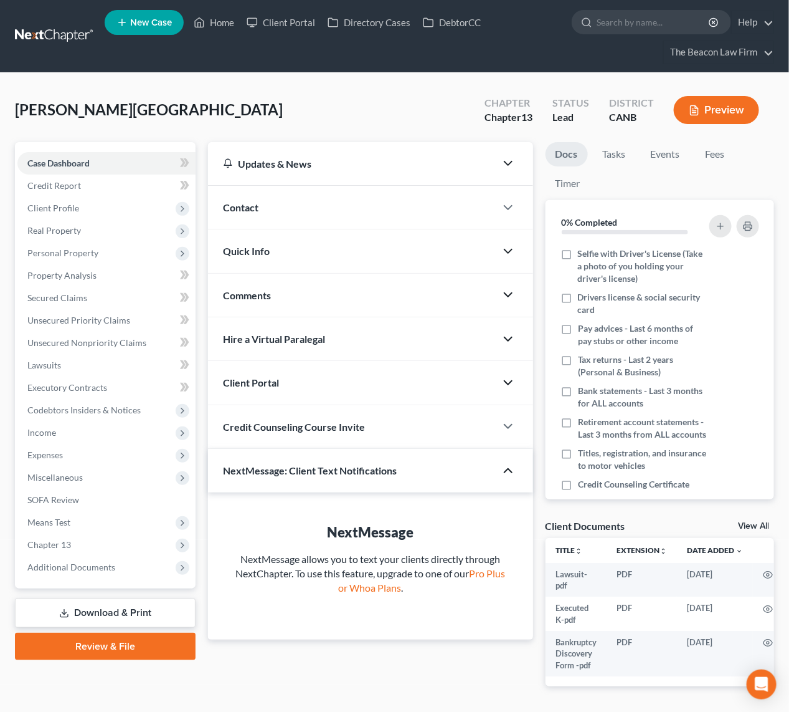
click at [512, 165] on icon "button" at bounding box center [508, 163] width 15 height 15
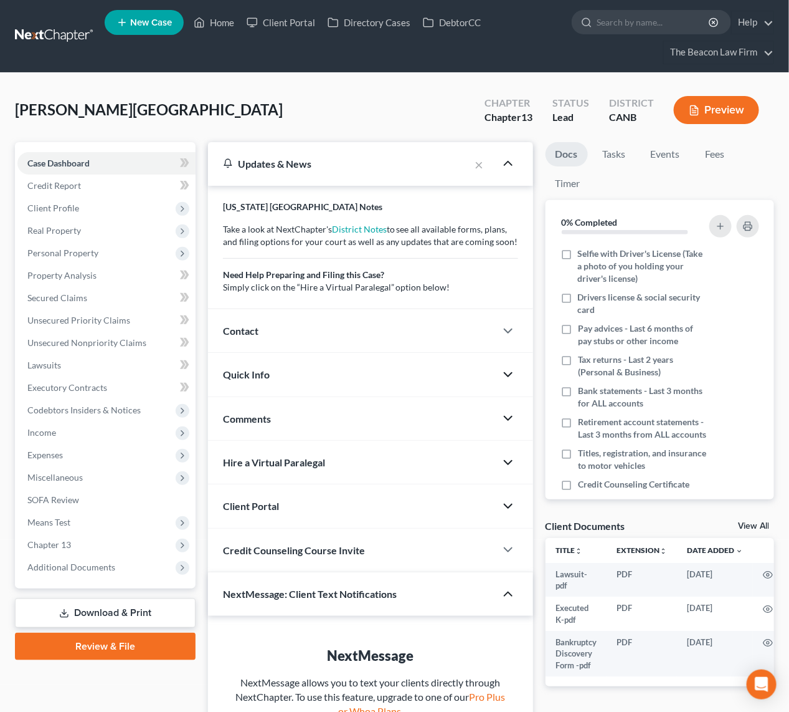
click at [512, 165] on icon "button" at bounding box center [508, 163] width 15 height 15
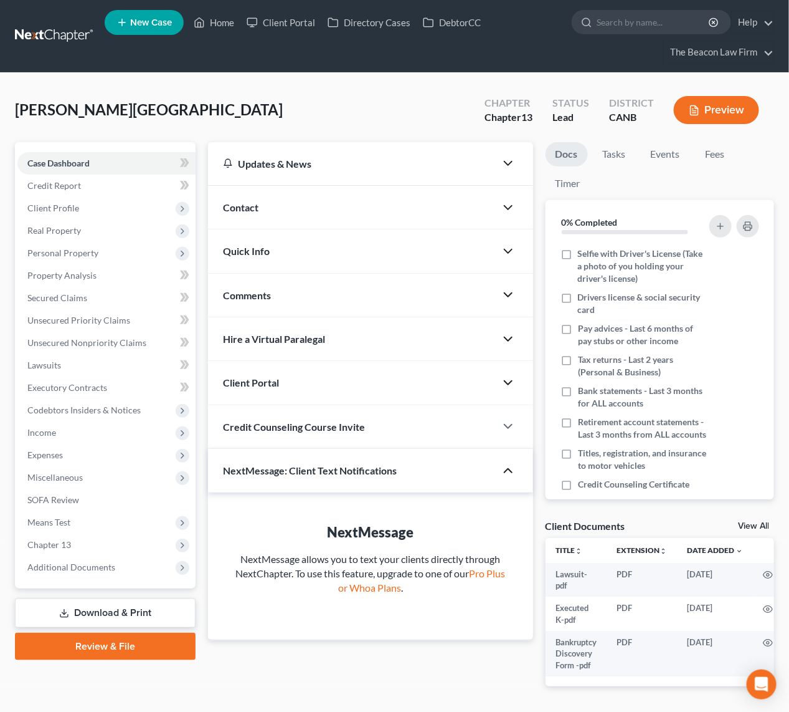
click at [507, 205] on icon "button" at bounding box center [508, 207] width 15 height 15
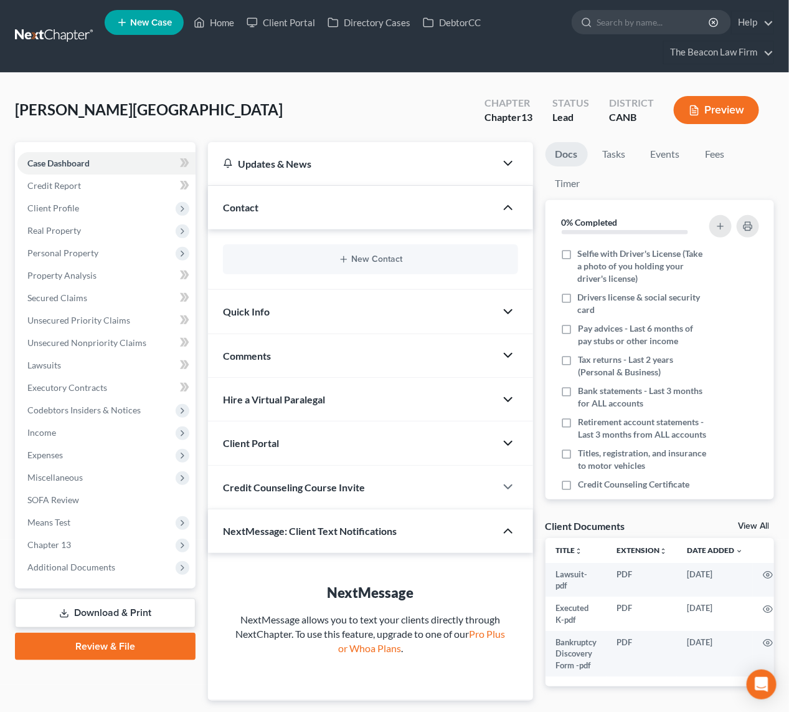
click at [507, 205] on icon "button" at bounding box center [508, 207] width 15 height 15
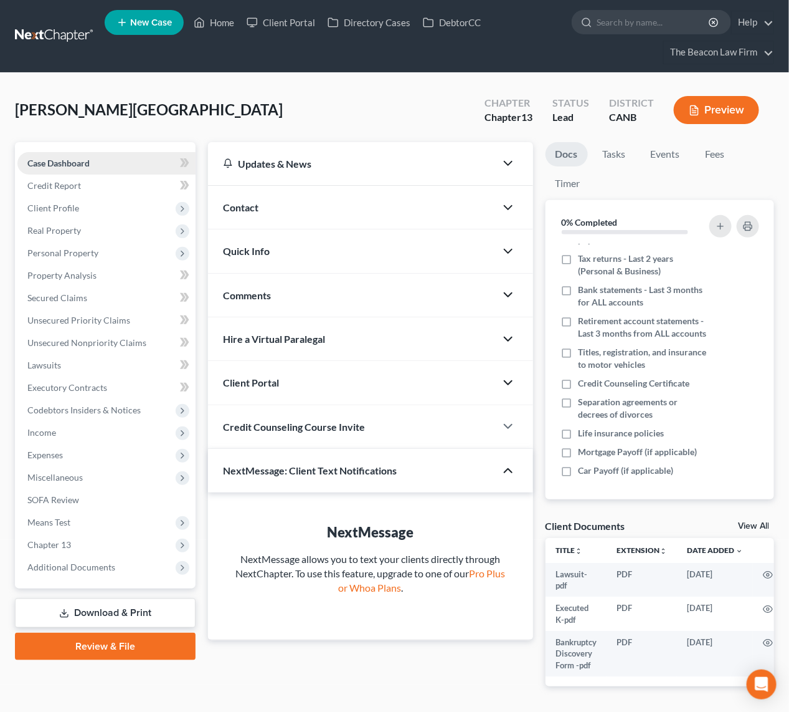
click at [77, 159] on span "Case Dashboard" at bounding box center [58, 163] width 62 height 11
click at [356, 386] on div "Client Portal" at bounding box center [352, 382] width 288 height 43
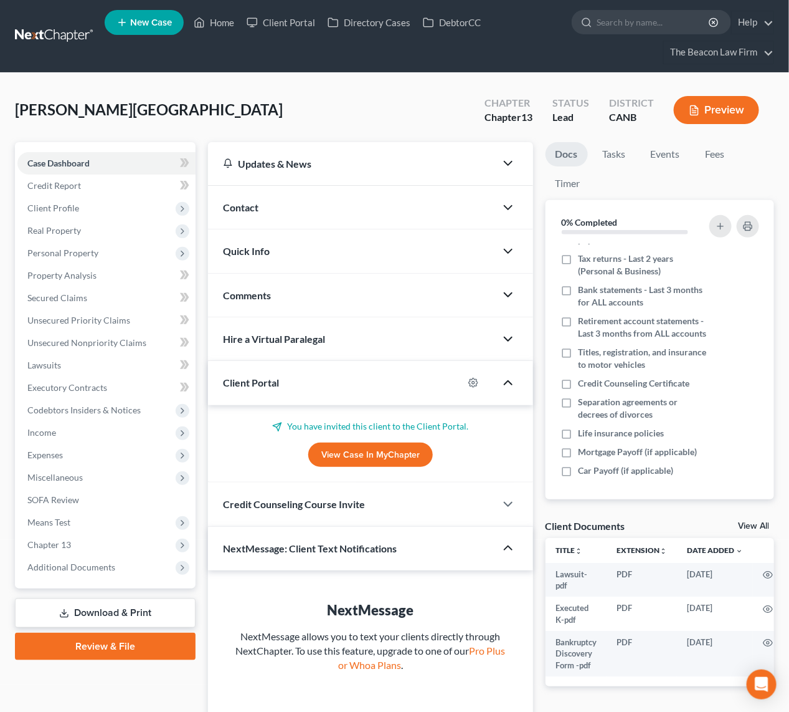
click at [369, 423] on p "You have invited this client to the Client Portal." at bounding box center [370, 426] width 295 height 12
click at [59, 161] on span "Case Dashboard" at bounding box center [58, 163] width 62 height 11
click at [374, 451] on link "View Case in MyChapter" at bounding box center [370, 454] width 125 height 25
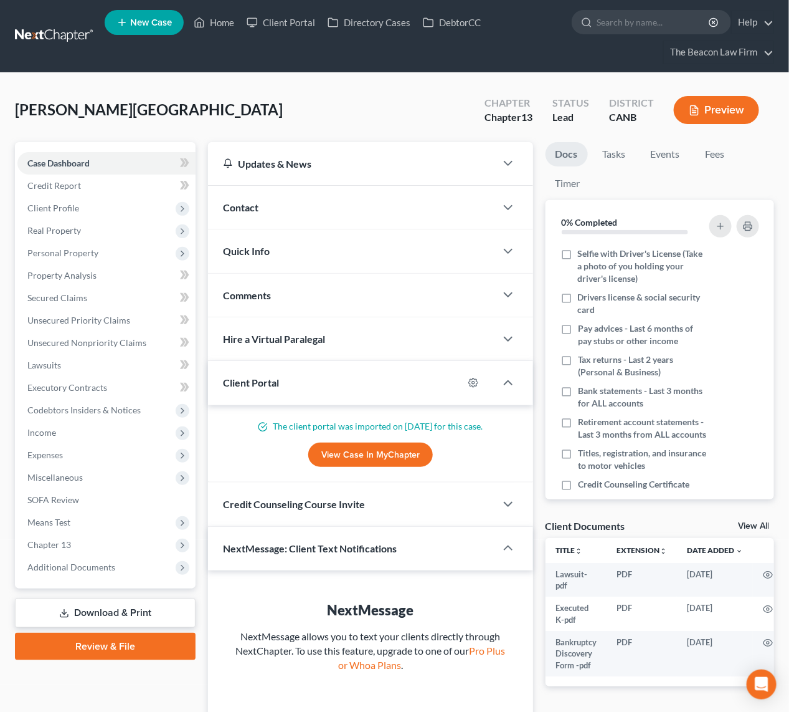
scroll to position [55, 0]
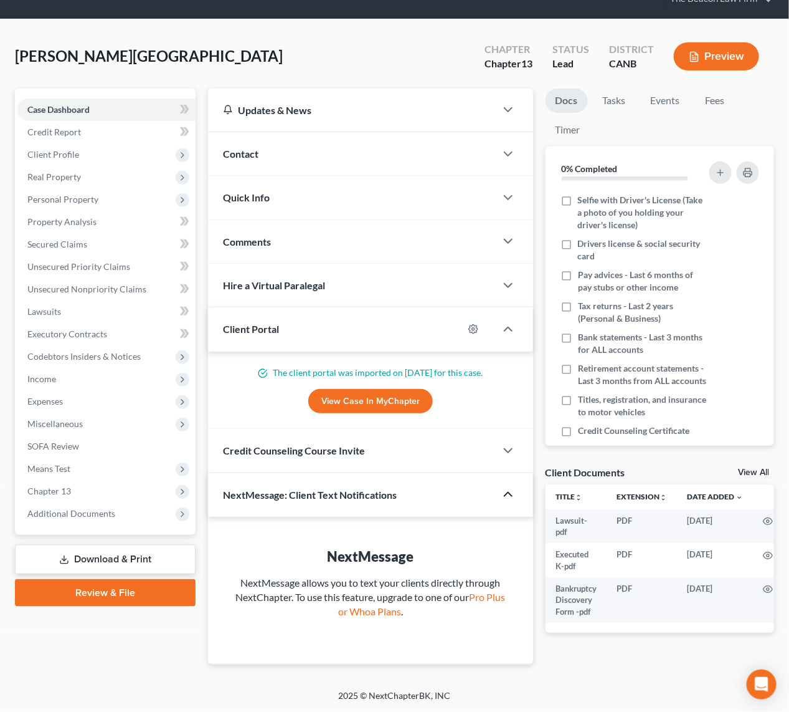
click at [513, 492] on icon "button" at bounding box center [508, 494] width 15 height 15
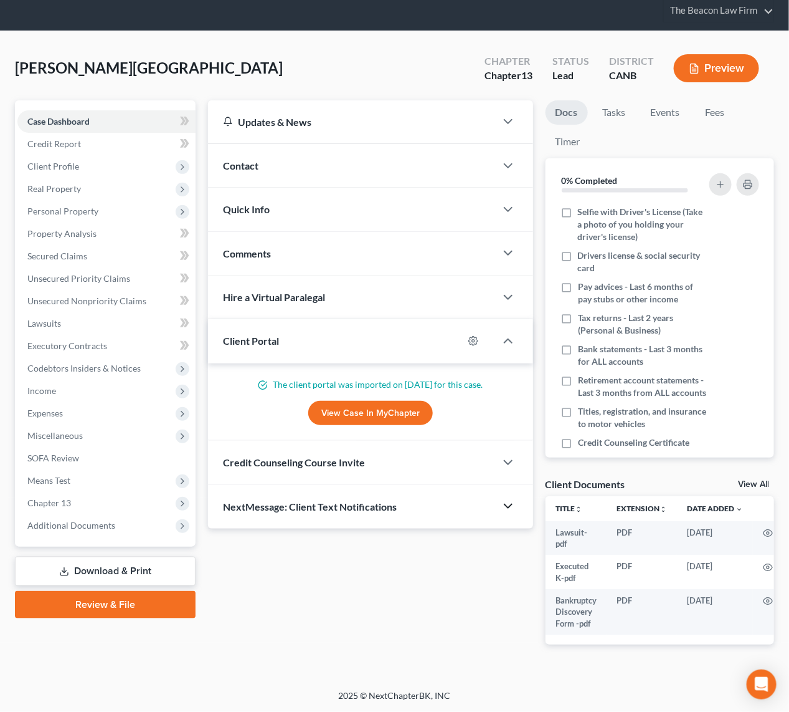
click at [260, 384] on div "The client portal was imported on [DATE] for this case. View Case in [GEOGRAPHI…" at bounding box center [370, 401] width 295 height 47
click at [368, 401] on link "View Case in MyChapter" at bounding box center [370, 413] width 125 height 25
drag, startPoint x: 368, startPoint y: 395, endPoint x: 310, endPoint y: 633, distance: 245.1
click at [310, 633] on div "Updates & News × California Northern District Notes Take a look at NextChapter'…" at bounding box center [371, 382] width 338 height 564
click at [76, 116] on span "Case Dashboard" at bounding box center [58, 121] width 62 height 11
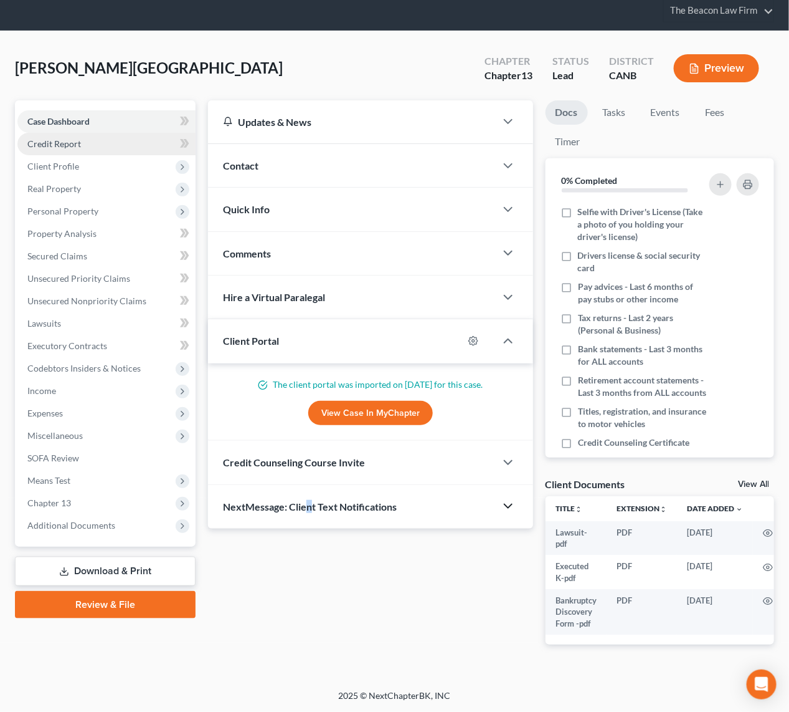
click at [57, 138] on span "Credit Report" at bounding box center [54, 143] width 54 height 11
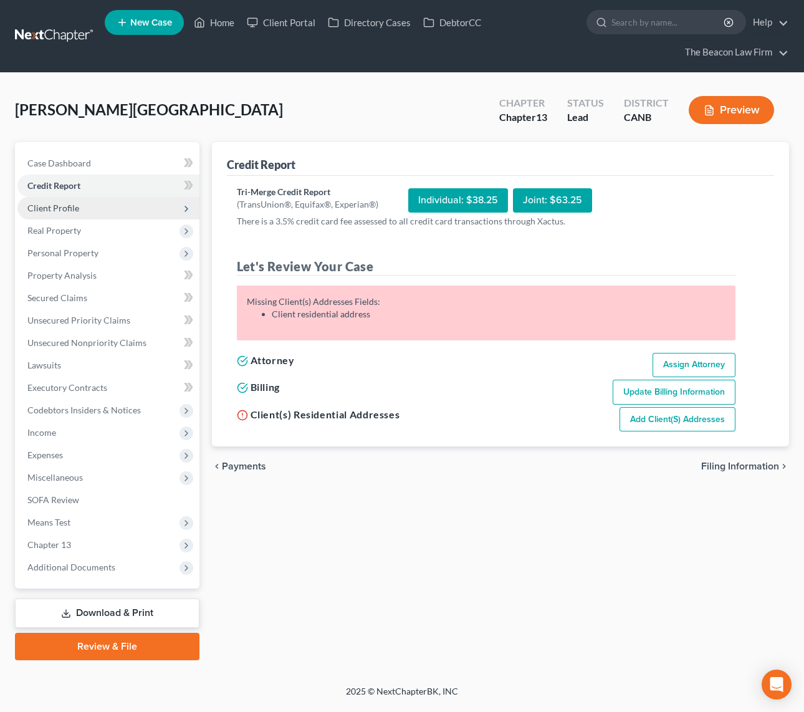
click at [62, 204] on span "Client Profile" at bounding box center [53, 207] width 52 height 11
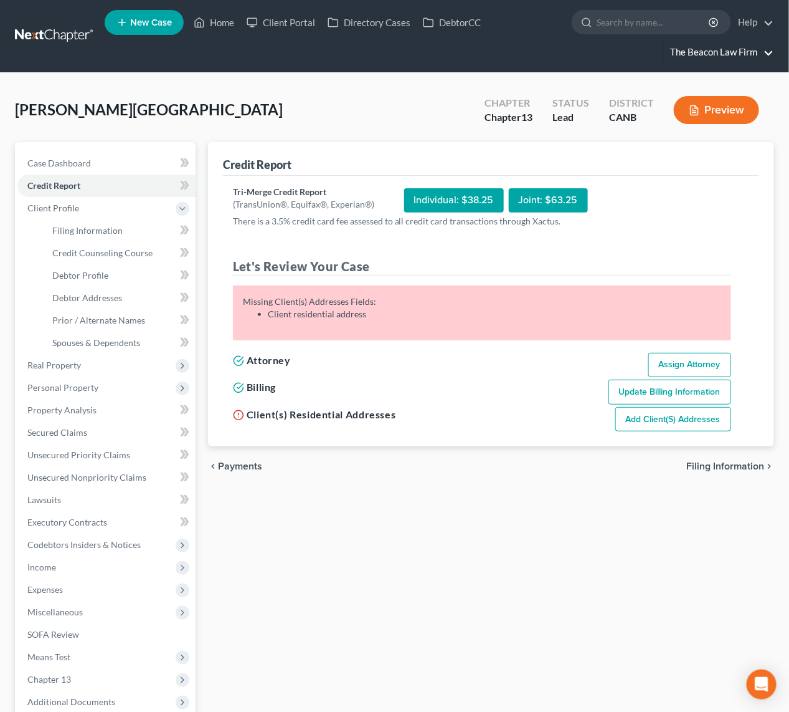
click at [763, 50] on link "The Beacon Law Firm" at bounding box center [719, 52] width 110 height 22
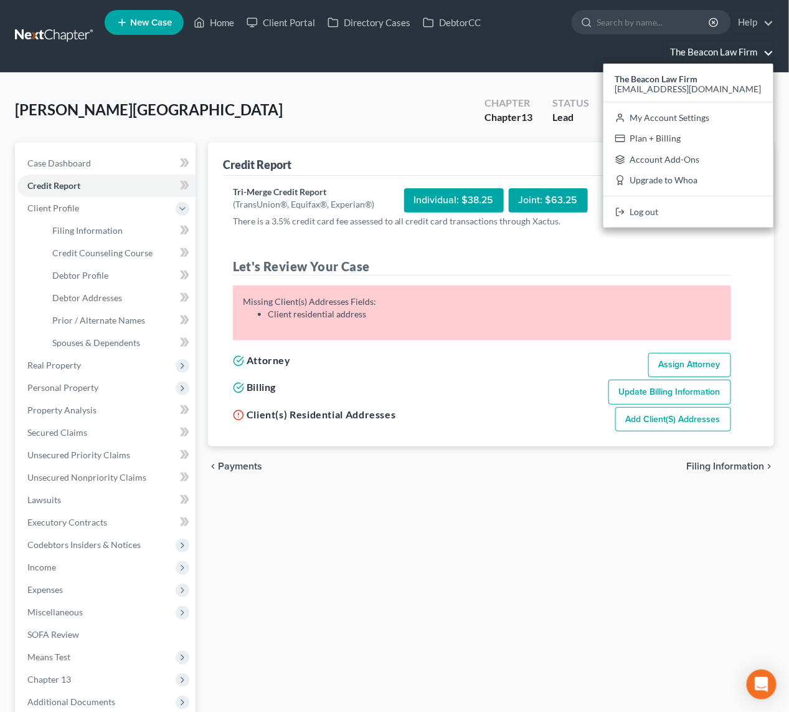
click at [354, 577] on div "Credit Report Tri-Merge Credit Report (TransUnion®, Equifax®, Experian®) Indivi…" at bounding box center [491, 468] width 579 height 652
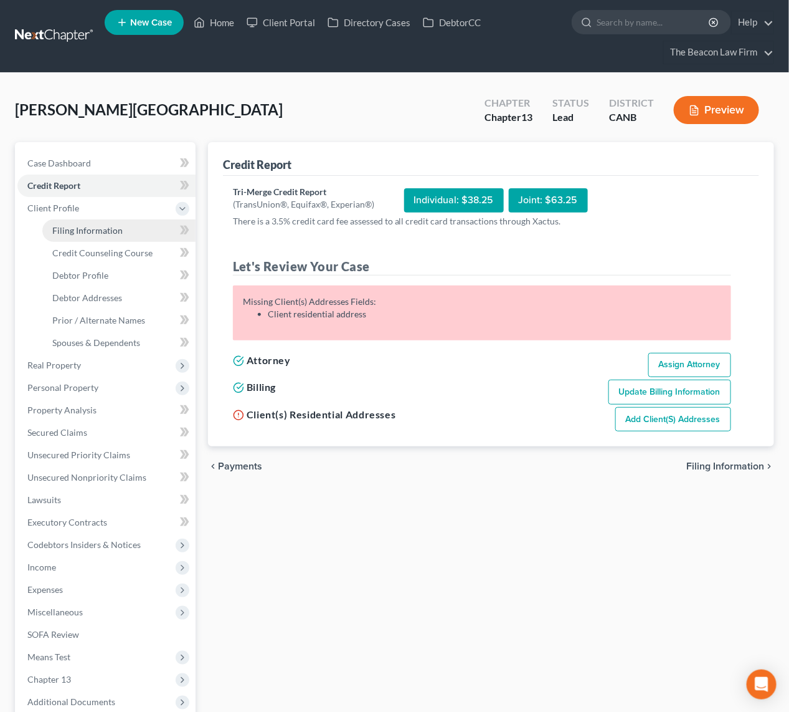
click at [73, 227] on span "Filing Information" at bounding box center [87, 230] width 70 height 11
select select "1"
select select "0"
select select "3"
select select "7"
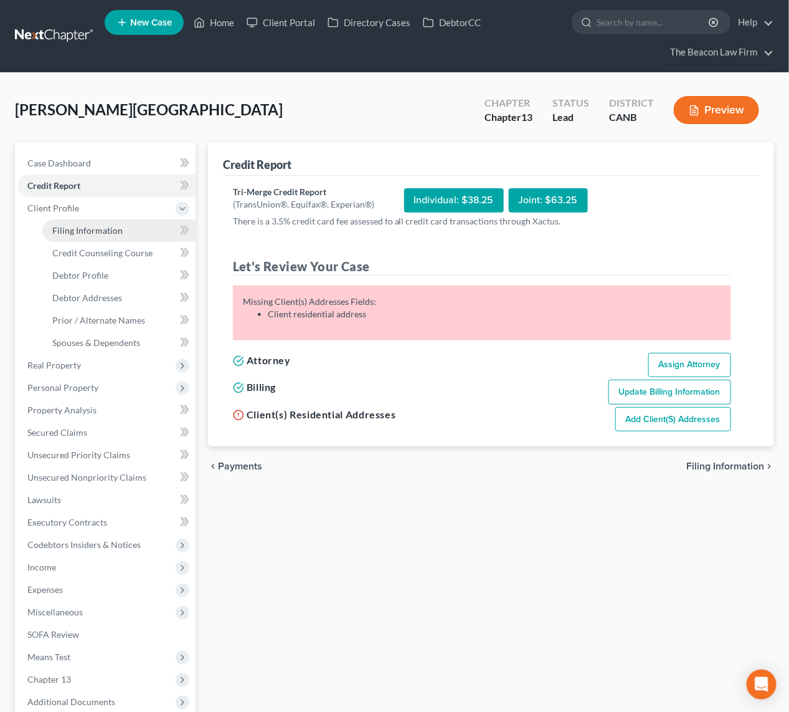
select select "4"
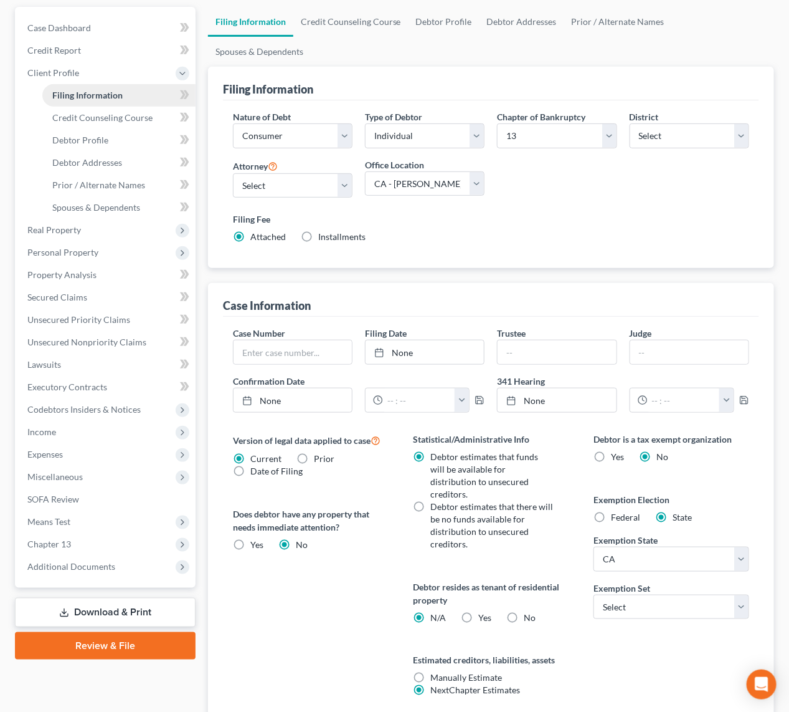
scroll to position [102, 0]
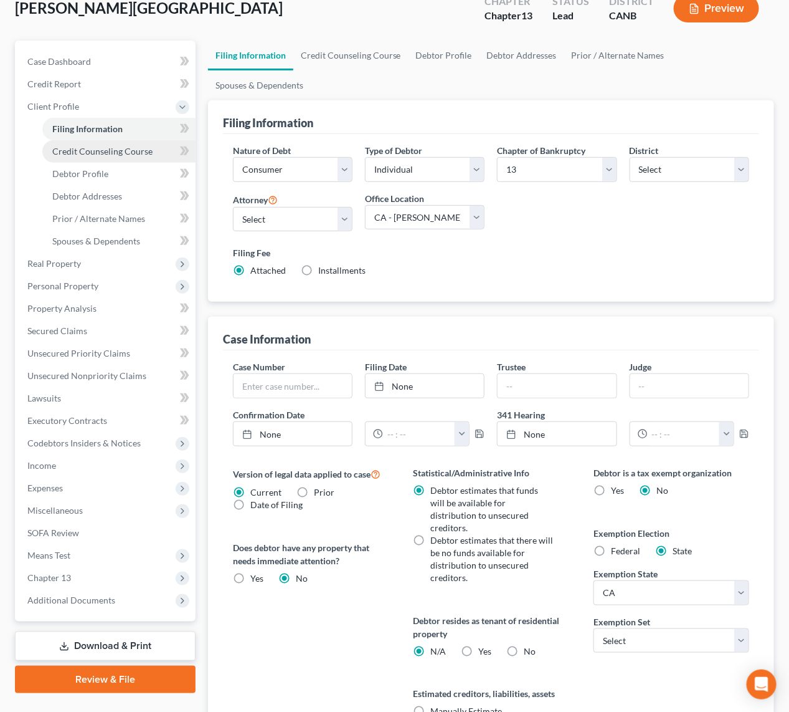
click at [98, 147] on span "Credit Counseling Course" at bounding box center [102, 151] width 100 height 11
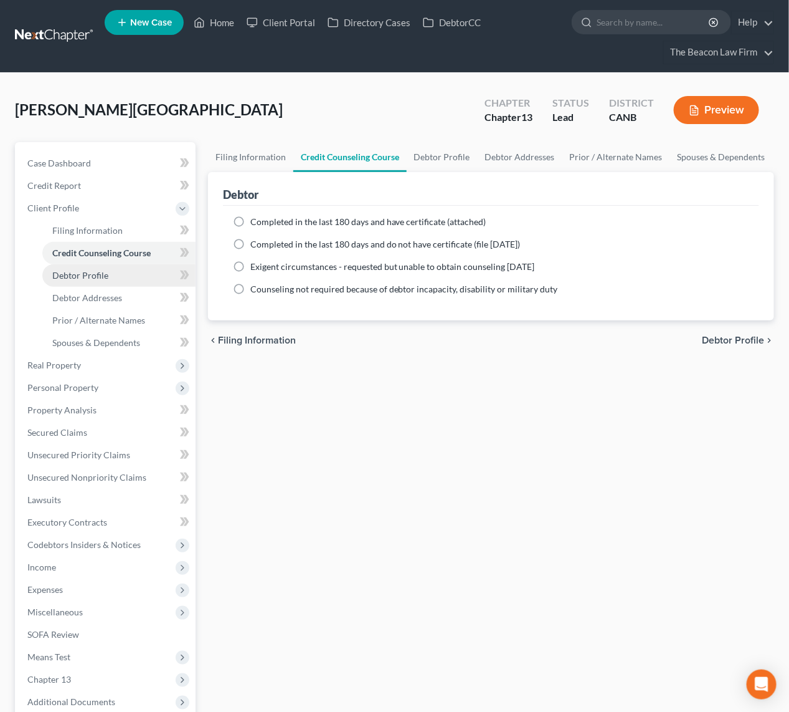
click at [97, 274] on span "Debtor Profile" at bounding box center [80, 275] width 56 height 11
select select "3"
select select "0"
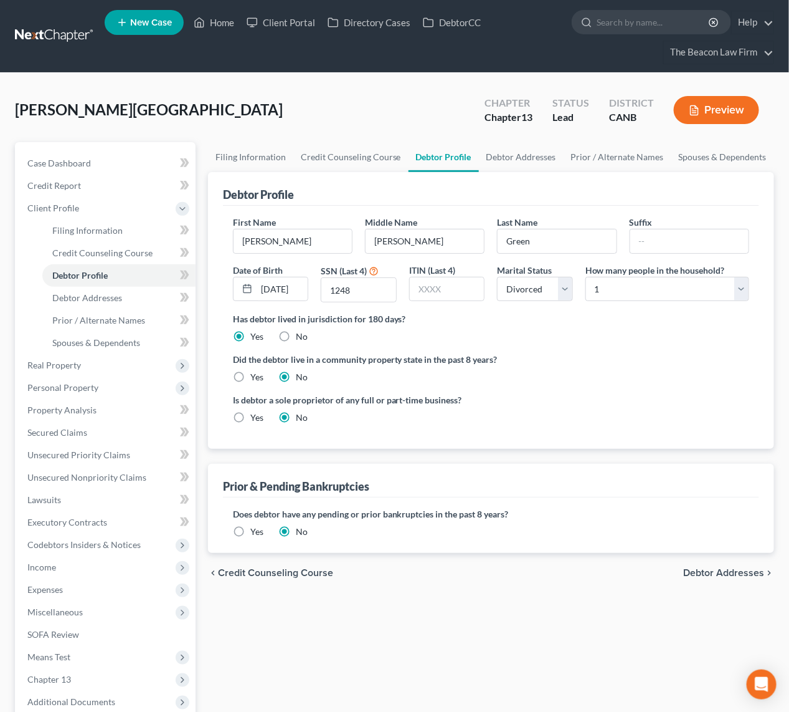
scroll to position [93, 0]
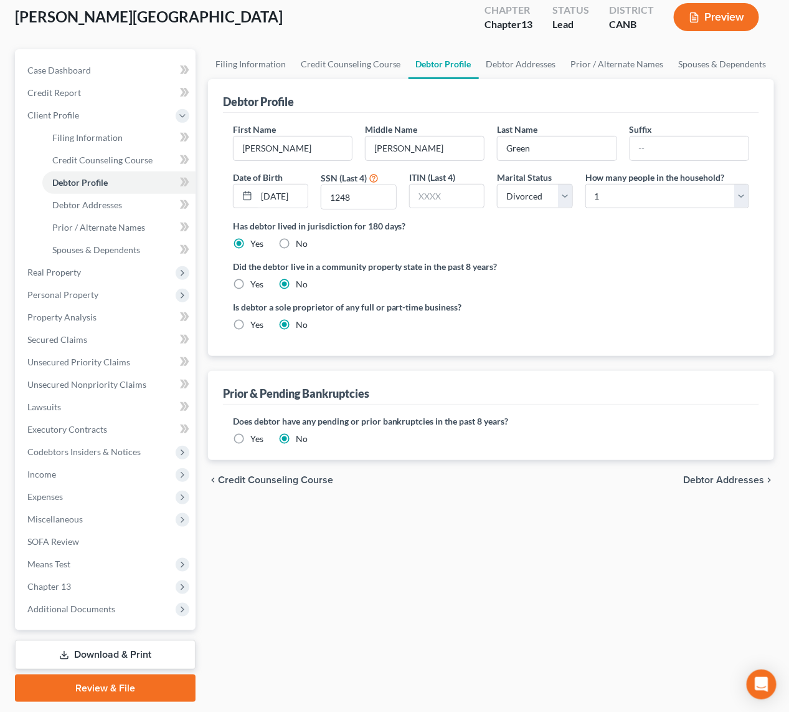
click at [343, 502] on div "Filing Information Credit Counseling Course Debtor Profile Debtor Addresses Pri…" at bounding box center [491, 375] width 579 height 652
click at [257, 61] on link "Filing Information" at bounding box center [250, 64] width 85 height 30
select select "1"
select select "0"
select select "3"
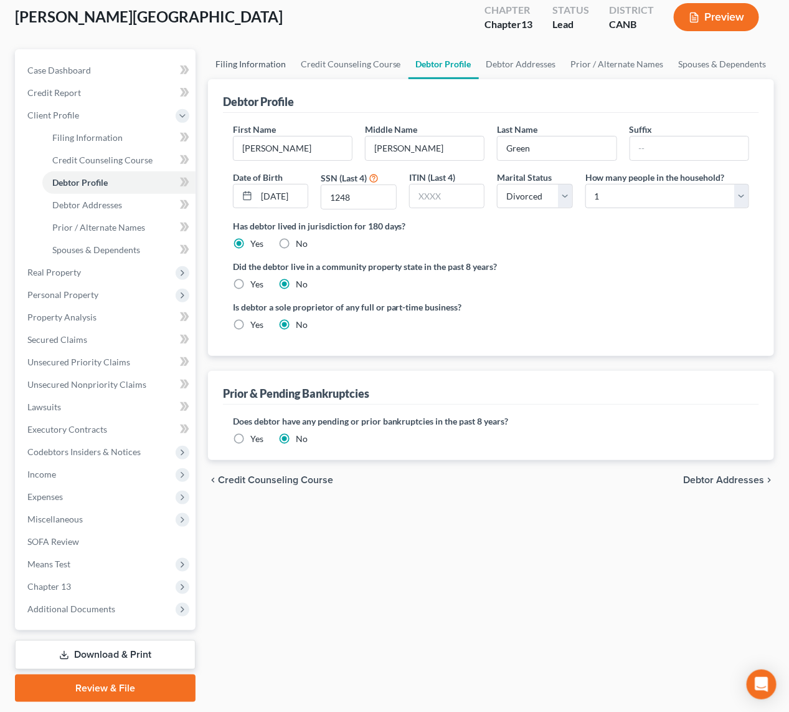
select select "9"
select select "21"
select select "7"
select select "4"
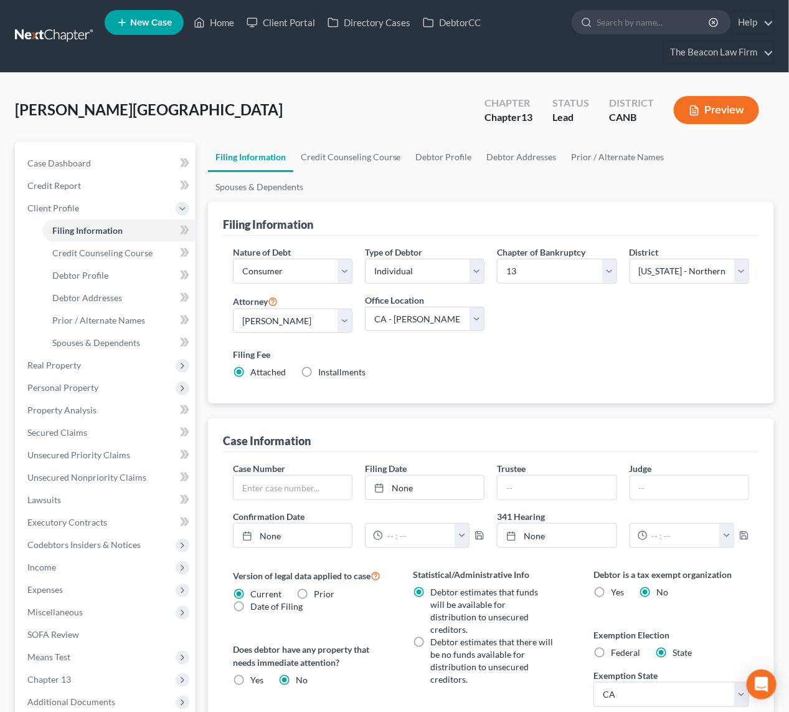
click at [566, 348] on label "Filing Fee" at bounding box center [491, 354] width 517 height 13
click at [74, 164] on span "Case Dashboard" at bounding box center [59, 163] width 64 height 11
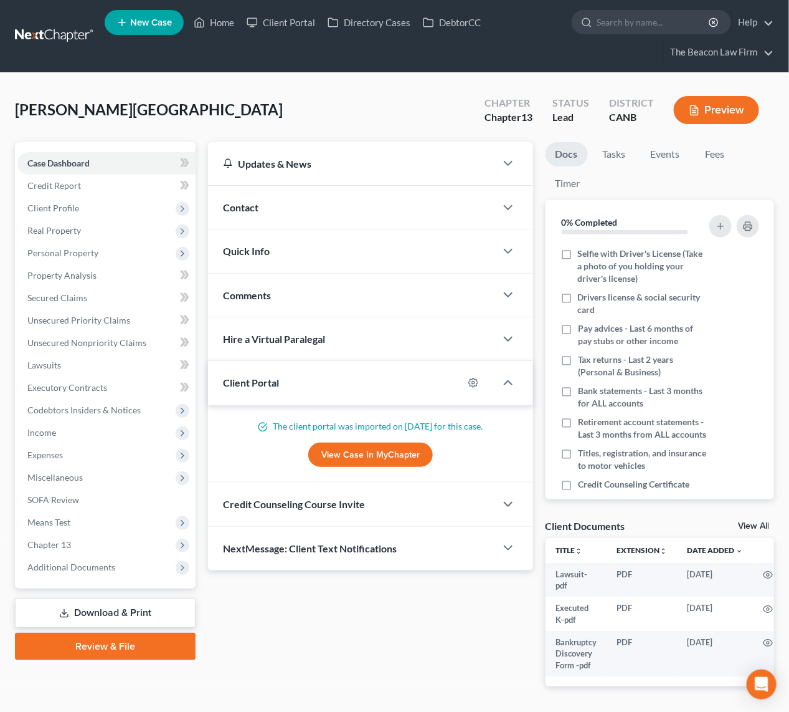
click at [509, 495] on div at bounding box center [514, 504] width 37 height 25
click at [515, 502] on icon "button" at bounding box center [508, 504] width 15 height 15
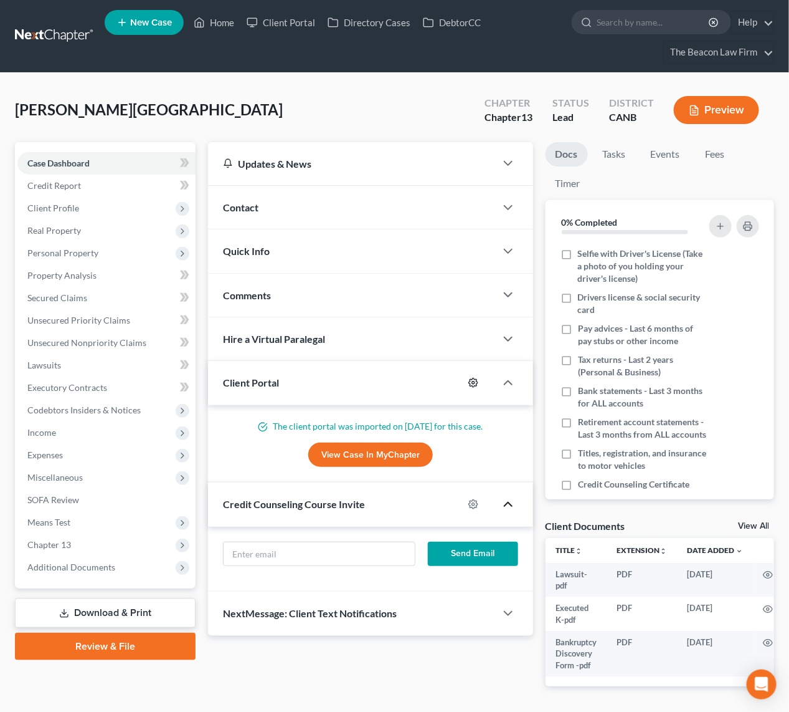
click at [472, 378] on icon "button" at bounding box center [473, 382] width 9 height 9
select select "7"
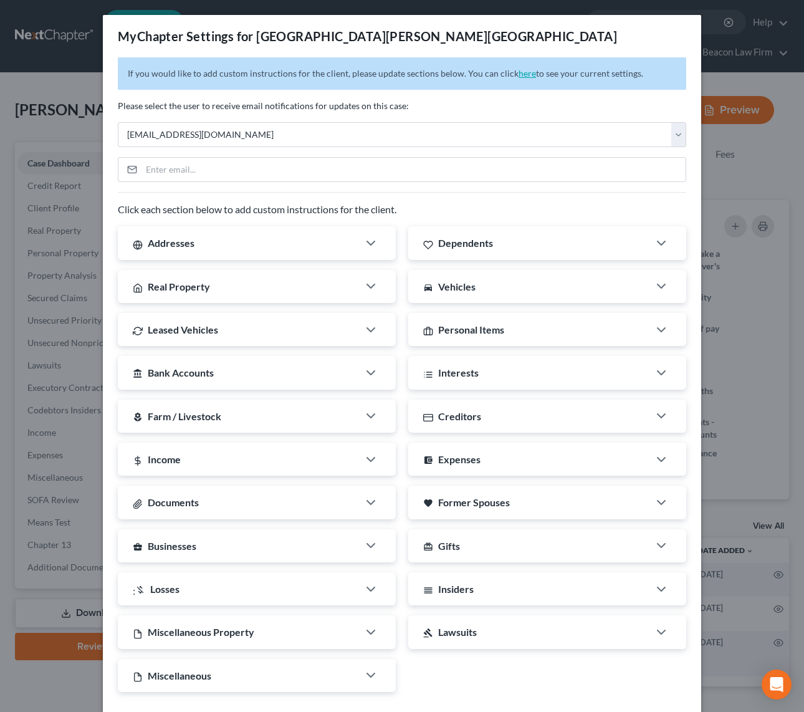
click at [518, 71] on link "here" at bounding box center [526, 73] width 17 height 11
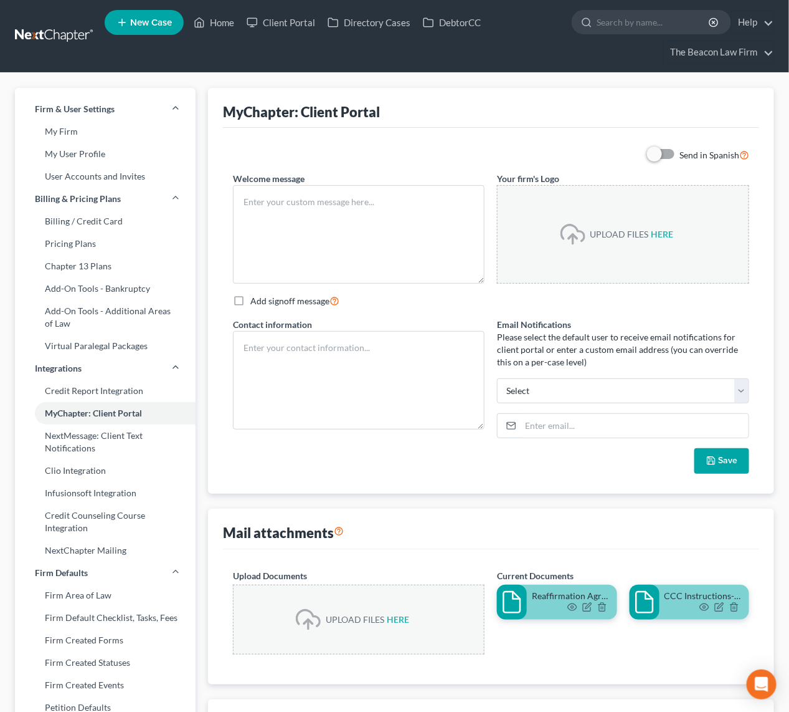
type textarea "Welcome to MyChapter. This online client portal is a place for you to enter all…"
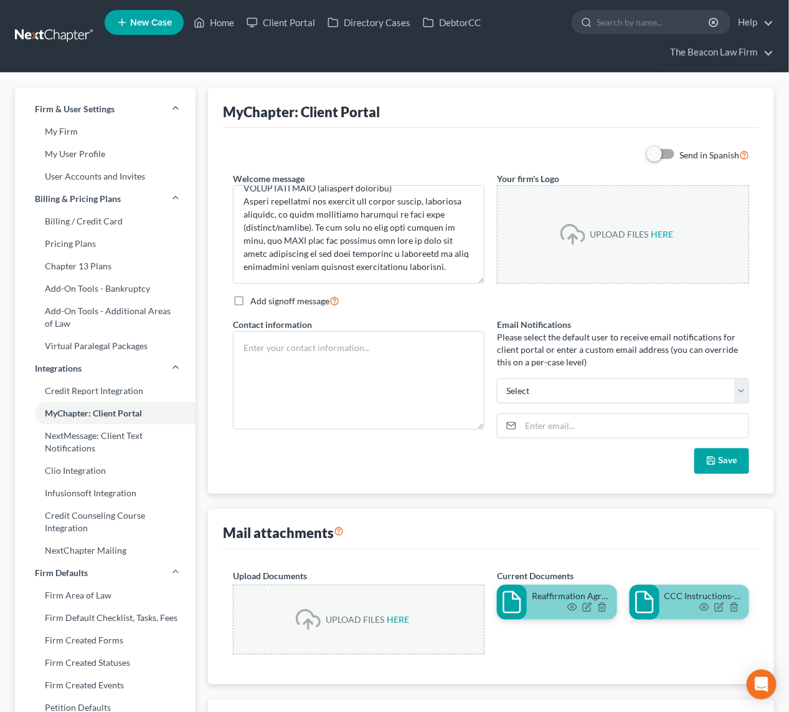
click at [429, 150] on div "Send in Spanish" at bounding box center [491, 155] width 529 height 14
click at [57, 28] on link at bounding box center [55, 36] width 80 height 22
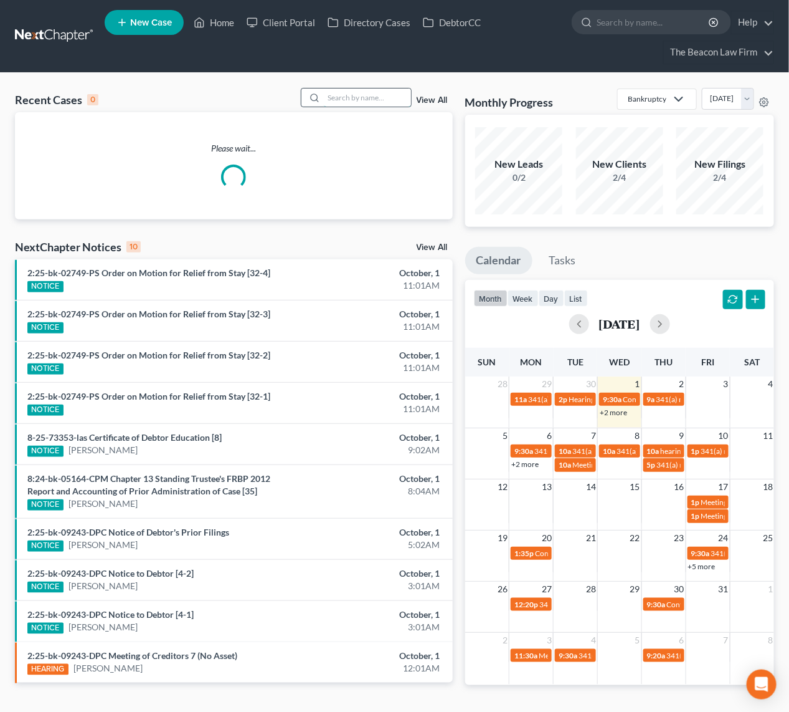
click at [337, 97] on input "search" at bounding box center [367, 97] width 87 height 18
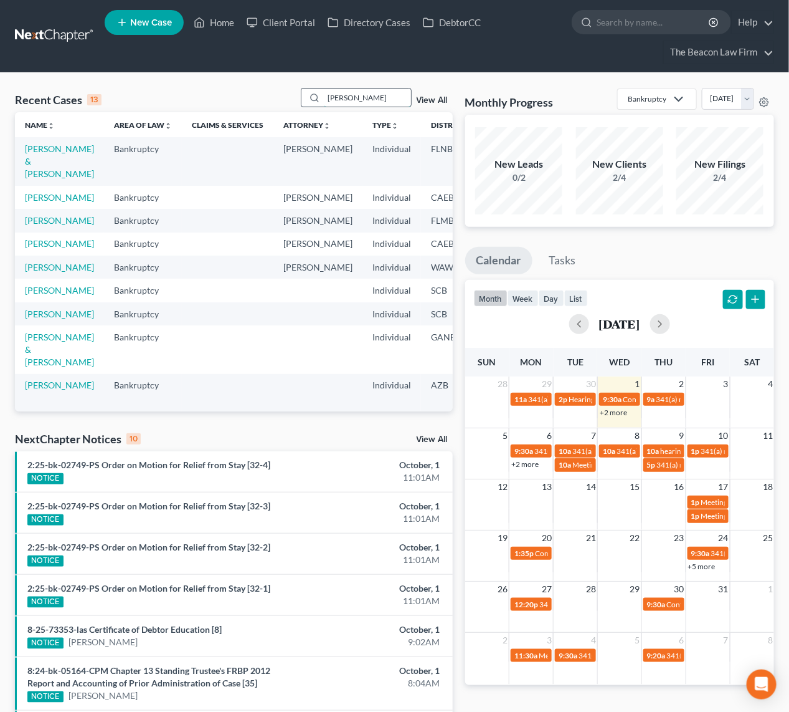
type input "[PERSON_NAME]"
click at [38, 202] on link "[PERSON_NAME]" at bounding box center [59, 197] width 69 height 11
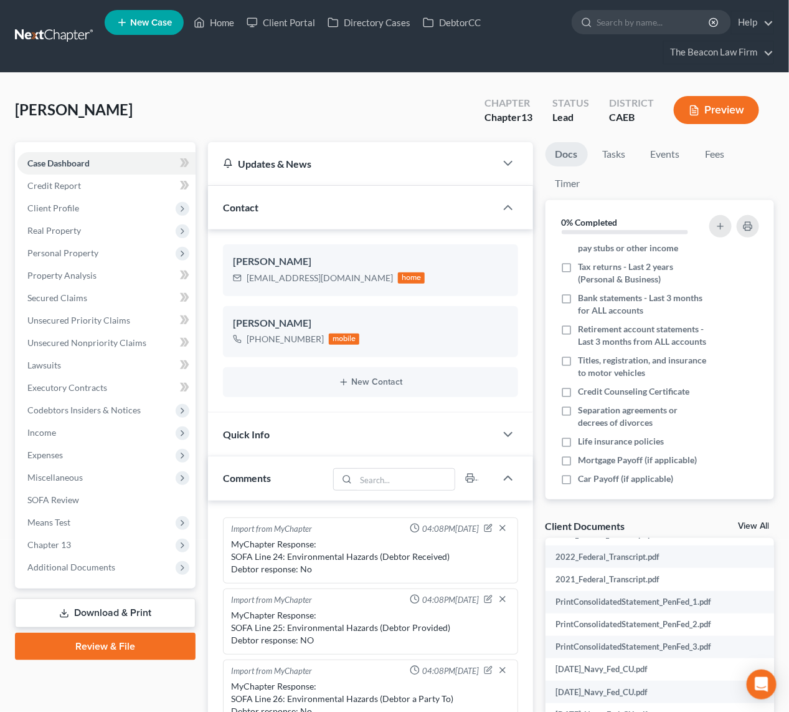
scroll to position [842, 0]
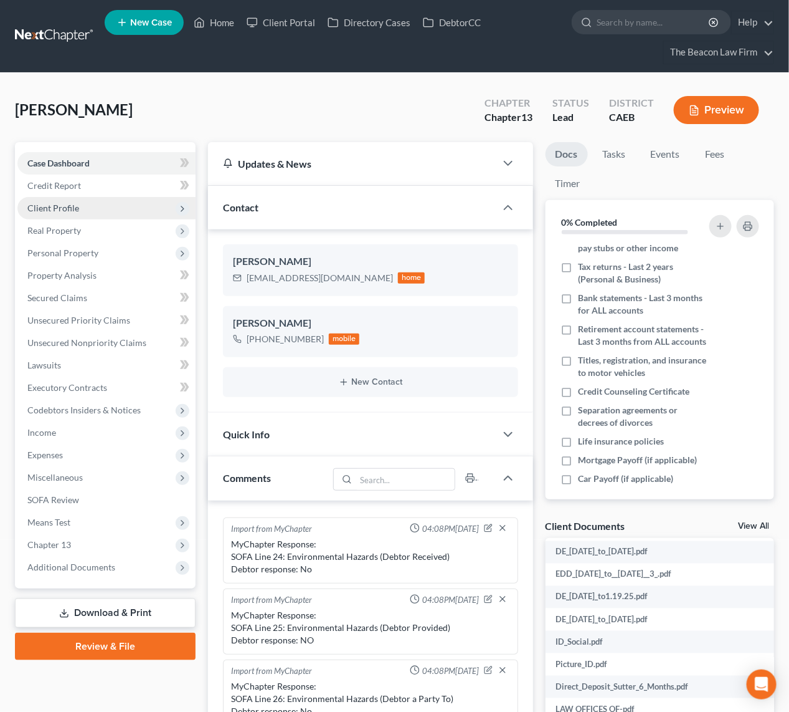
click at [71, 211] on span "Client Profile" at bounding box center [53, 207] width 52 height 11
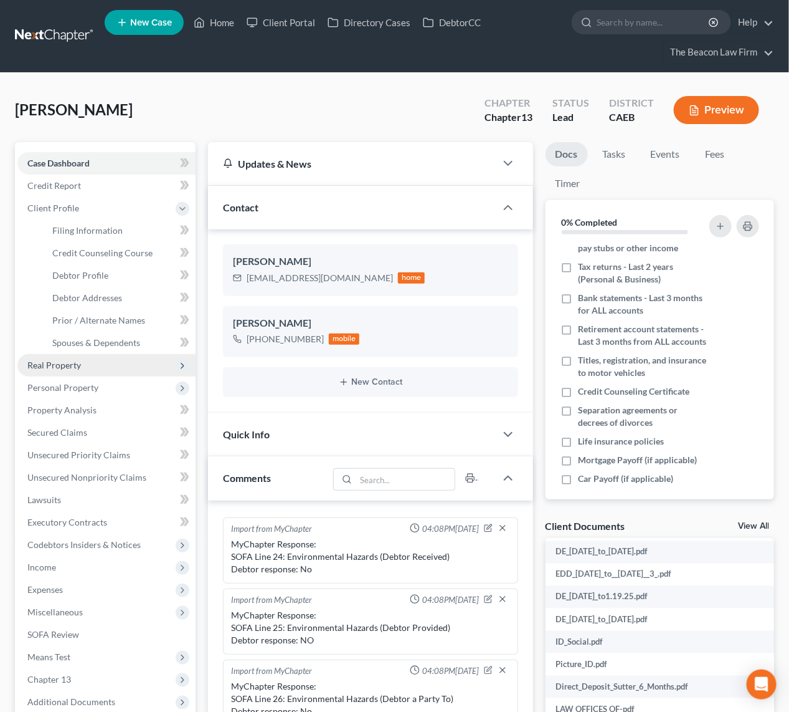
click at [52, 367] on span "Real Property" at bounding box center [54, 365] width 54 height 11
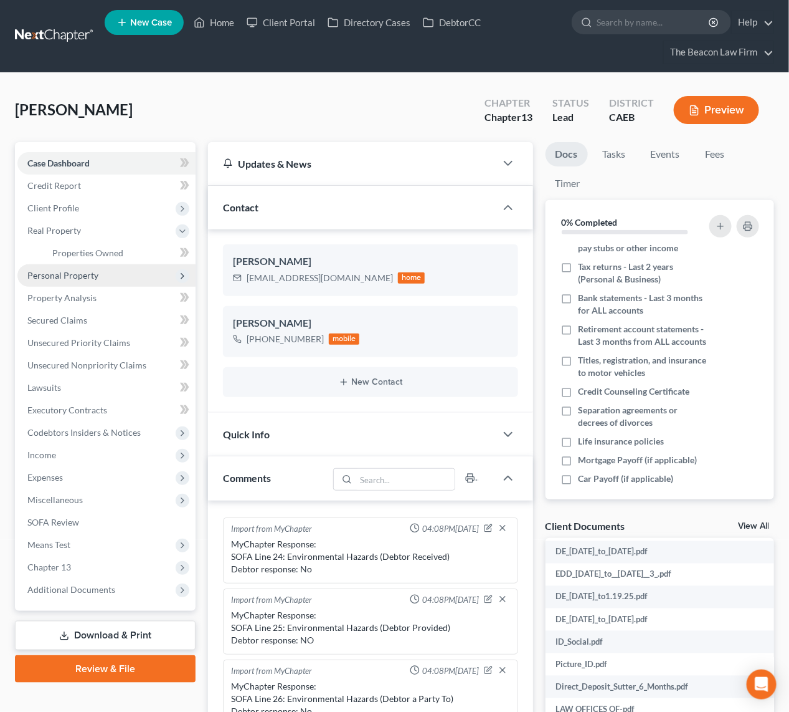
click at [82, 278] on span "Personal Property" at bounding box center [62, 275] width 71 height 11
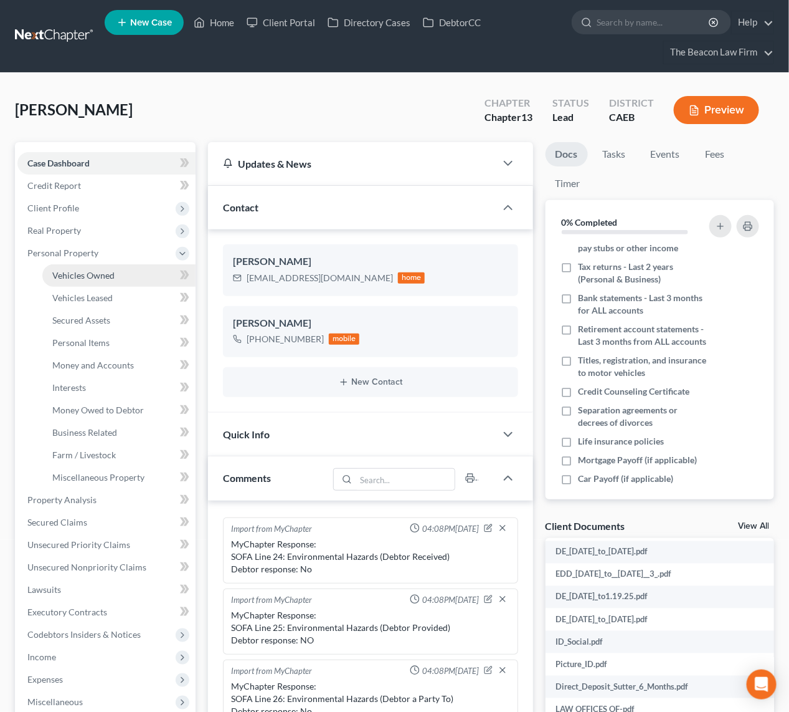
click at [95, 277] on span "Vehicles Owned" at bounding box center [83, 275] width 62 height 11
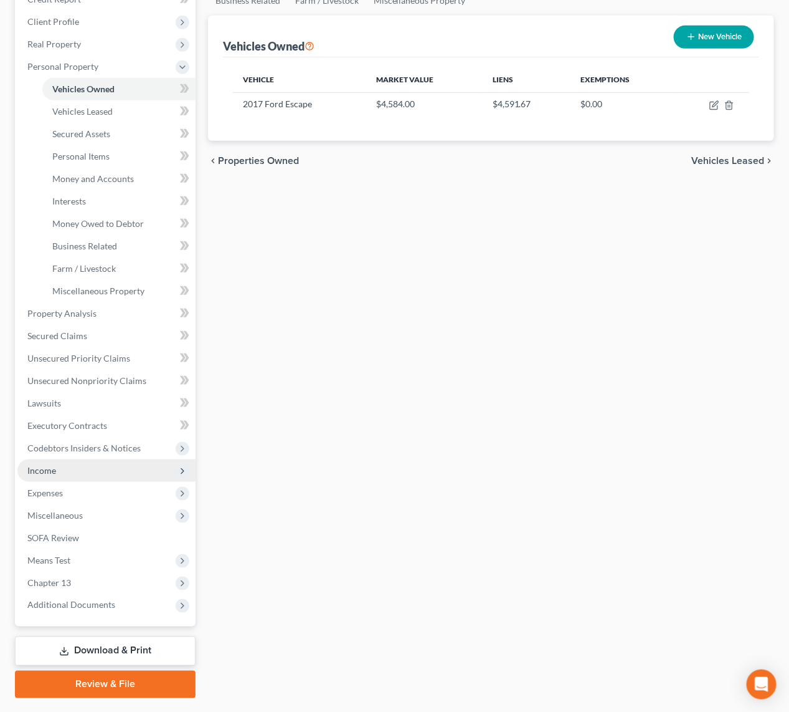
click at [39, 468] on span "Income" at bounding box center [41, 470] width 29 height 11
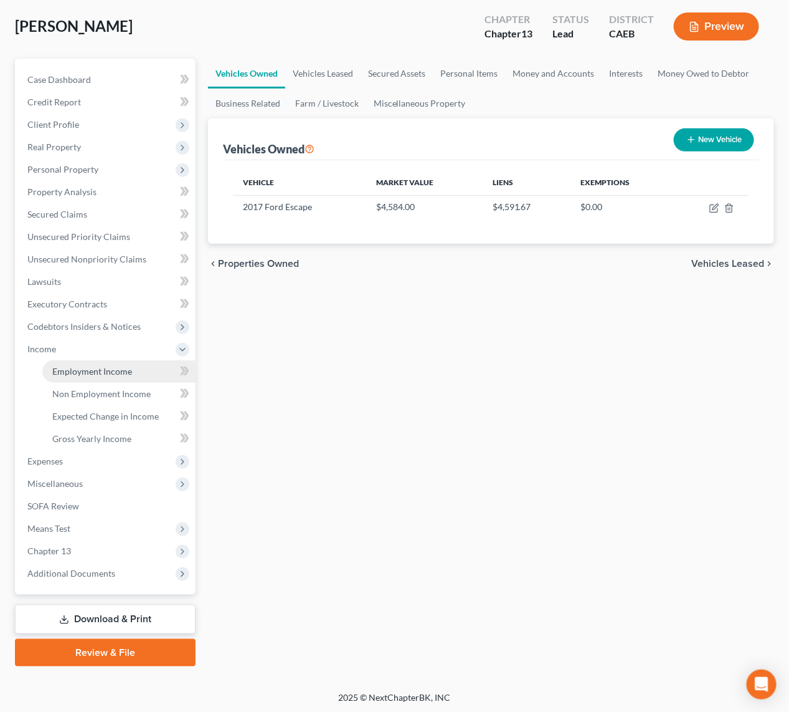
click at [120, 375] on link "Employment Income" at bounding box center [118, 371] width 153 height 22
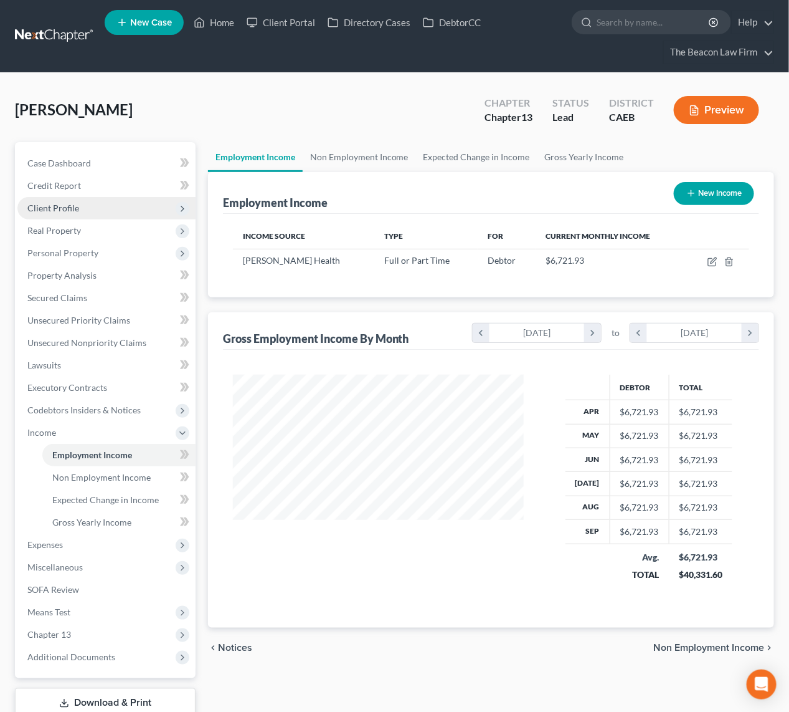
scroll to position [224, 316]
